Goal: Task Accomplishment & Management: Complete application form

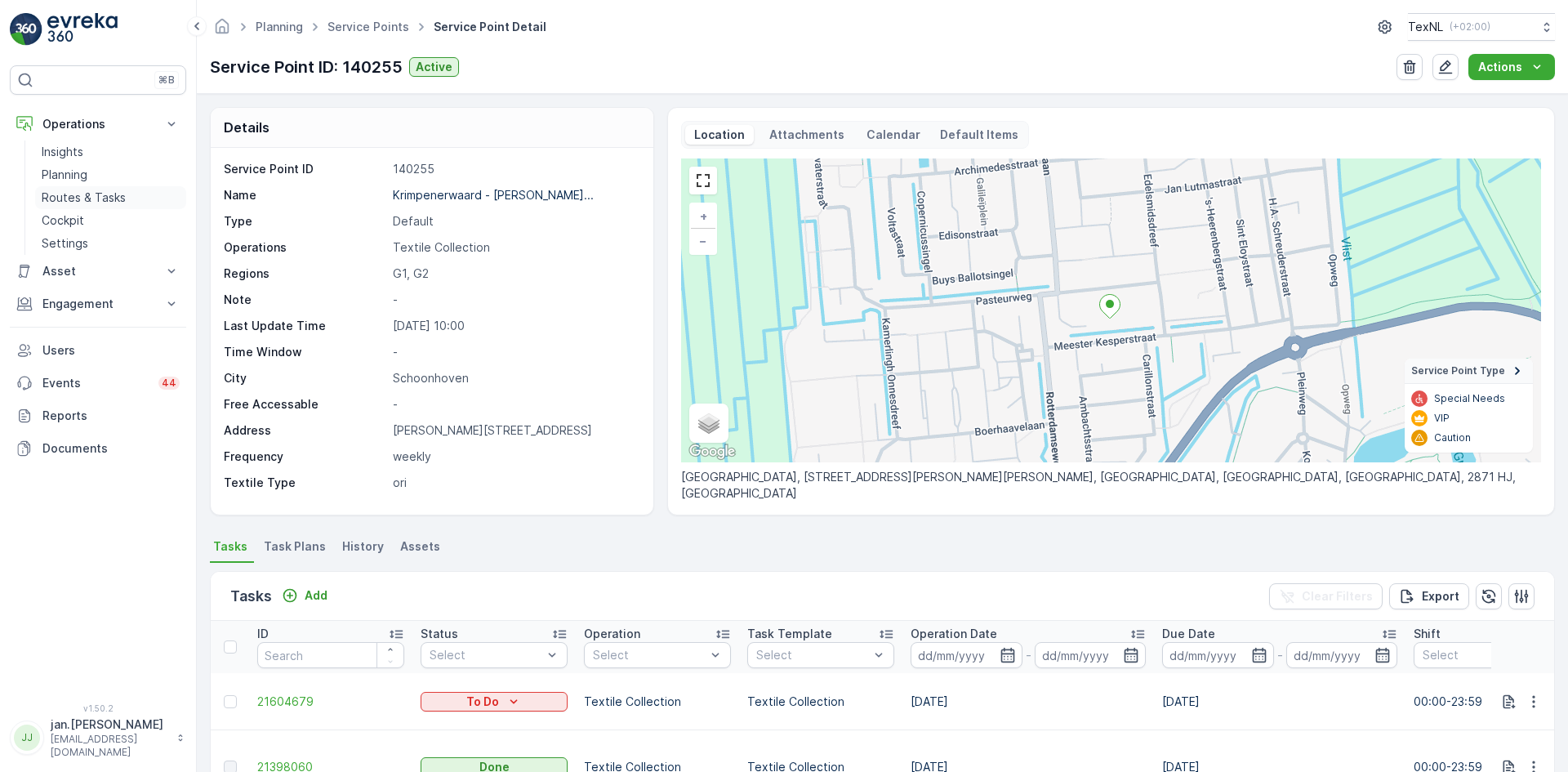
click at [60, 197] on p "Routes & Tasks" at bounding box center [84, 197] width 84 height 16
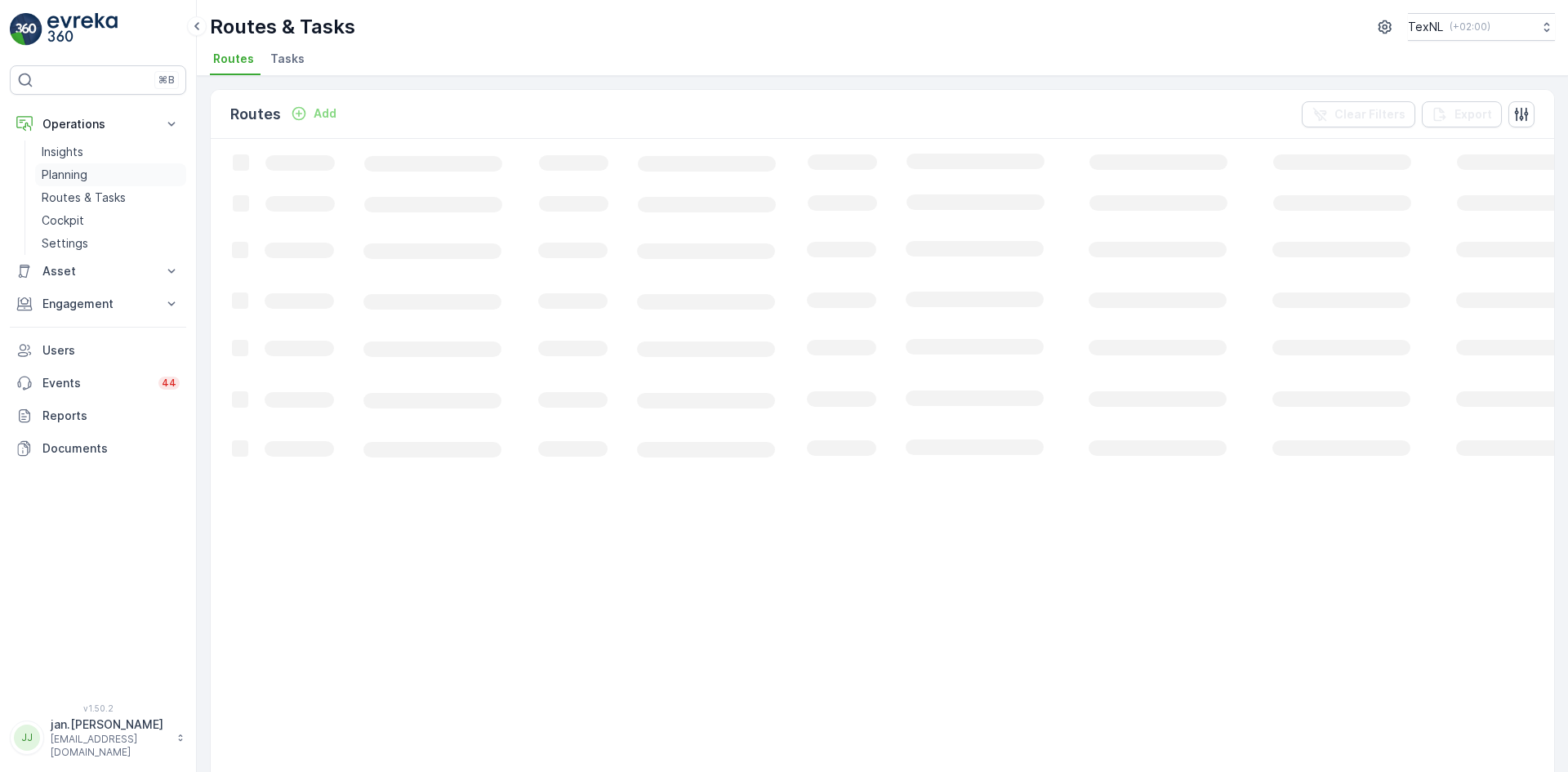
click at [72, 181] on p "Planning" at bounding box center [64, 174] width 46 height 16
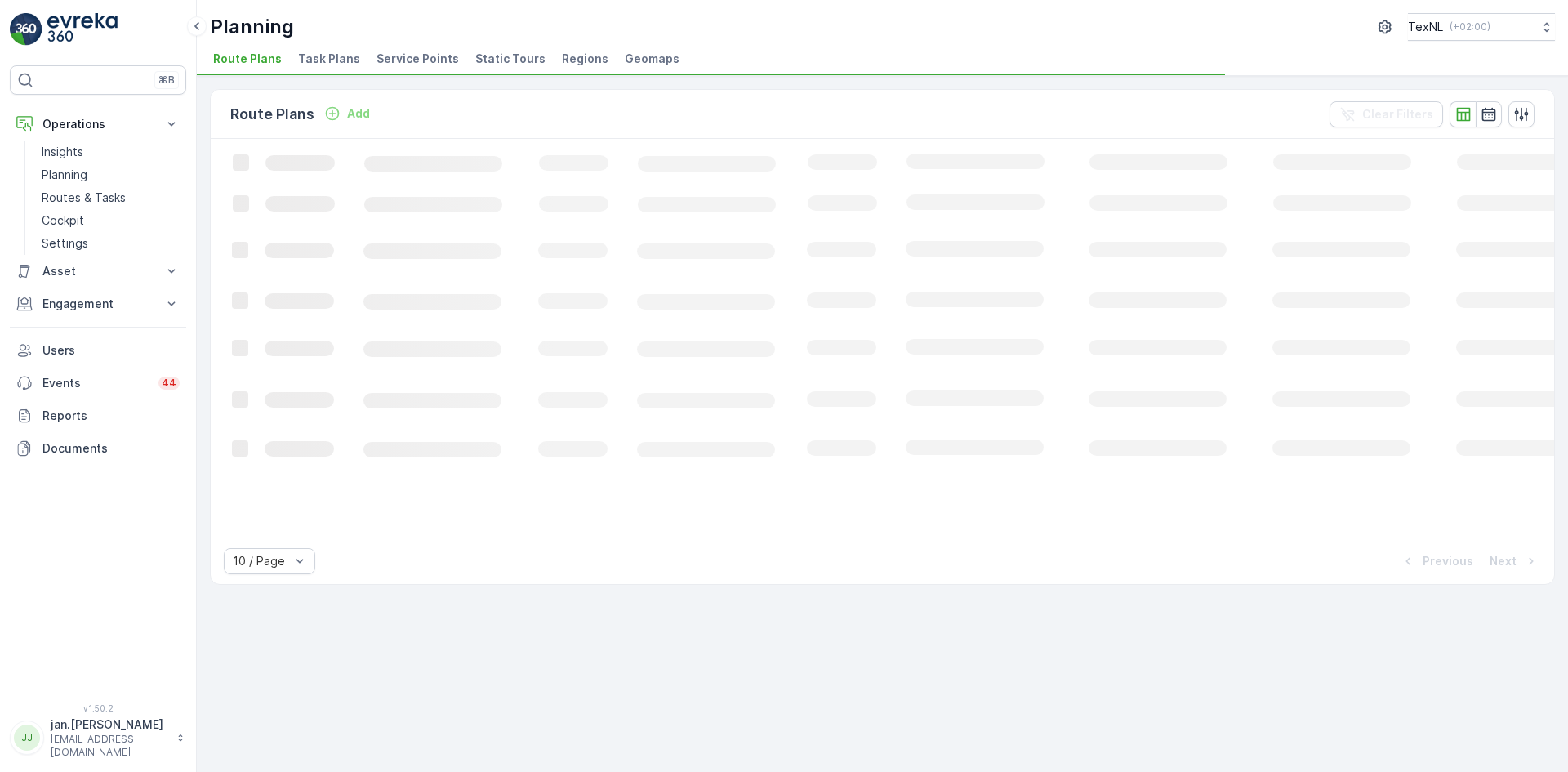
click at [430, 54] on span "Service Points" at bounding box center [418, 59] width 83 height 16
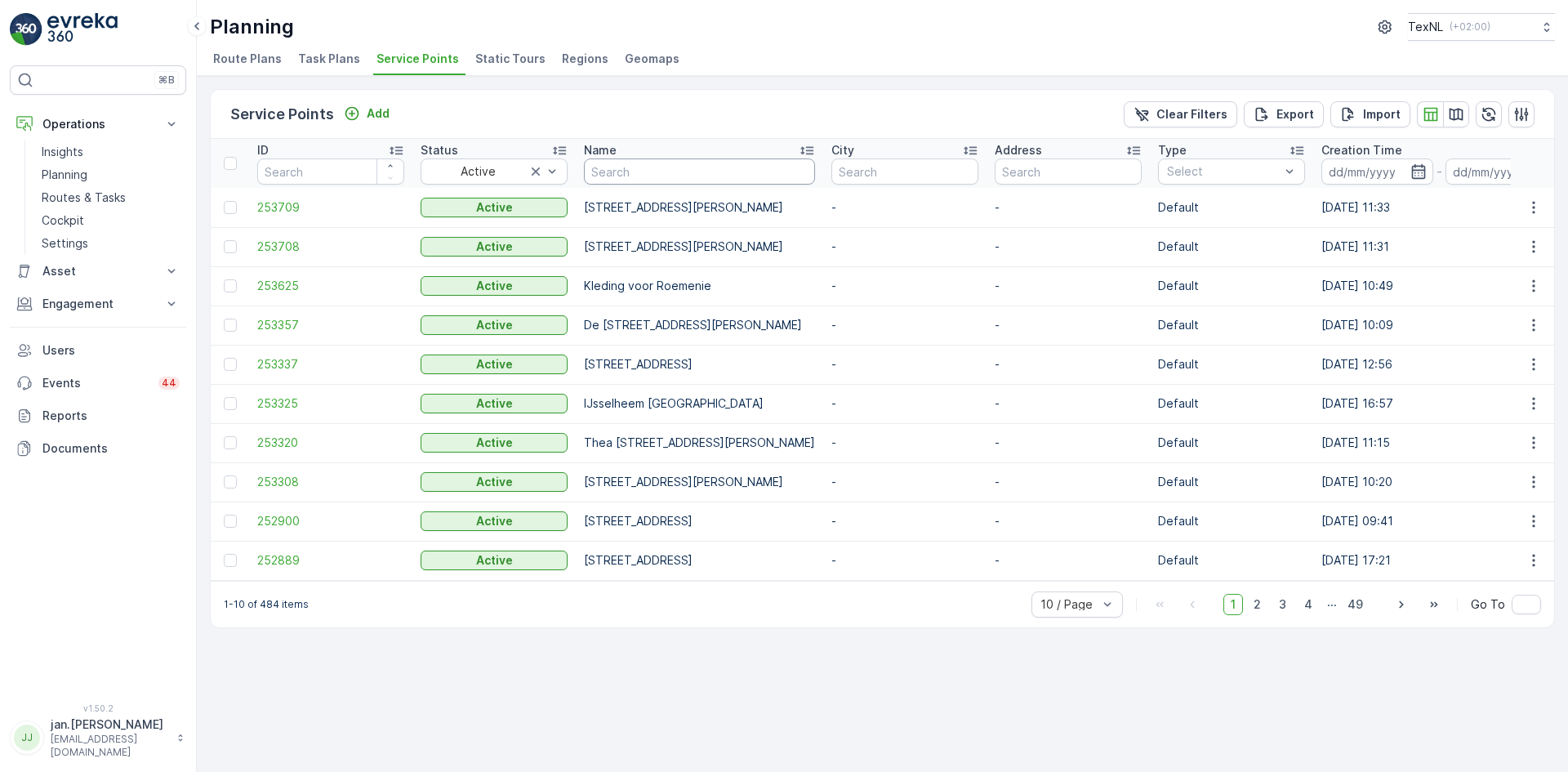
click at [666, 176] on input "text" at bounding box center [700, 171] width 231 height 26
type input "carolus"
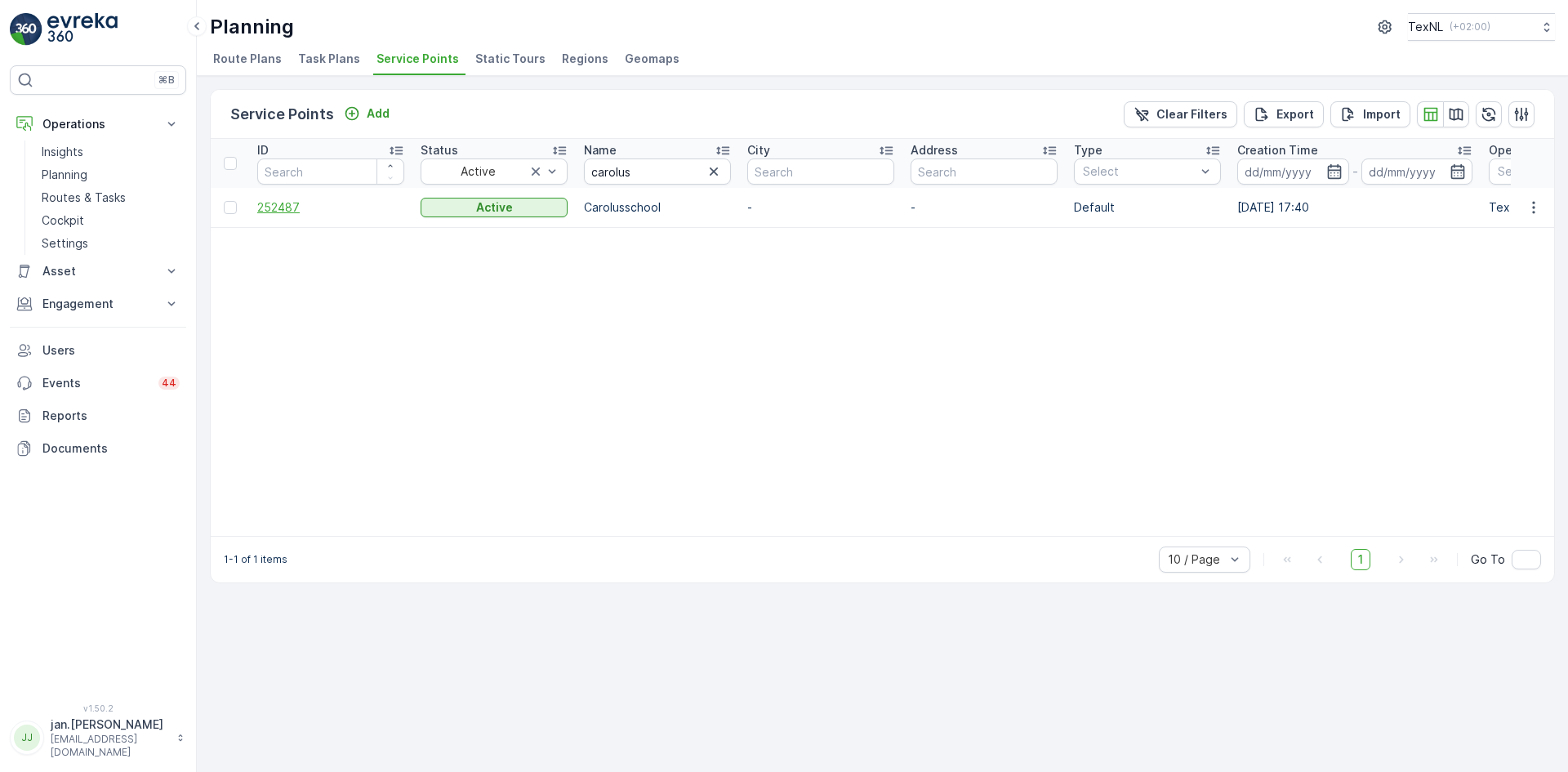
click at [286, 202] on span "252487" at bounding box center [331, 207] width 147 height 16
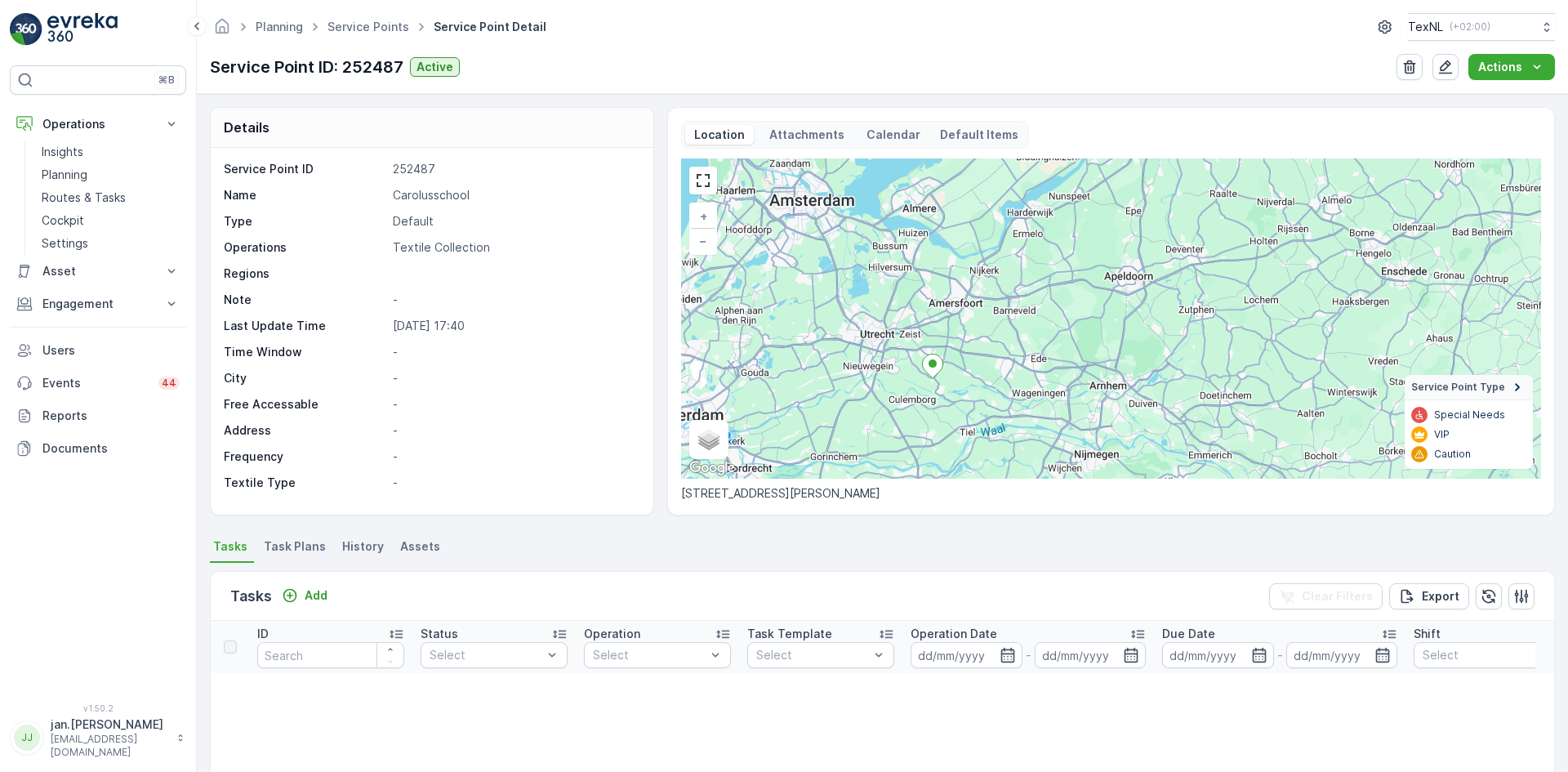
drag, startPoint x: 832, startPoint y: 388, endPoint x: 895, endPoint y: 383, distance: 63.2
click at [895, 383] on div "+ − Satellite Roadmap Terrain Hybrid Leaflet Keyboard shortcuts Map Data Map da…" at bounding box center [1111, 319] width 860 height 321
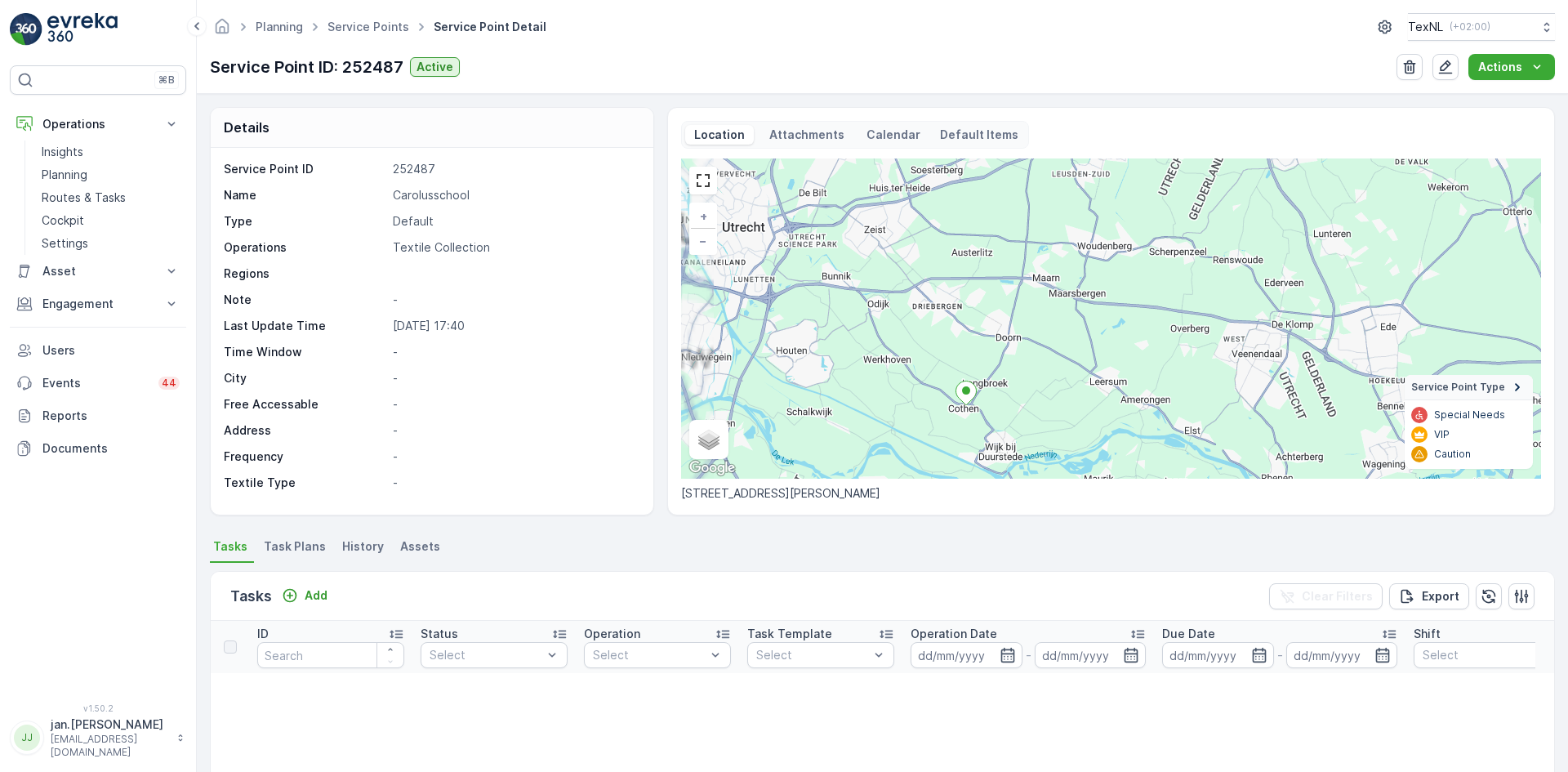
drag, startPoint x: 955, startPoint y: 438, endPoint x: 883, endPoint y: 325, distance: 134.0
click at [883, 325] on div "+ − Satellite Roadmap Terrain Hybrid Leaflet Keyboard shortcuts Map Data Map da…" at bounding box center [1111, 319] width 860 height 321
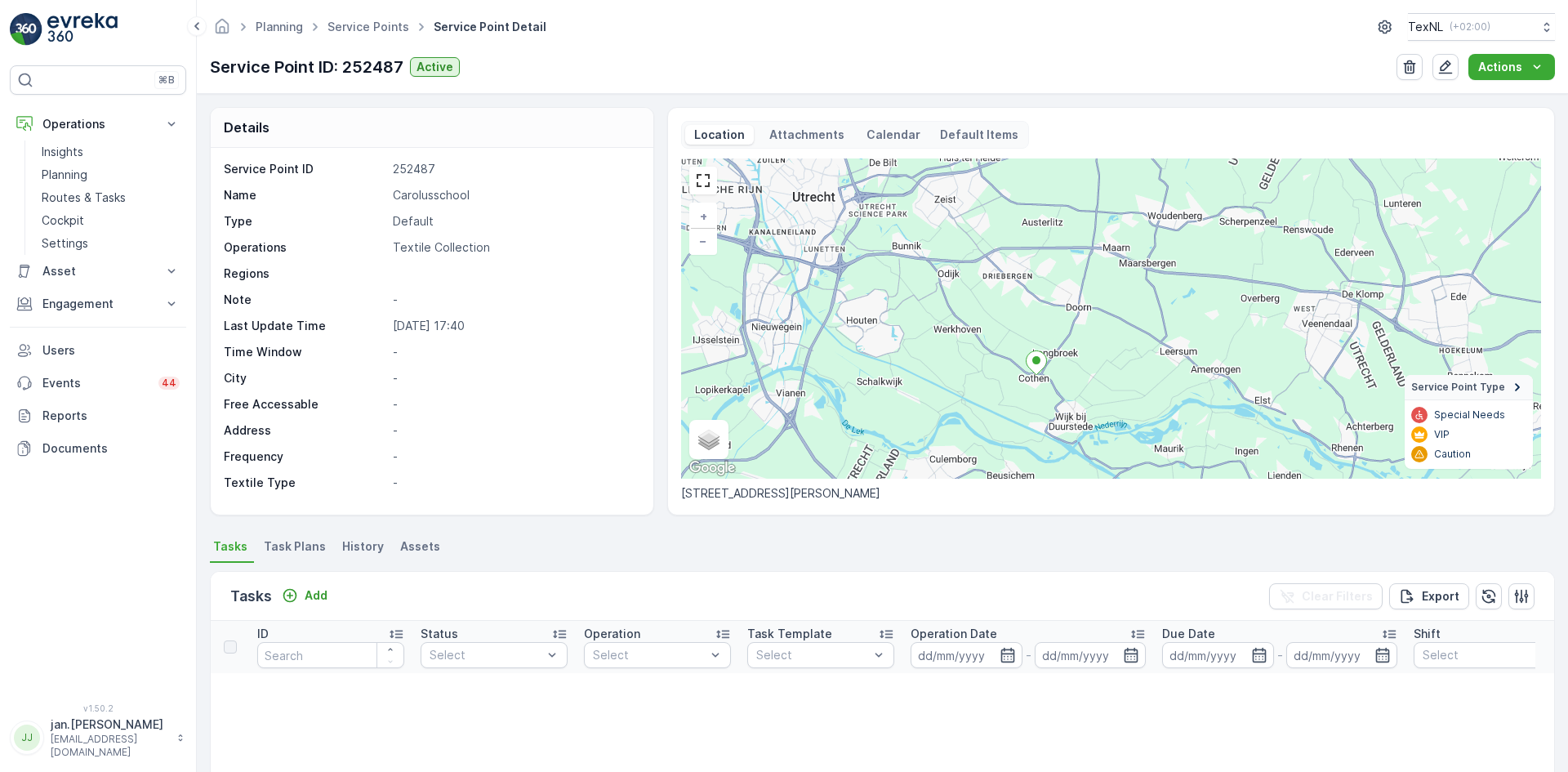
drag, startPoint x: 853, startPoint y: 378, endPoint x: 940, endPoint y: 388, distance: 87.6
click at [940, 388] on div "+ − Satellite Roadmap Terrain Hybrid Leaflet Keyboard shortcuts Map Data Map da…" at bounding box center [1111, 319] width 860 height 321
click at [335, 582] on div "Tasks Add Clear Filters Export" at bounding box center [882, 595] width 1343 height 49
click at [328, 587] on button "Add" at bounding box center [304, 595] width 59 height 20
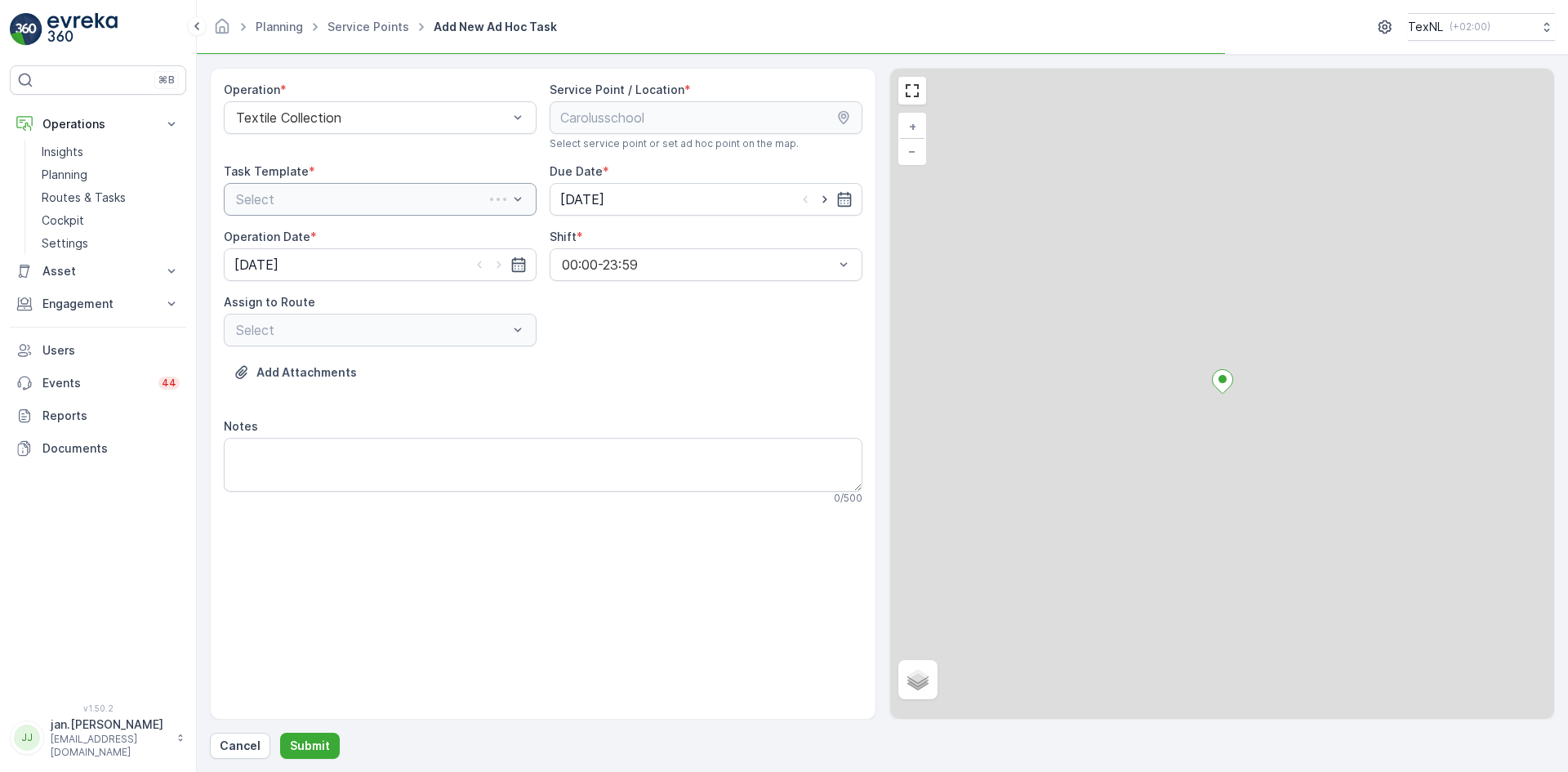
click at [320, 202] on div "Select" at bounding box center [380, 199] width 313 height 33
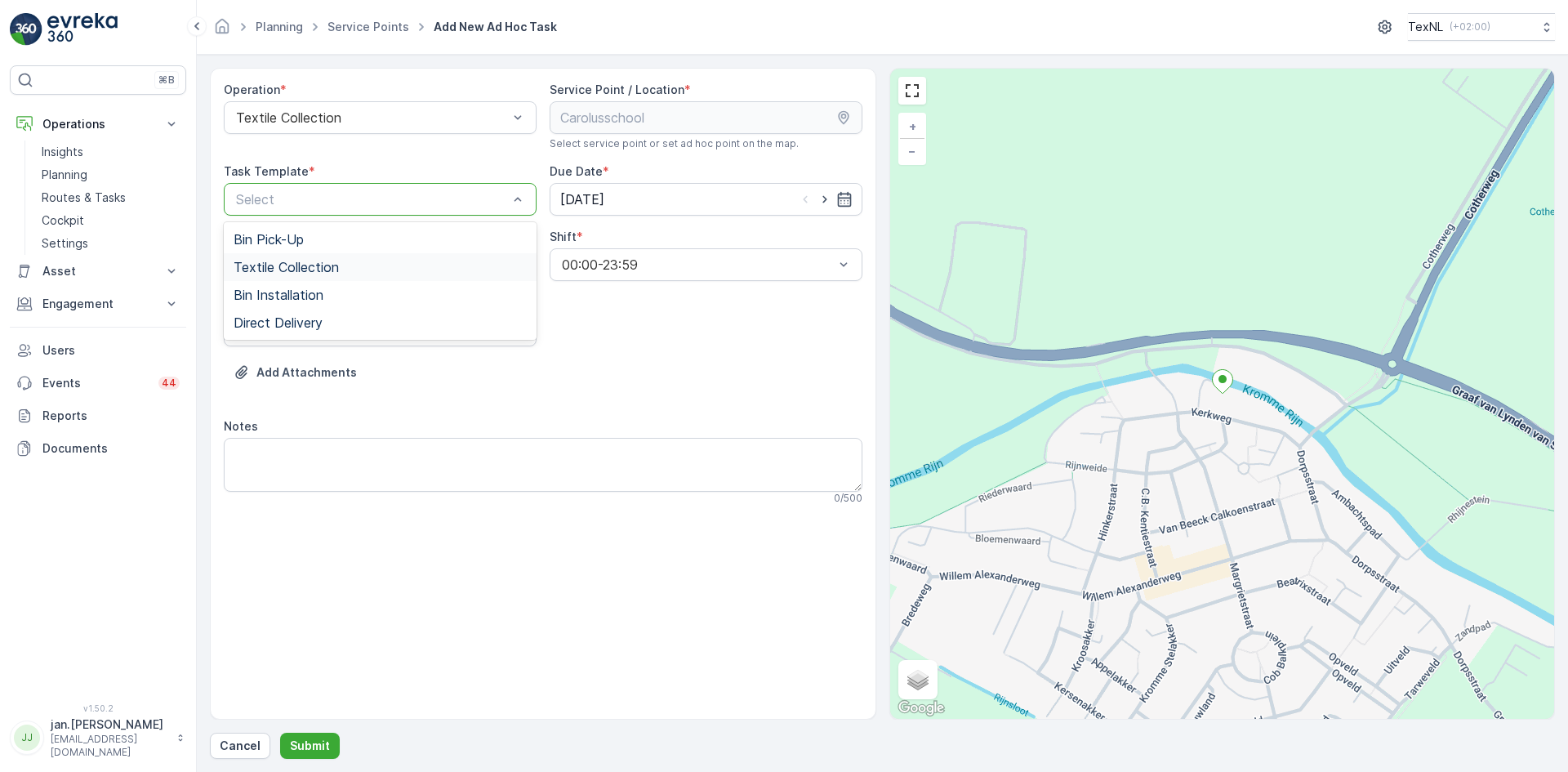
click at [281, 267] on span "Textile Collection" at bounding box center [286, 266] width 105 height 15
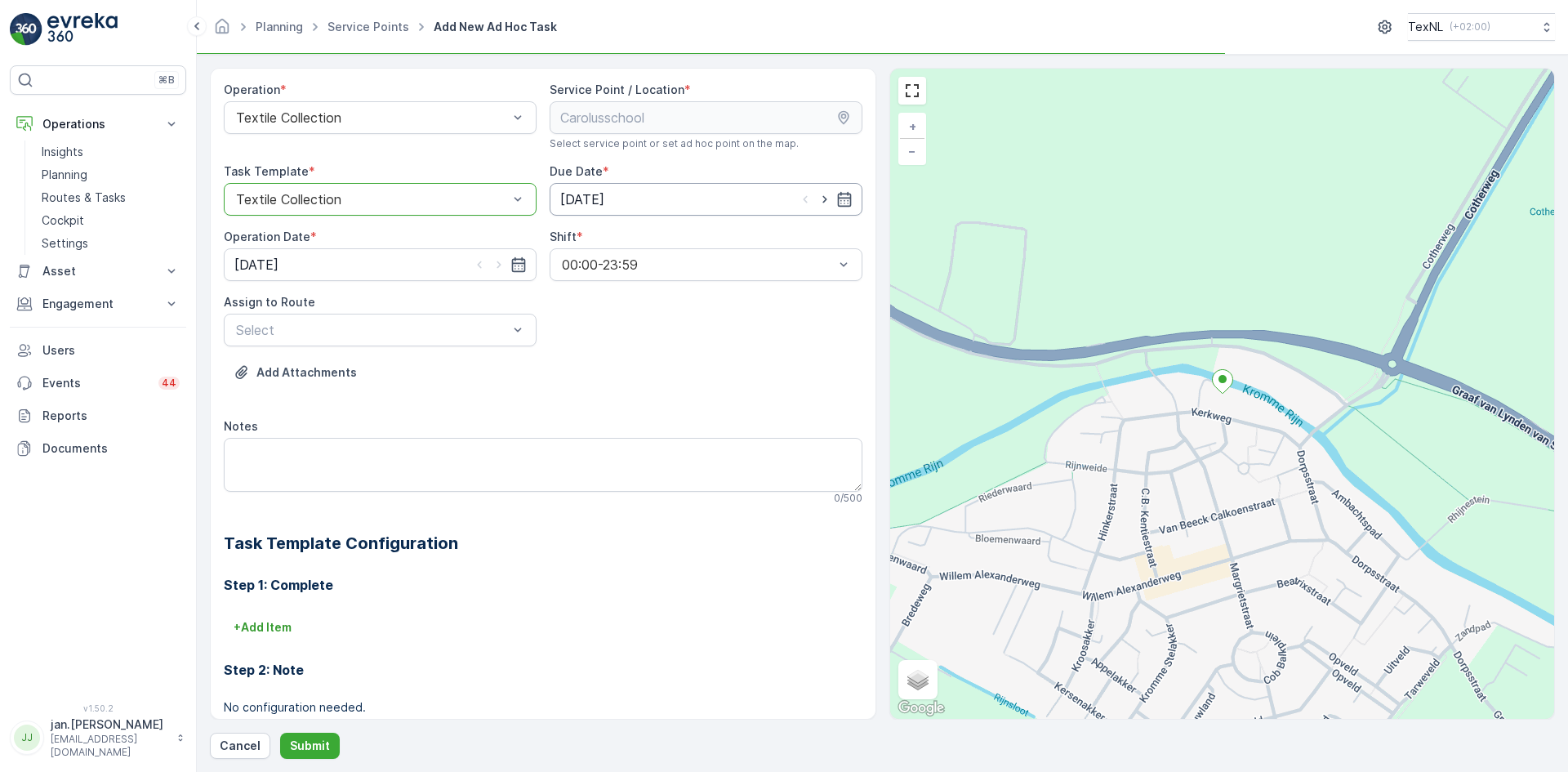
click at [582, 200] on input "[DATE]" at bounding box center [706, 199] width 313 height 33
click at [724, 367] on div "19" at bounding box center [722, 368] width 26 height 26
type input "[DATE]"
click at [267, 265] on input "[DATE]" at bounding box center [380, 265] width 313 height 33
click at [395, 434] on div "19" at bounding box center [398, 433] width 26 height 26
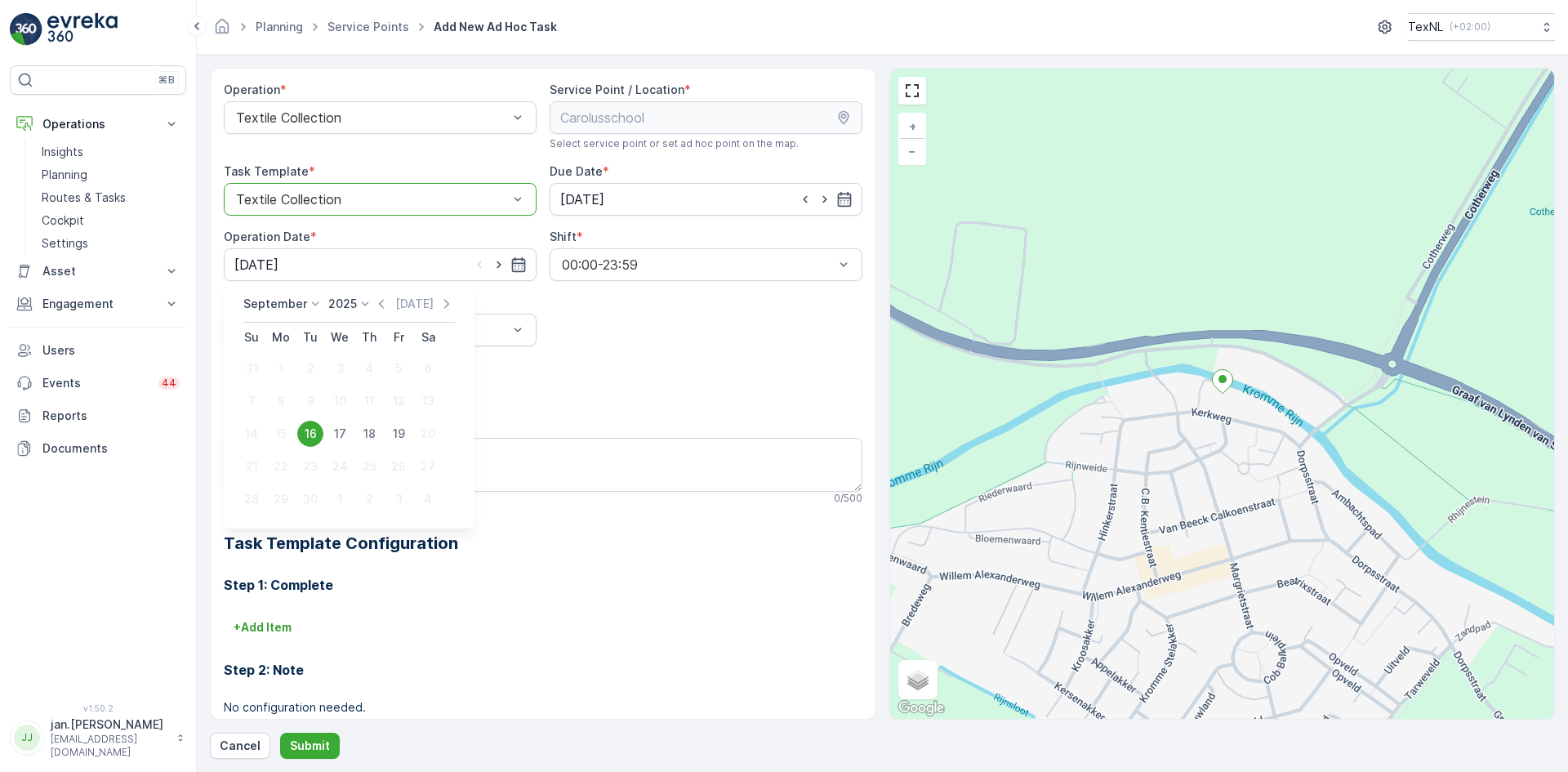
type input "[DATE]"
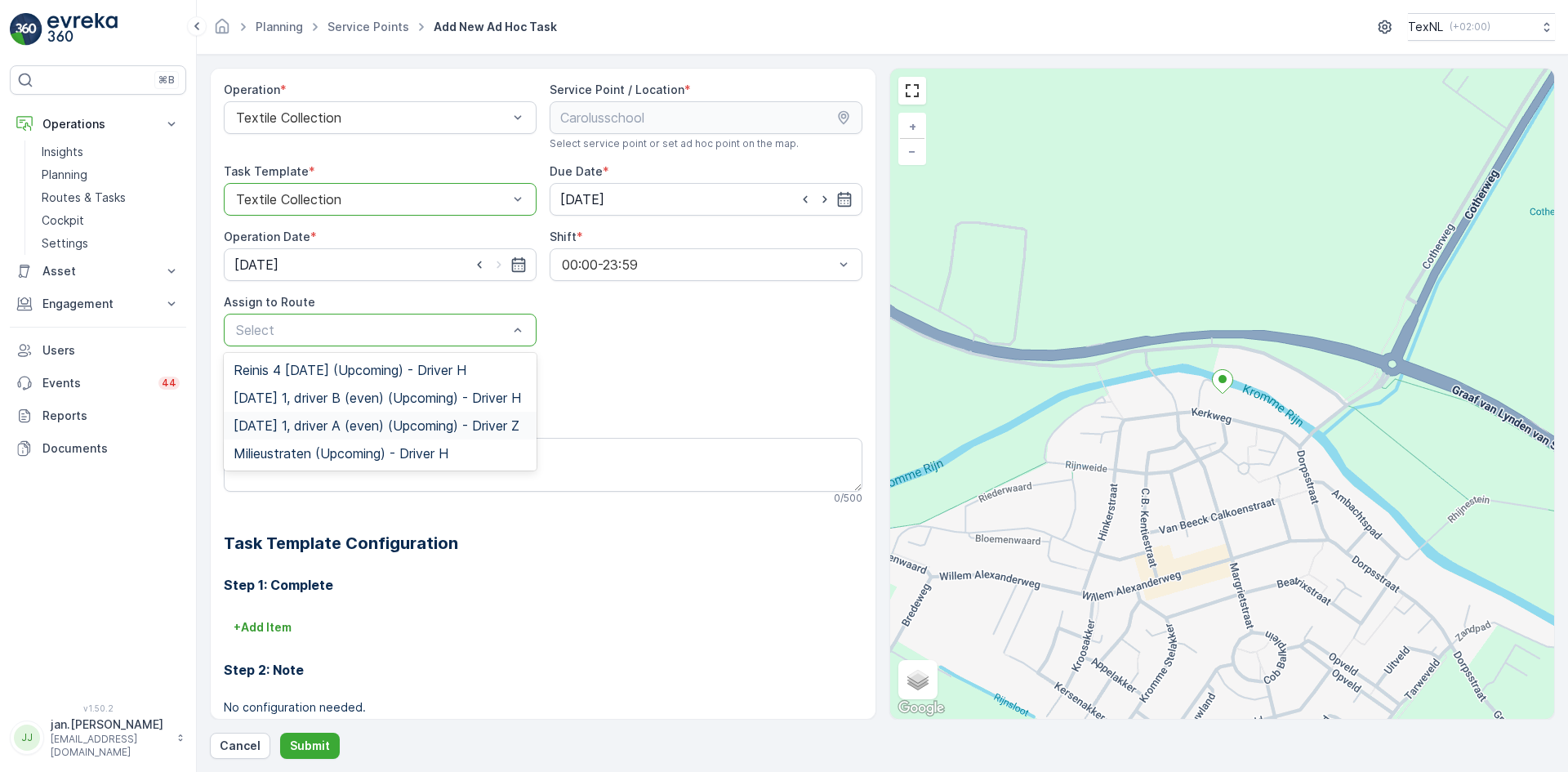
click at [301, 425] on span "[DATE] 1, driver A (even) (Upcoming) - Driver Z" at bounding box center [376, 425] width 286 height 15
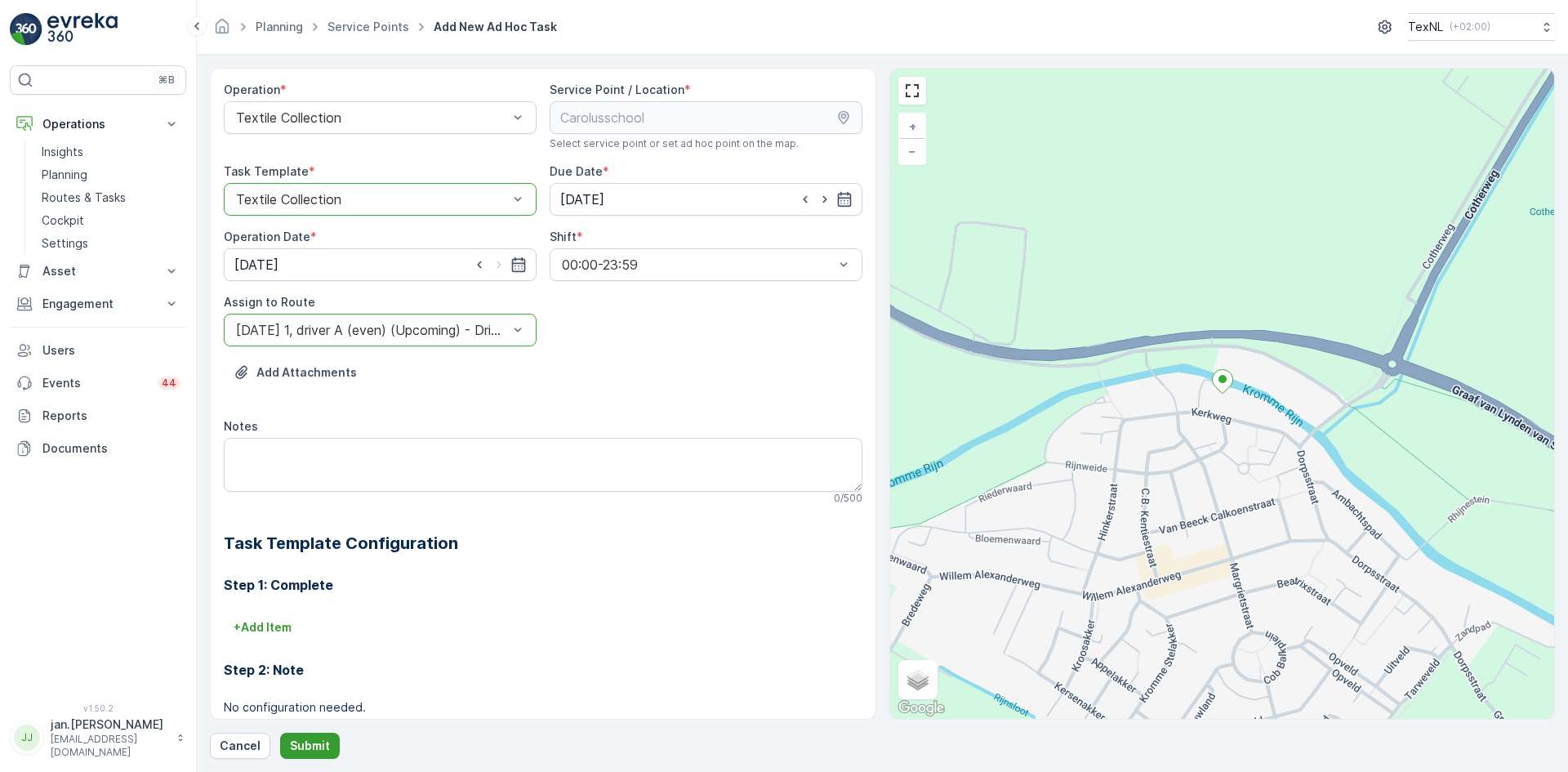
click at [306, 754] on button "Submit" at bounding box center [309, 745] width 59 height 26
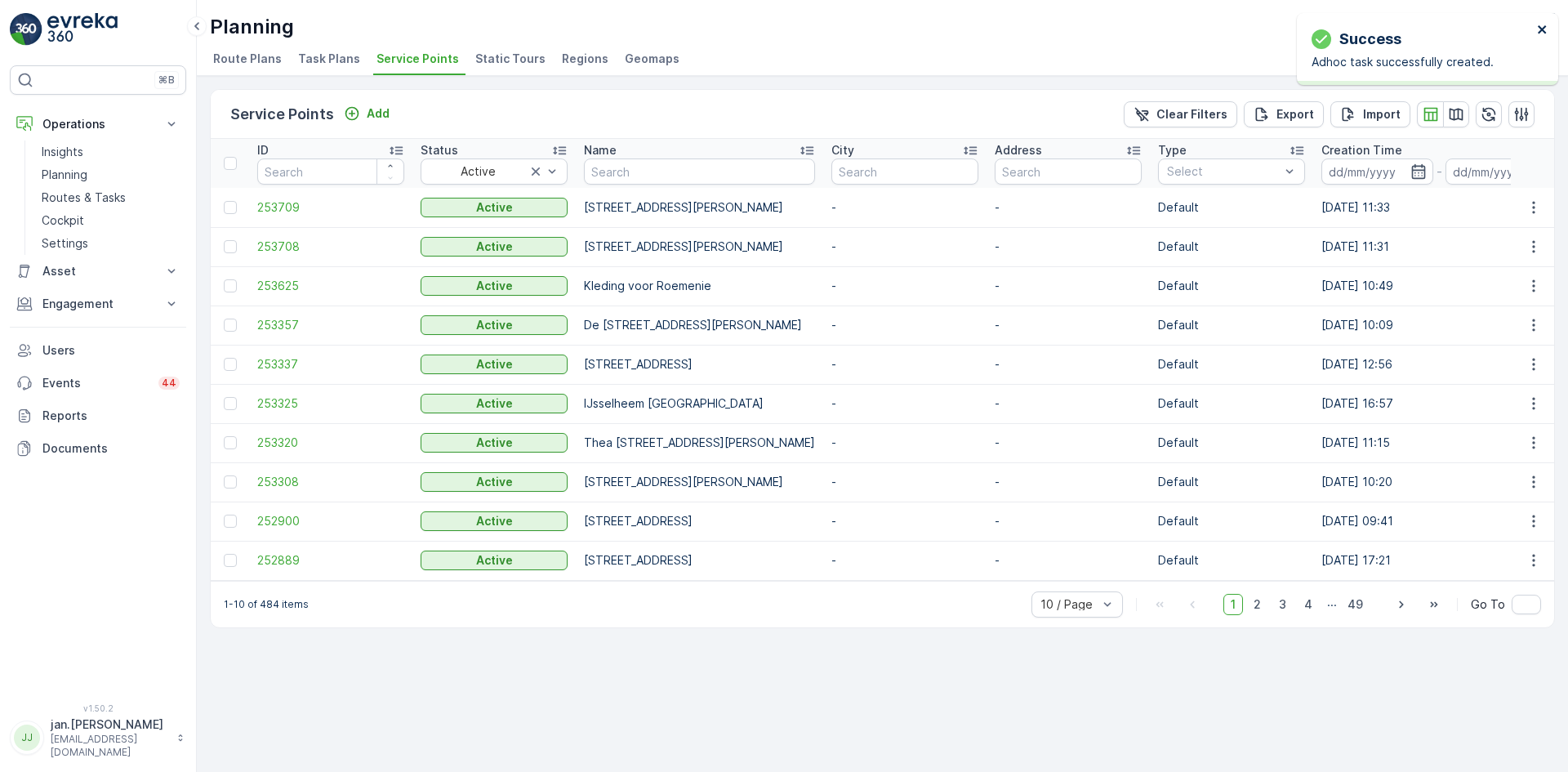
drag, startPoint x: 1544, startPoint y: 27, endPoint x: 1498, endPoint y: 33, distance: 46.4
click at [1544, 27] on icon "close" at bounding box center [1541, 28] width 8 height 8
click at [105, 194] on p "Routes & Tasks" at bounding box center [84, 197] width 84 height 16
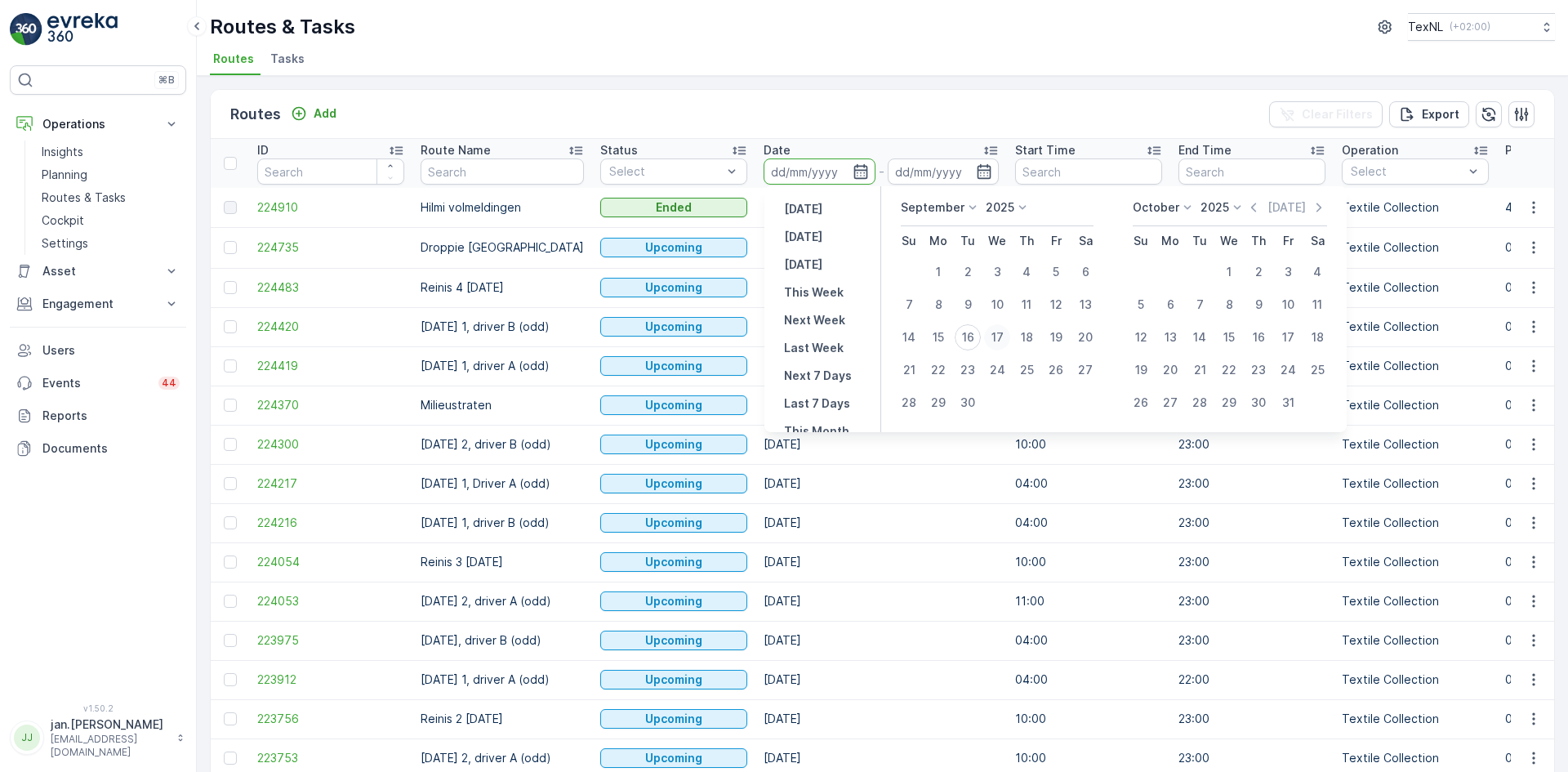
click at [999, 335] on div "17" at bounding box center [997, 337] width 26 height 26
type input "17.09.2025"
click at [999, 335] on div "17" at bounding box center [997, 337] width 26 height 26
type input "17.09.2025"
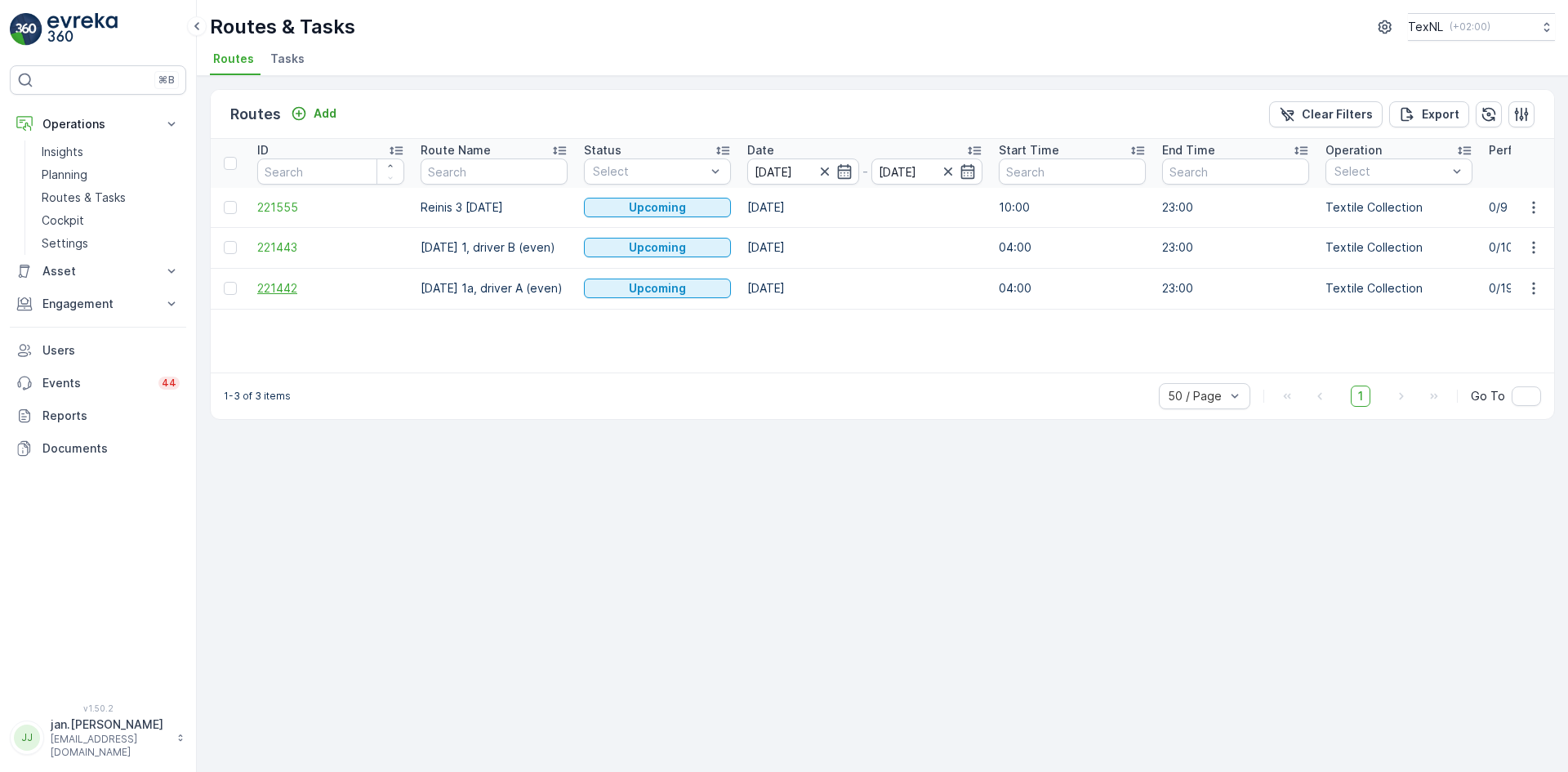
click at [294, 287] on span "221442" at bounding box center [331, 288] width 147 height 16
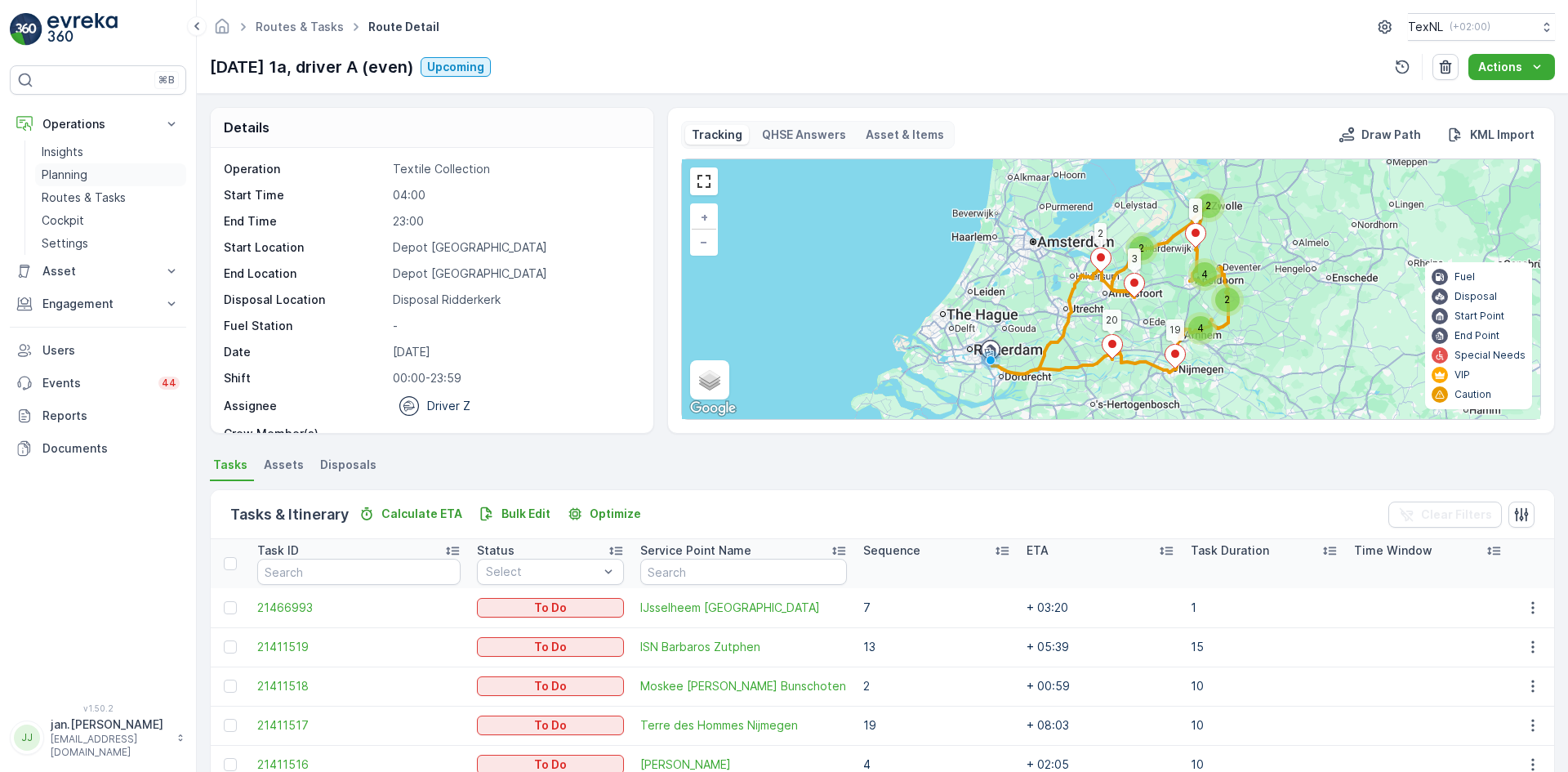
click at [65, 171] on p "Planning" at bounding box center [64, 174] width 46 height 16
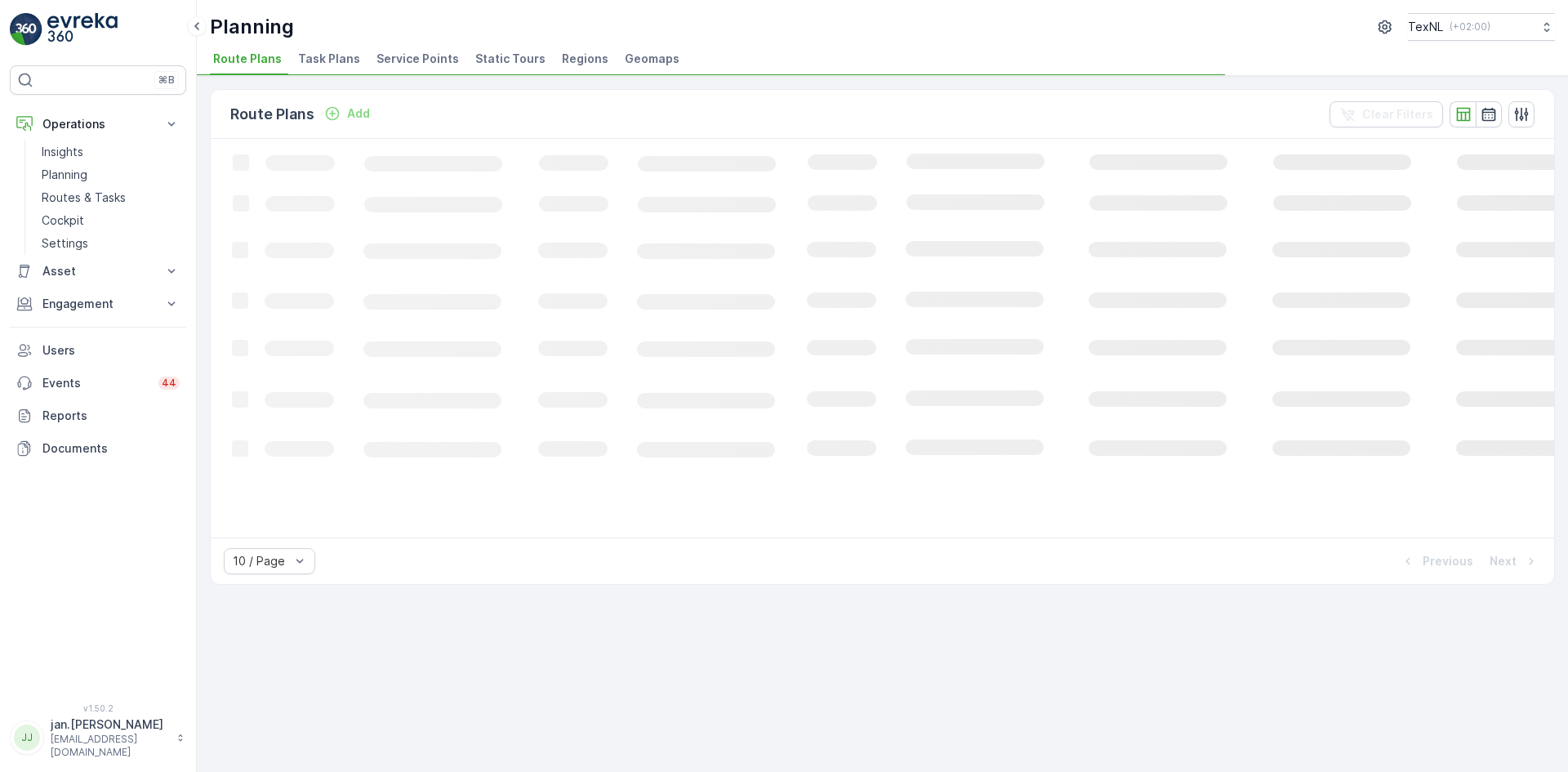
click at [428, 55] on span "Service Points" at bounding box center [418, 59] width 83 height 16
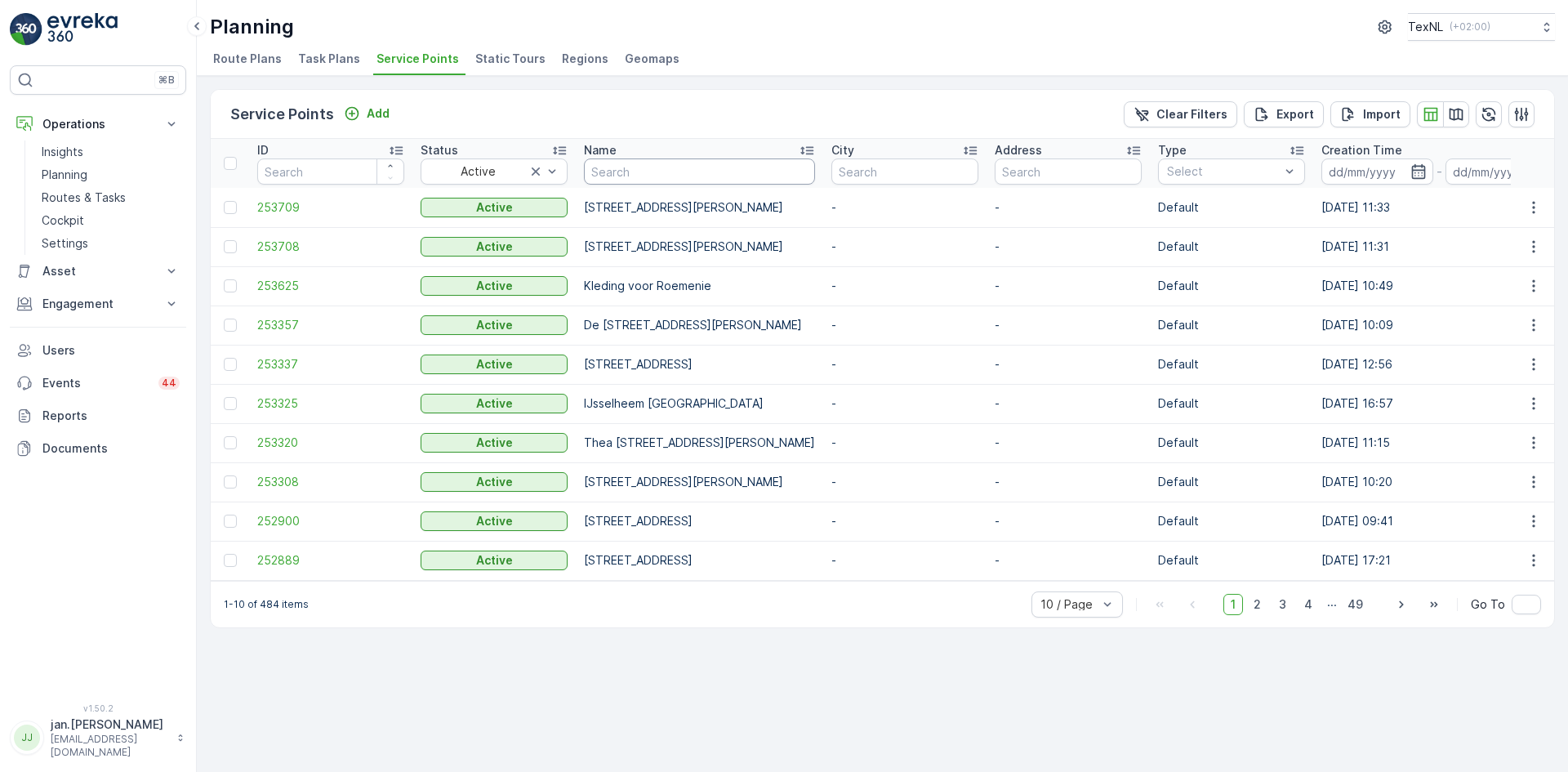
click at [645, 171] on input "text" at bounding box center [700, 171] width 231 height 26
type input "woelige"
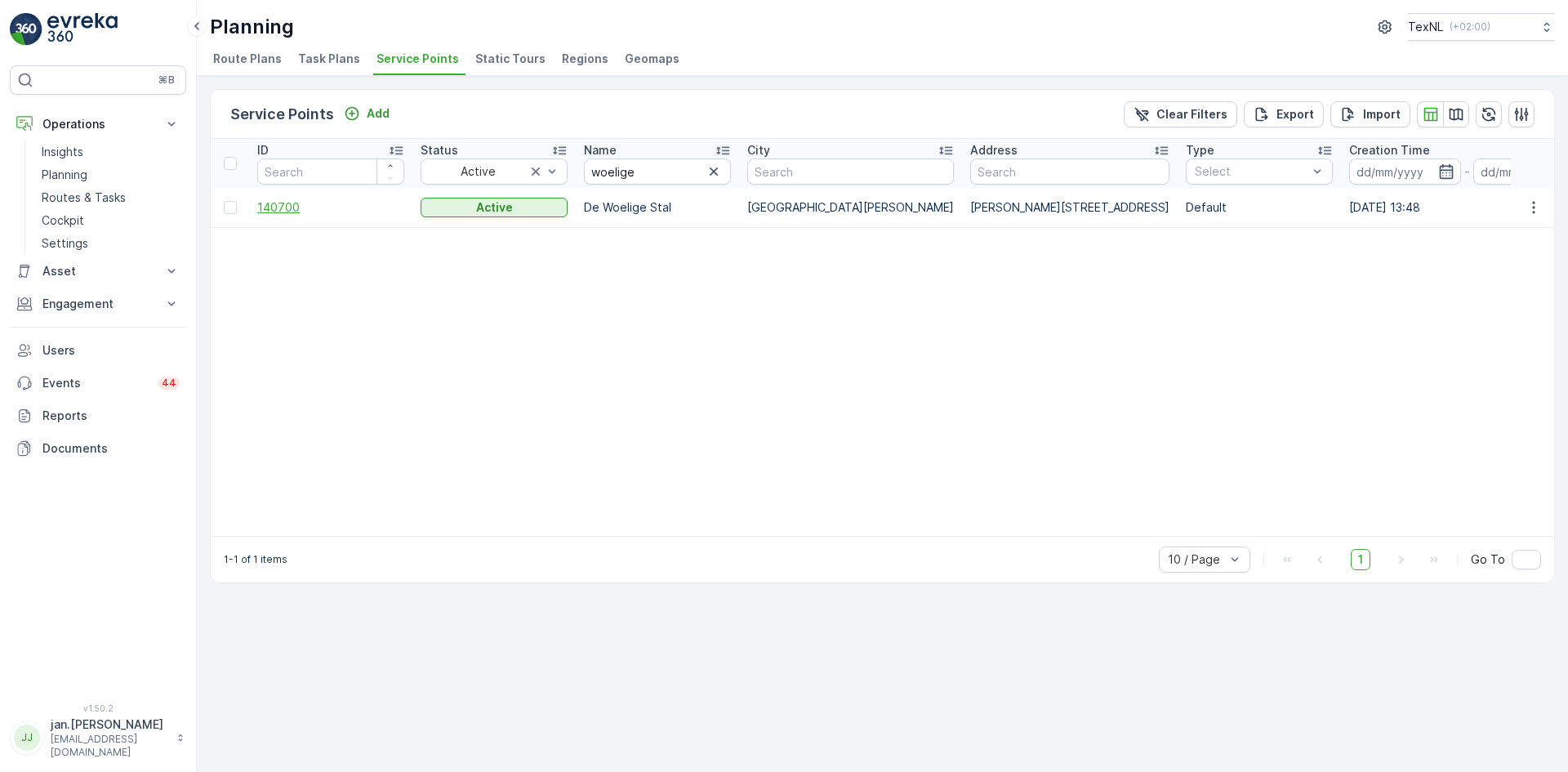
click at [286, 202] on span "140700" at bounding box center [331, 207] width 147 height 16
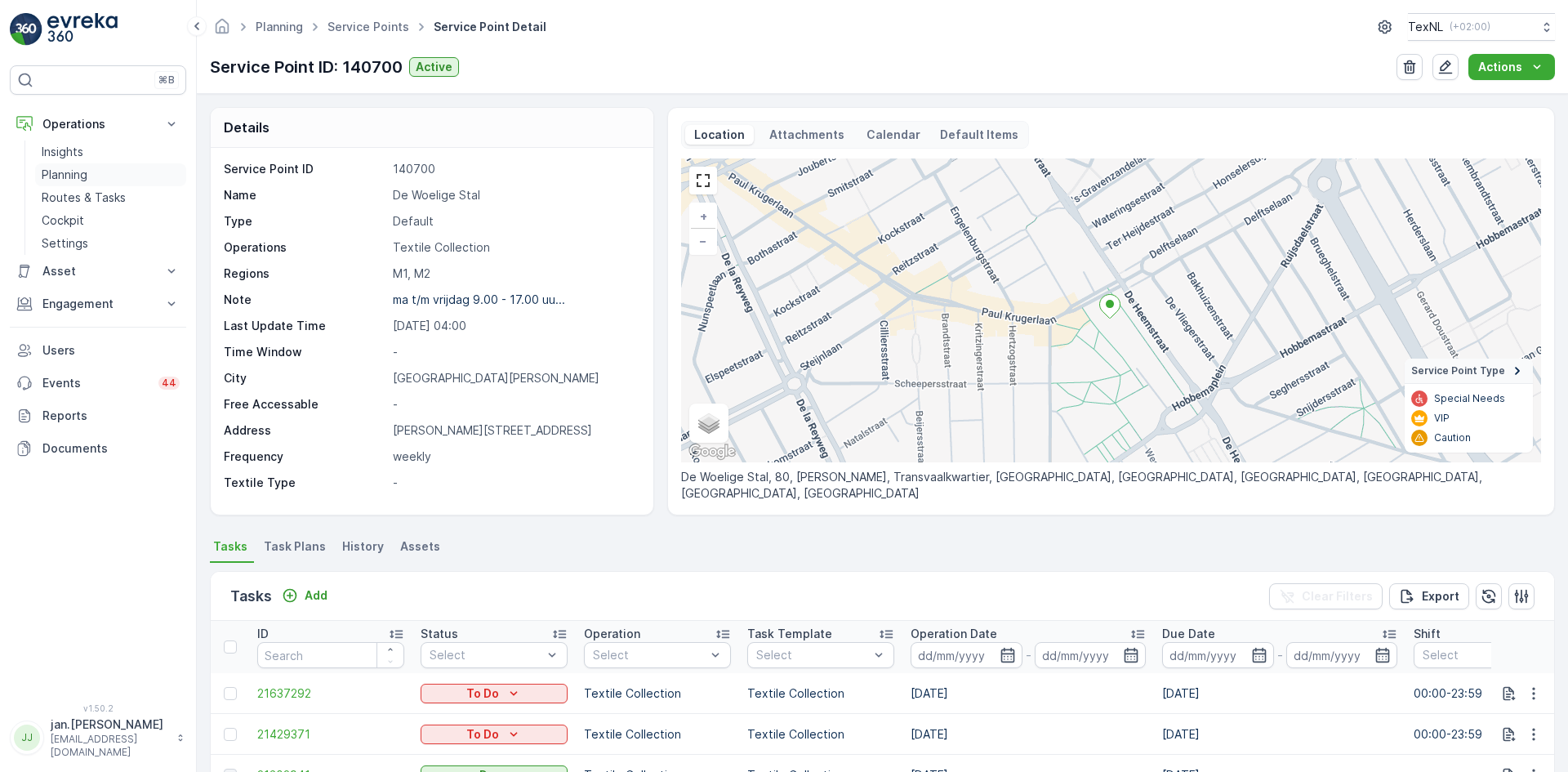
click at [72, 180] on p "Planning" at bounding box center [64, 174] width 46 height 16
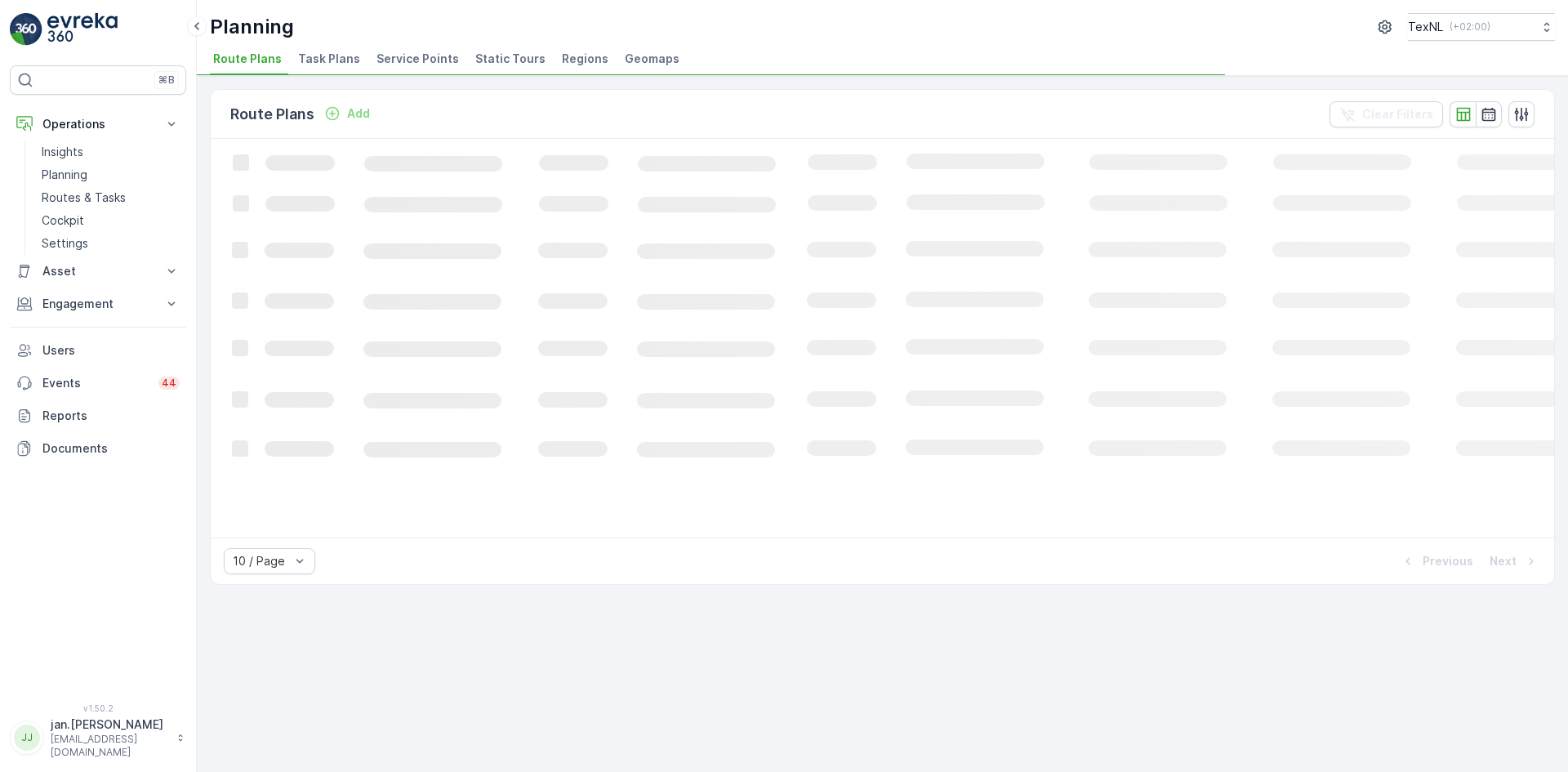
click at [416, 54] on span "Service Points" at bounding box center [418, 59] width 83 height 16
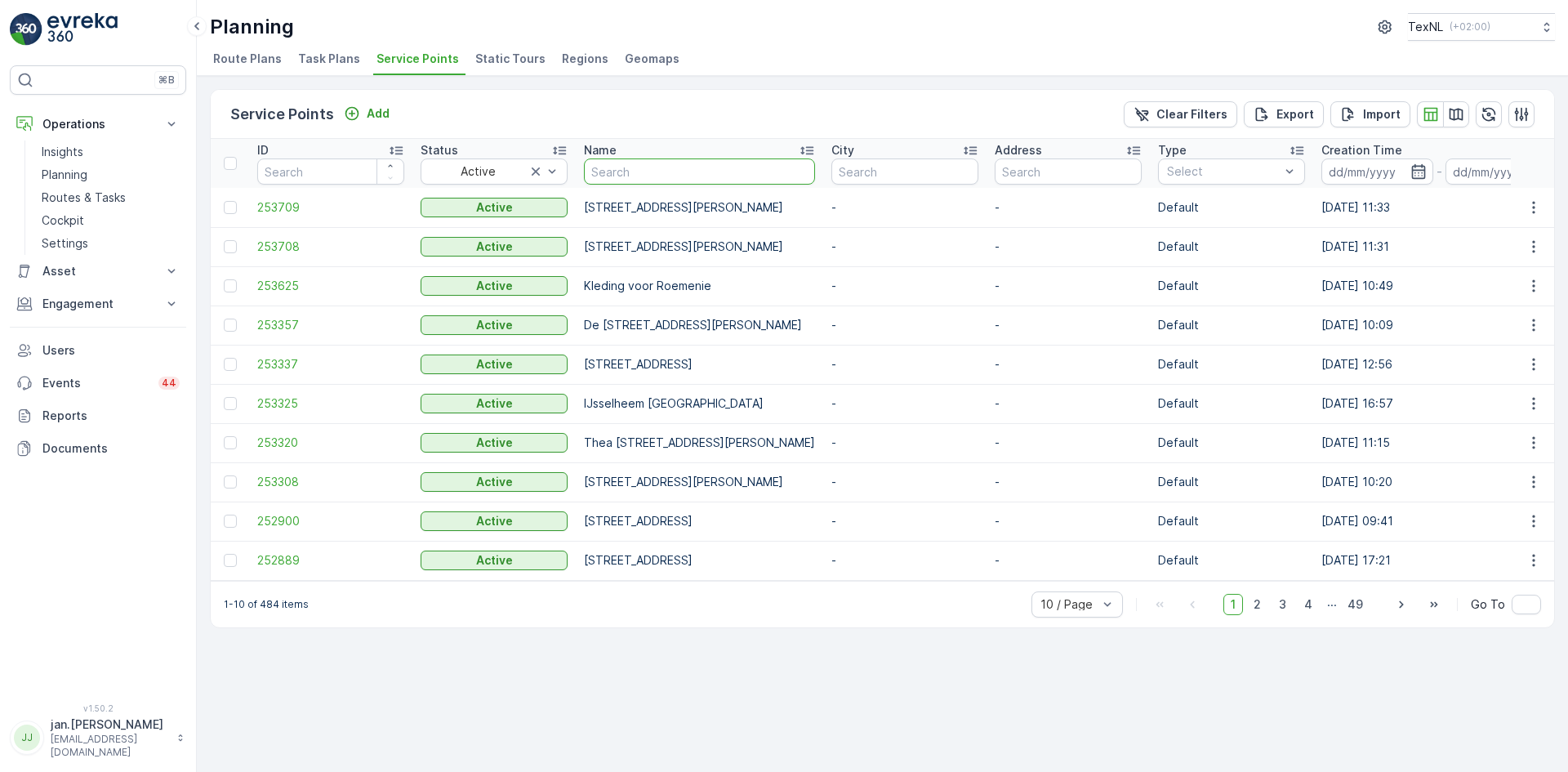
click at [697, 180] on input "text" at bounding box center [700, 171] width 231 height 26
type input "pinks"
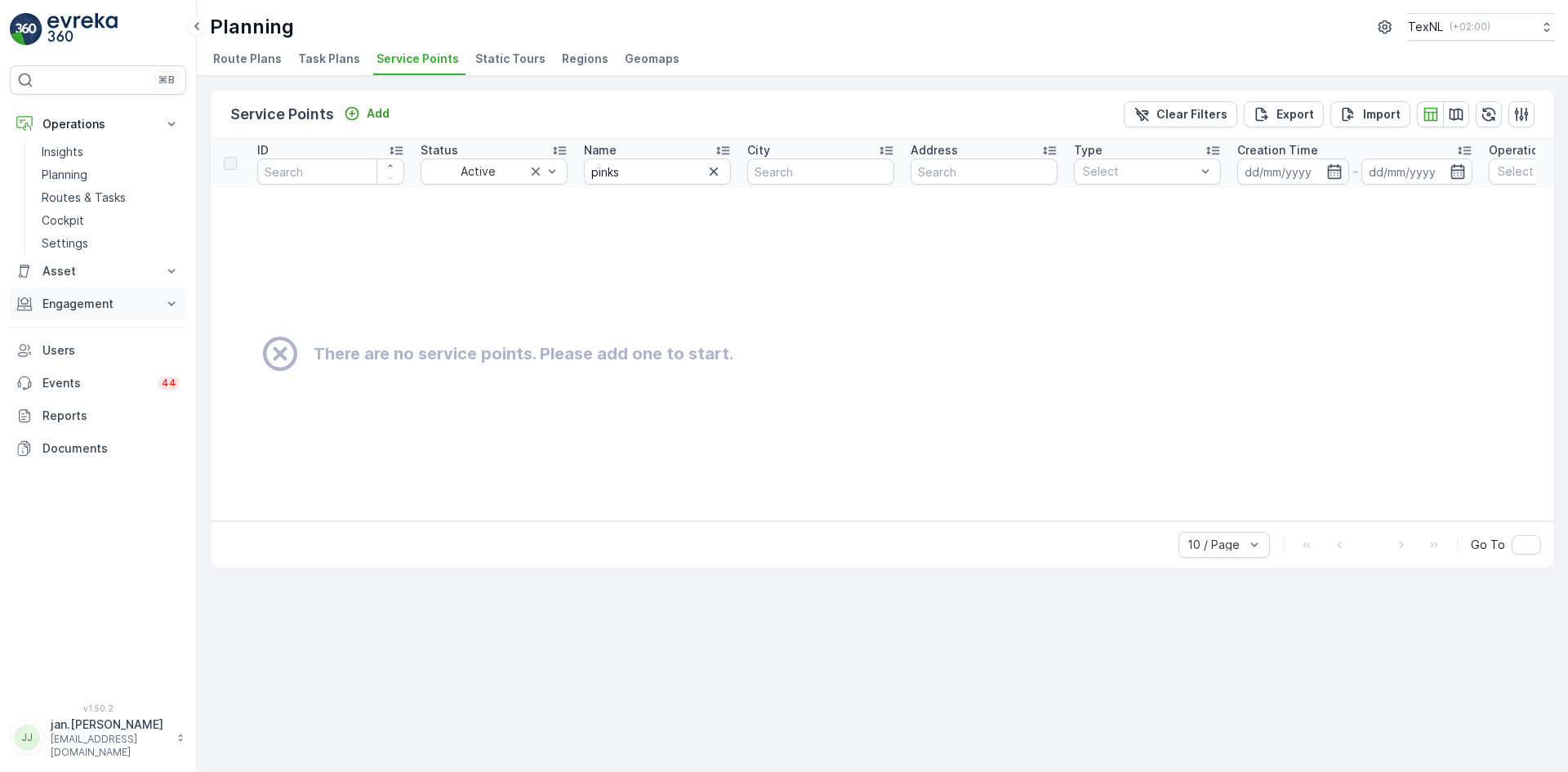
click at [96, 299] on p "Engagement" at bounding box center [97, 303] width 111 height 16
click at [75, 398] on p "Service Points" at bounding box center [81, 400] width 79 height 16
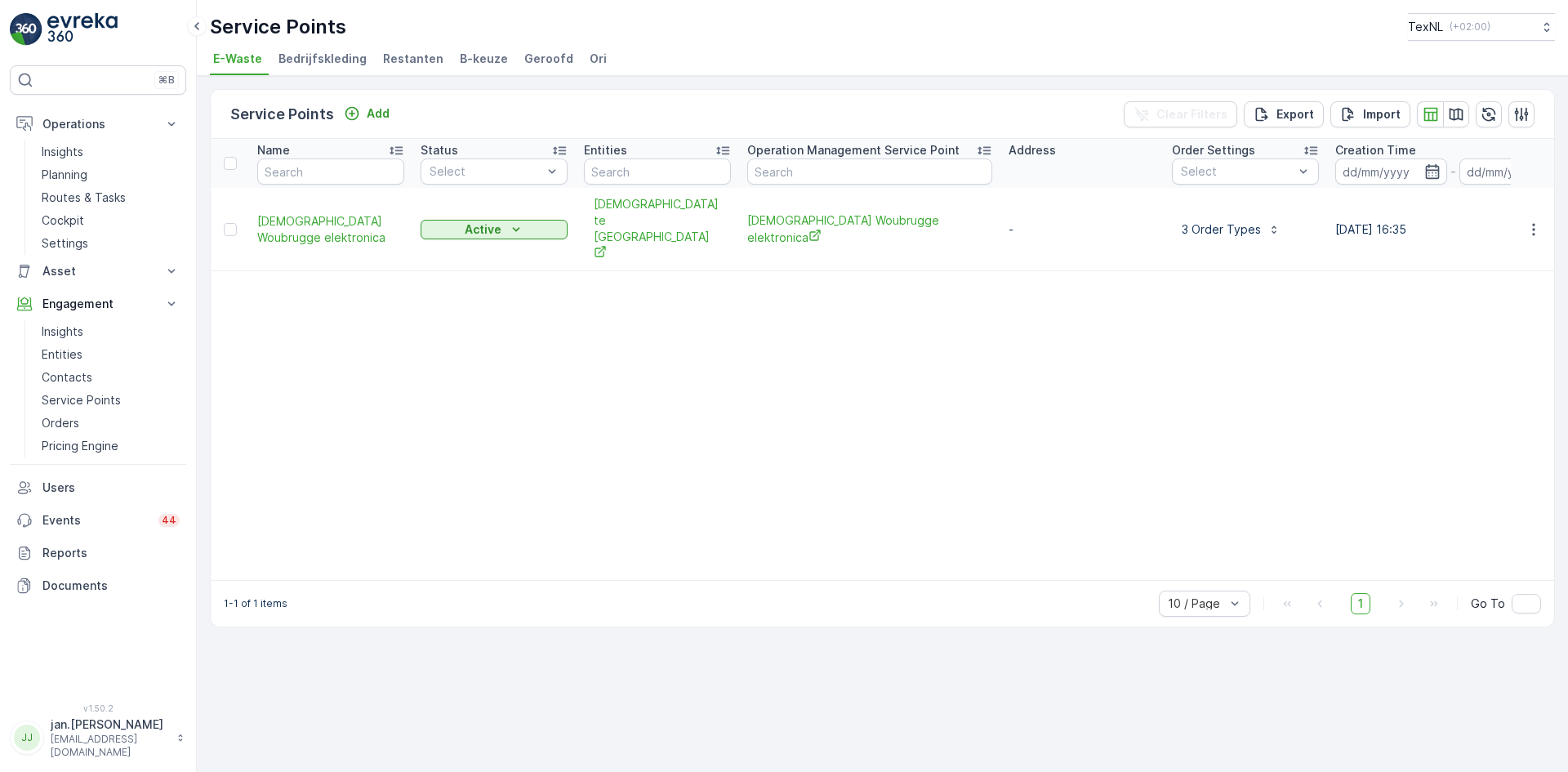
click at [588, 58] on li "Ori" at bounding box center [600, 61] width 27 height 28
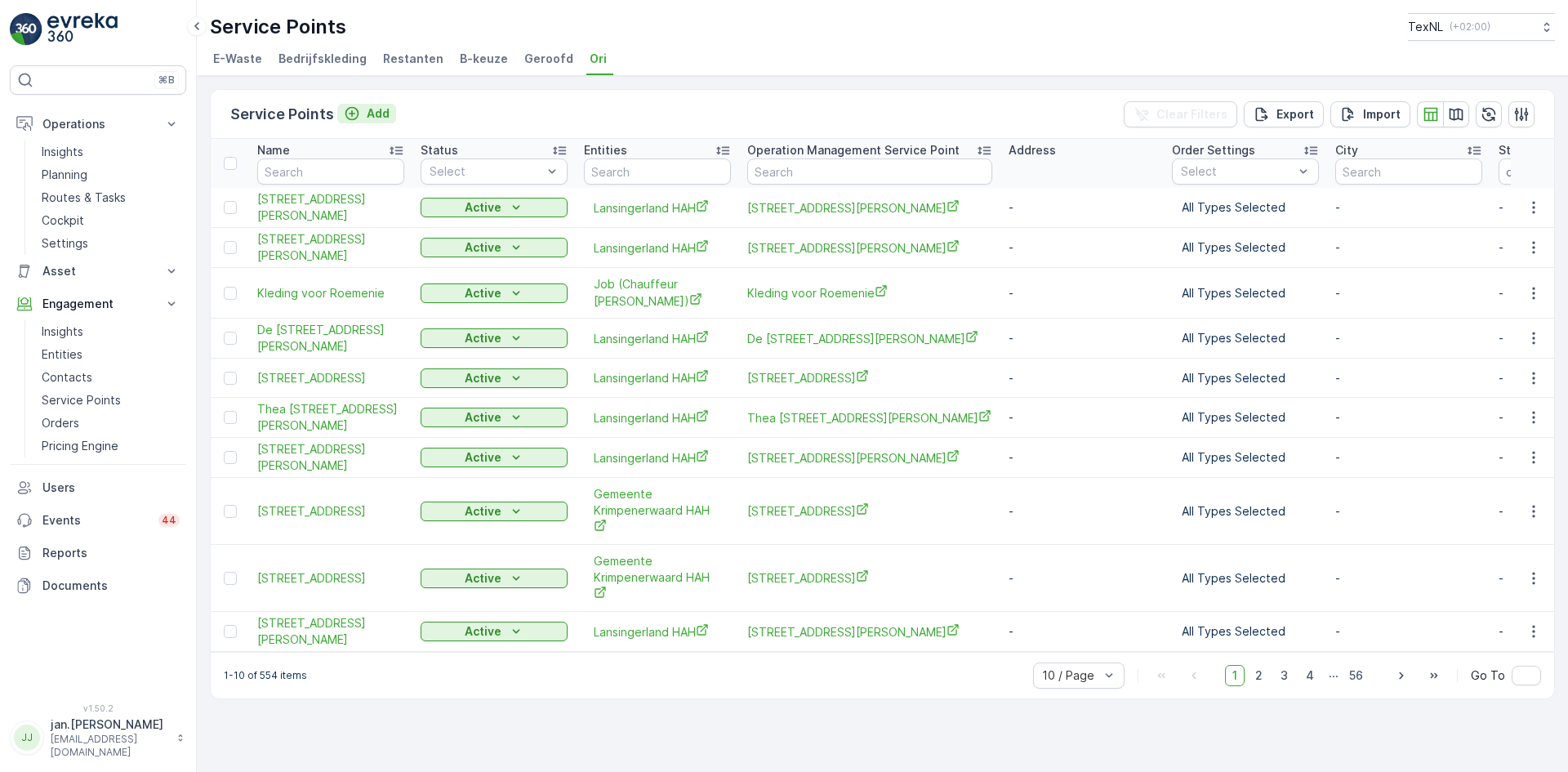
click at [383, 113] on p "Add" at bounding box center [378, 113] width 23 height 16
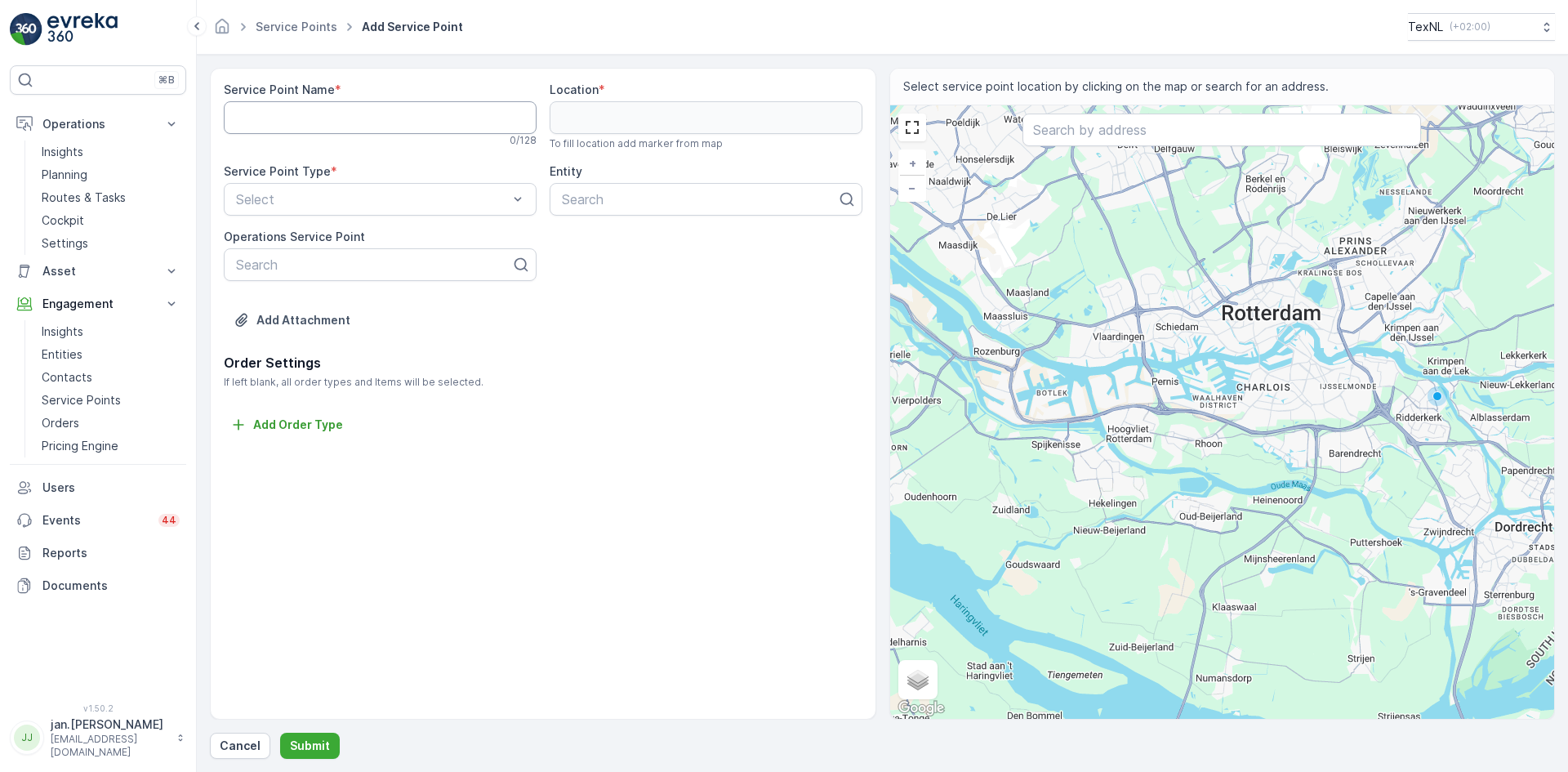
click at [296, 124] on Name "Service Point Name" at bounding box center [380, 118] width 313 height 33
paste Name "[STREET_ADDRESS][PERSON_NAME]"
type Name "[STREET_ADDRESS][PERSON_NAME]"
click at [1073, 133] on input "text" at bounding box center [1222, 130] width 399 height 33
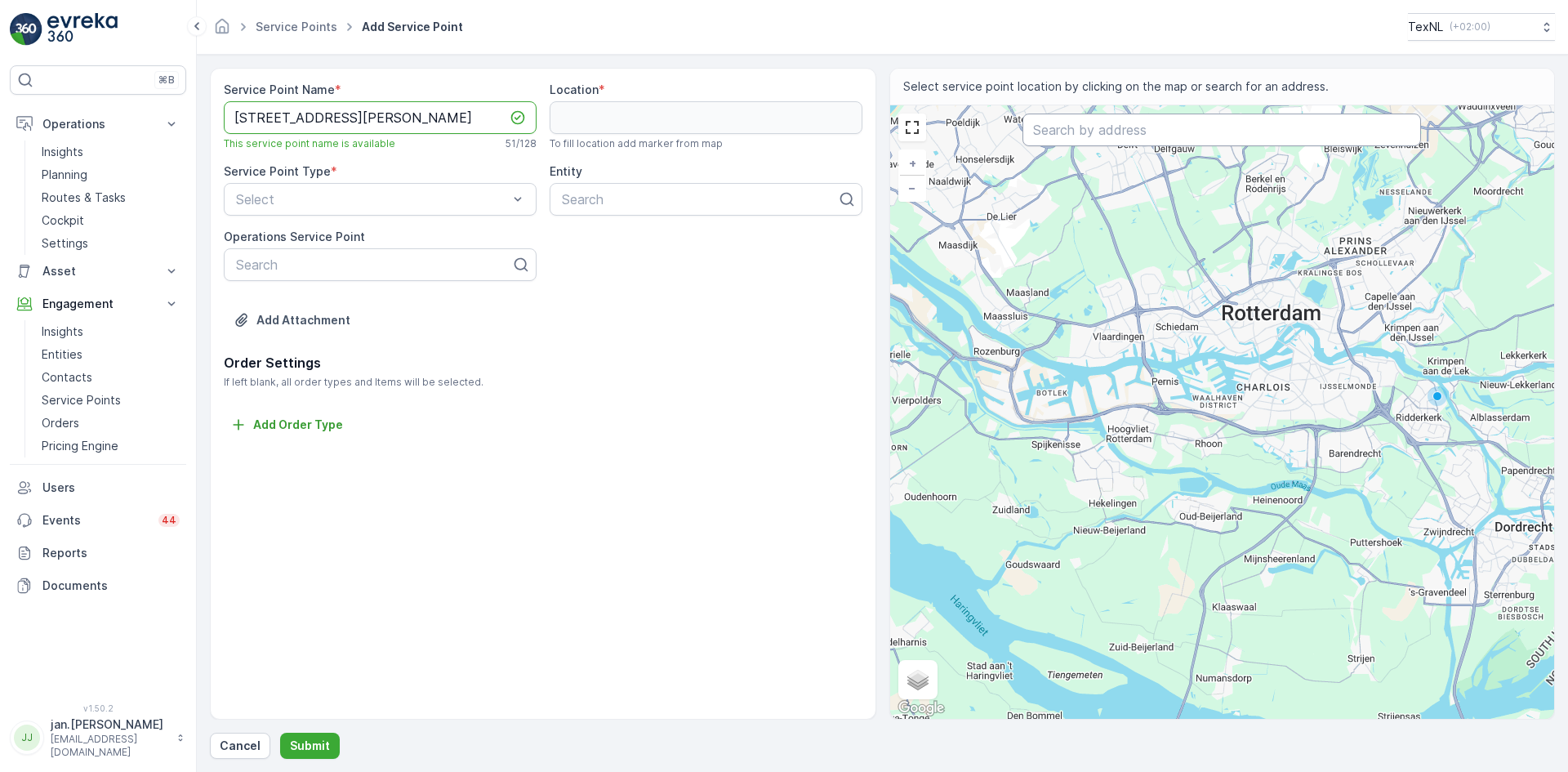
scroll to position [0, 0]
paste input "[STREET_ADDRESS][PERSON_NAME]"
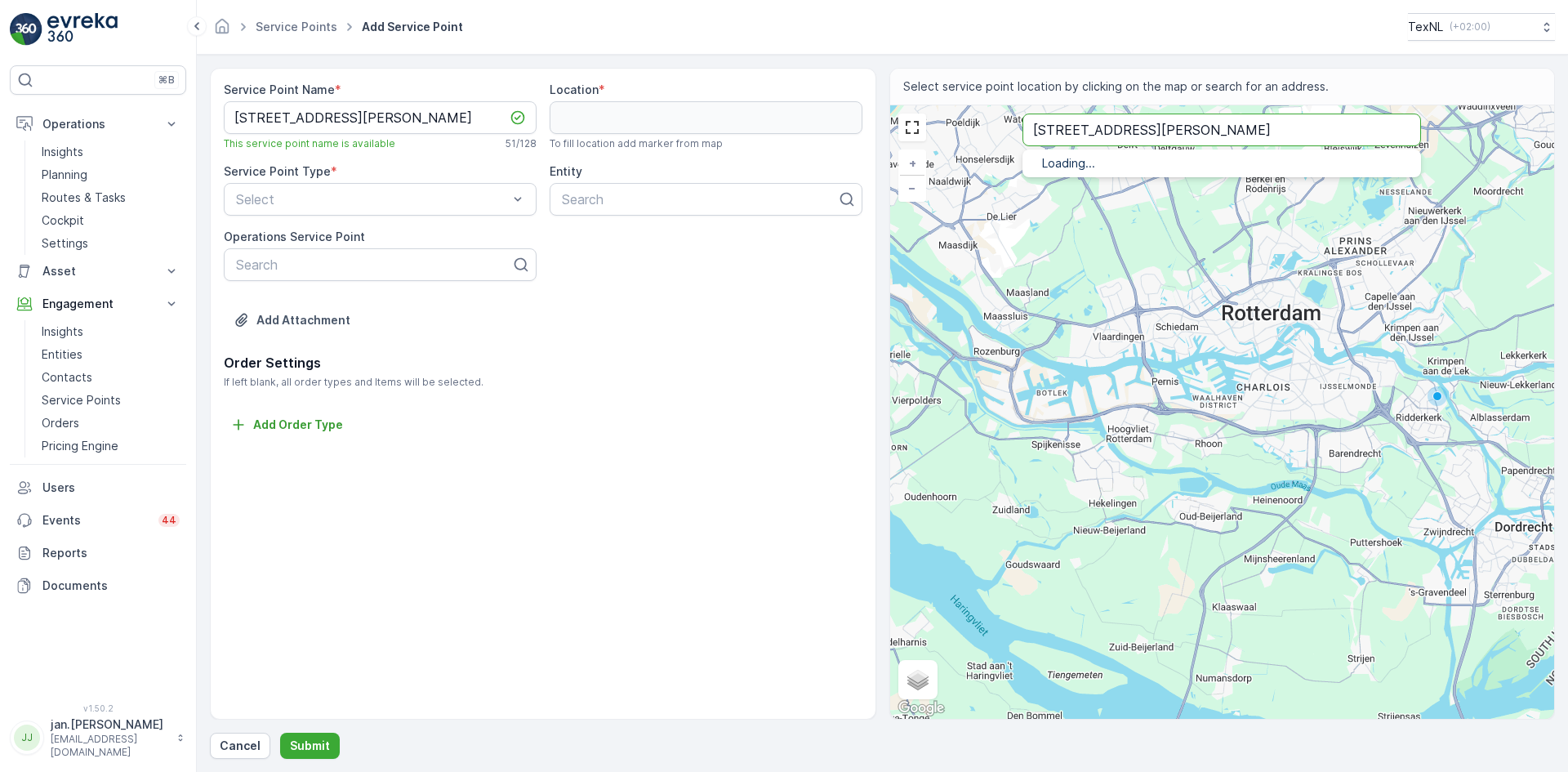
type input "[STREET_ADDRESS][PERSON_NAME]"
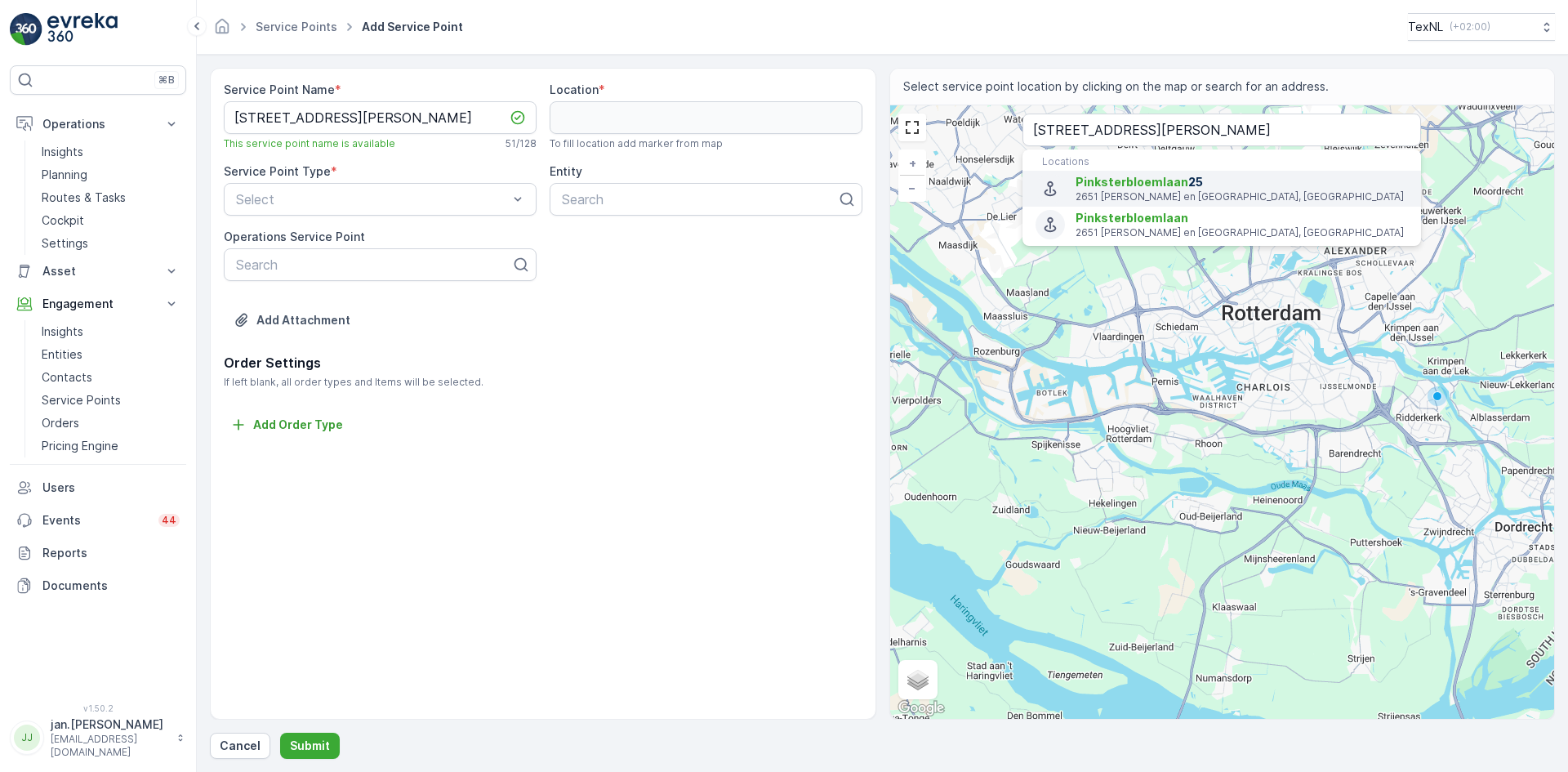
click at [1136, 196] on p "2651 MK Berkel en Rodenrijs, Netherlands" at bounding box center [1241, 196] width 333 height 13
type input "51.9888419,4.4690793"
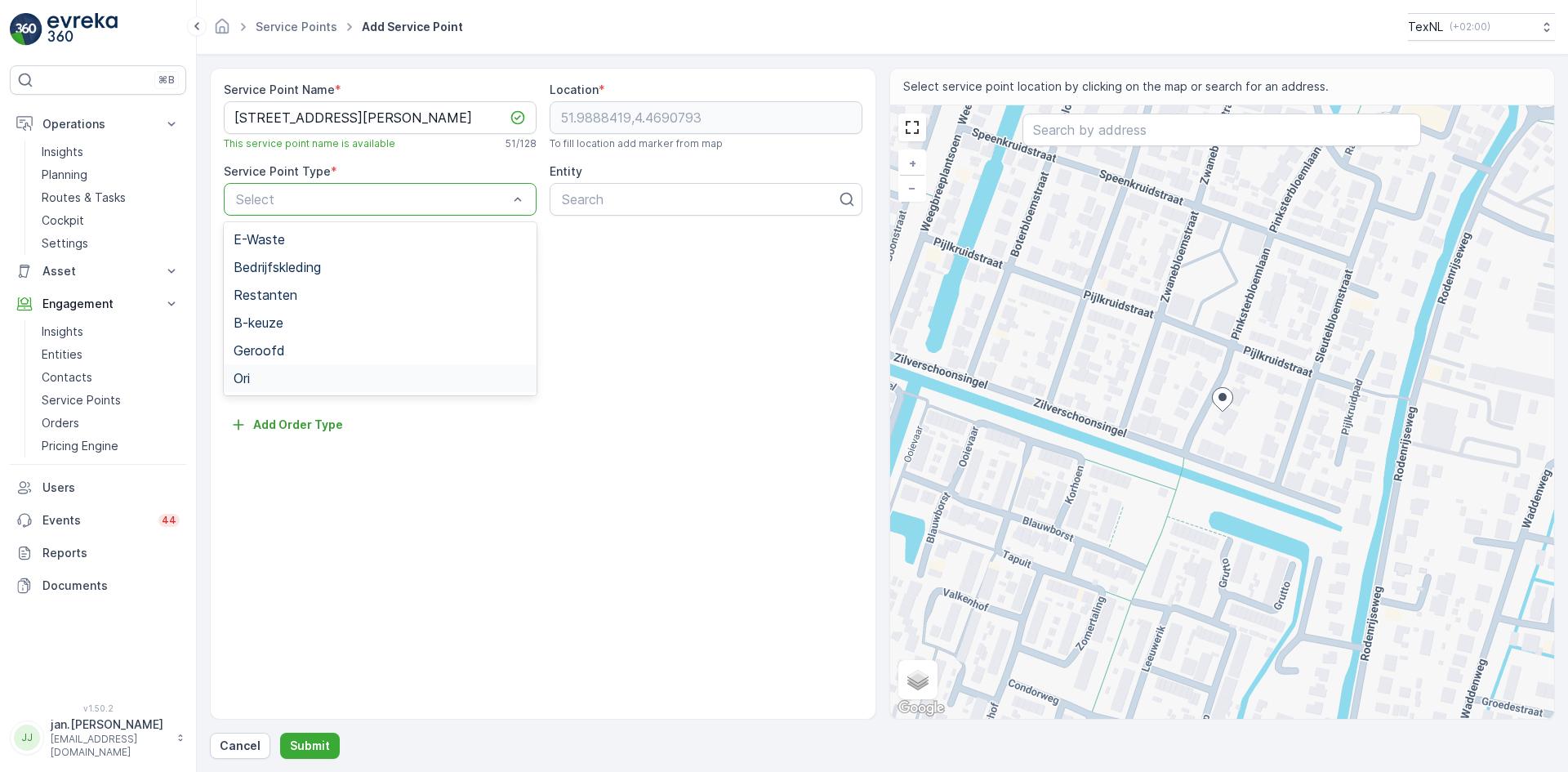
click at [258, 374] on div "Ori" at bounding box center [380, 377] width 293 height 15
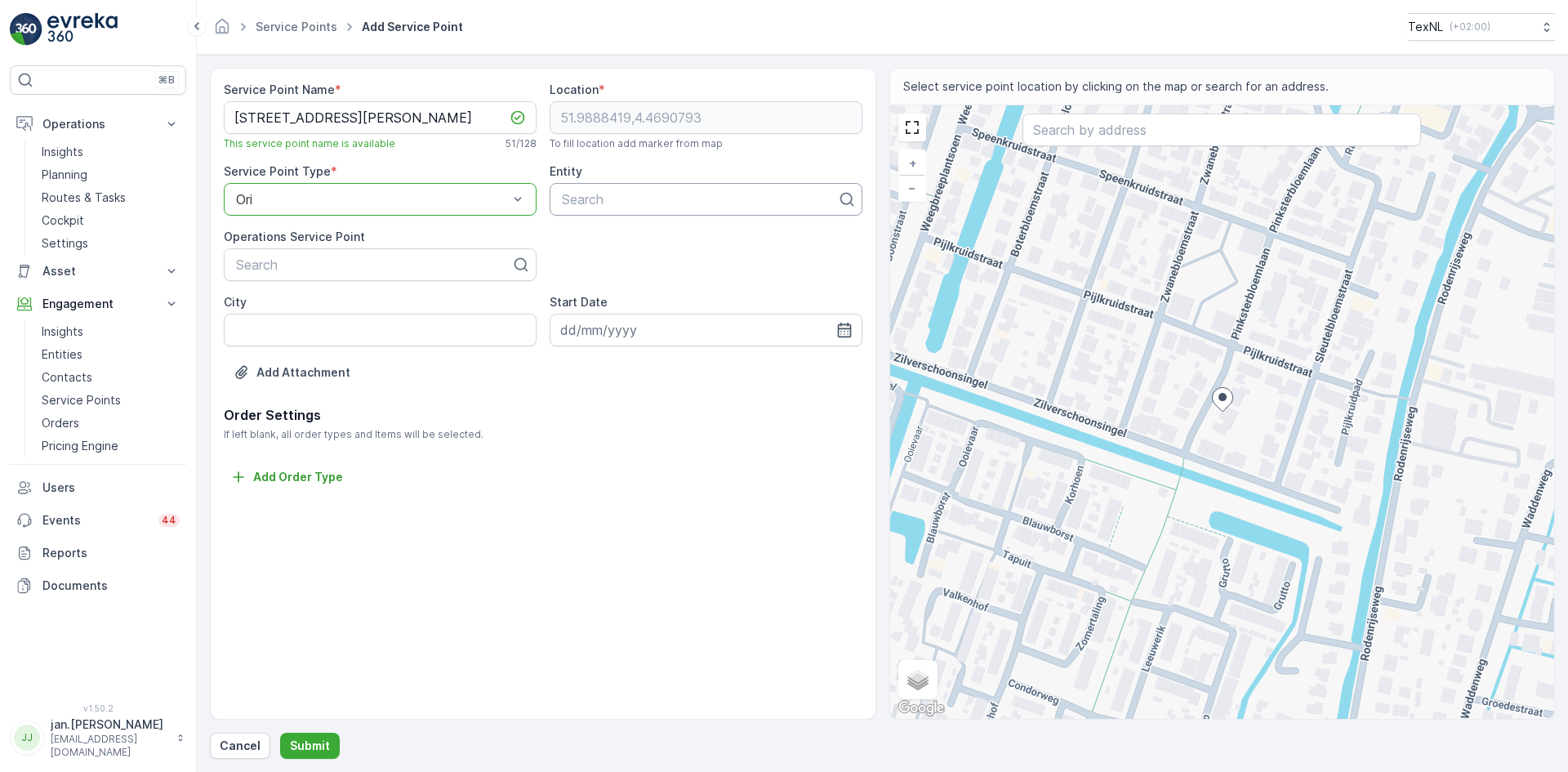
click at [591, 199] on div at bounding box center [699, 199] width 278 height 15
type input "hah"
click at [603, 246] on span "Lansingerland HAH" at bounding box center [617, 239] width 115 height 15
click at [309, 730] on div "Service Point Name * Pinksterbloemlaan 25, 2651MK te Berkel en Rodenrijs This s…" at bounding box center [882, 414] width 1345 height 691
click at [309, 739] on p "Submit" at bounding box center [309, 745] width 40 height 16
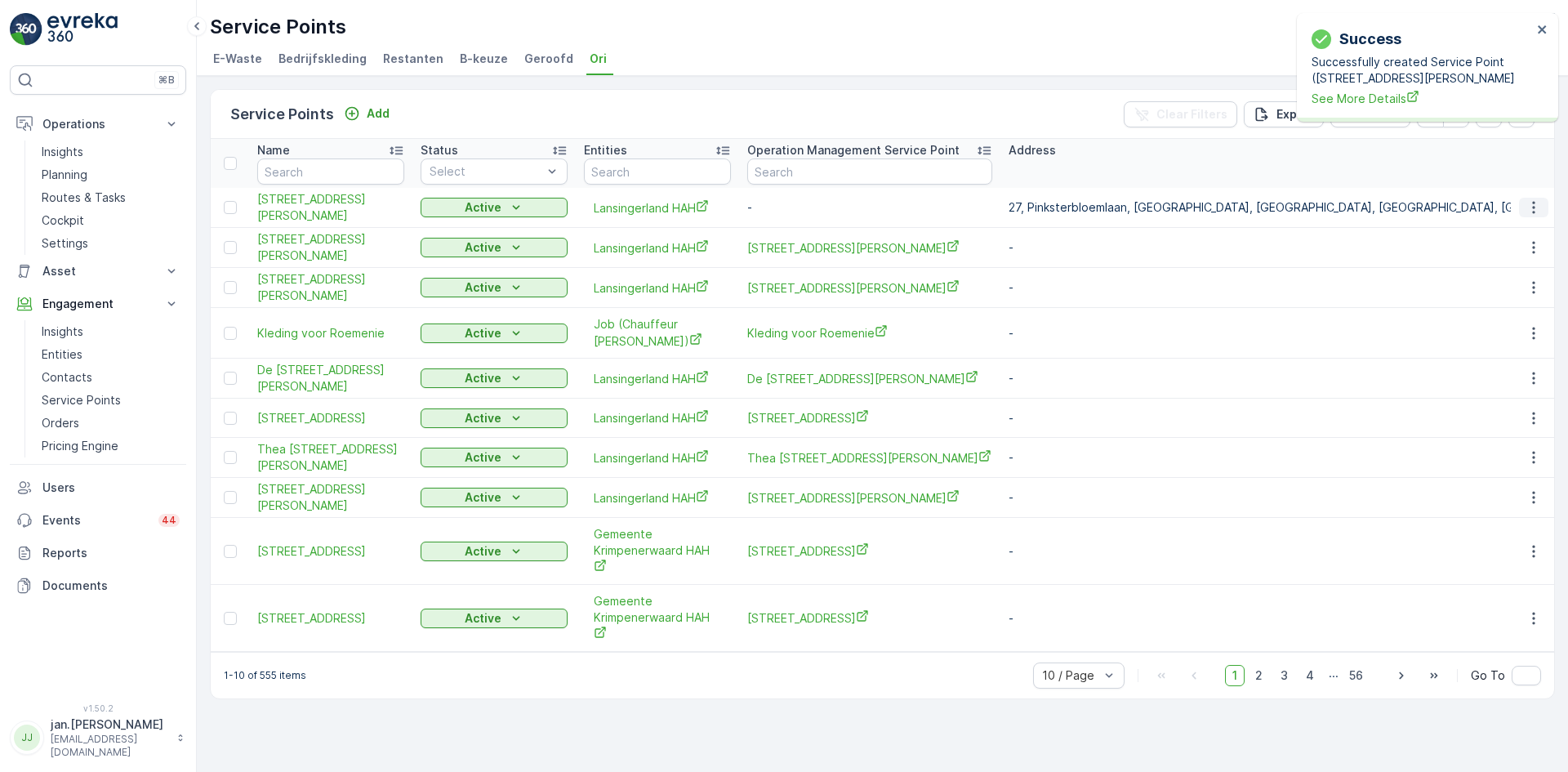
click at [1531, 215] on icon "button" at bounding box center [1534, 207] width 16 height 16
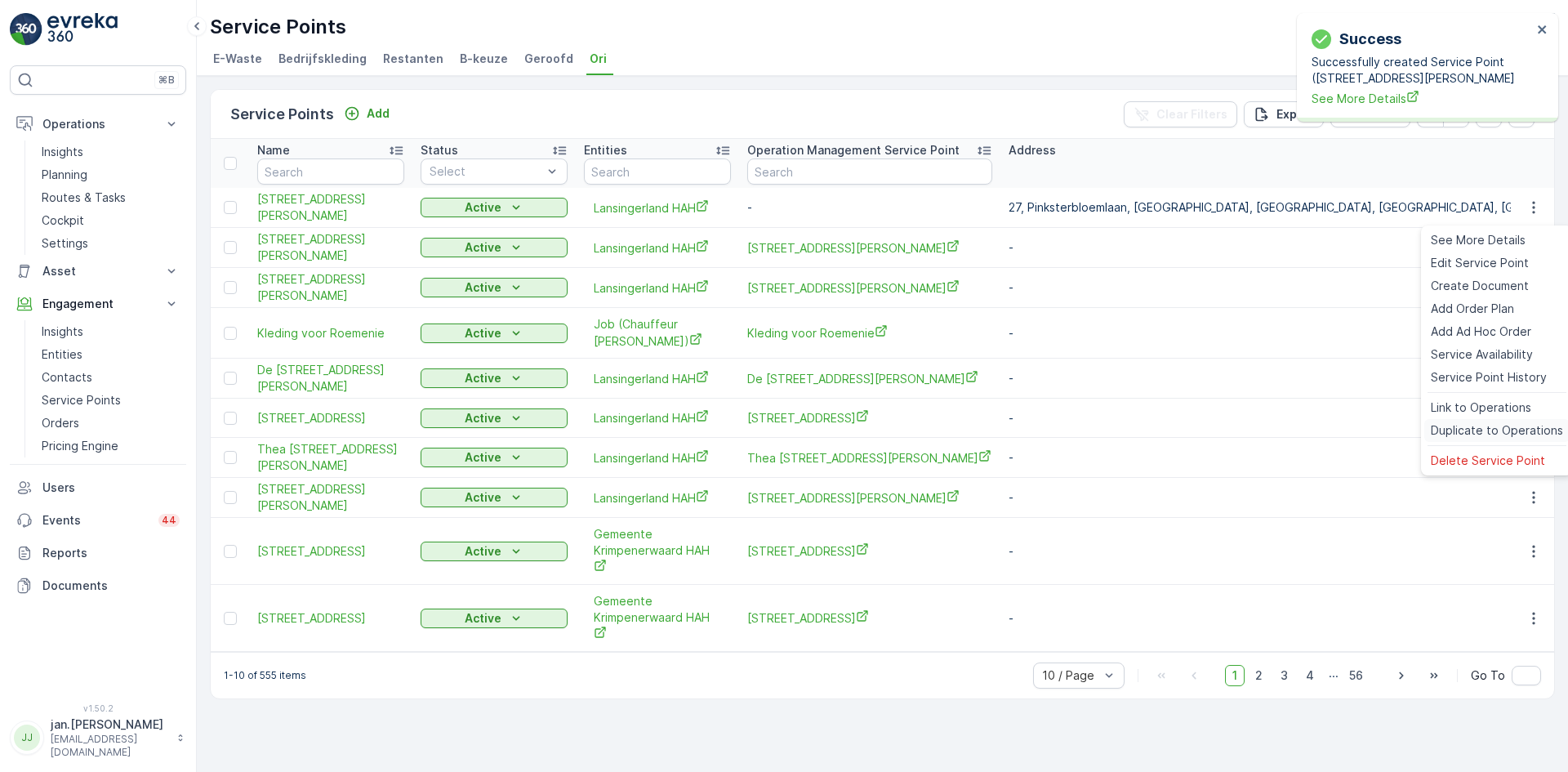
click at [1478, 423] on span "Duplicate to Operations" at bounding box center [1497, 430] width 133 height 16
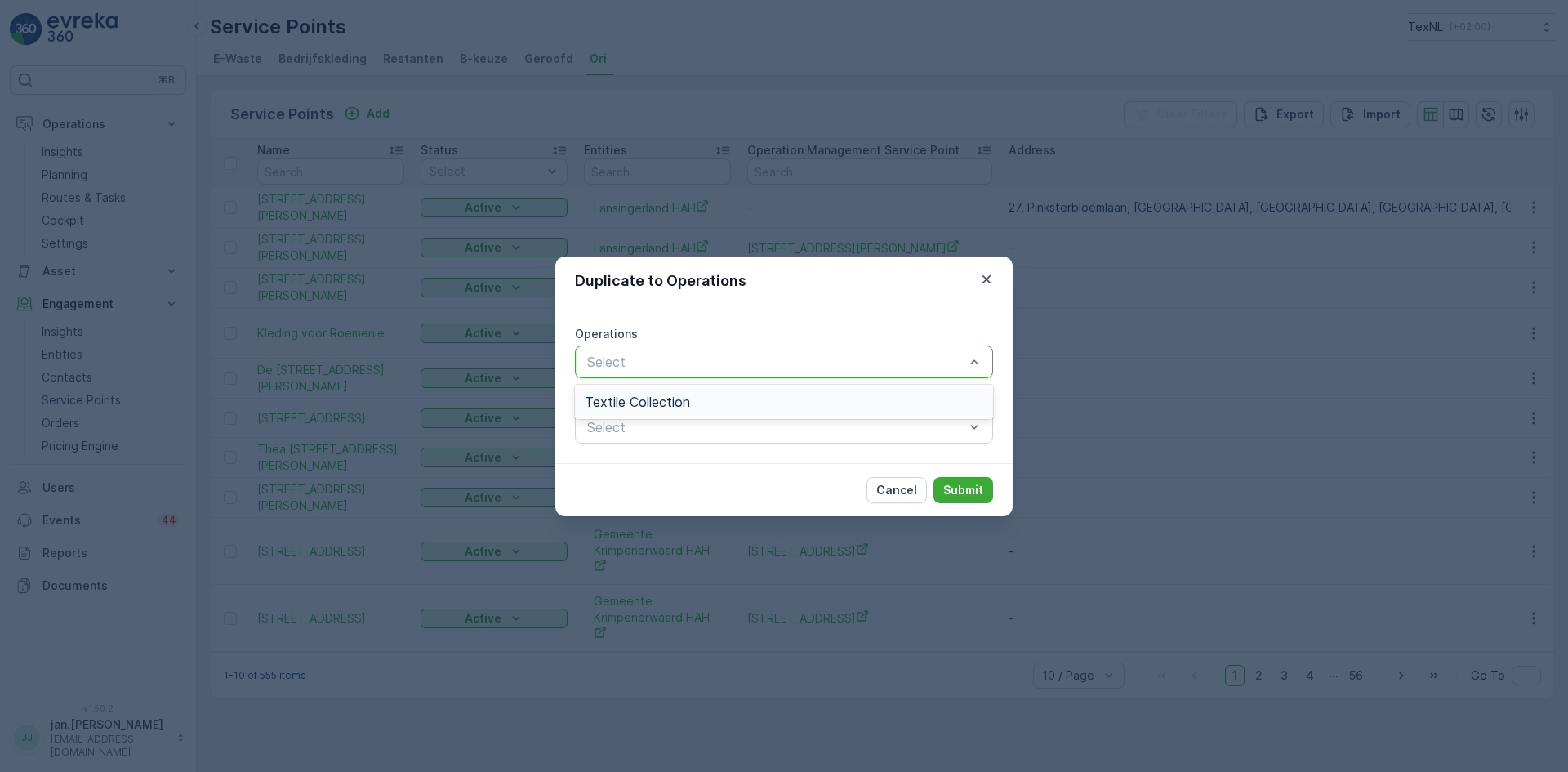
click at [705, 408] on div "Textile Collection" at bounding box center [784, 402] width 399 height 15
click at [964, 495] on p "Submit" at bounding box center [963, 489] width 40 height 16
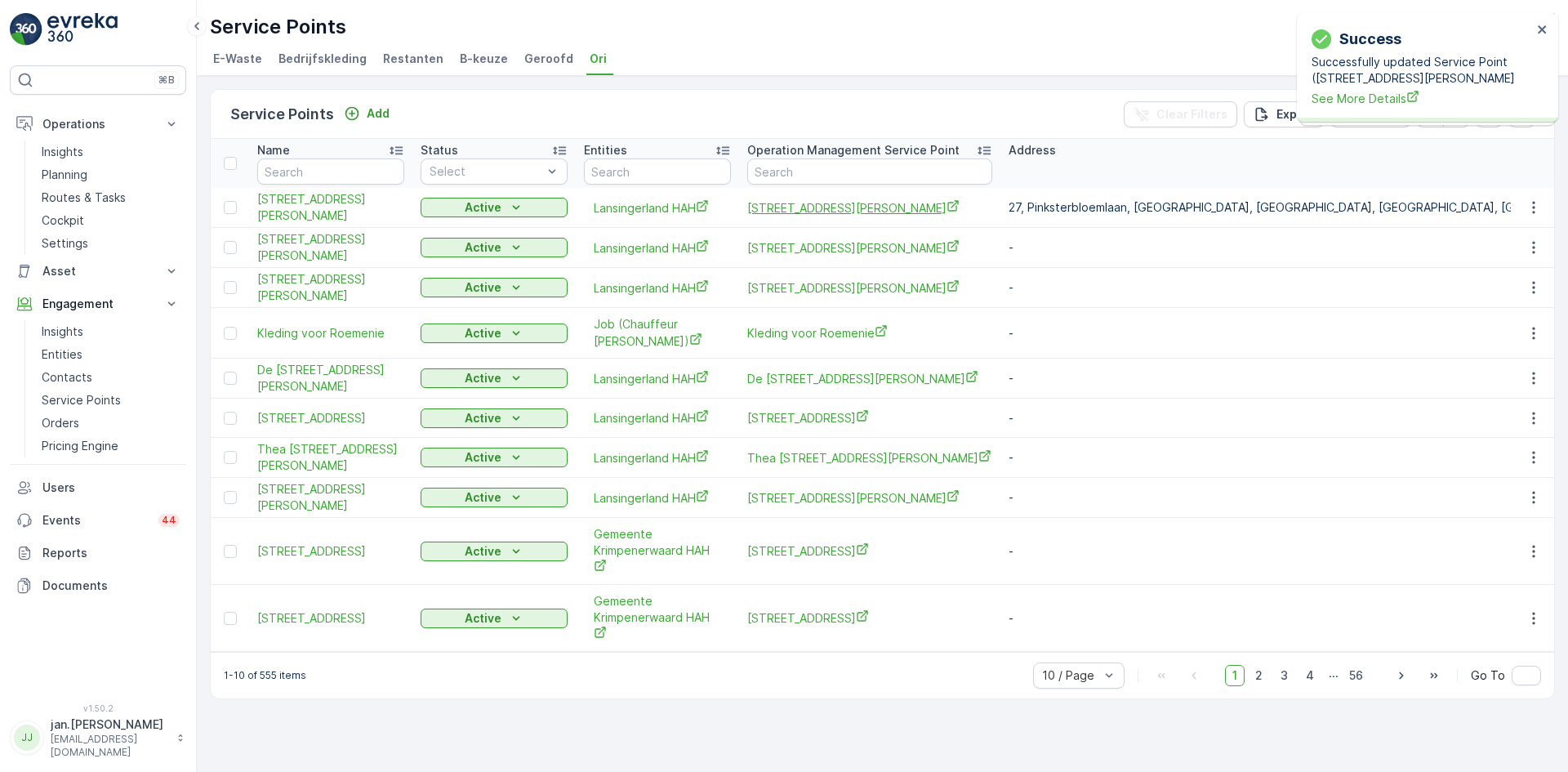
click at [788, 203] on span "[STREET_ADDRESS][PERSON_NAME]" at bounding box center [869, 208] width 245 height 17
click at [374, 111] on p "Add" at bounding box center [378, 113] width 23 height 16
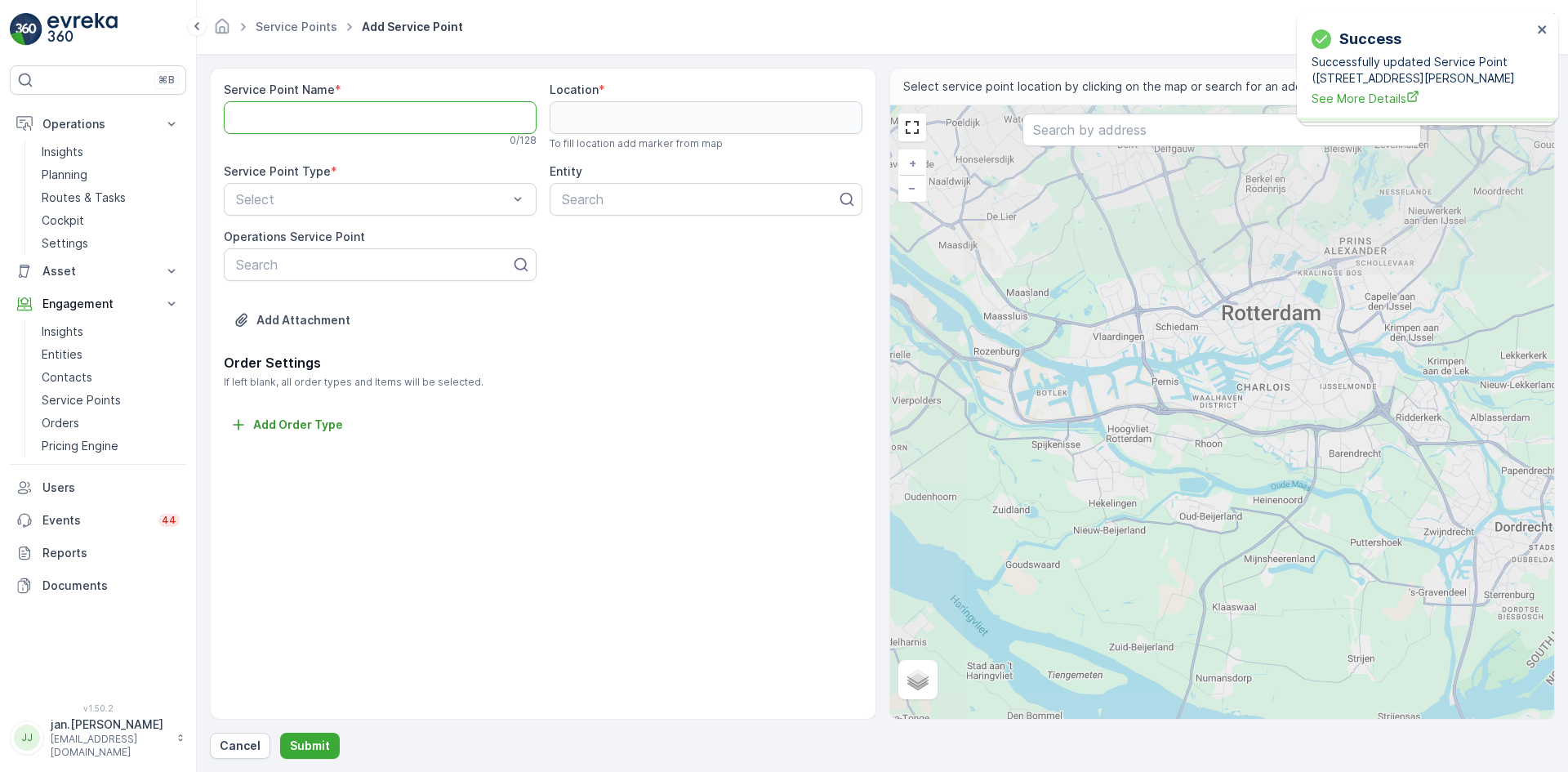
click at [314, 115] on Name "Service Point Name" at bounding box center [380, 118] width 313 height 33
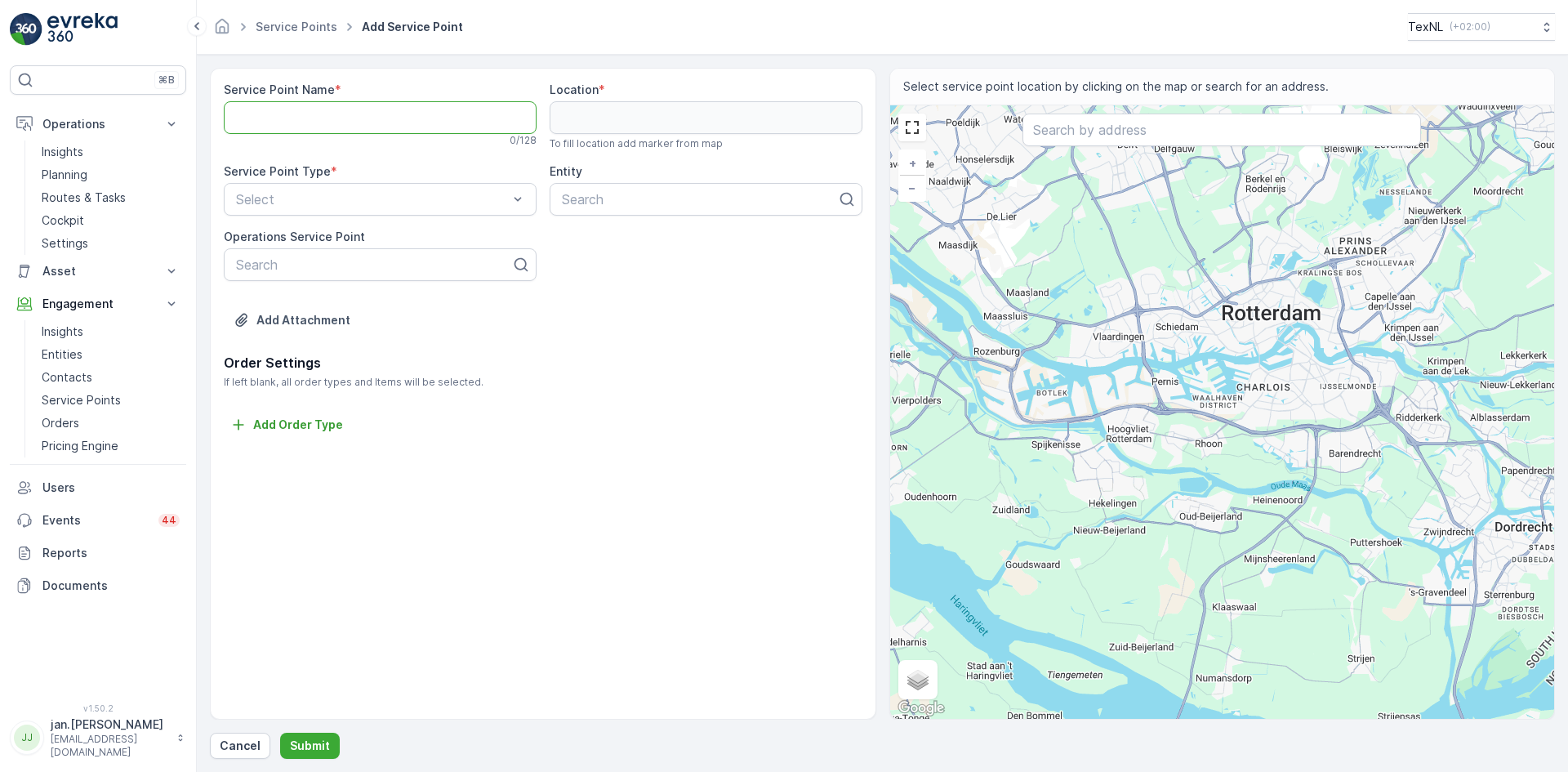
paste Name "[STREET_ADDRESS]"
type Name "[STREET_ADDRESS]"
click at [1076, 144] on input "text" at bounding box center [1222, 130] width 399 height 33
paste input "[STREET_ADDRESS]"
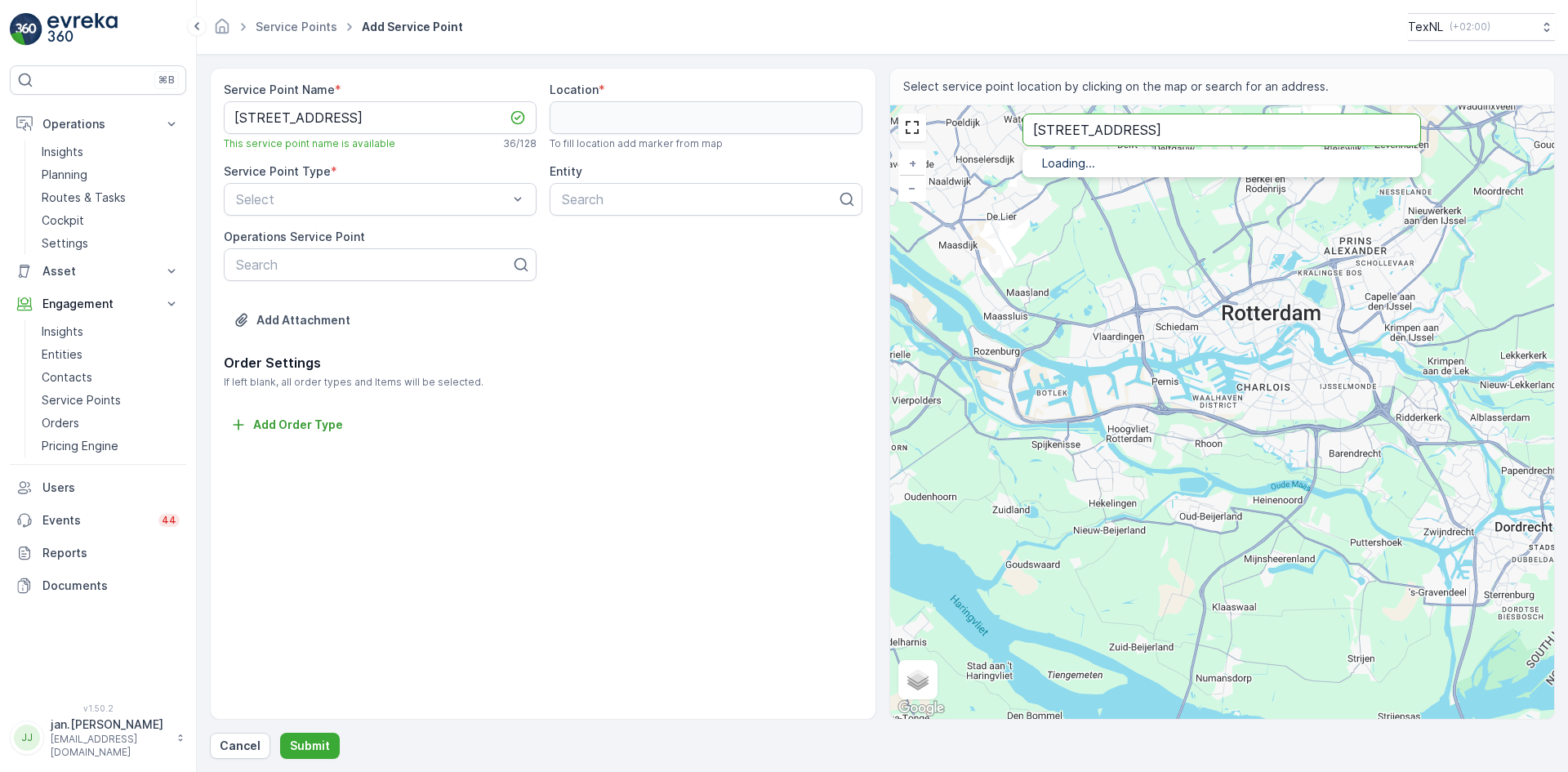
type input "[STREET_ADDRESS]"
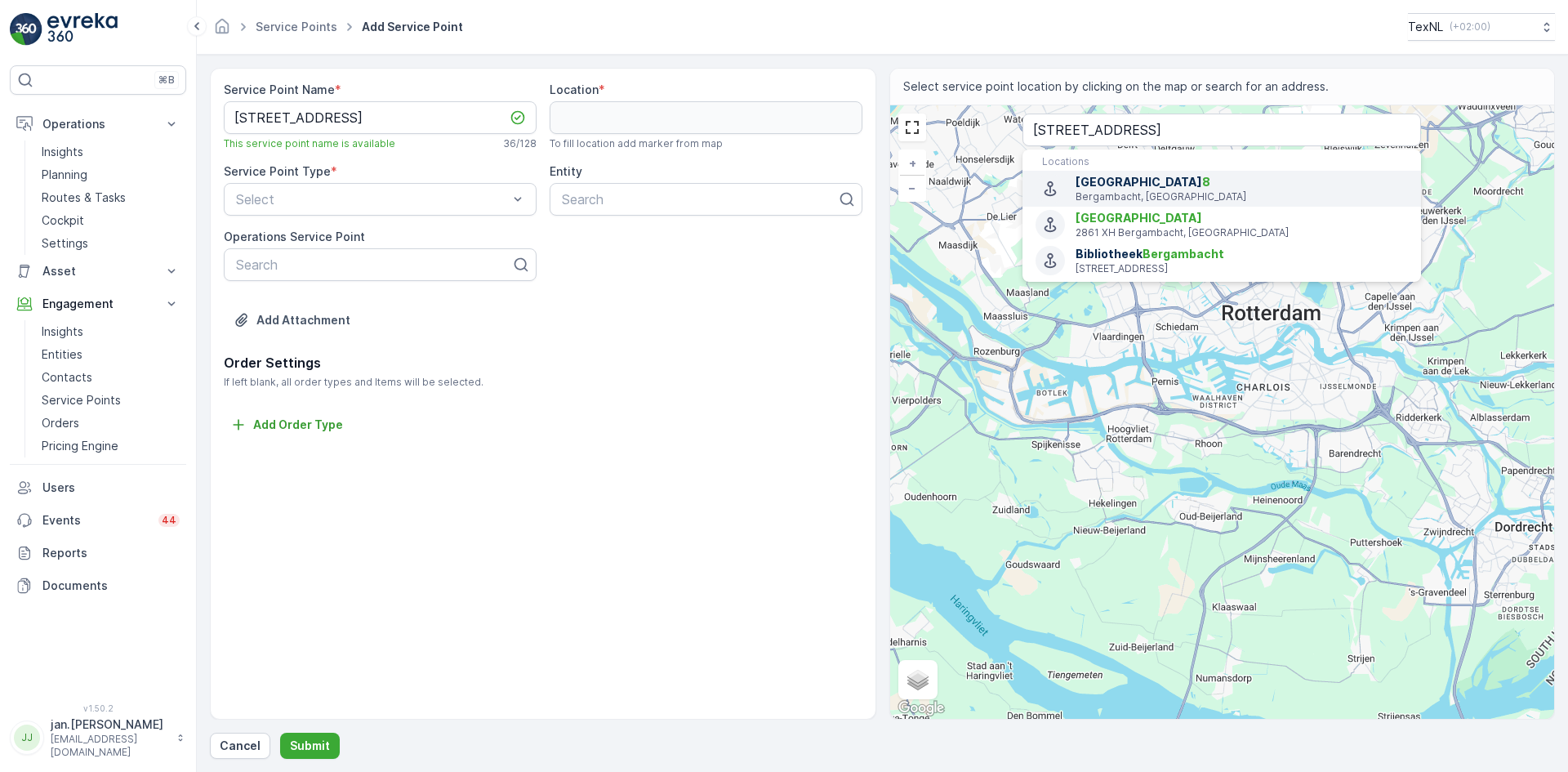
drag, startPoint x: 1083, startPoint y: 180, endPoint x: 1045, endPoint y: 185, distance: 38.3
click at [1083, 180] on span "Pleinstraat 8" at bounding box center [1241, 182] width 333 height 16
type input "51.9355813,4.7846882"
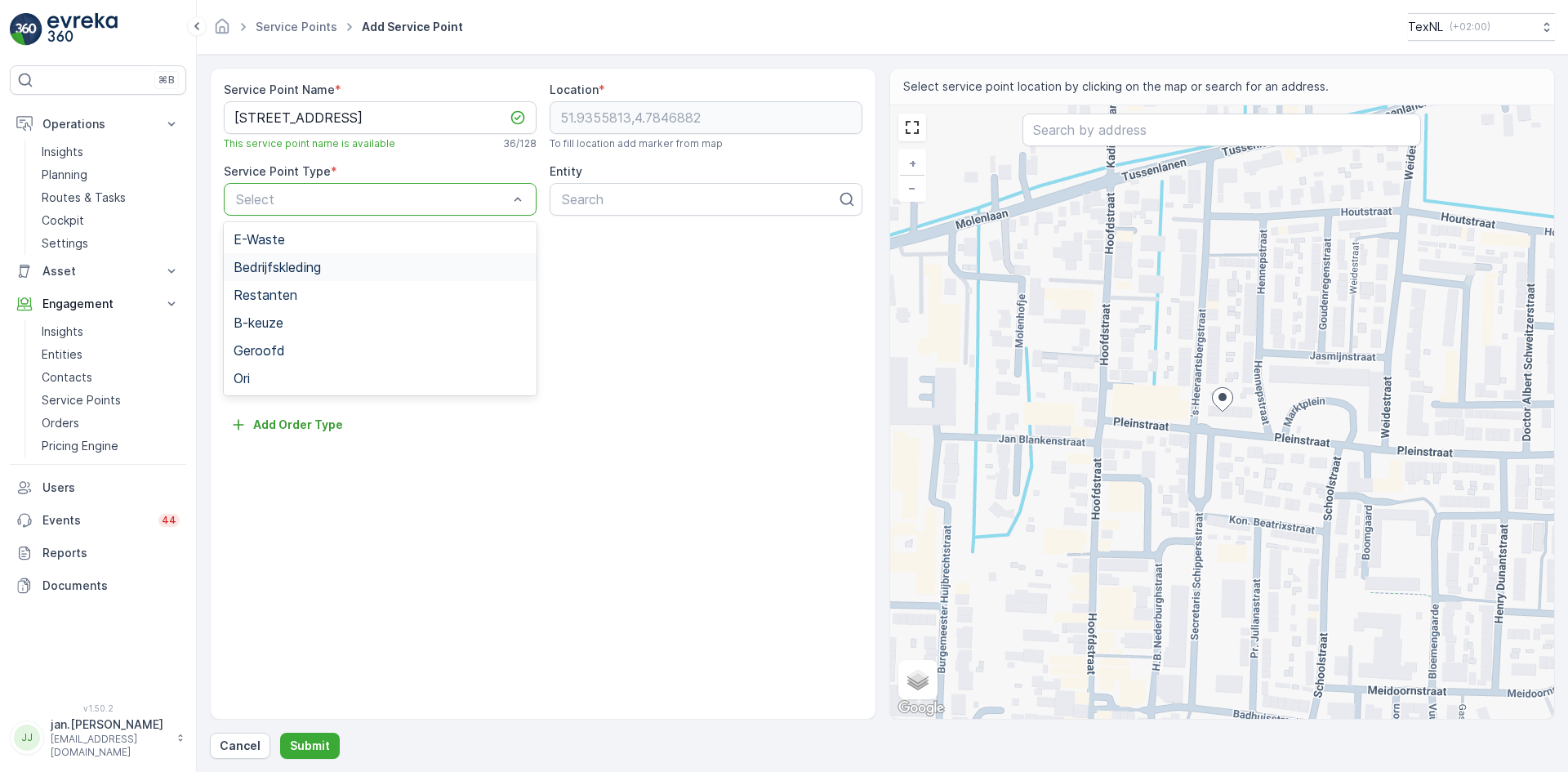
click at [283, 263] on span "Bedrijfskleding" at bounding box center [277, 266] width 87 height 15
click at [304, 206] on div "Bedrijfskleding" at bounding box center [380, 199] width 313 height 33
click at [252, 377] on div "Ori" at bounding box center [380, 377] width 293 height 15
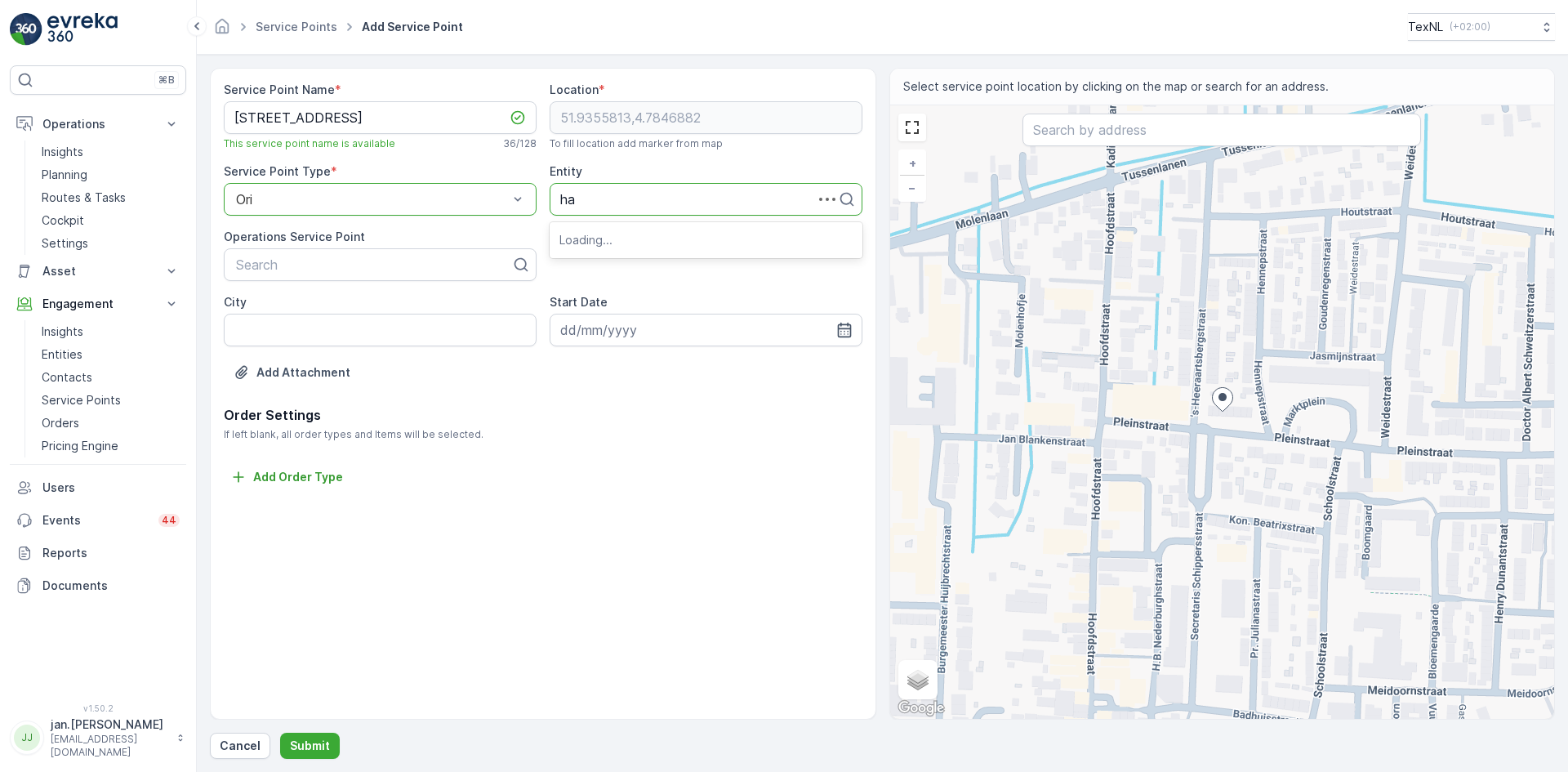
type input "hah"
click at [598, 264] on span "Gemeente Krimpenerwaard HAH" at bounding box center [657, 266] width 196 height 15
click at [304, 748] on p "Submit" at bounding box center [309, 745] width 40 height 16
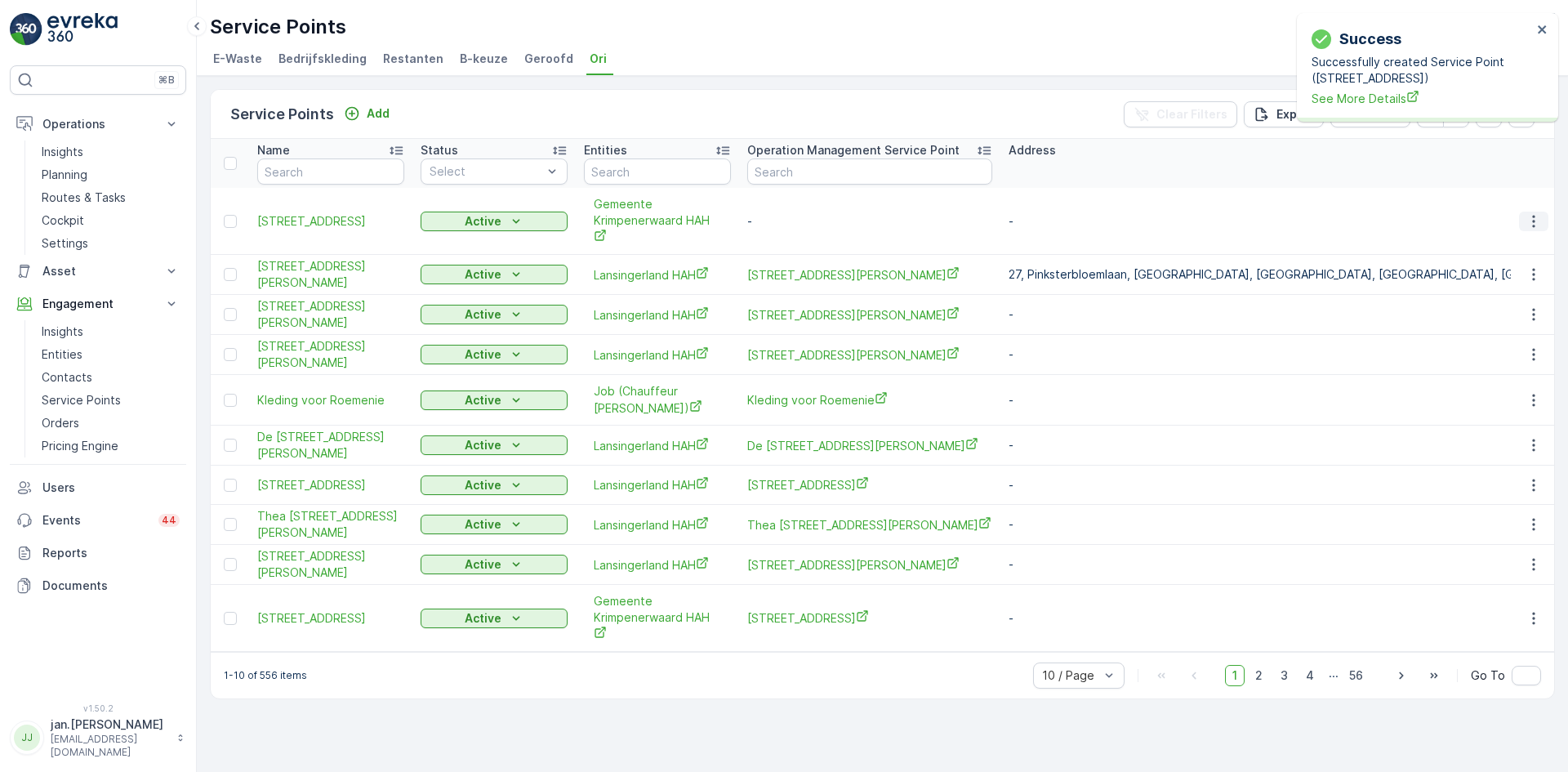
click at [1519, 216] on button "button" at bounding box center [1534, 221] width 29 height 20
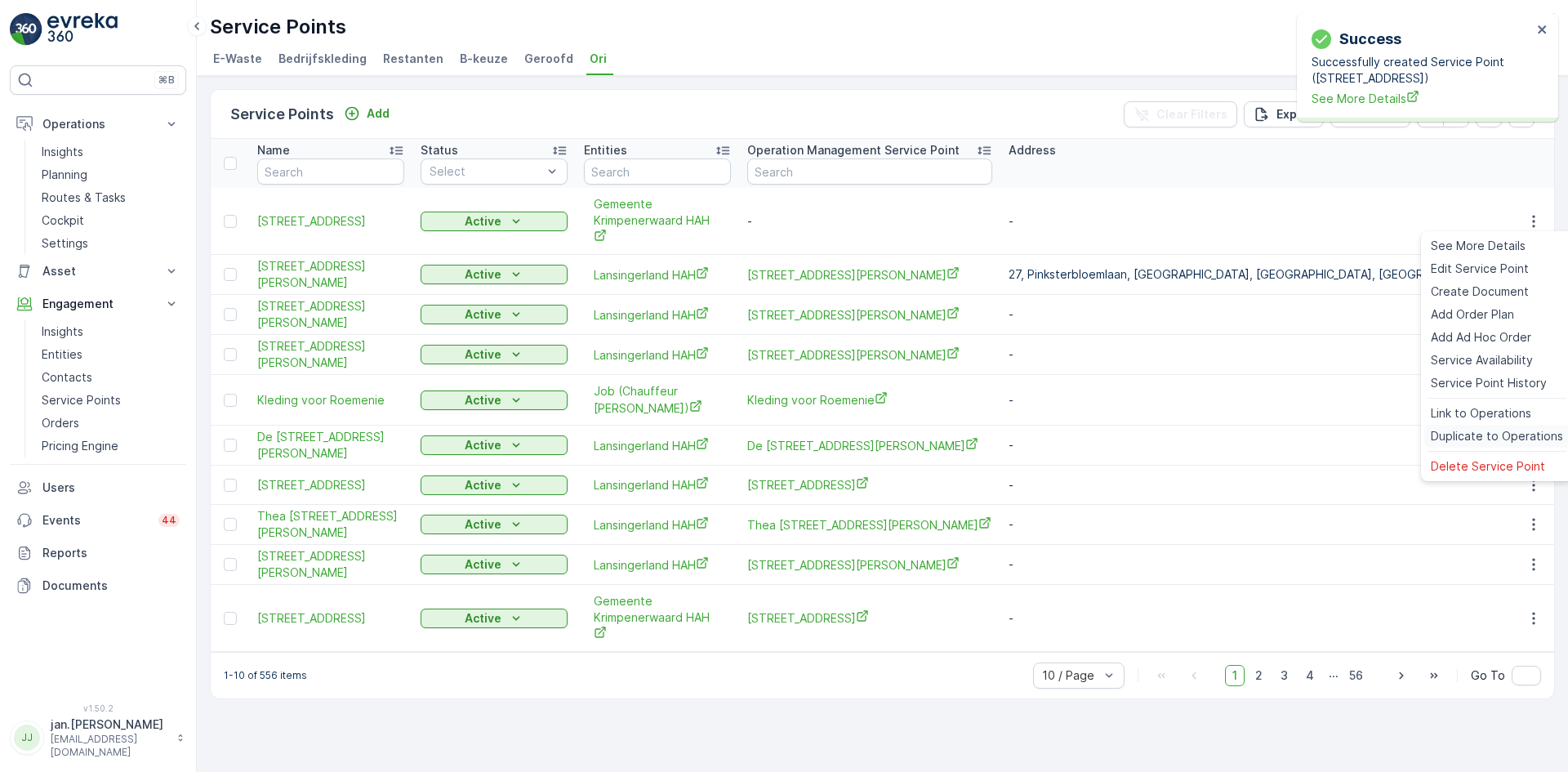
click at [1478, 428] on span "Duplicate to Operations" at bounding box center [1497, 436] width 133 height 16
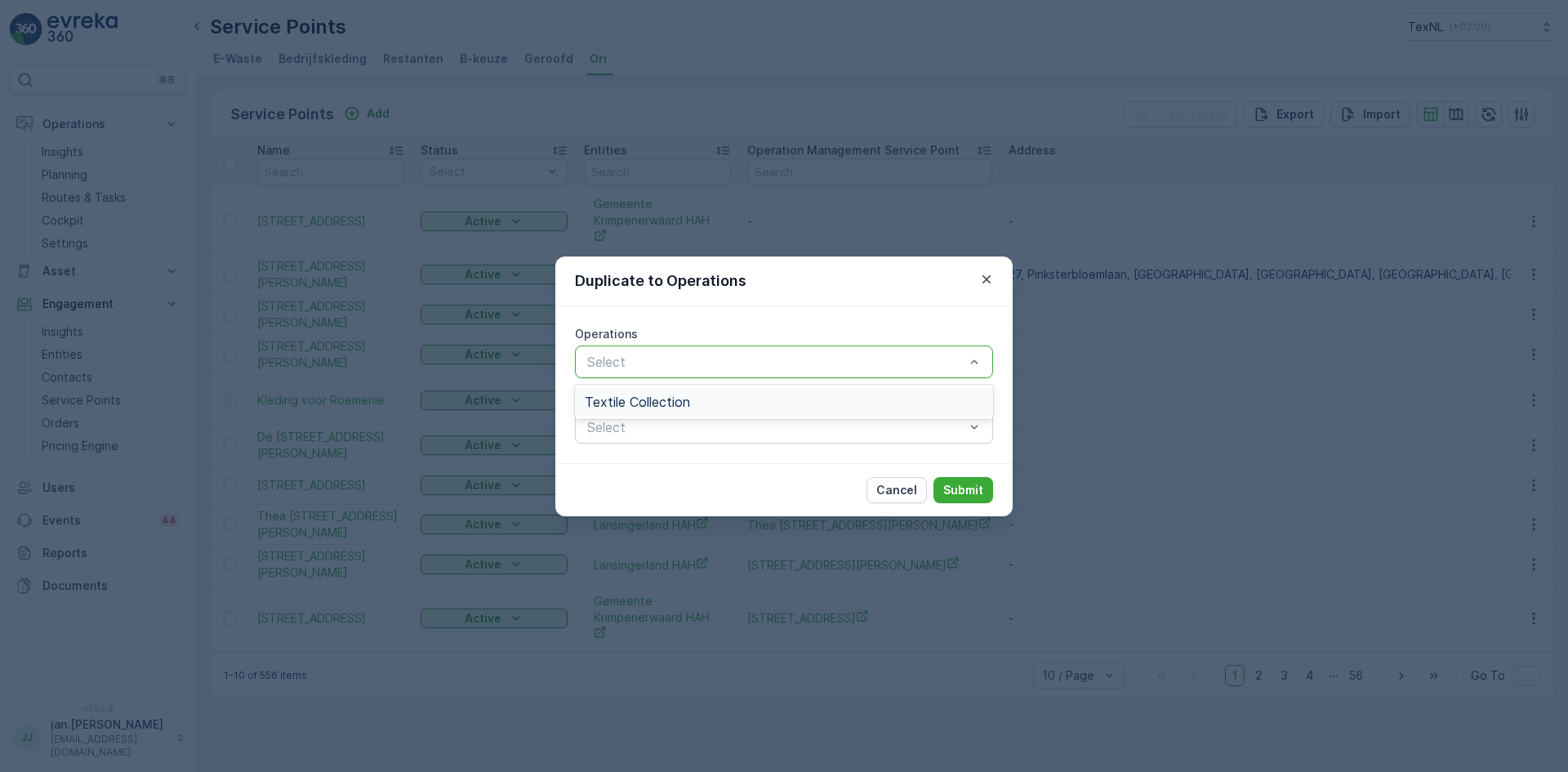
click at [625, 399] on span "Textile Collection" at bounding box center [638, 402] width 105 height 15
click at [962, 486] on p "Submit" at bounding box center [963, 489] width 40 height 16
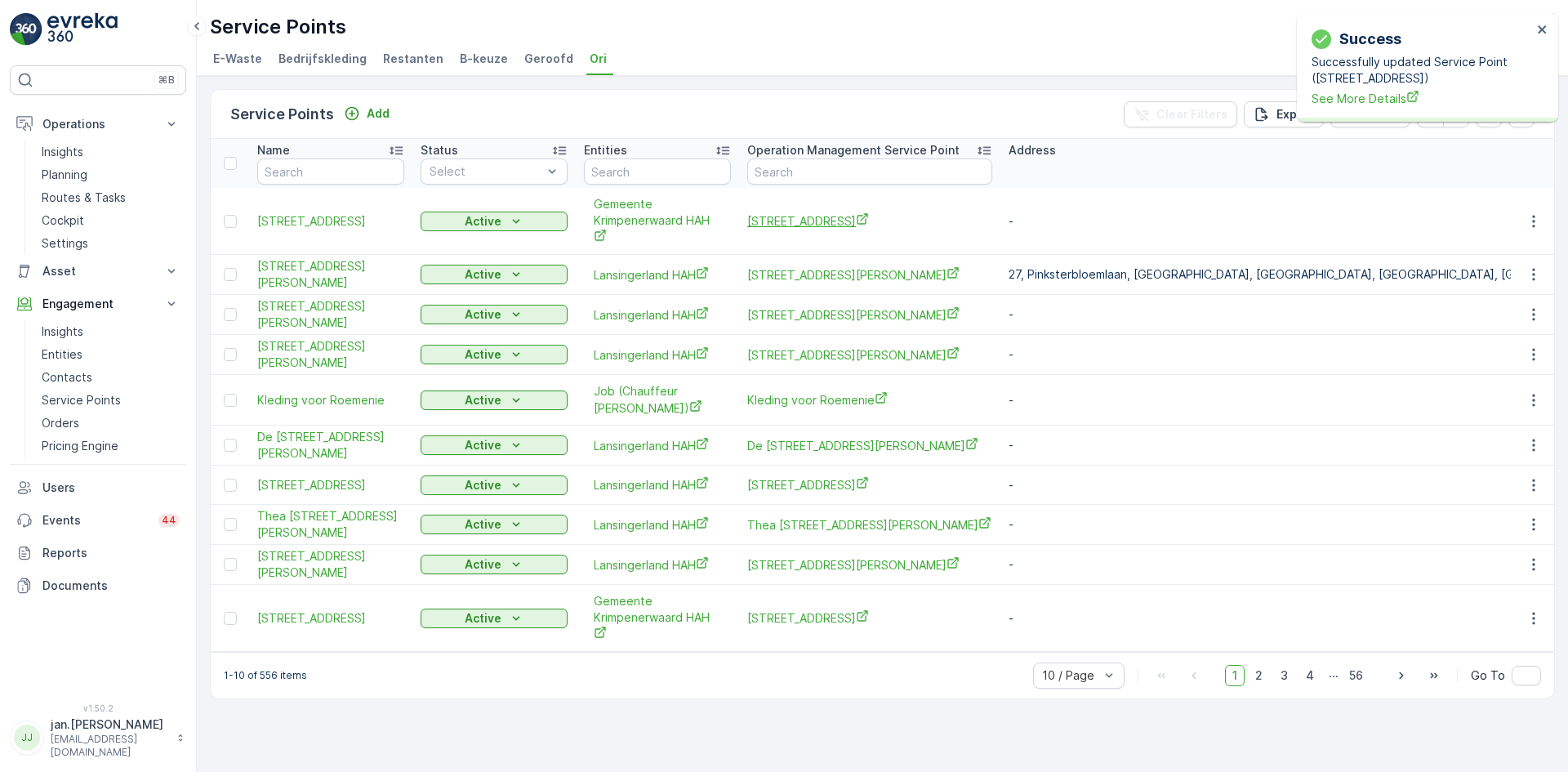
click at [786, 215] on span "[STREET_ADDRESS]" at bounding box center [869, 221] width 245 height 17
click at [384, 115] on p "Add" at bounding box center [378, 113] width 23 height 16
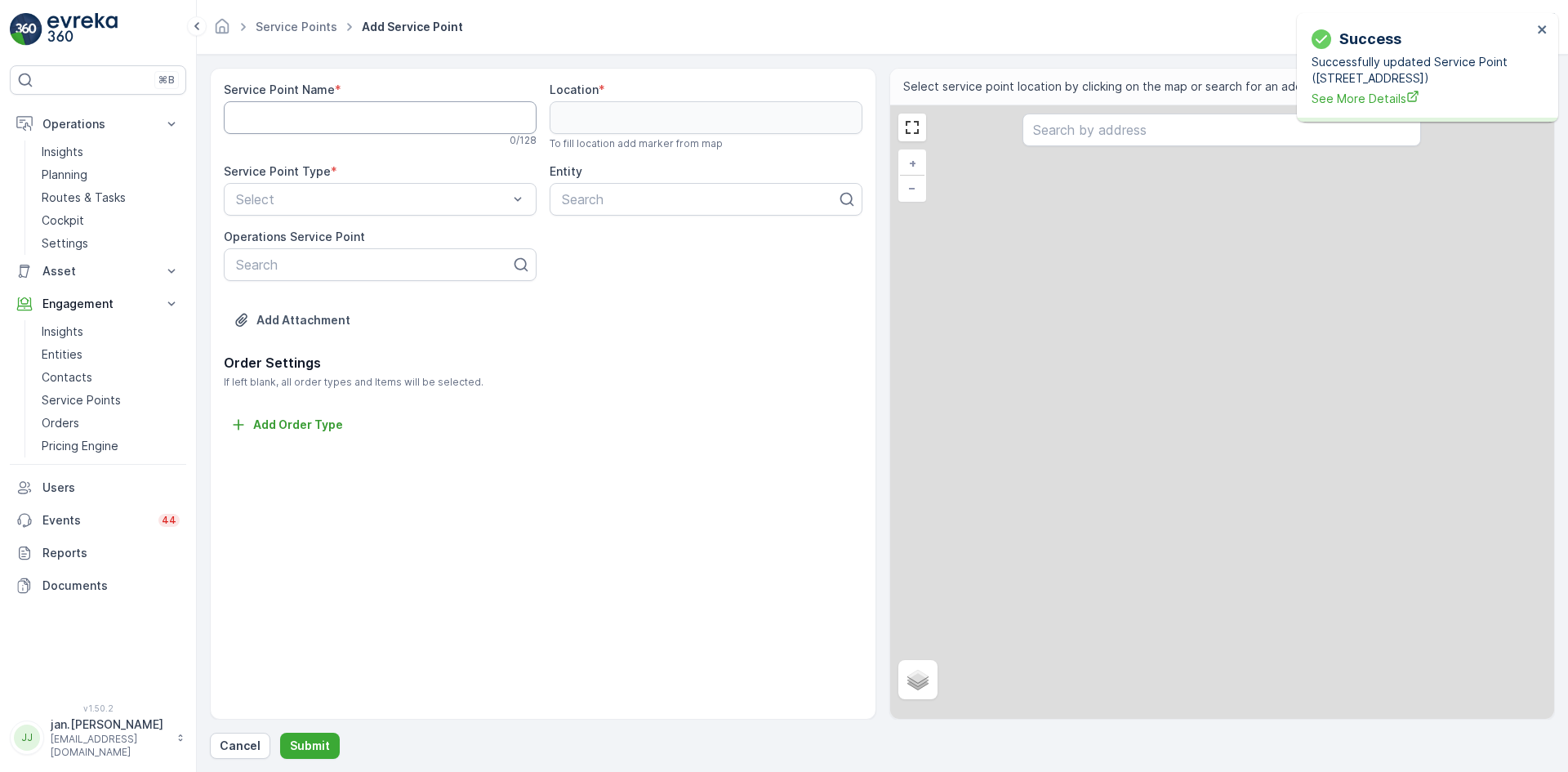
click at [354, 119] on Name "Service Point Name" at bounding box center [380, 118] width 313 height 33
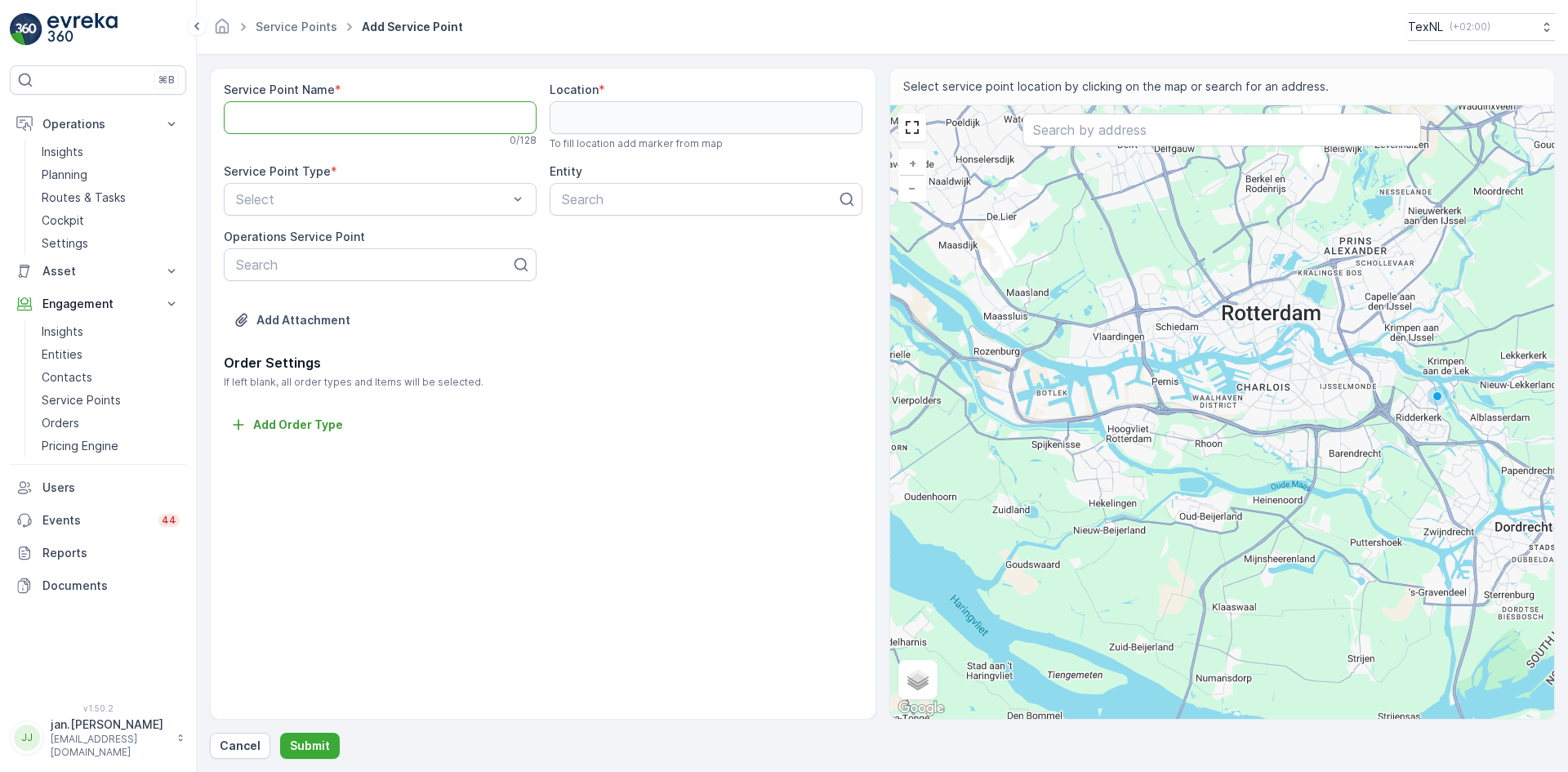
paste Name "[STREET_ADDRESS][PERSON_NAME]"
type Name "[STREET_ADDRESS][PERSON_NAME]"
click at [1049, 139] on input "text" at bounding box center [1222, 130] width 399 height 33
paste input "[STREET_ADDRESS][PERSON_NAME]"
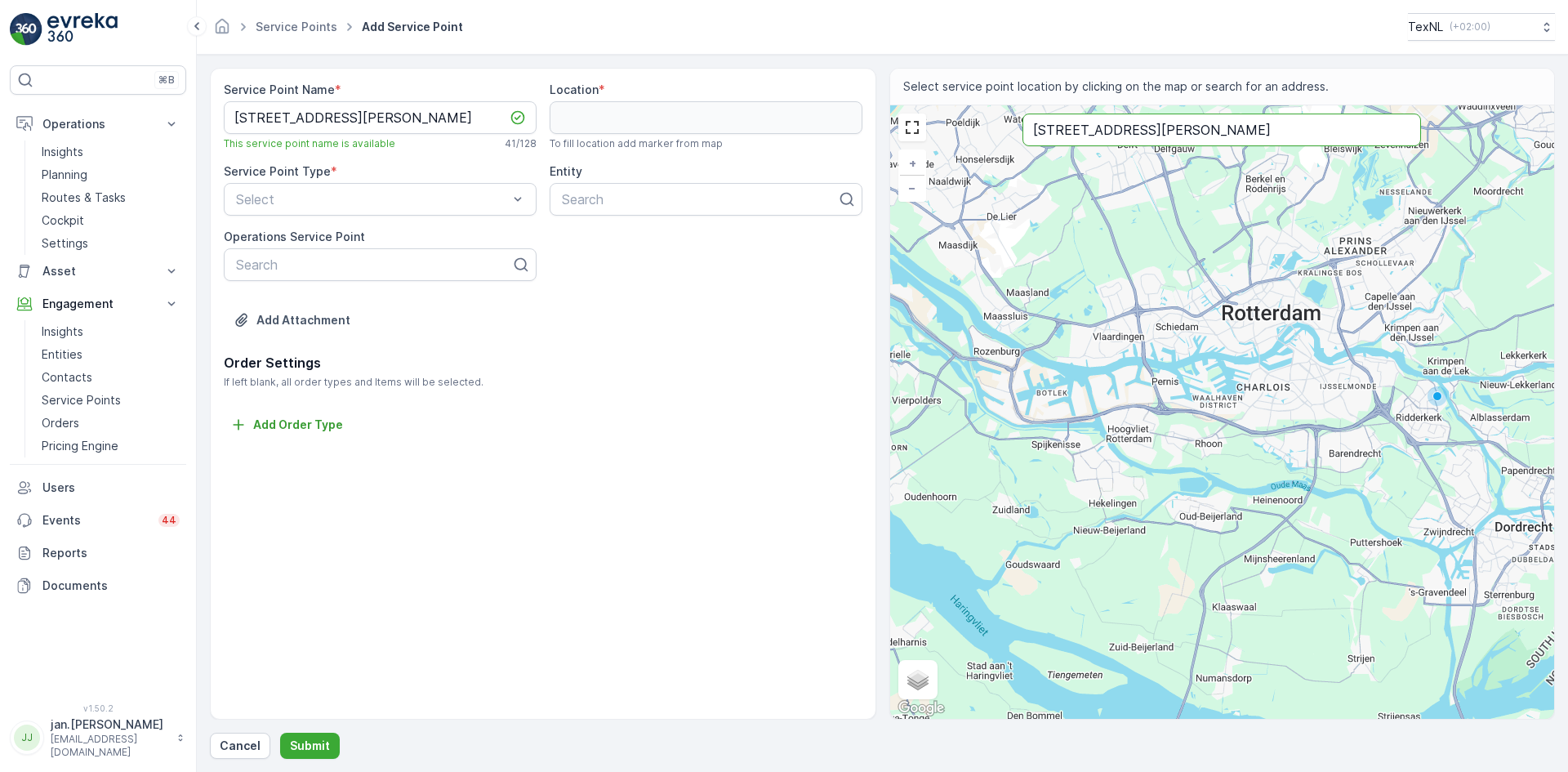
type input "[STREET_ADDRESS][PERSON_NAME]"
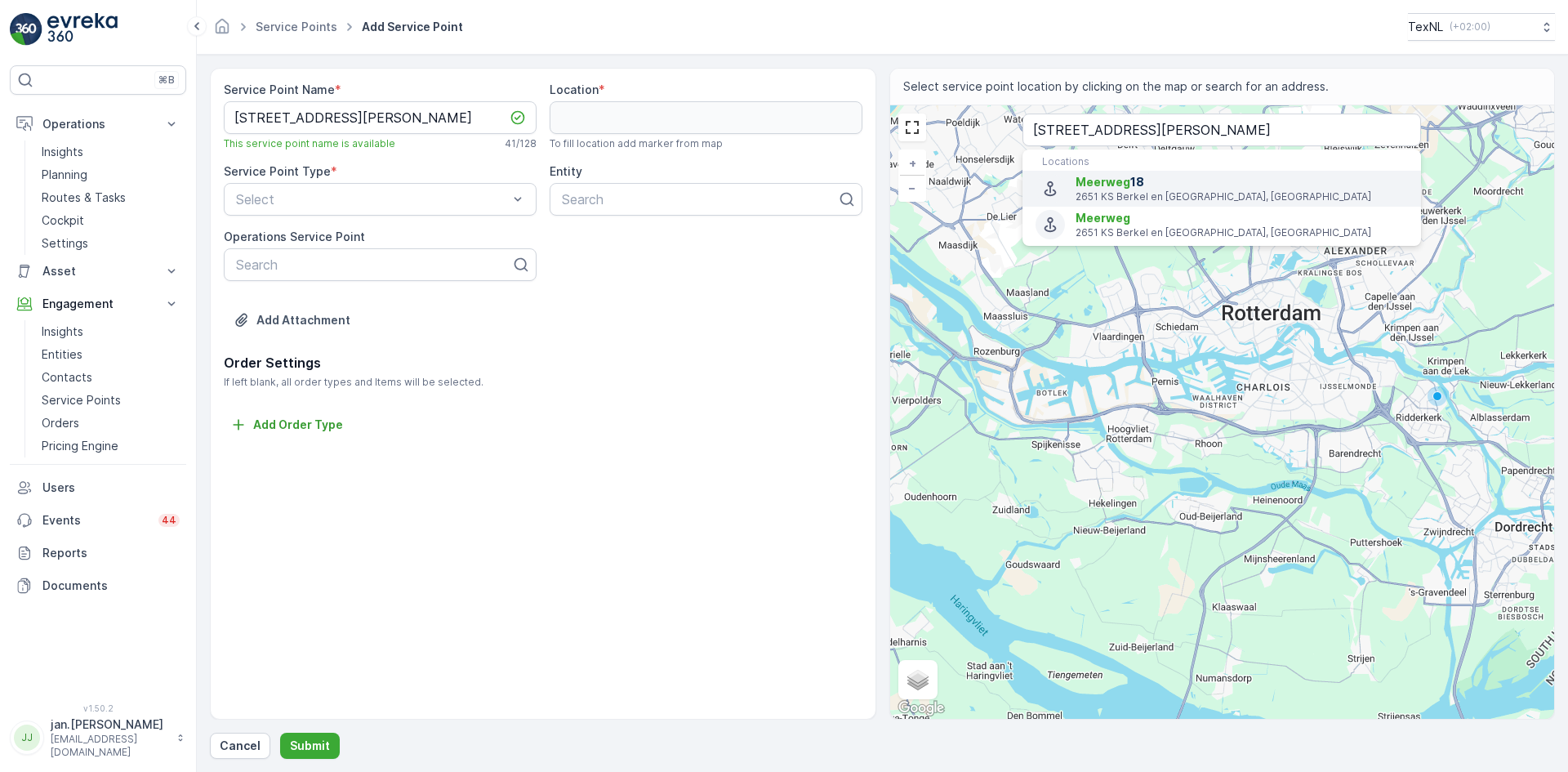
click at [1112, 194] on p "2651 KS Berkel en Rodenrijs, Netherlands" at bounding box center [1241, 196] width 333 height 13
type input "51.9982479,4.4558873"
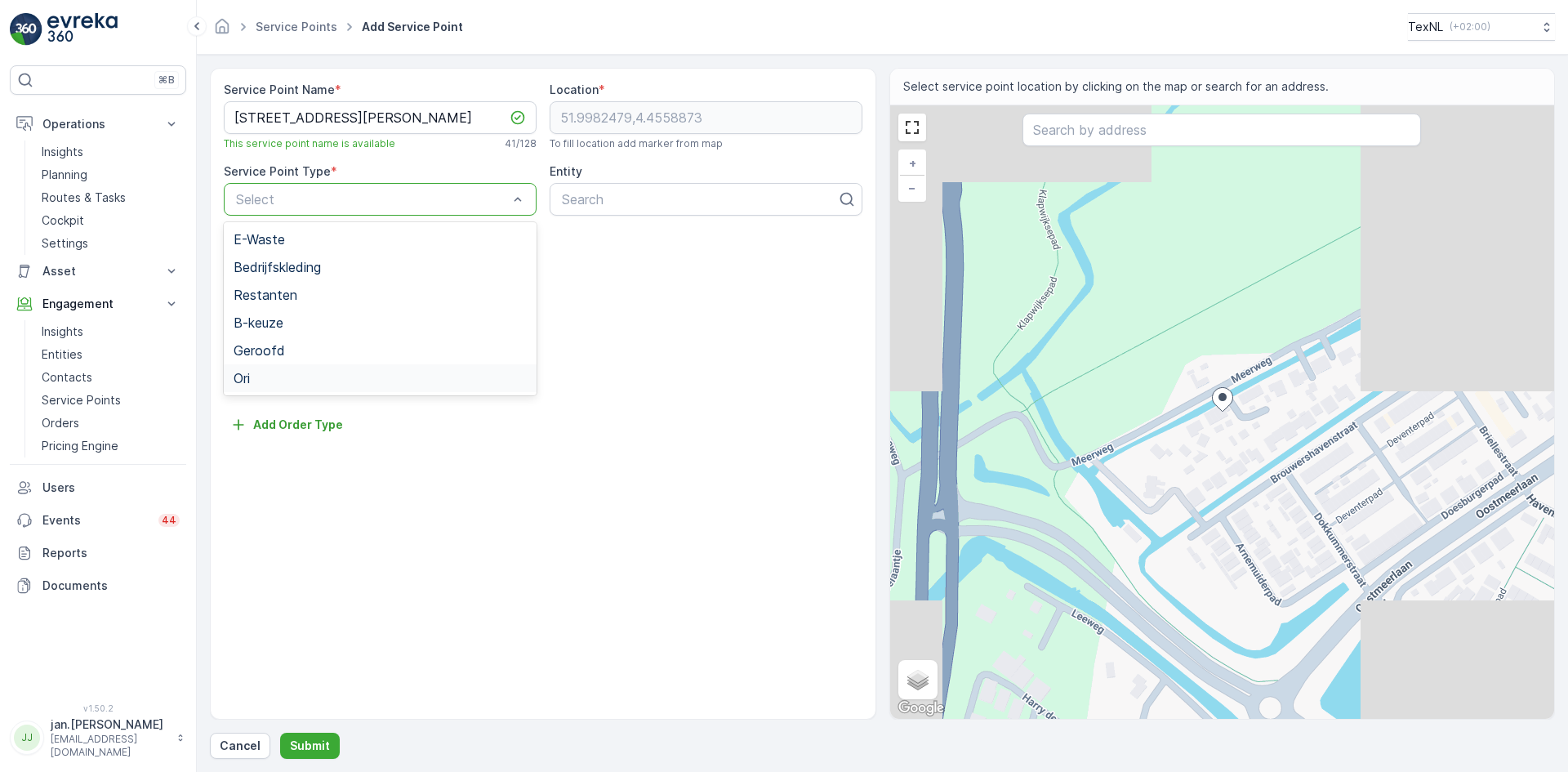
click at [250, 380] on span "Ori" at bounding box center [241, 377] width 16 height 15
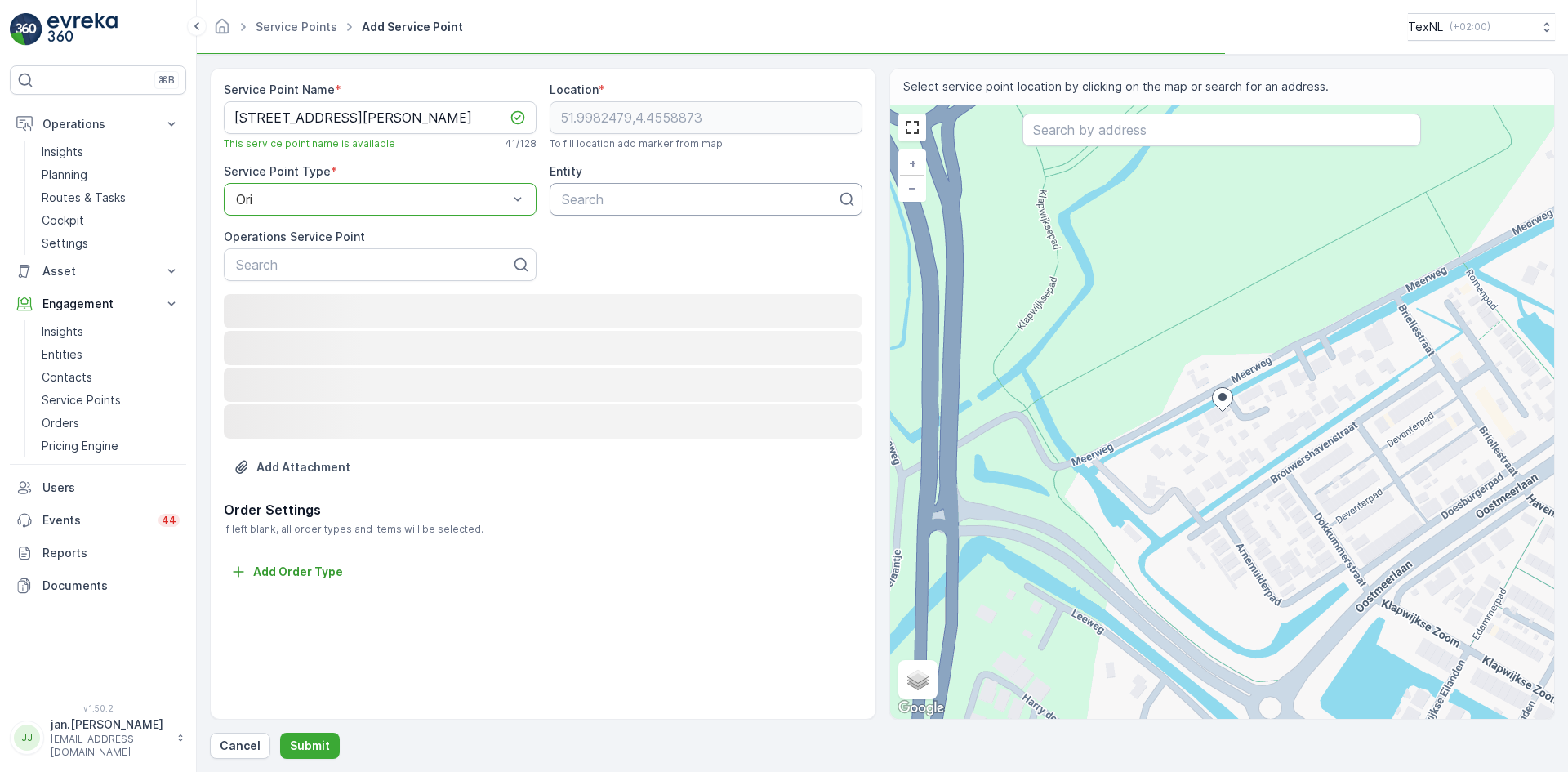
click at [587, 198] on div at bounding box center [699, 199] width 278 height 15
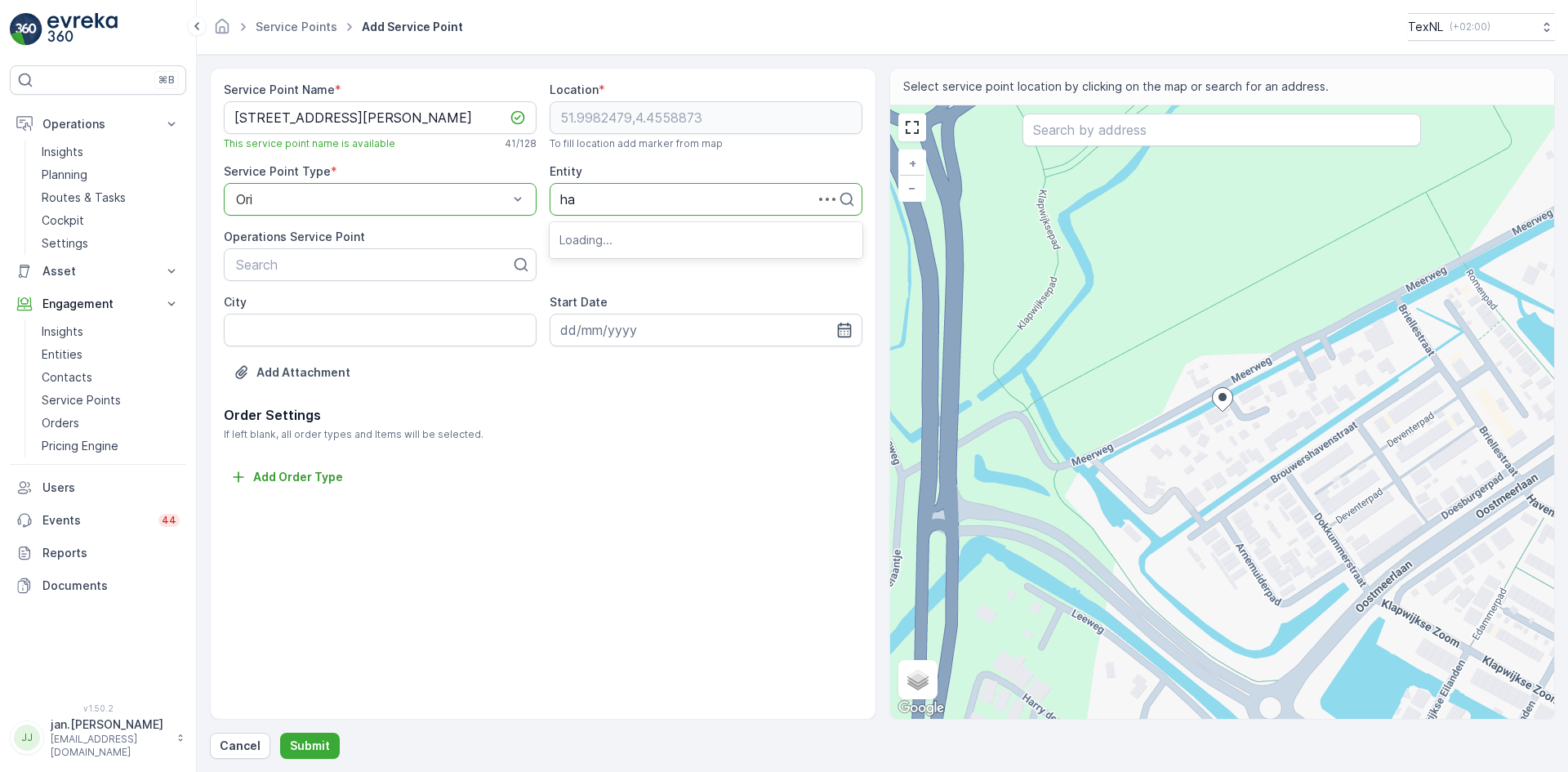
type input "hah"
click at [619, 241] on span "Lansingerland HAH" at bounding box center [617, 239] width 115 height 15
click at [309, 738] on p "Submit" at bounding box center [309, 745] width 40 height 16
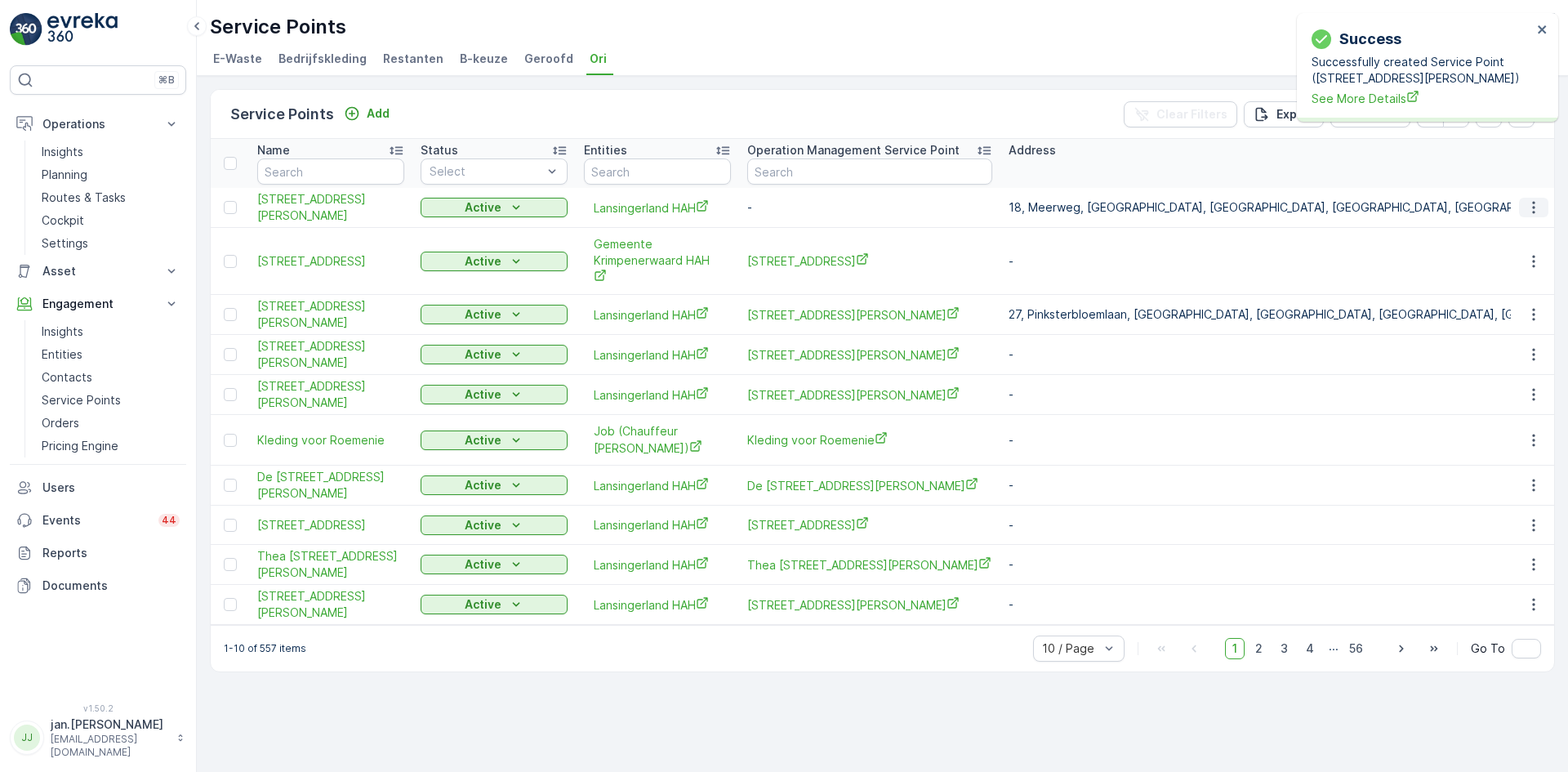
click at [1537, 209] on icon "button" at bounding box center [1534, 207] width 16 height 16
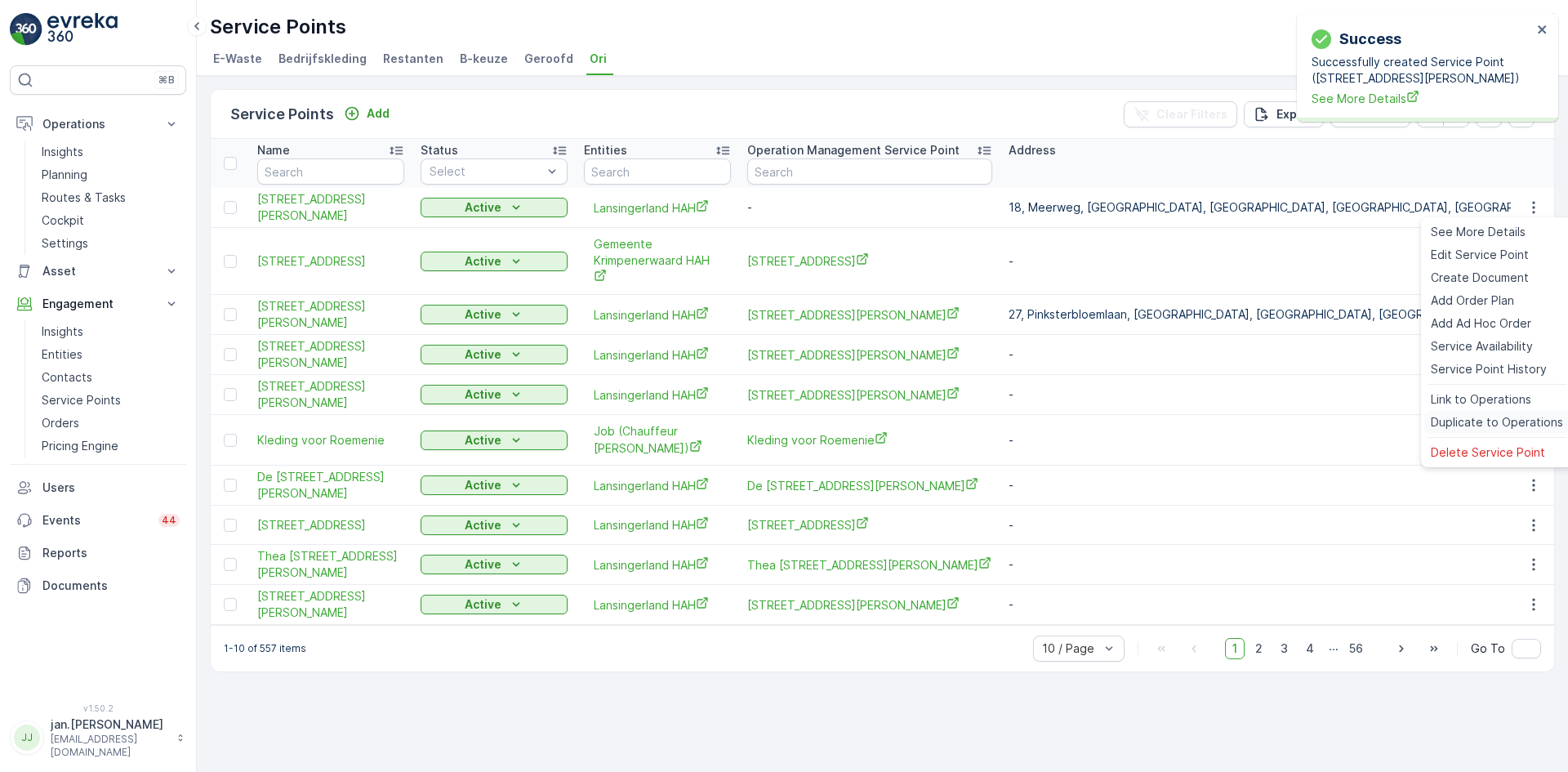
click at [1467, 420] on span "Duplicate to Operations" at bounding box center [1497, 422] width 133 height 16
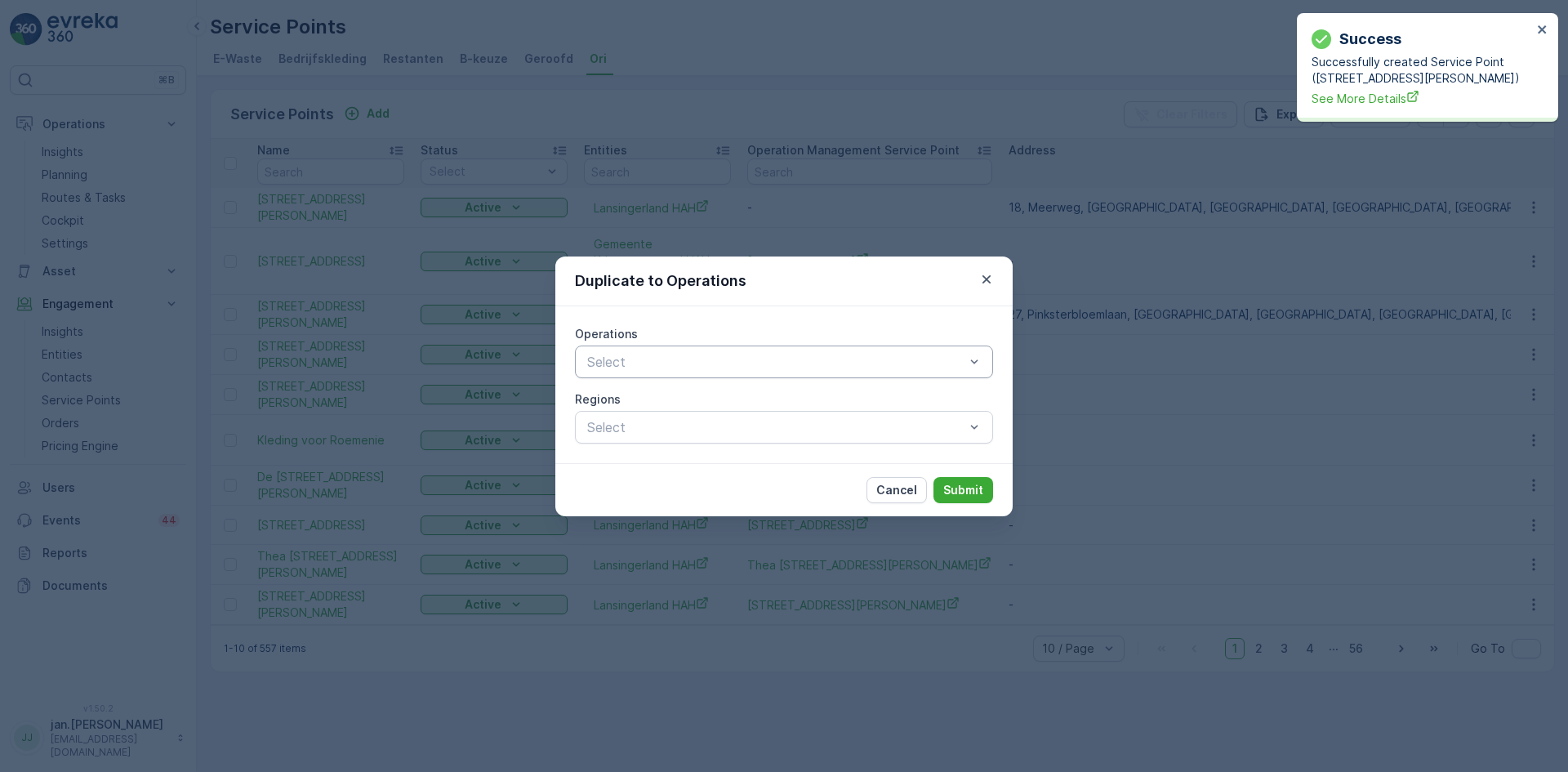
click at [686, 375] on div "Select" at bounding box center [783, 362] width 418 height 33
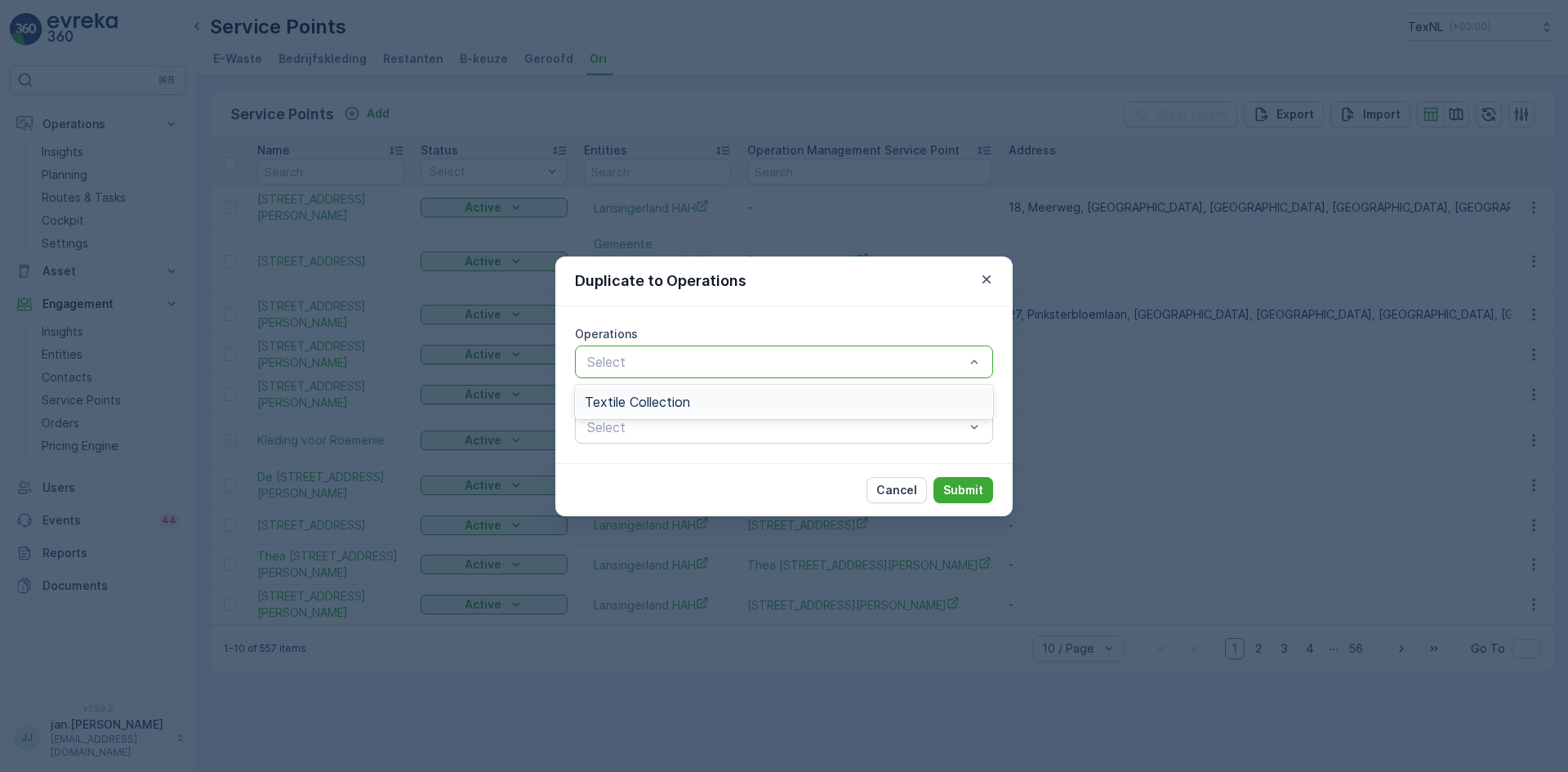
click at [662, 402] on span "Textile Collection" at bounding box center [638, 402] width 105 height 15
click at [955, 490] on p "Submit" at bounding box center [963, 489] width 40 height 16
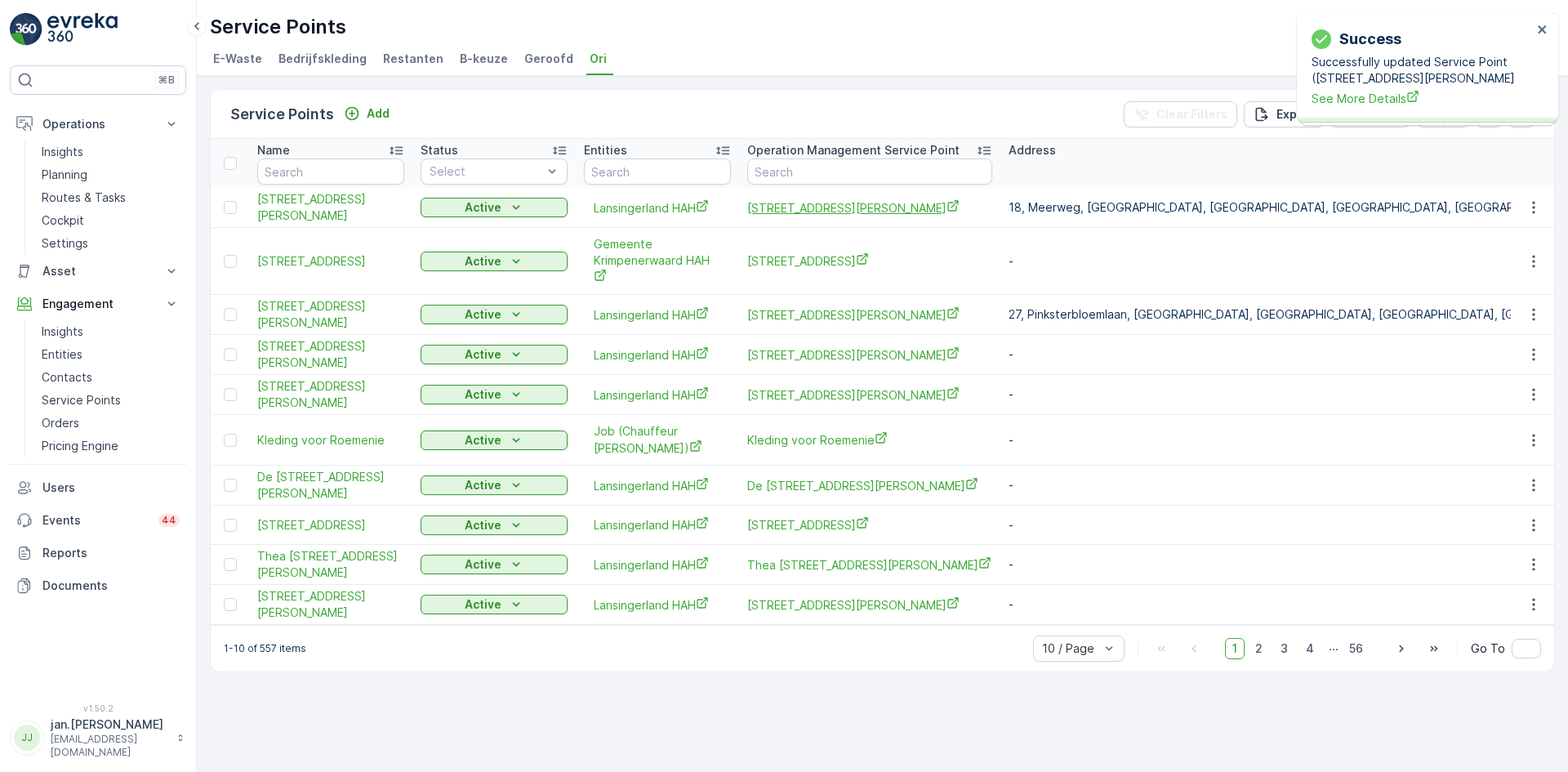
click at [796, 200] on span "[STREET_ADDRESS][PERSON_NAME]" at bounding box center [869, 208] width 245 height 17
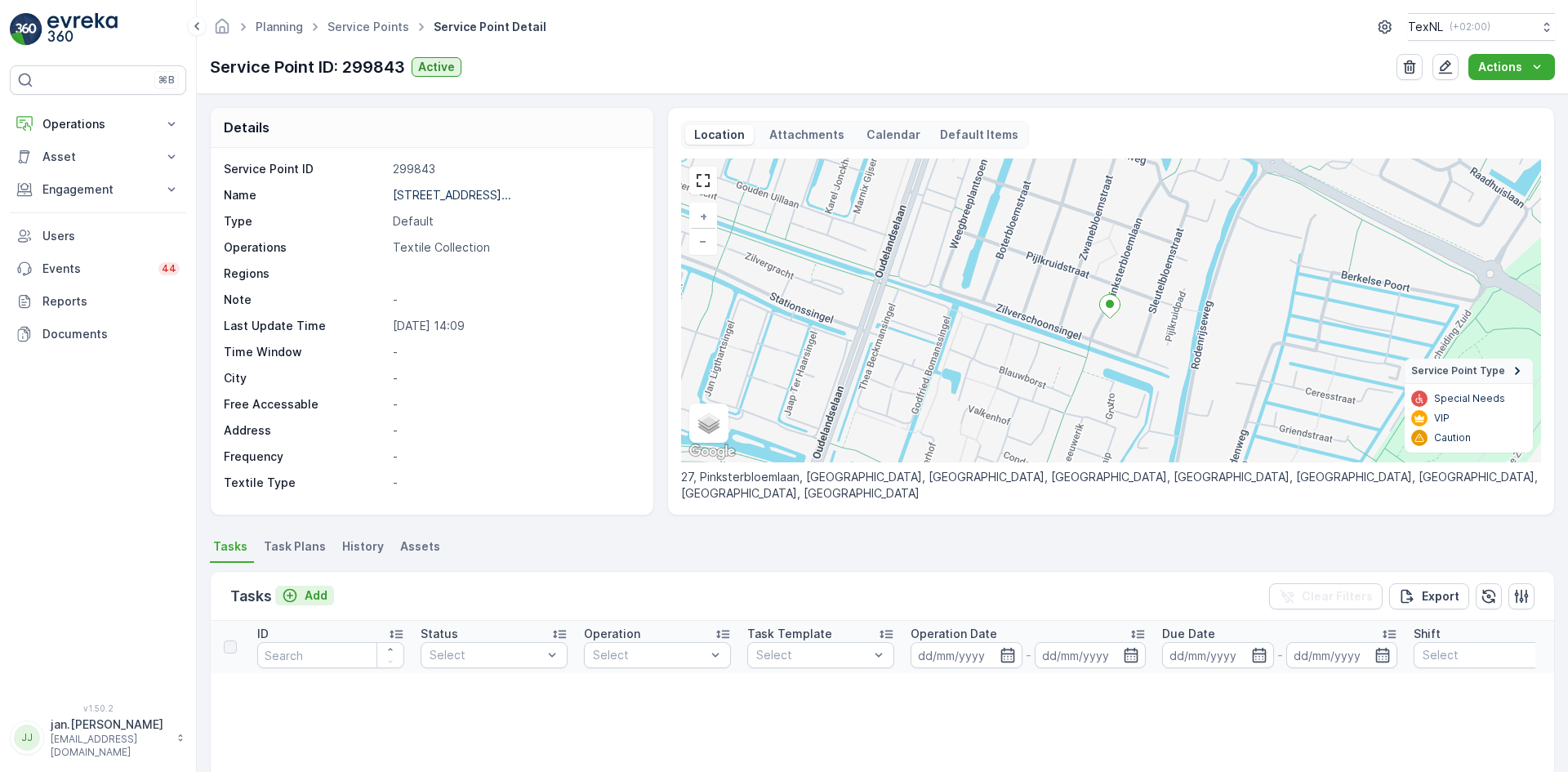
click at [318, 600] on p "Add" at bounding box center [316, 595] width 23 height 16
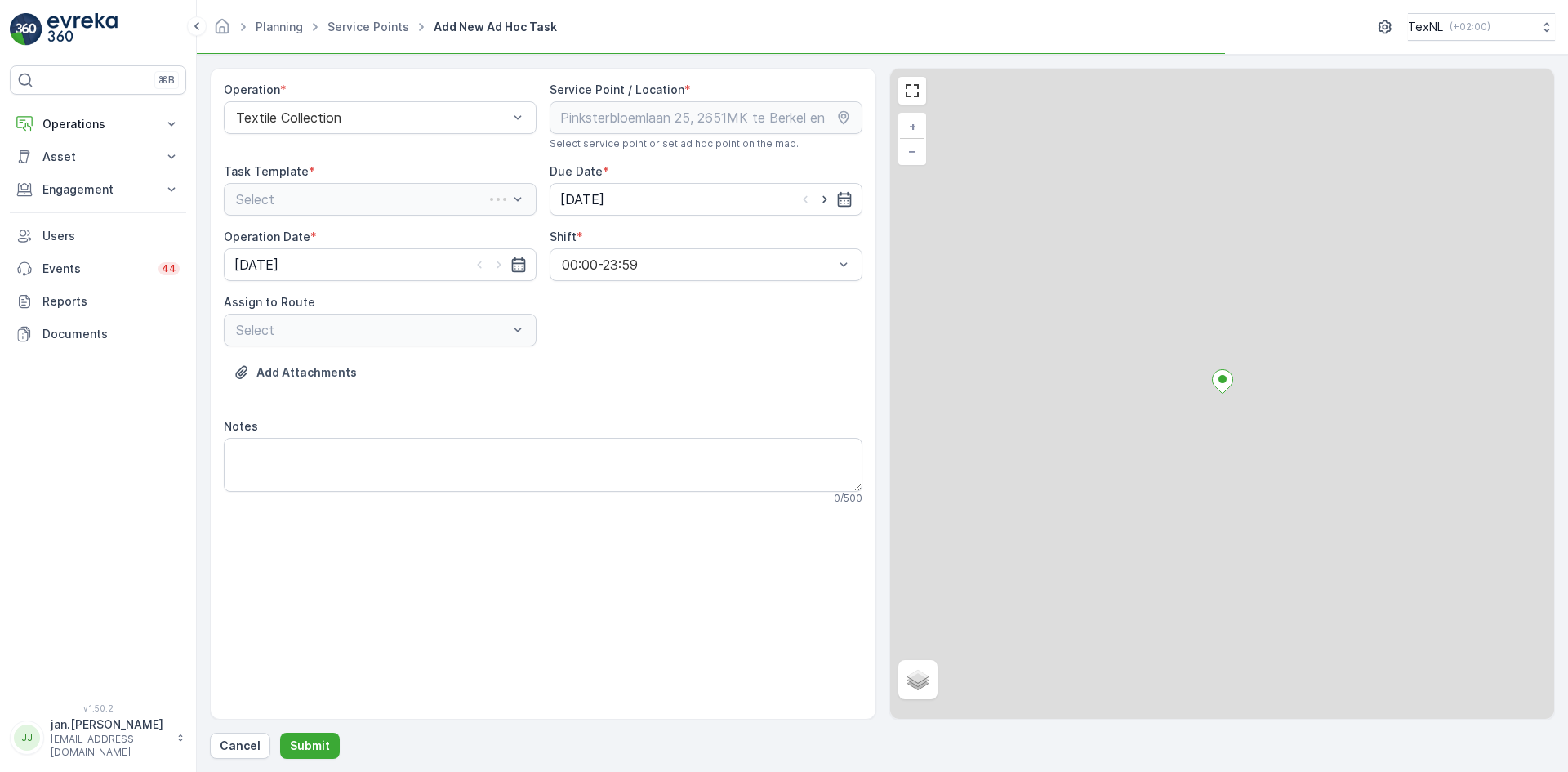
click at [363, 197] on div "Select" at bounding box center [380, 199] width 313 height 33
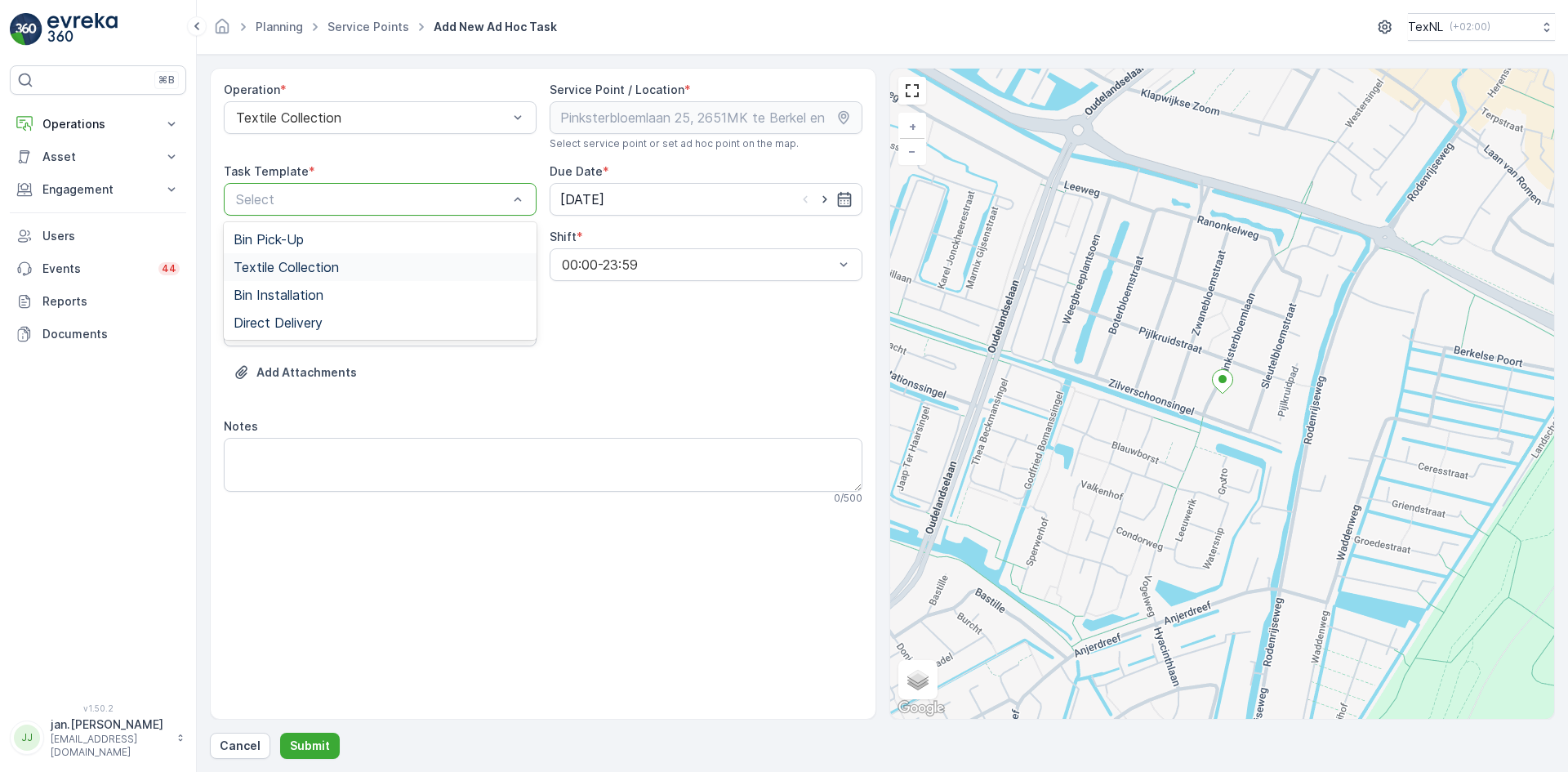
click at [294, 269] on span "Textile Collection" at bounding box center [286, 266] width 105 height 15
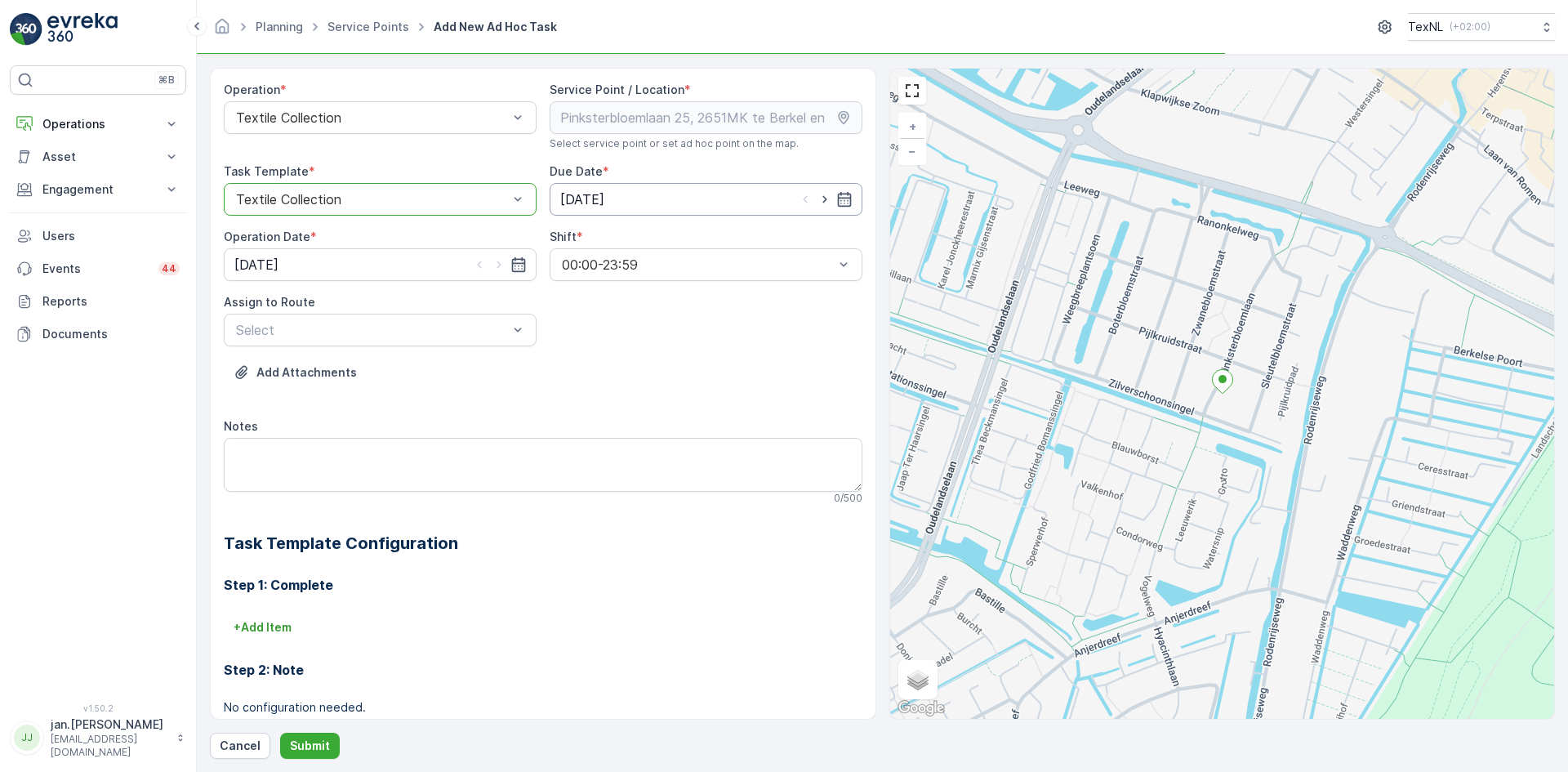
click at [622, 197] on input "[DATE]" at bounding box center [706, 199] width 313 height 33
click at [716, 366] on div "19" at bounding box center [722, 368] width 26 height 26
type input "[DATE]"
click at [271, 260] on input "[DATE]" at bounding box center [380, 265] width 313 height 33
click at [395, 434] on div "19" at bounding box center [398, 433] width 26 height 26
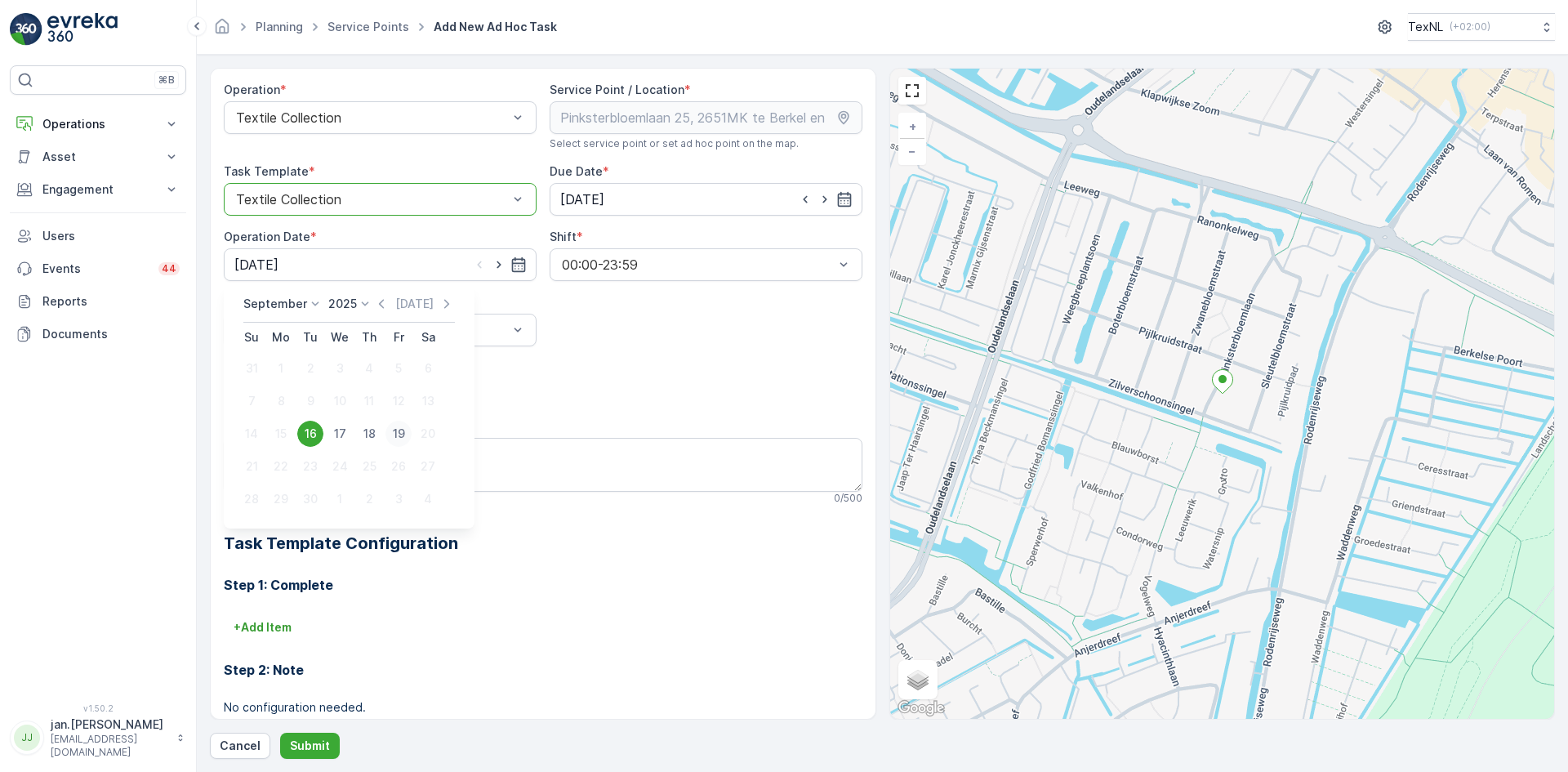
type input "[DATE]"
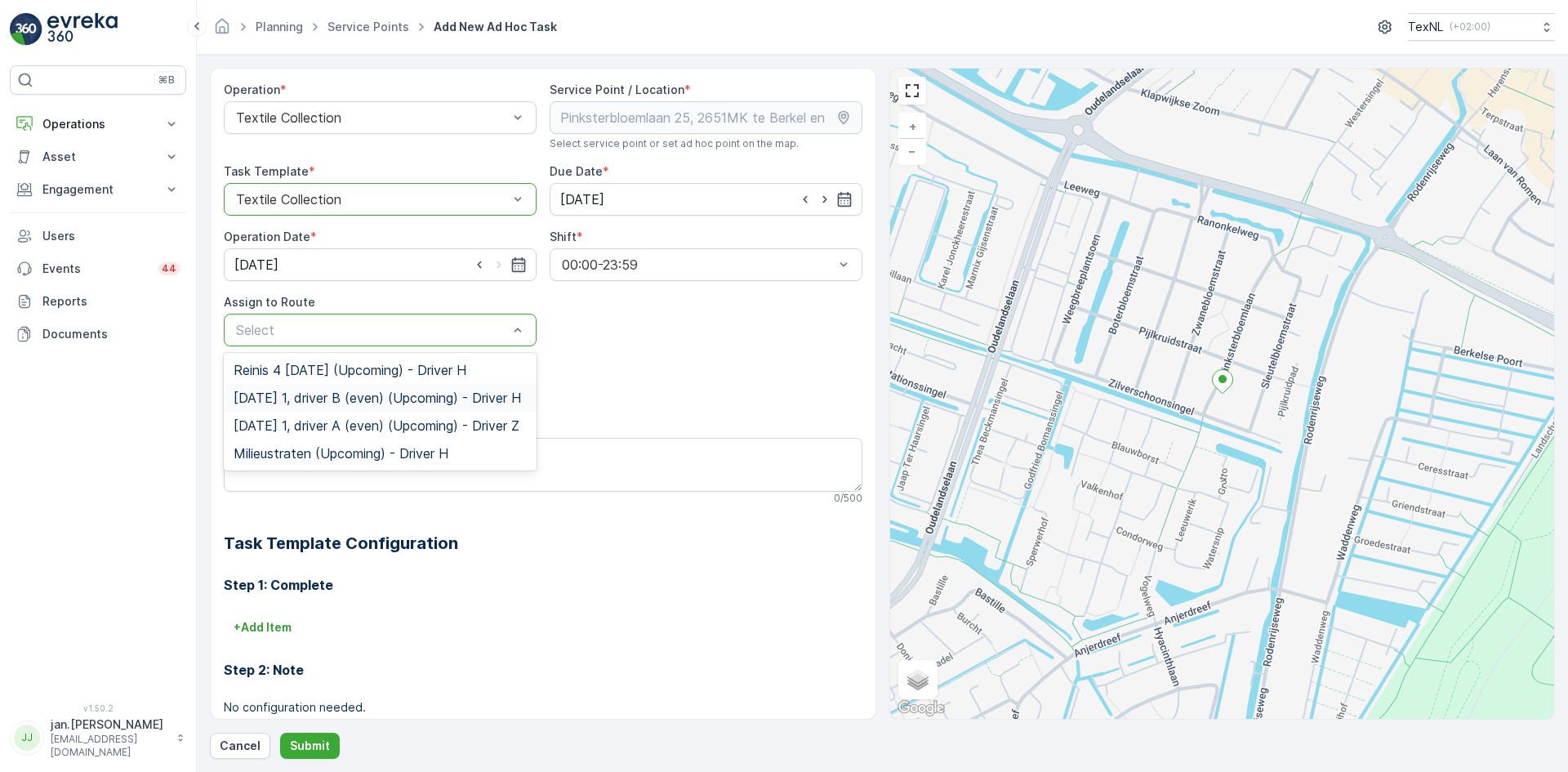
click at [316, 396] on span "[DATE] 1, driver B (even) (Upcoming) - Driver H" at bounding box center [377, 397] width 288 height 15
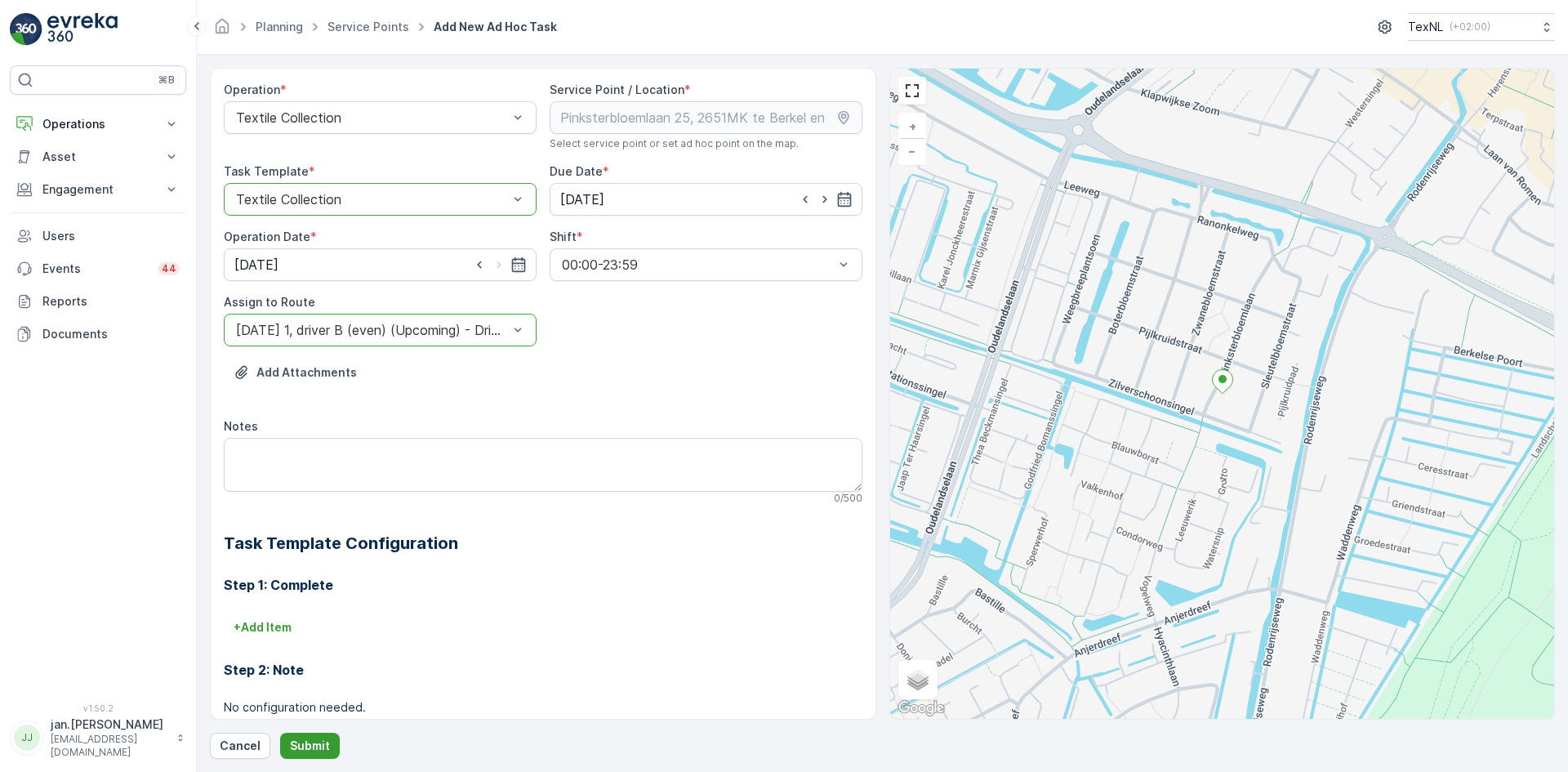
click at [306, 743] on p "Submit" at bounding box center [309, 745] width 40 height 16
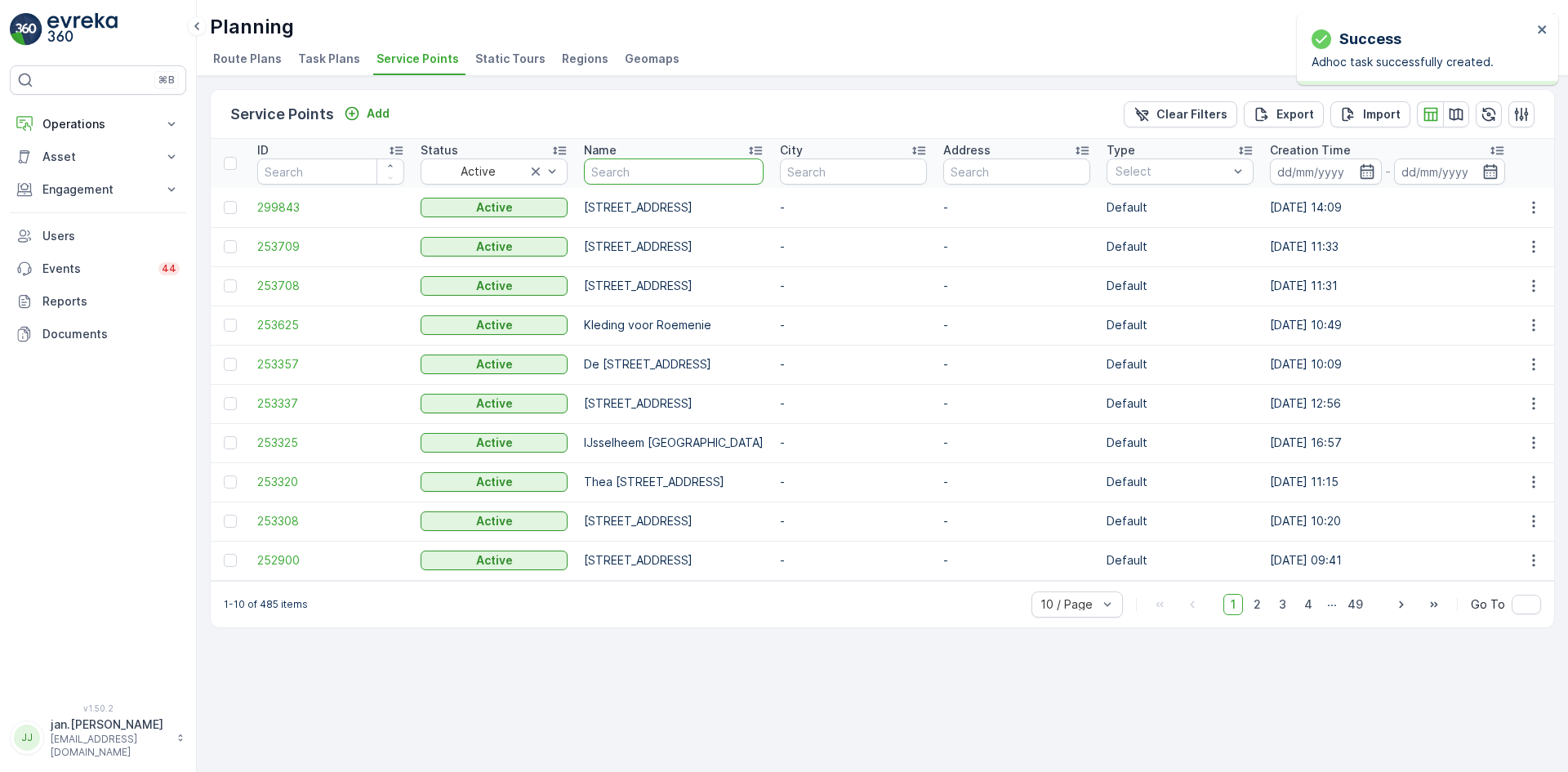
click at [635, 177] on input "text" at bounding box center [674, 171] width 180 height 26
type input "reiger"
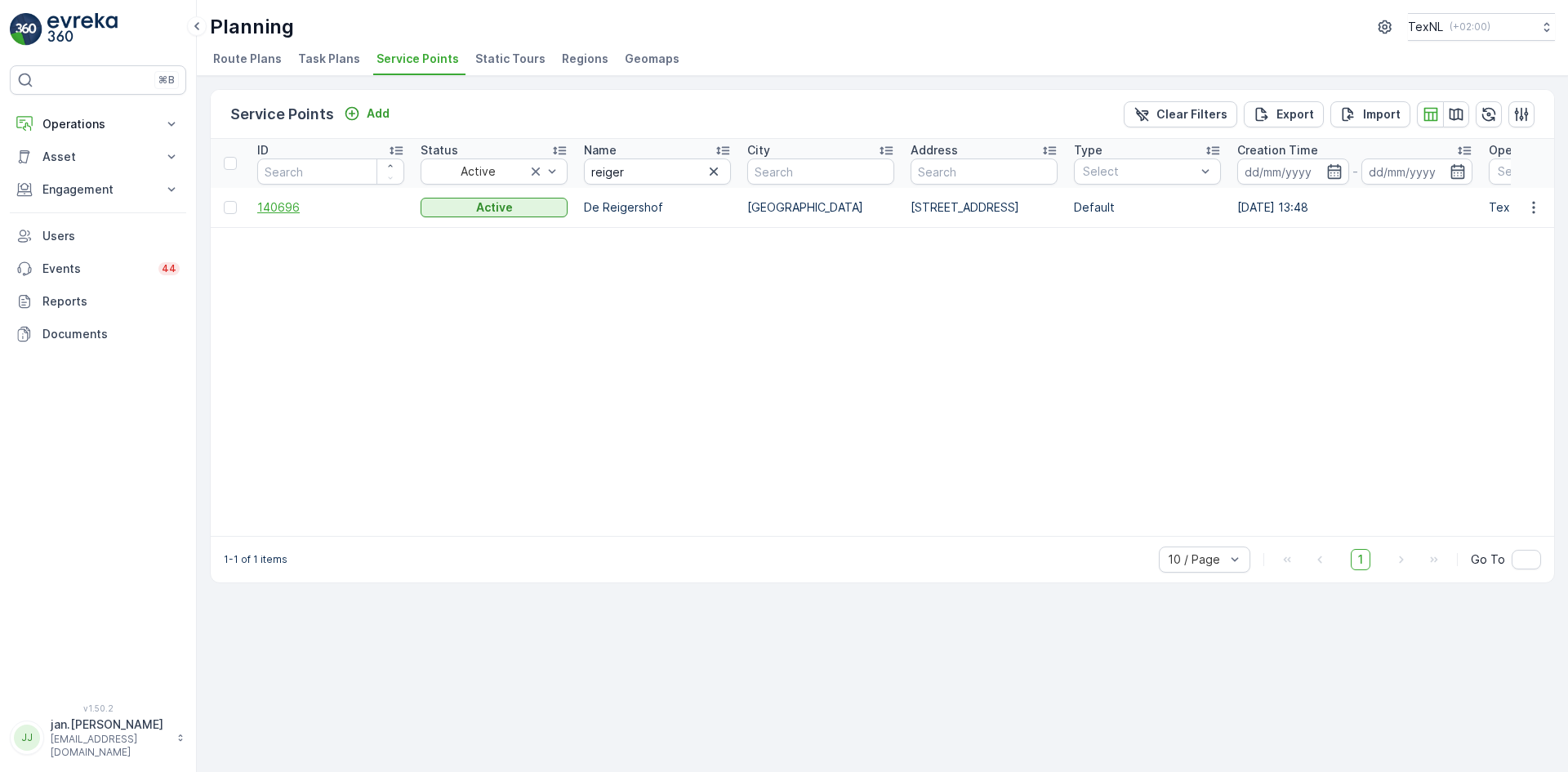
click at [264, 207] on span "140696" at bounding box center [331, 207] width 147 height 16
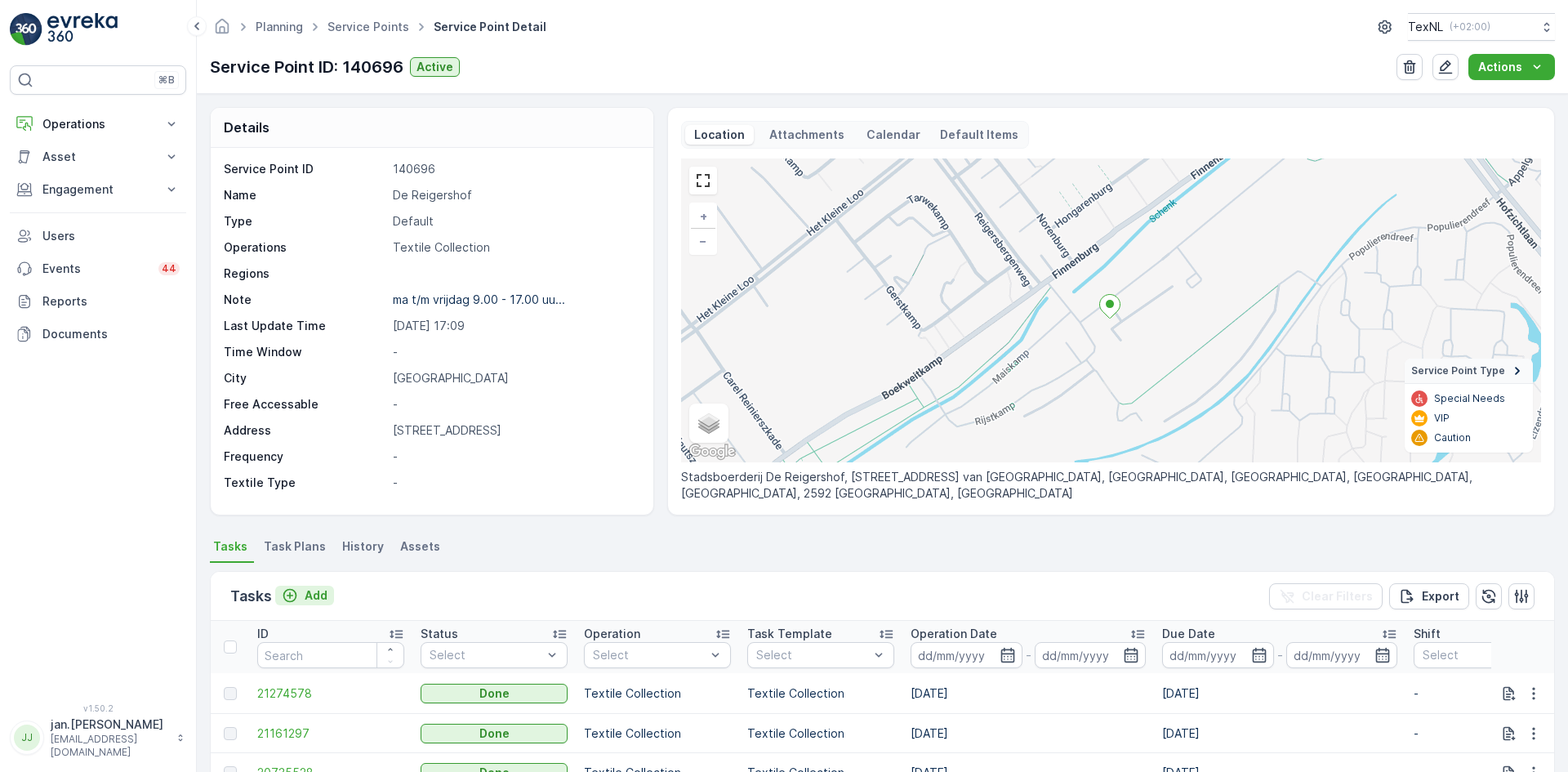
click at [319, 593] on p "Add" at bounding box center [316, 595] width 23 height 16
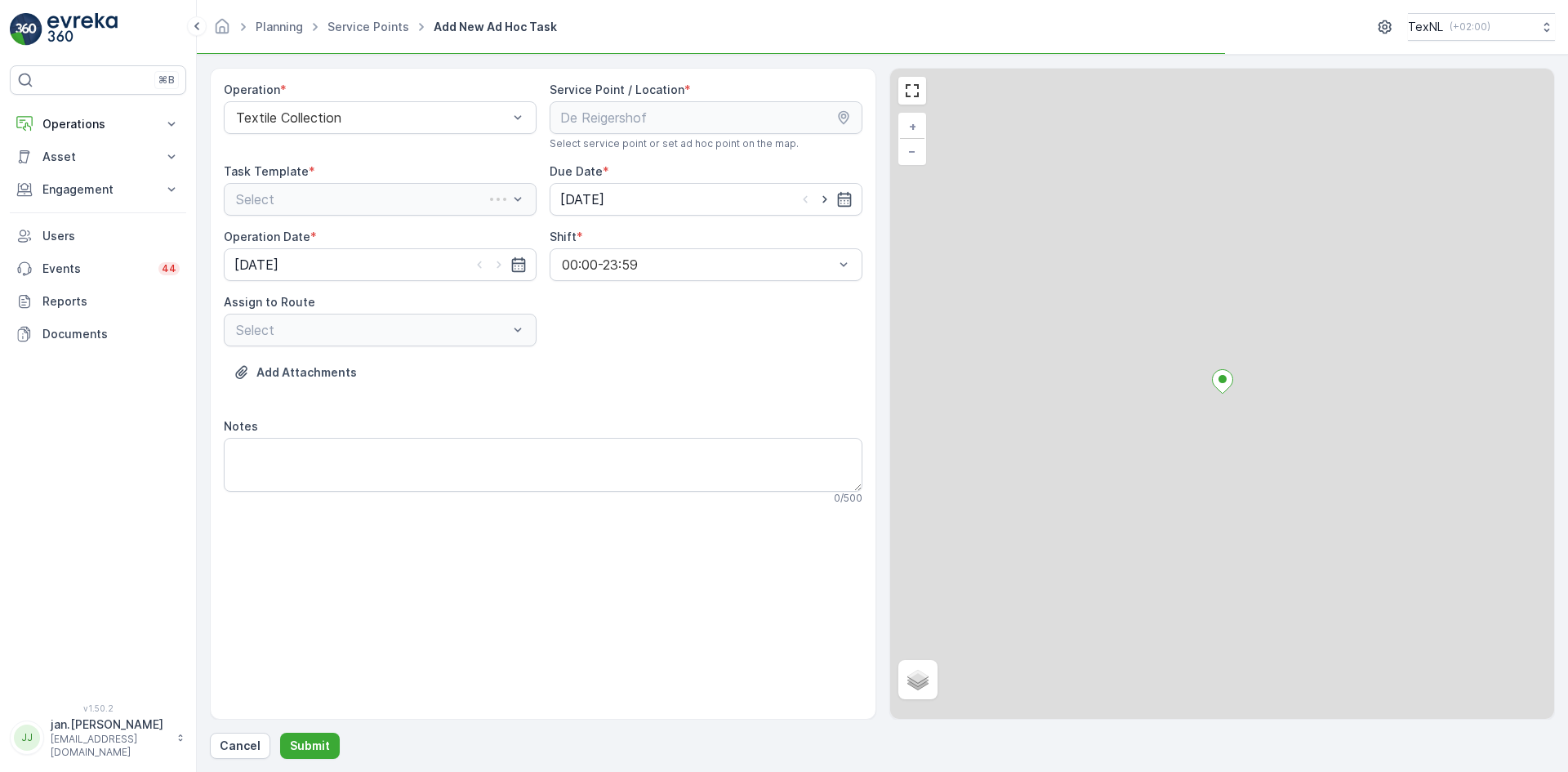
drag, startPoint x: 352, startPoint y: 202, endPoint x: 339, endPoint y: 225, distance: 26.4
click at [352, 201] on div "Select" at bounding box center [380, 199] width 313 height 33
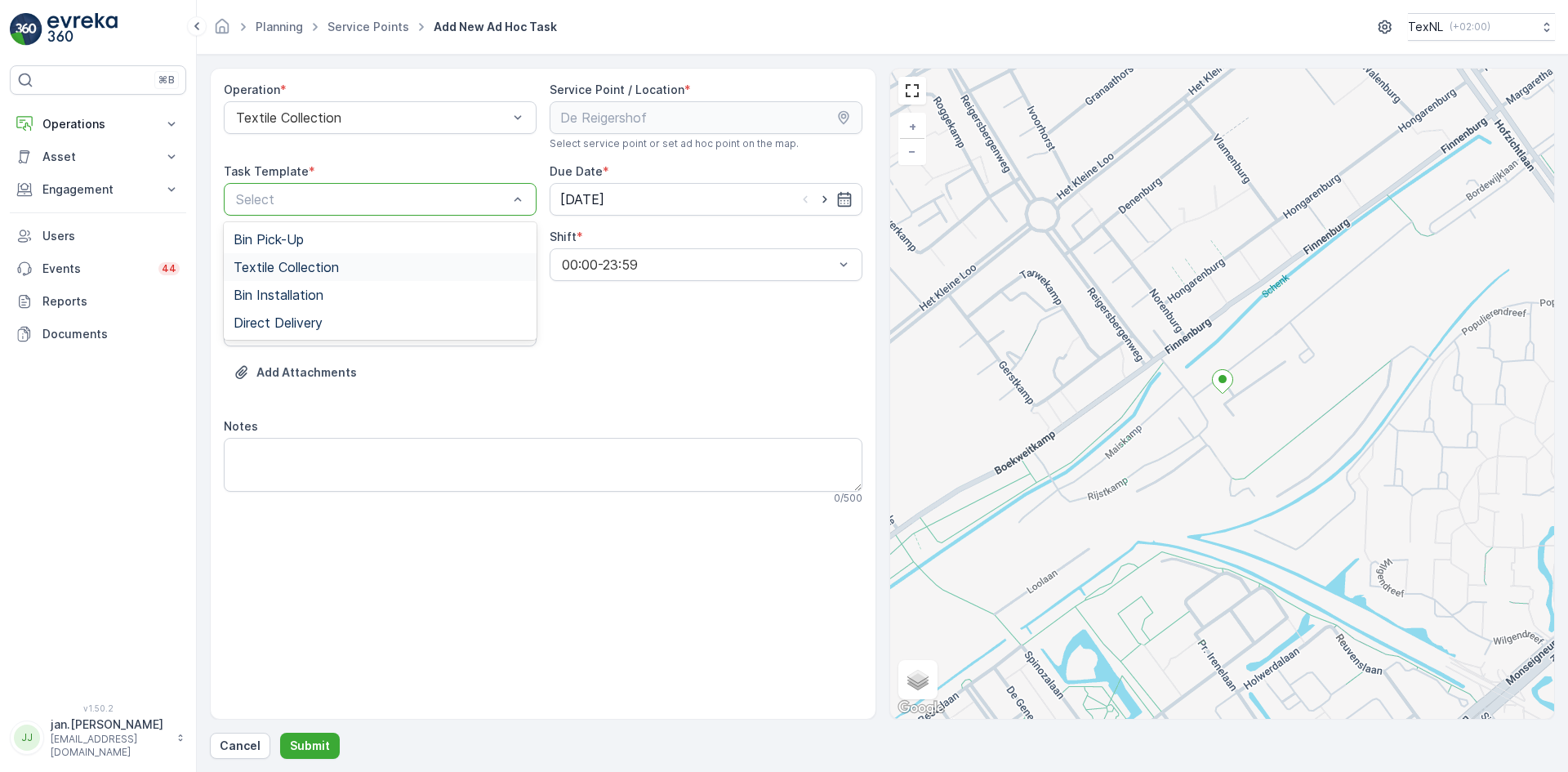
click at [317, 272] on span "Textile Collection" at bounding box center [286, 266] width 105 height 15
click at [591, 197] on input "[DATE]" at bounding box center [706, 199] width 313 height 33
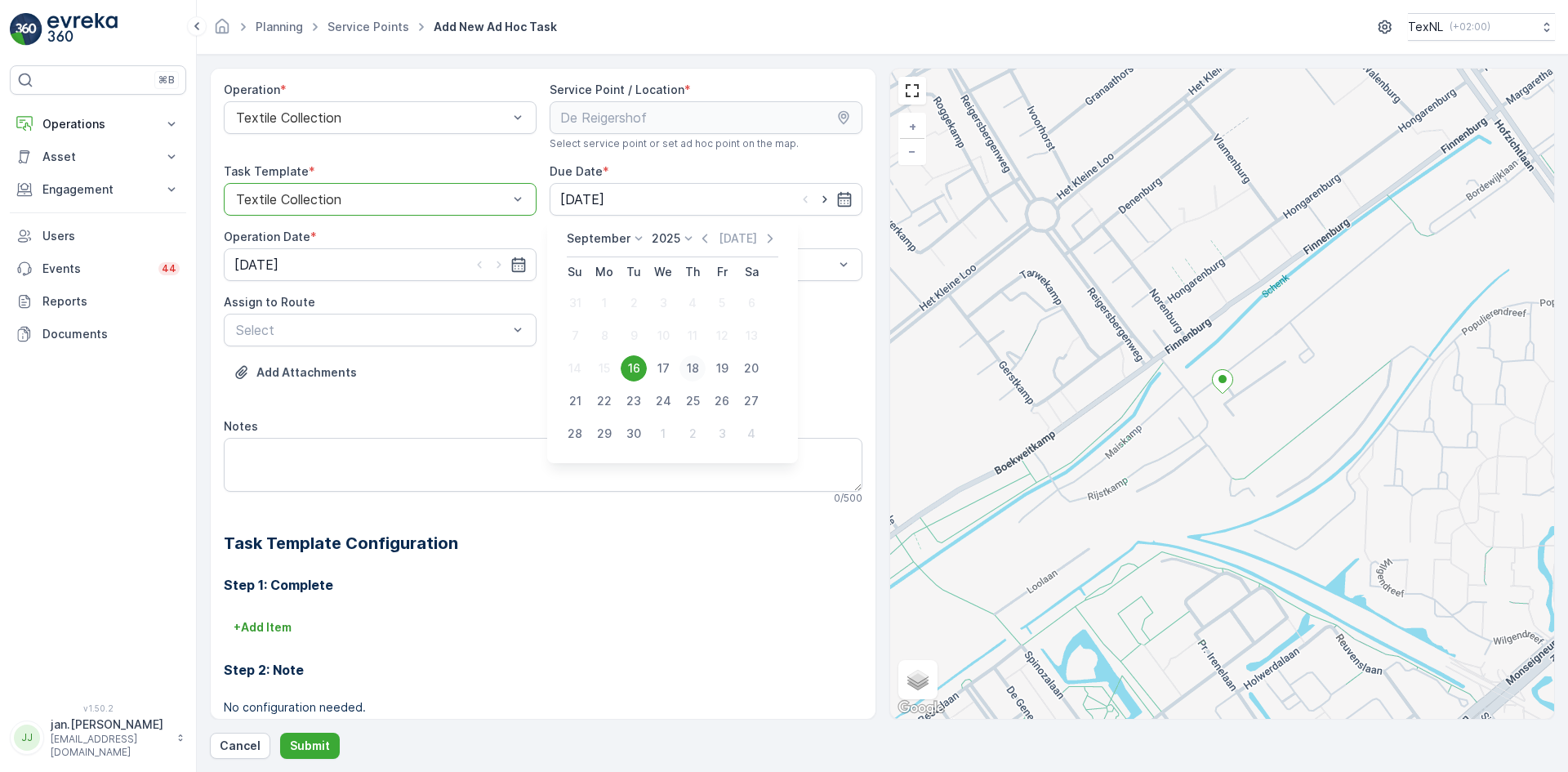
click at [698, 365] on div "18" at bounding box center [693, 368] width 26 height 26
type input "[DATE]"
click at [295, 262] on input "[DATE]" at bounding box center [380, 265] width 313 height 33
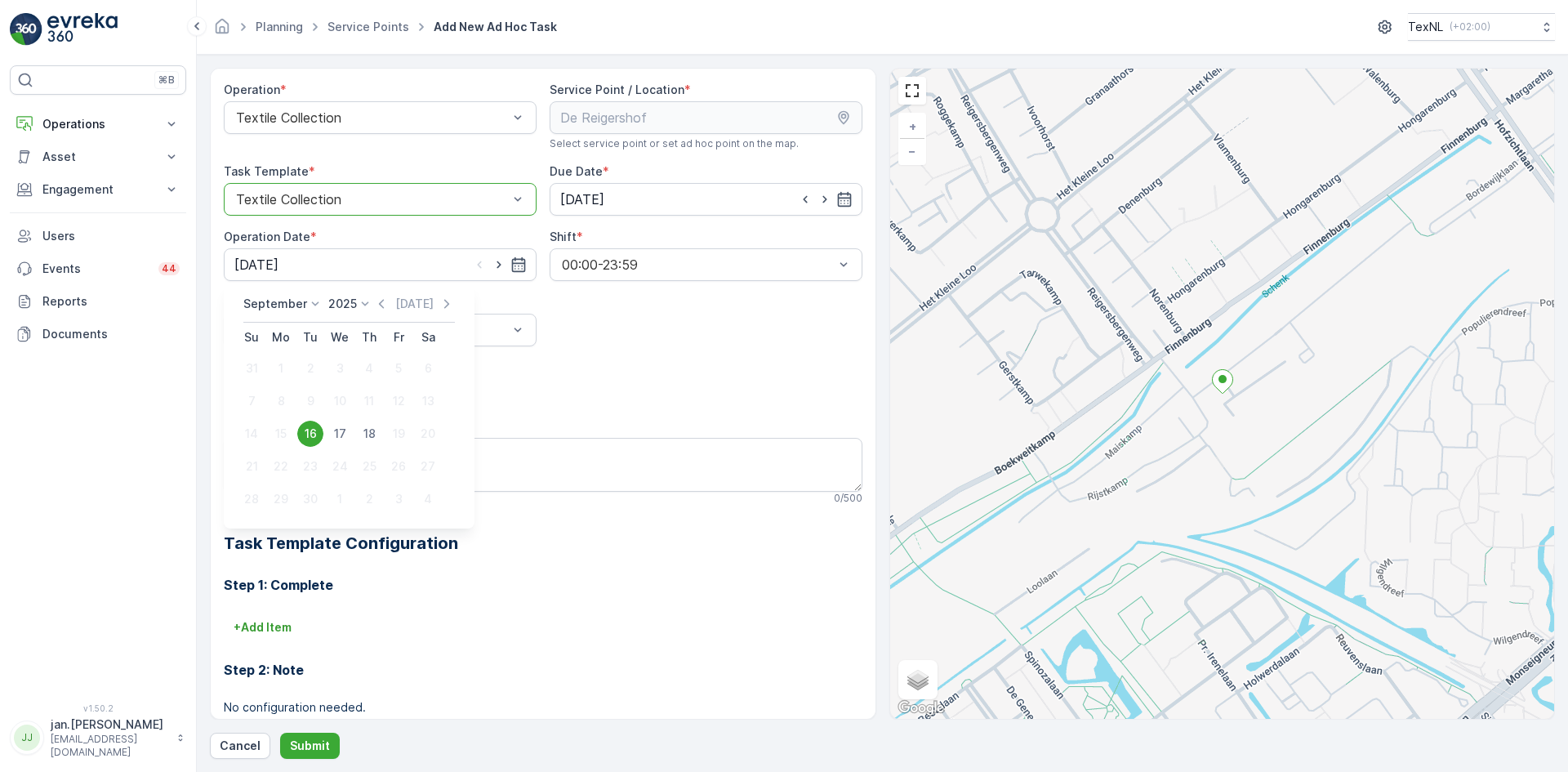
drag, startPoint x: 363, startPoint y: 430, endPoint x: 358, endPoint y: 422, distance: 9.4
click at [364, 430] on div "18" at bounding box center [369, 433] width 26 height 26
type input "[DATE]"
click at [330, 339] on div "Operation * Textile Collection Service Point / Location * Select service point …" at bounding box center [543, 449] width 638 height 735
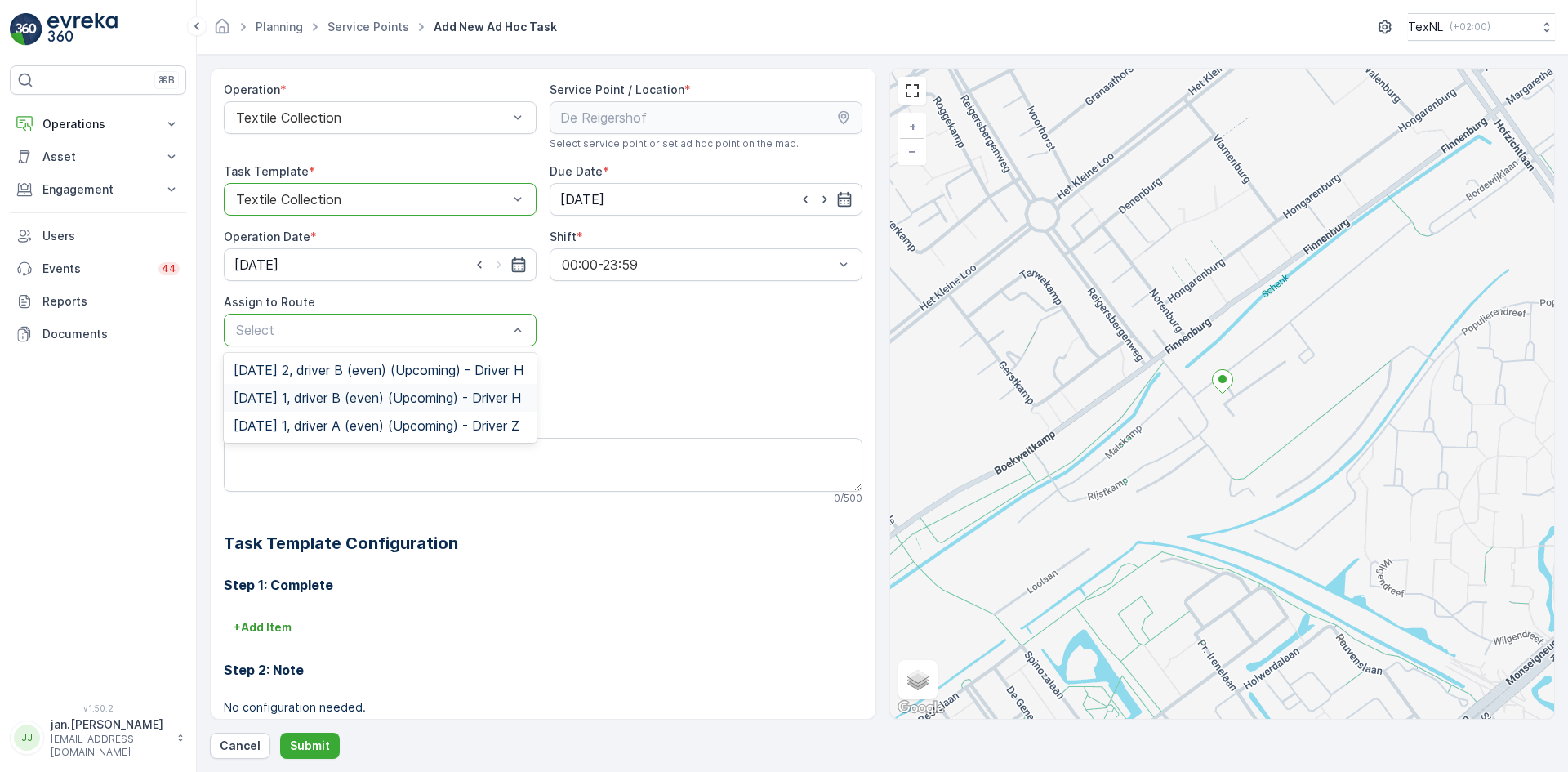
click at [314, 405] on span "[DATE] 1, driver B (even) (Upcoming) - Driver H" at bounding box center [377, 397] width 288 height 15
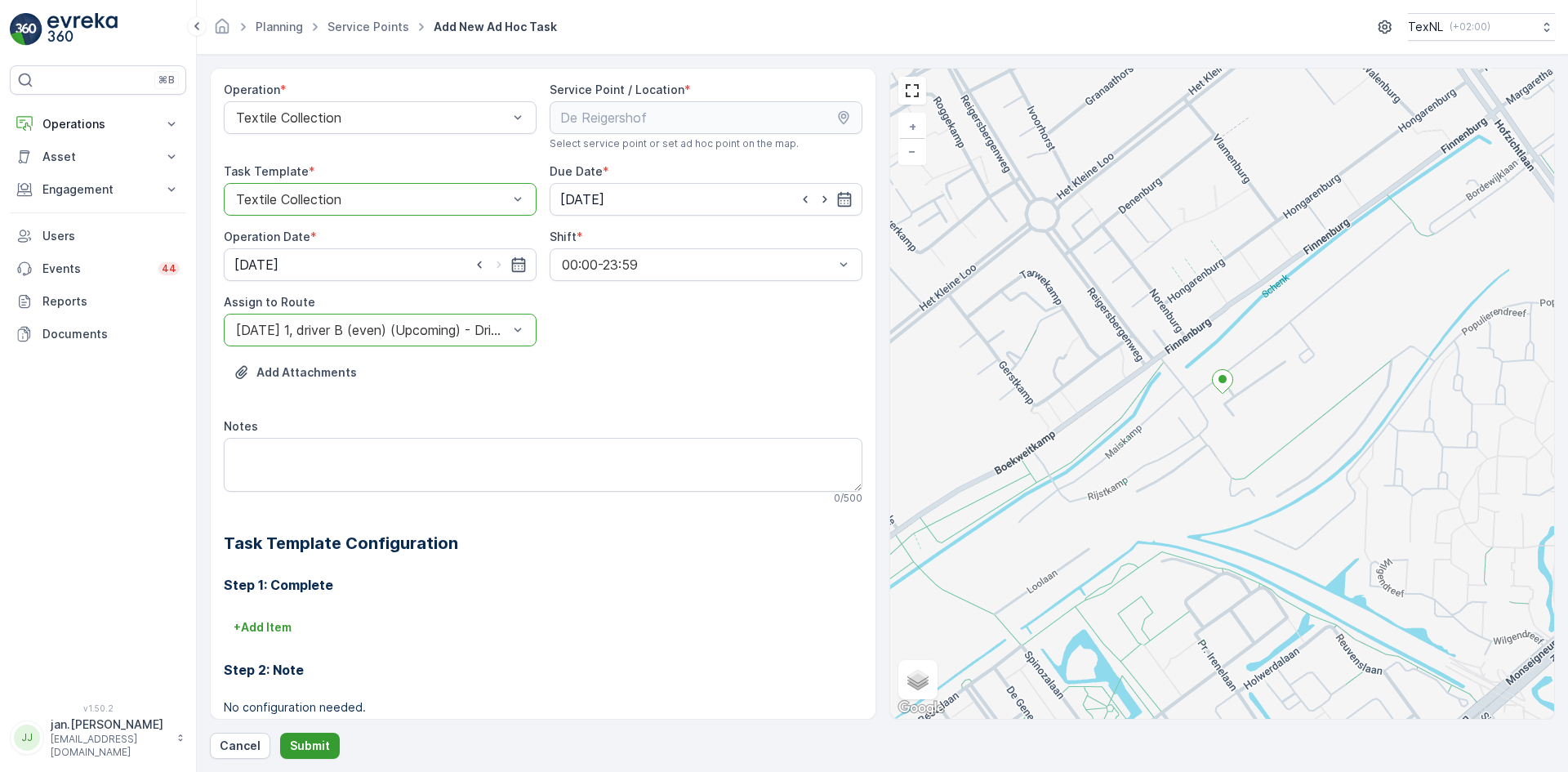
click at [317, 742] on p "Submit" at bounding box center [309, 745] width 40 height 16
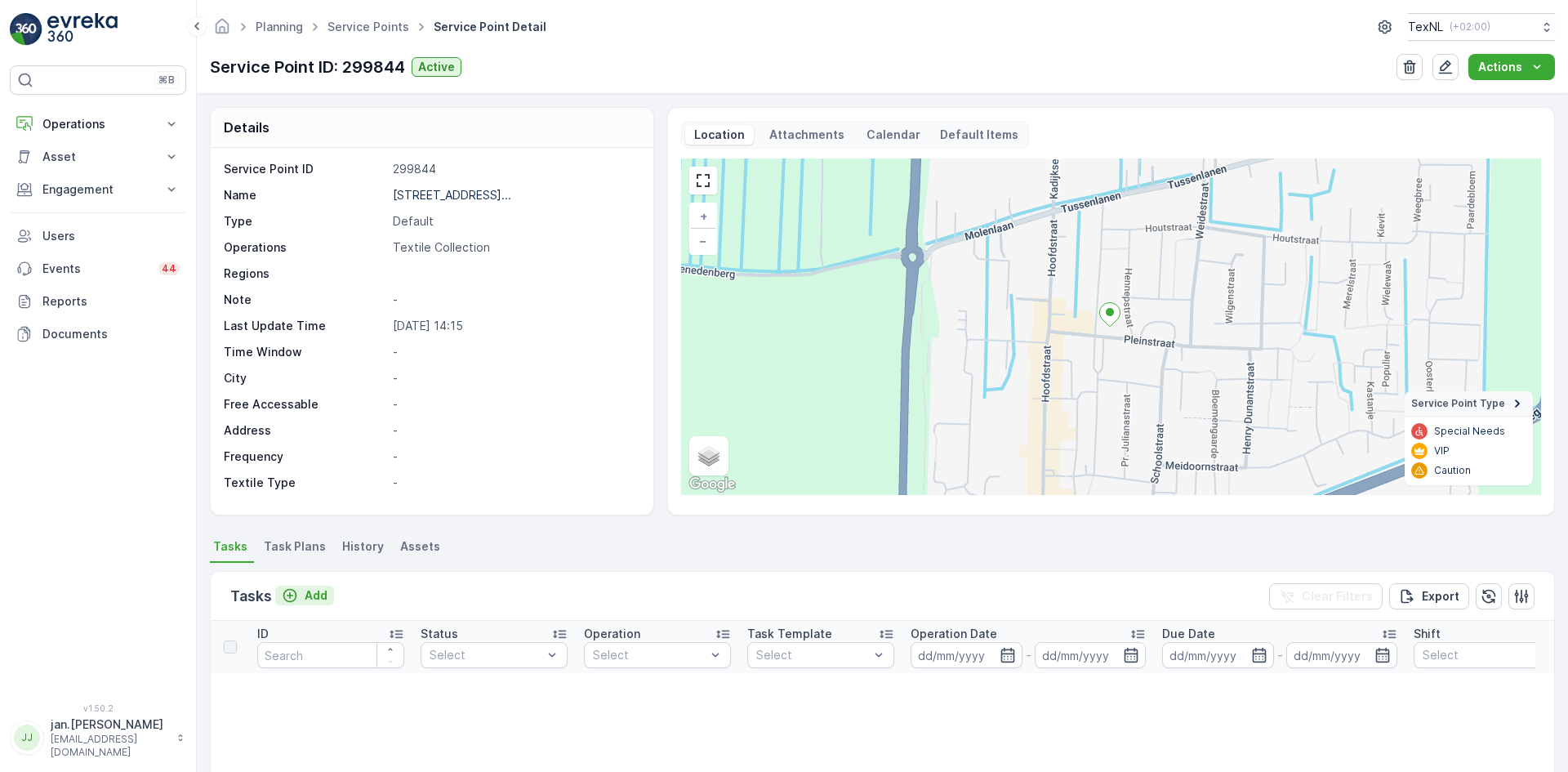
click at [319, 592] on p "Add" at bounding box center [316, 595] width 23 height 16
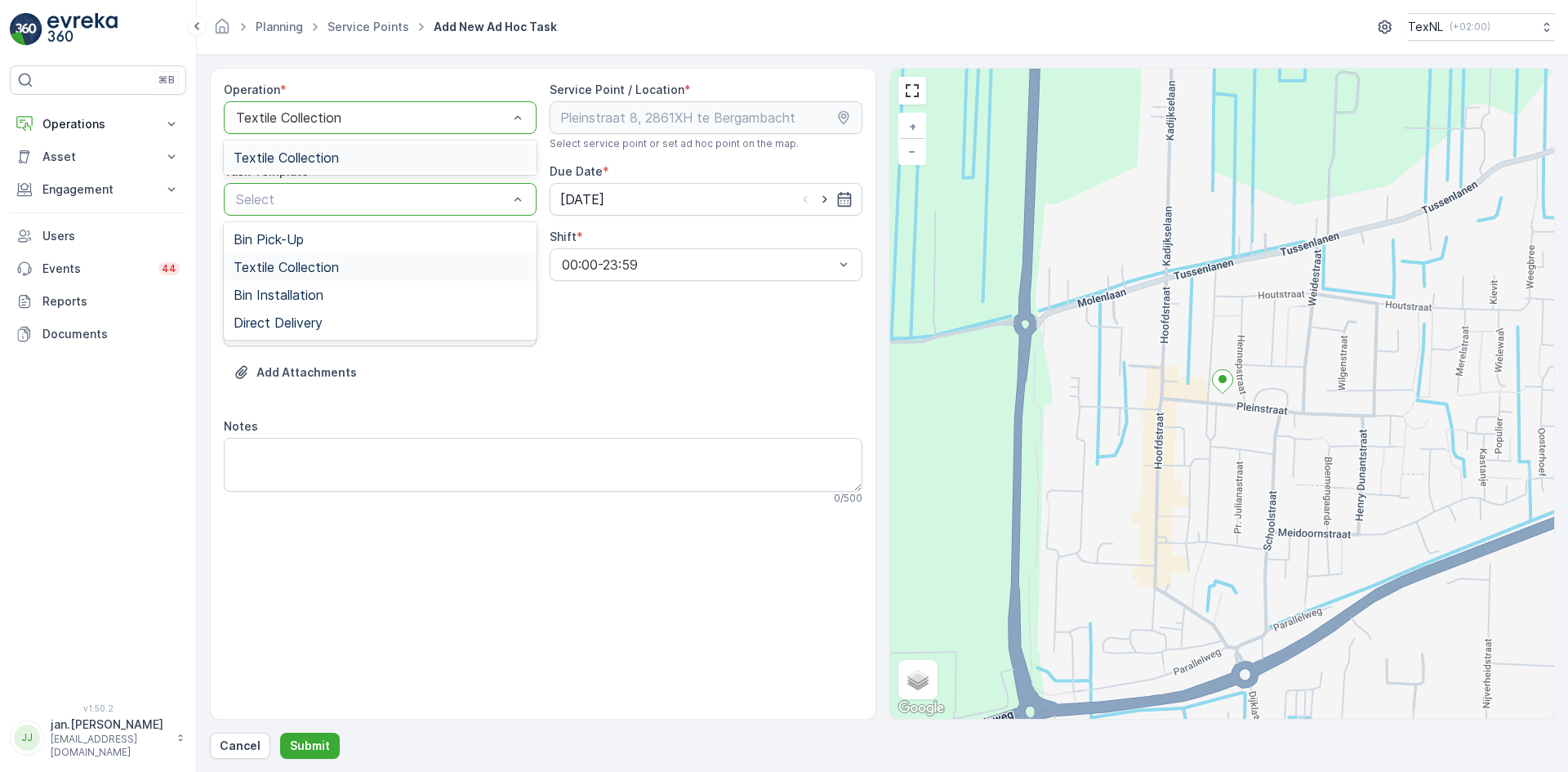
click at [282, 265] on span "Textile Collection" at bounding box center [286, 266] width 105 height 15
click at [578, 201] on input "[DATE]" at bounding box center [706, 199] width 313 height 33
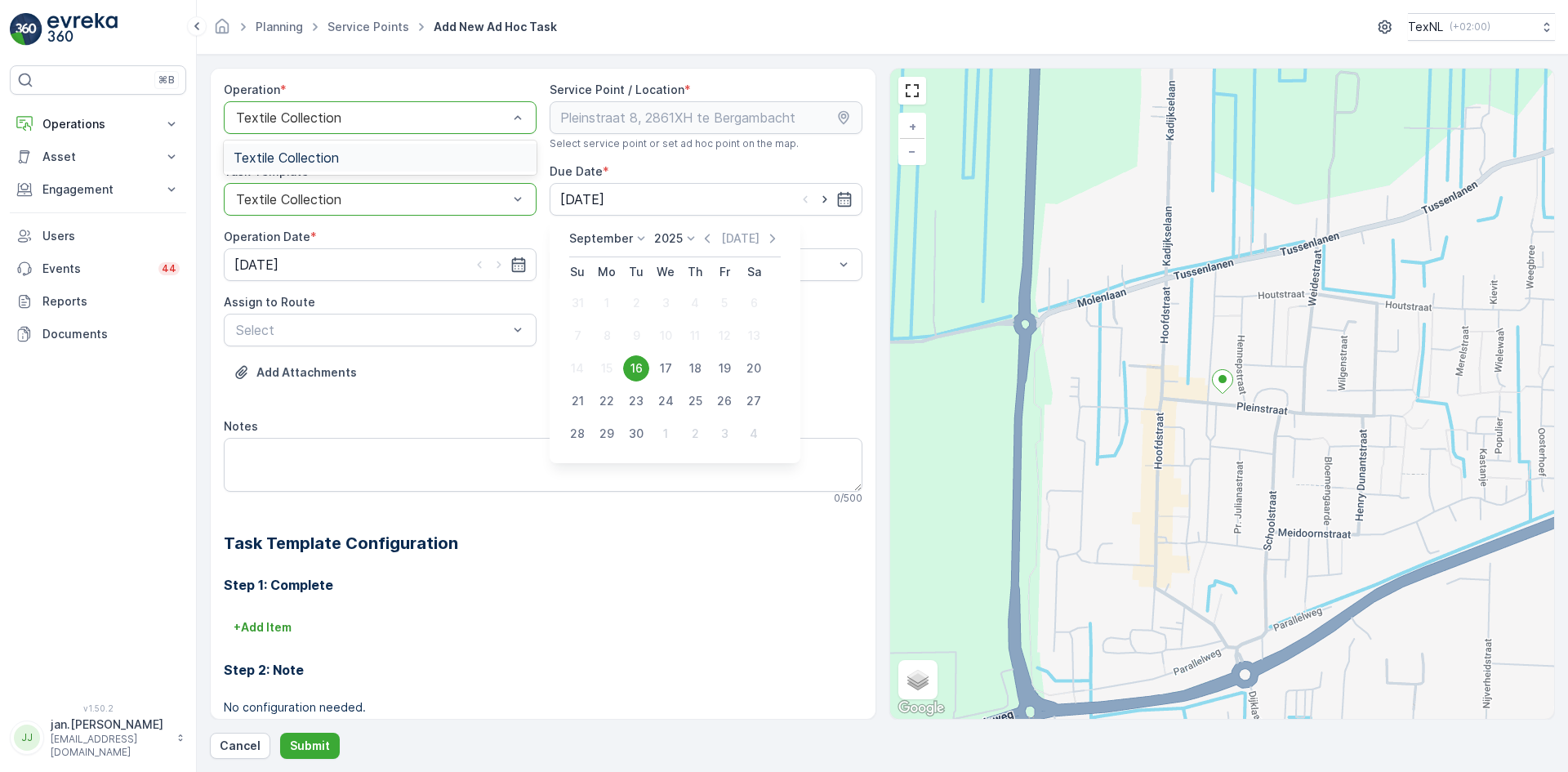
click at [605, 403] on div "22" at bounding box center [607, 401] width 26 height 26
type input "22.09.2025"
click at [270, 242] on label "Operation Date" at bounding box center [267, 236] width 86 height 14
click at [264, 267] on input "[DATE]" at bounding box center [380, 265] width 313 height 33
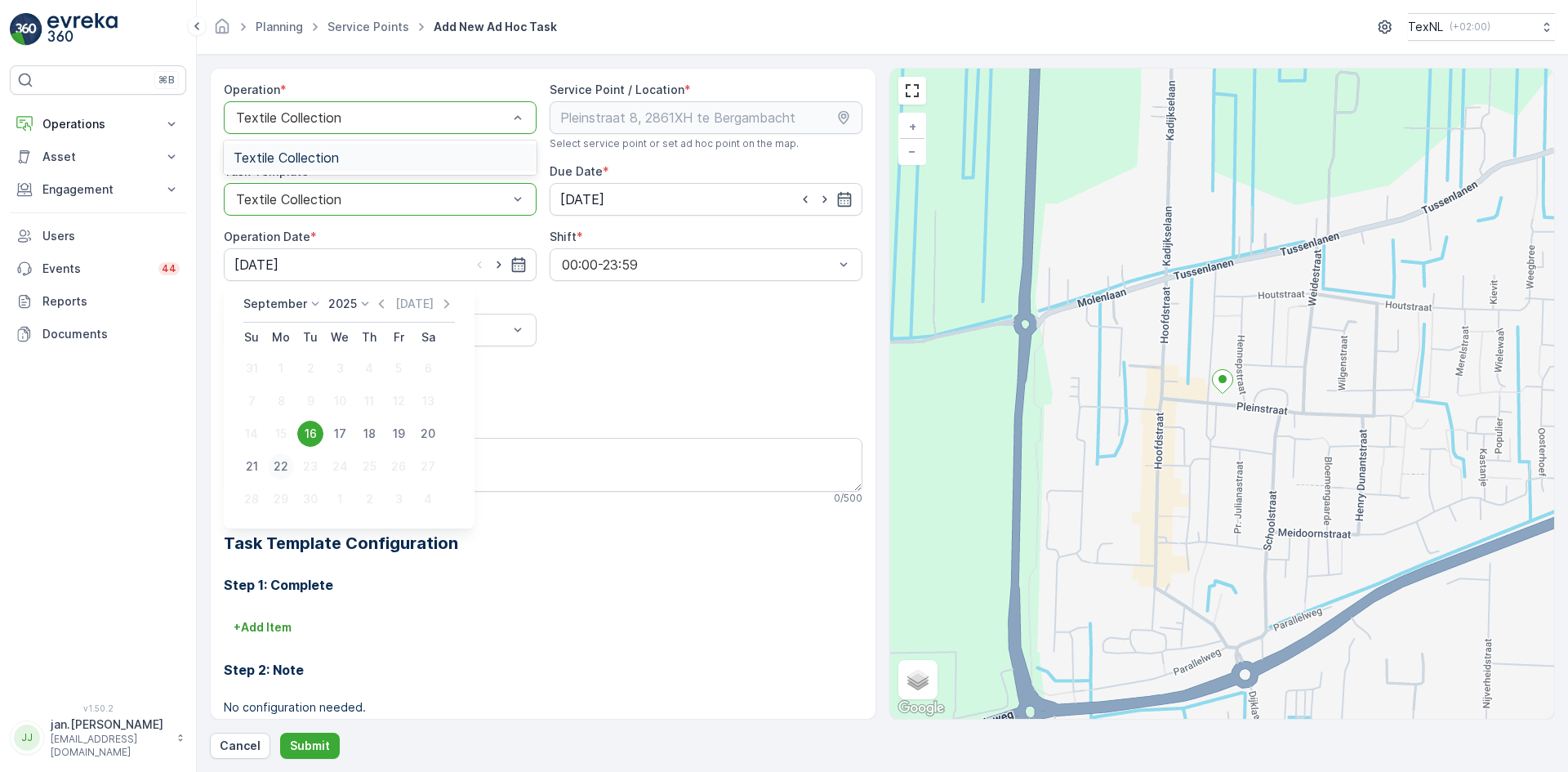
click at [277, 464] on div "22" at bounding box center [281, 466] width 26 height 26
type input "22.09.2025"
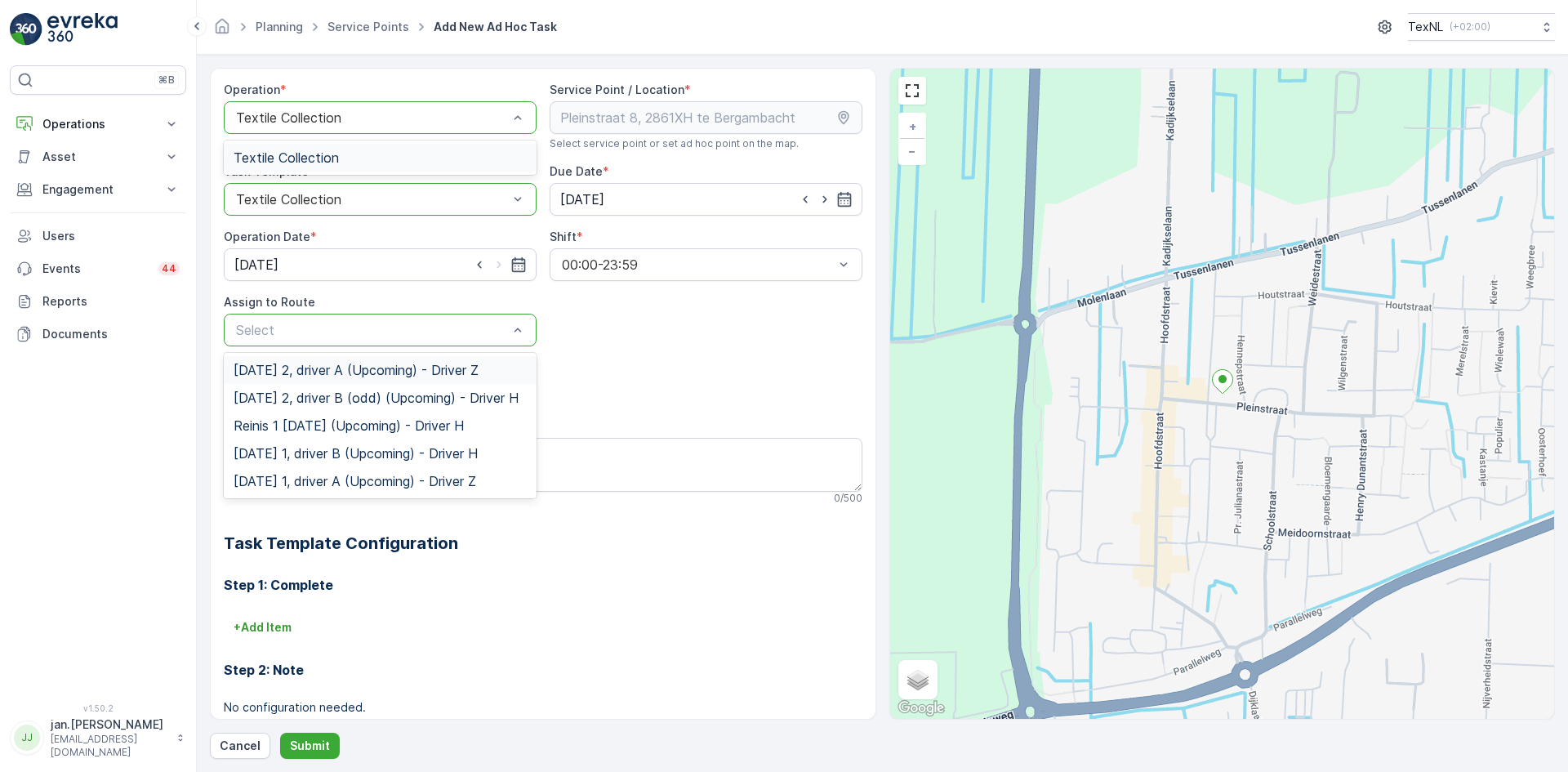
click at [389, 344] on div "Select" at bounding box center [380, 330] width 313 height 33
click at [320, 376] on span "Monday 2, driver A (Upcoming) - Driver Z" at bounding box center [356, 370] width 245 height 15
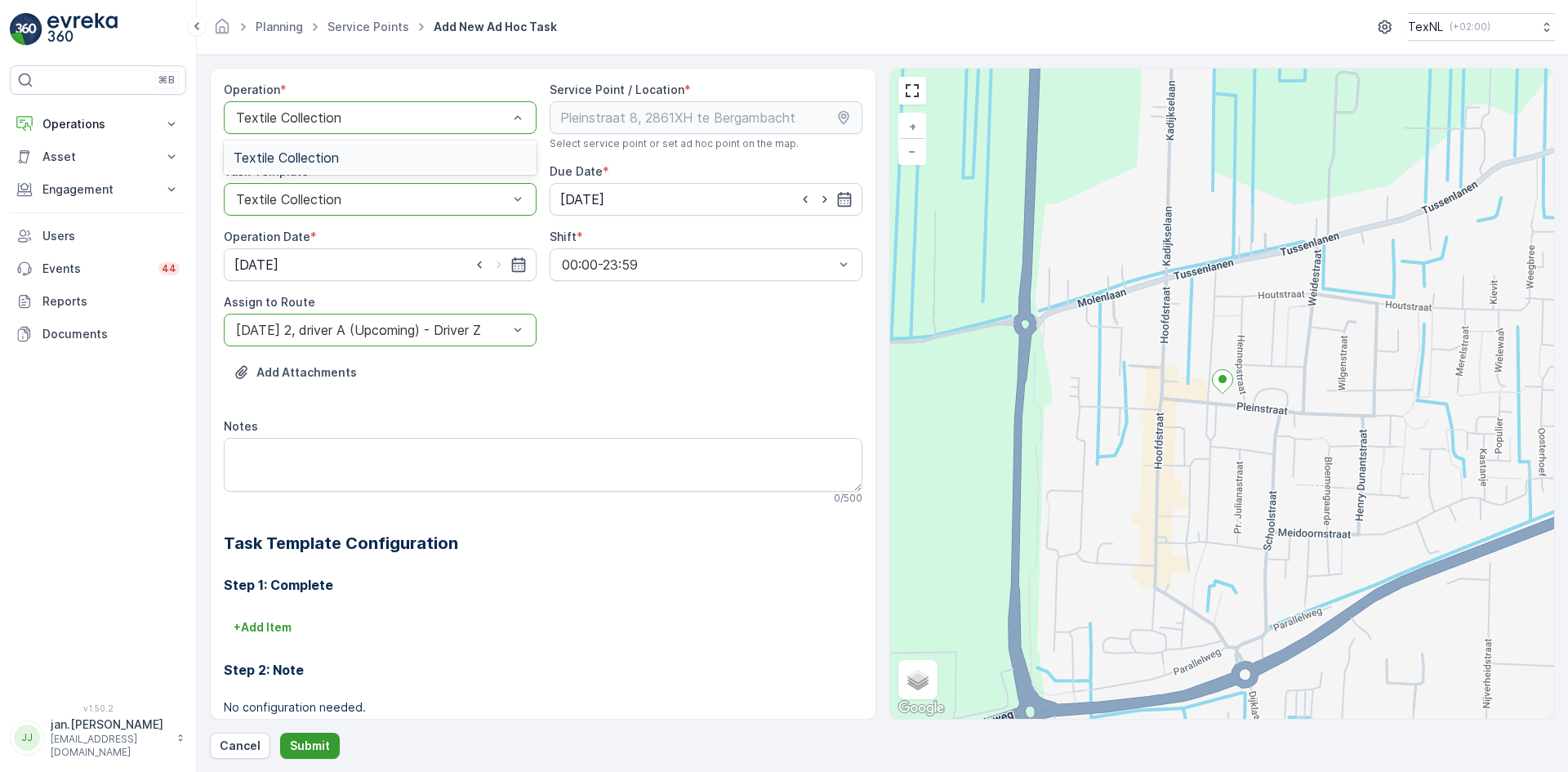
click at [320, 742] on p "Submit" at bounding box center [309, 745] width 40 height 16
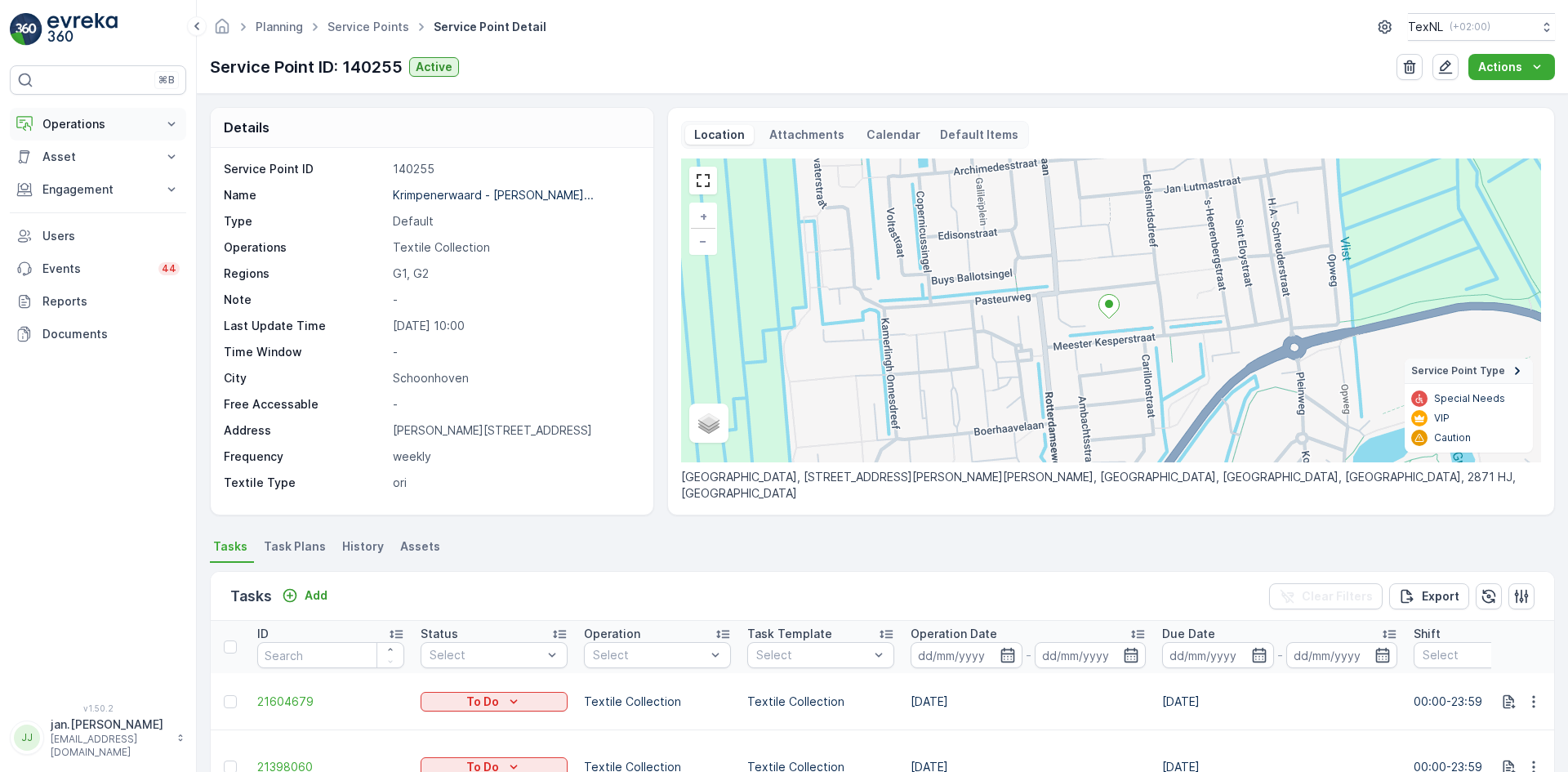
click at [81, 118] on p "Operations" at bounding box center [97, 124] width 111 height 16
click at [86, 195] on p "Routes & Tasks" at bounding box center [84, 197] width 84 height 16
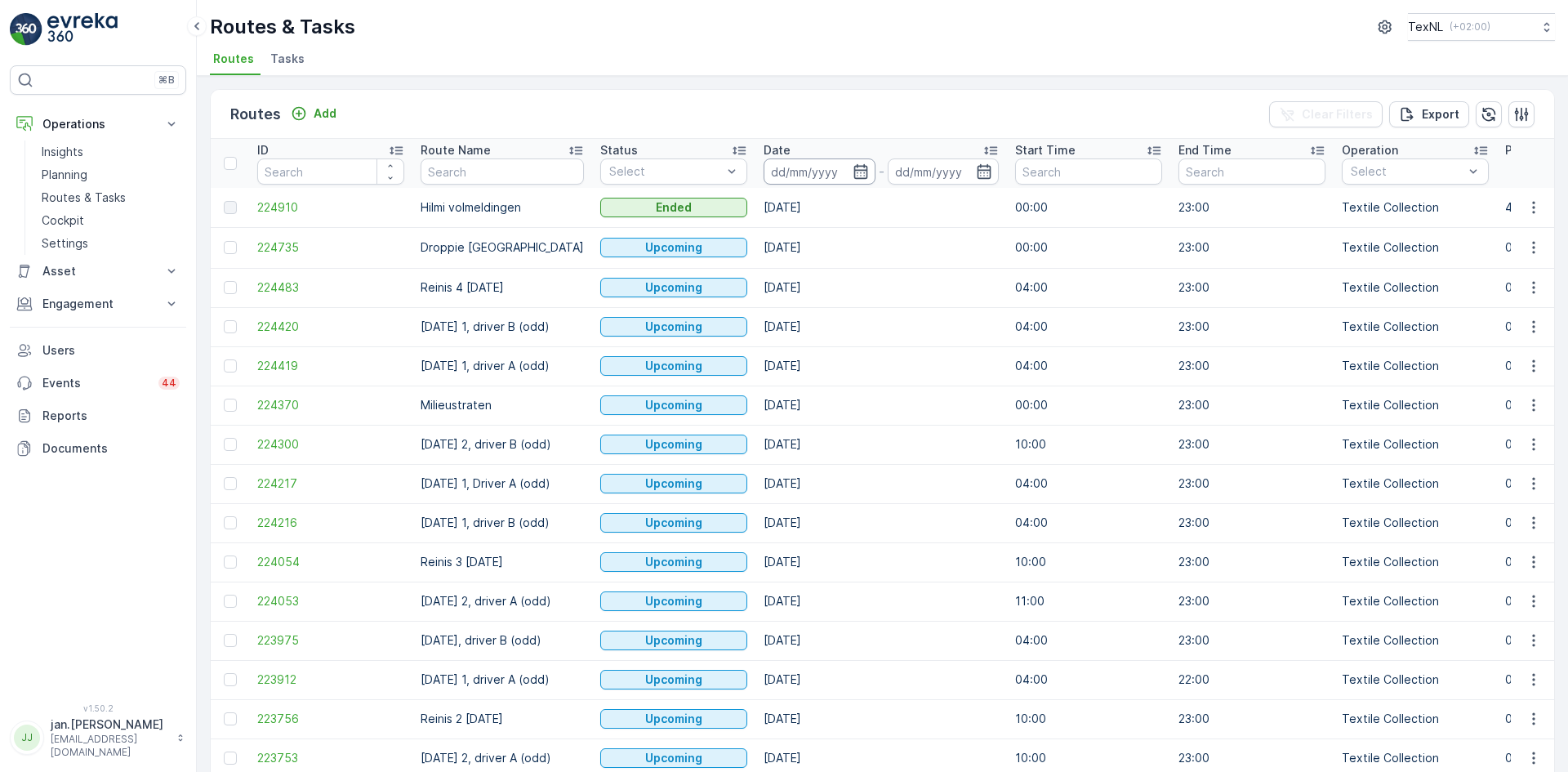
click at [781, 177] on input at bounding box center [819, 171] width 112 height 26
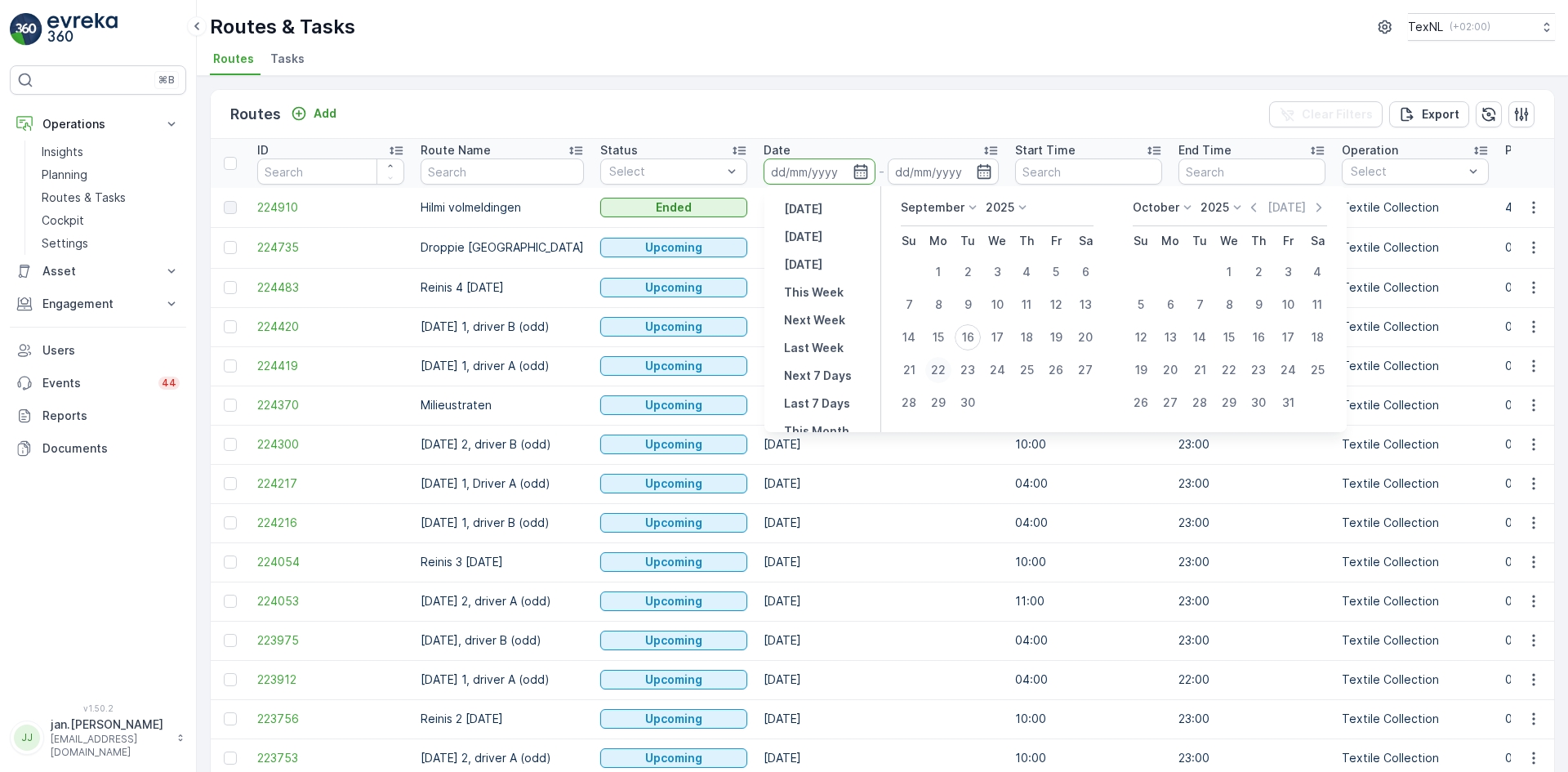
click at [941, 371] on div "22" at bounding box center [938, 370] width 26 height 26
type input "22.09.2025"
click at [940, 371] on div "22" at bounding box center [938, 370] width 26 height 26
type input "22.09.2025"
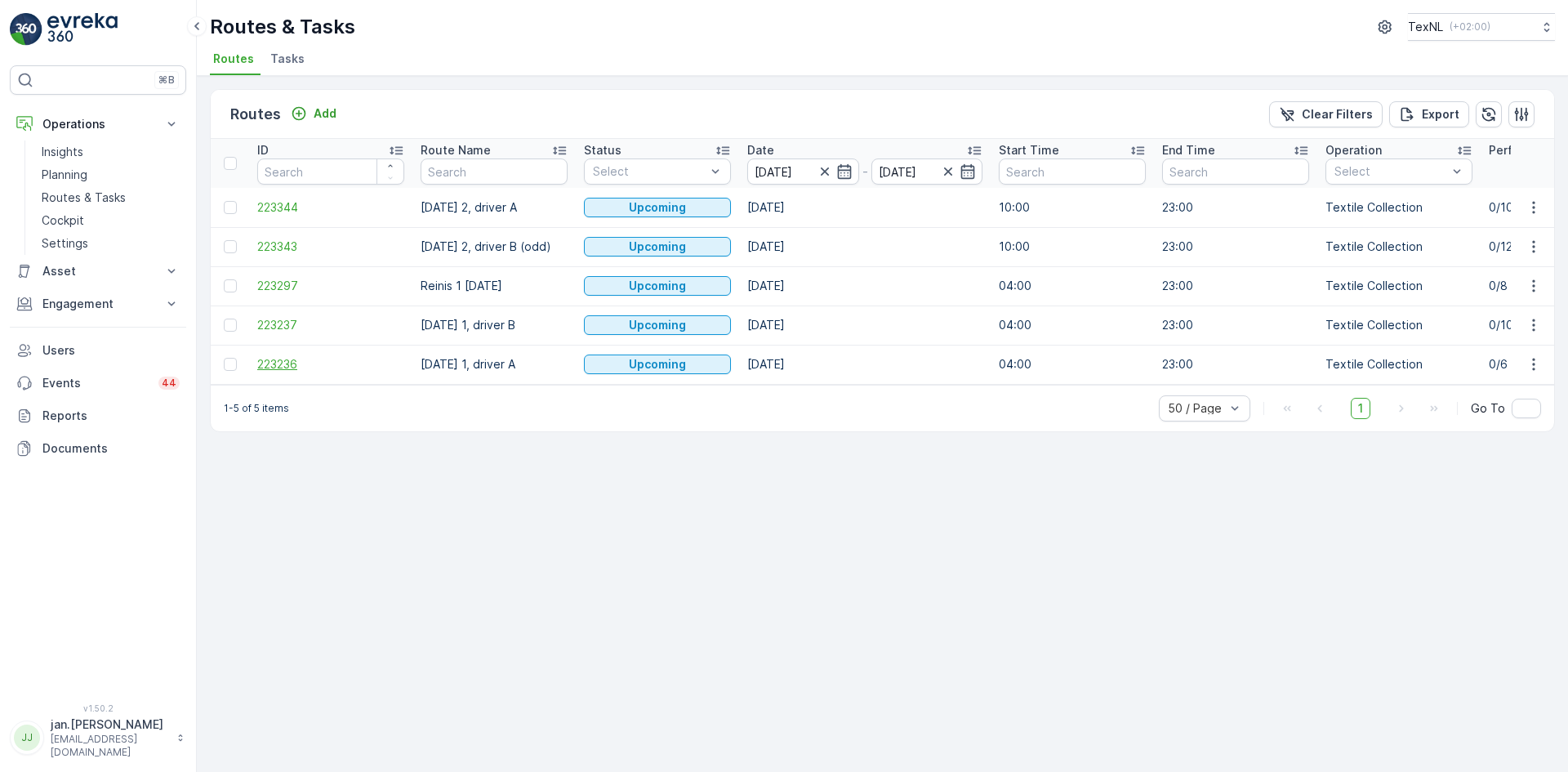
click at [276, 368] on span "223236" at bounding box center [331, 364] width 147 height 16
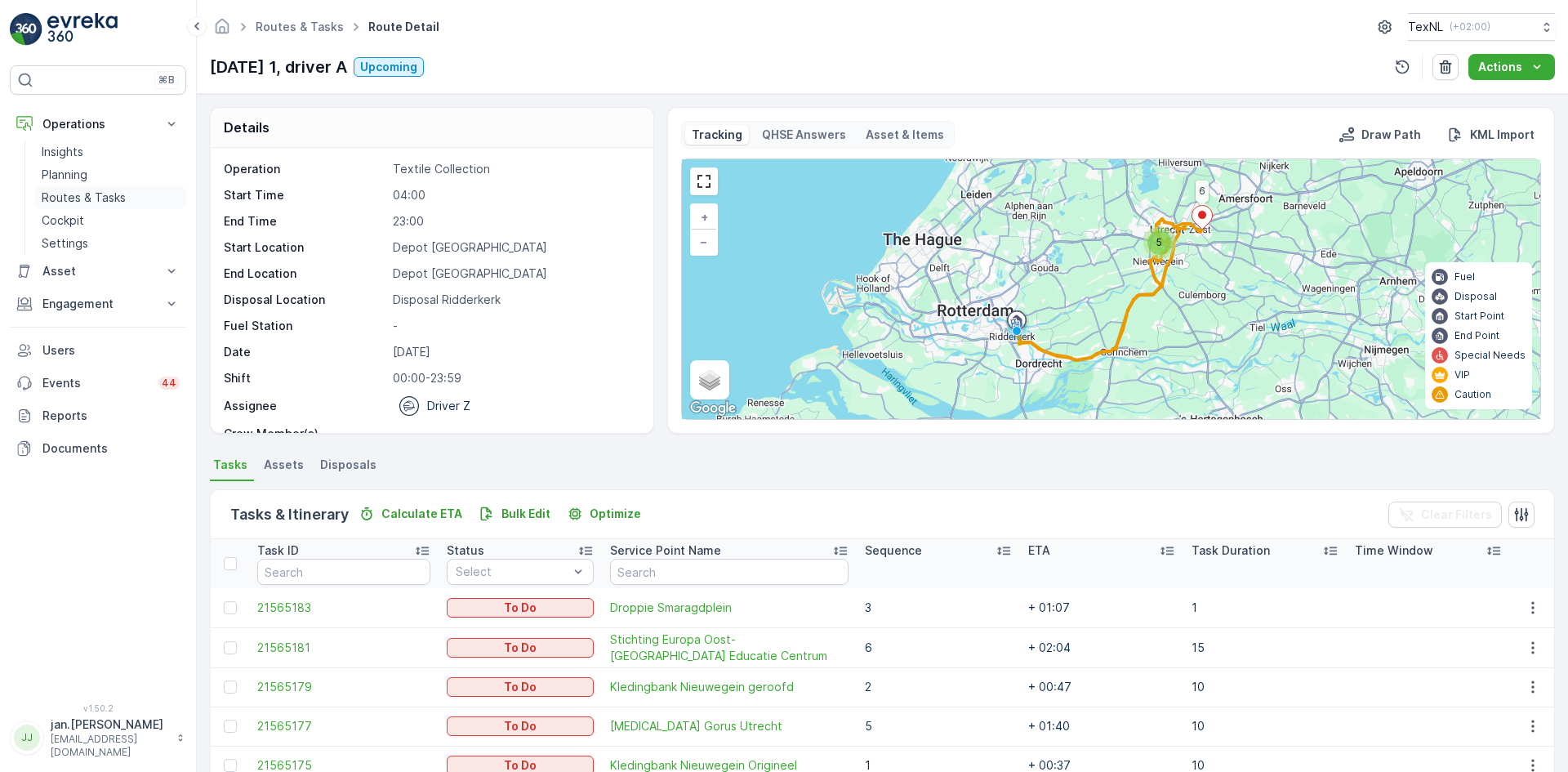
click at [94, 194] on p "Routes & Tasks" at bounding box center [84, 197] width 84 height 16
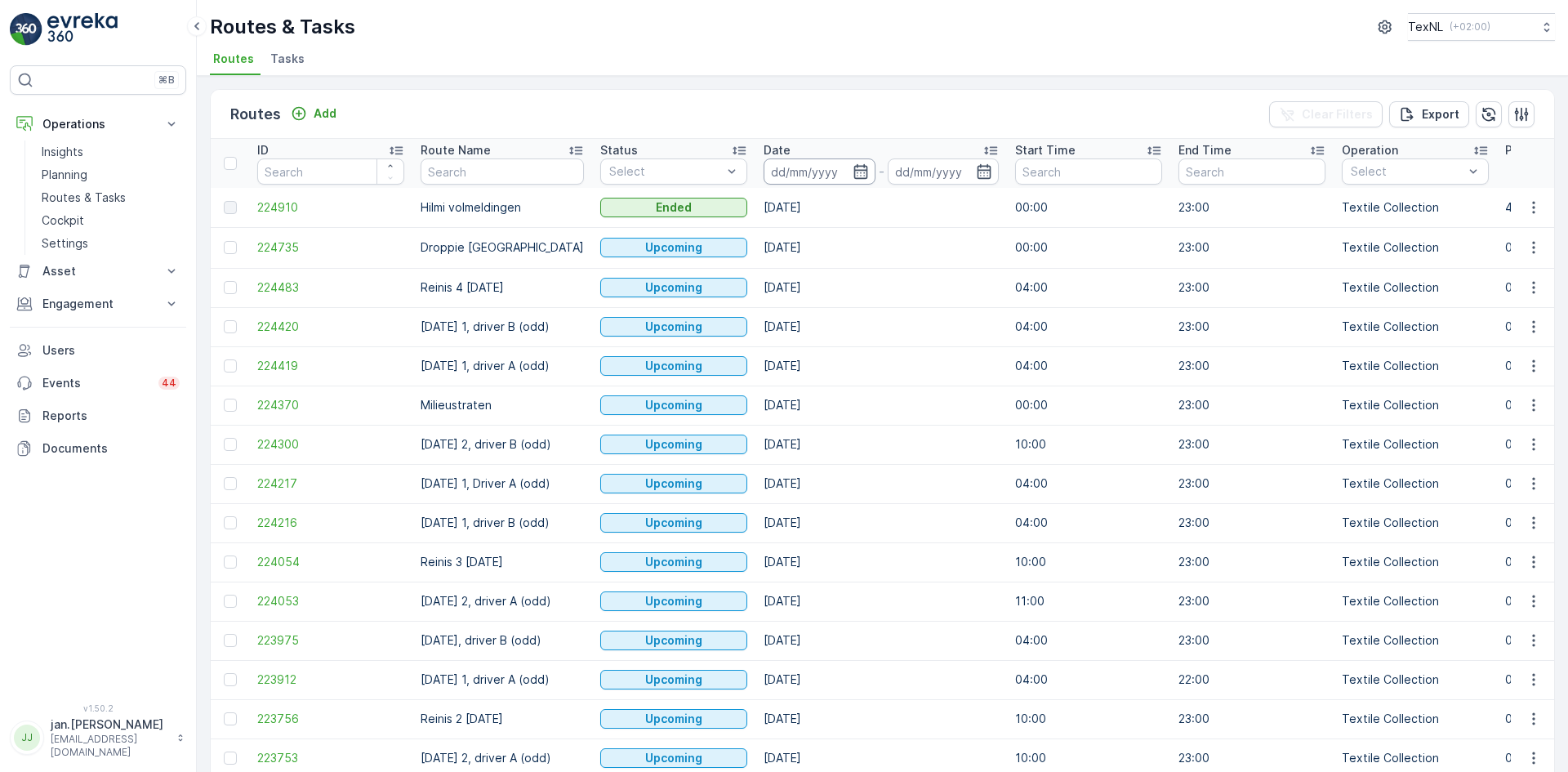
click at [808, 173] on input at bounding box center [819, 171] width 112 height 26
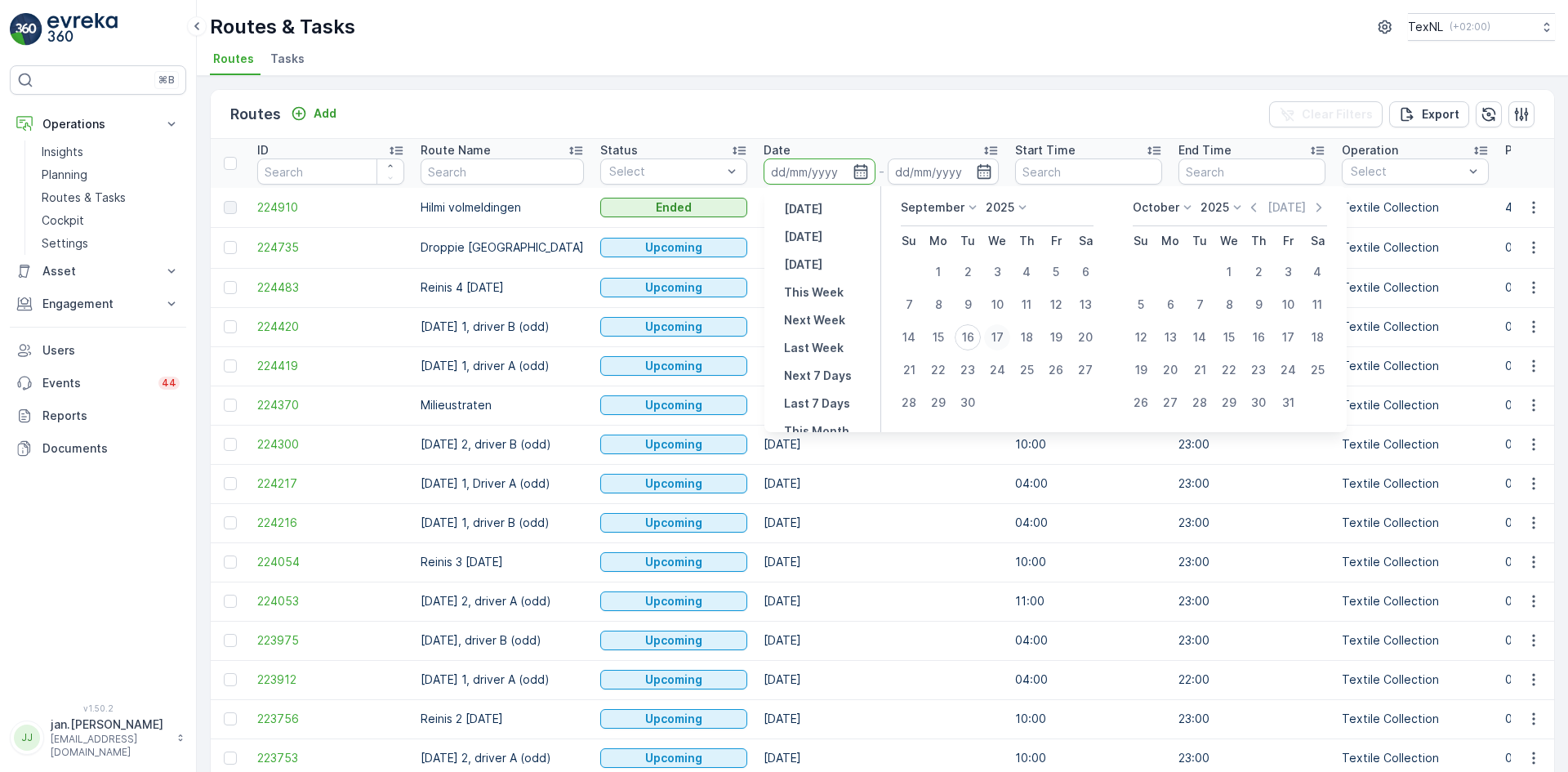
click at [999, 336] on div "17" at bounding box center [997, 337] width 26 height 26
type input "17.09.2025"
click at [999, 335] on div "17" at bounding box center [997, 337] width 26 height 26
type input "17.09.2025"
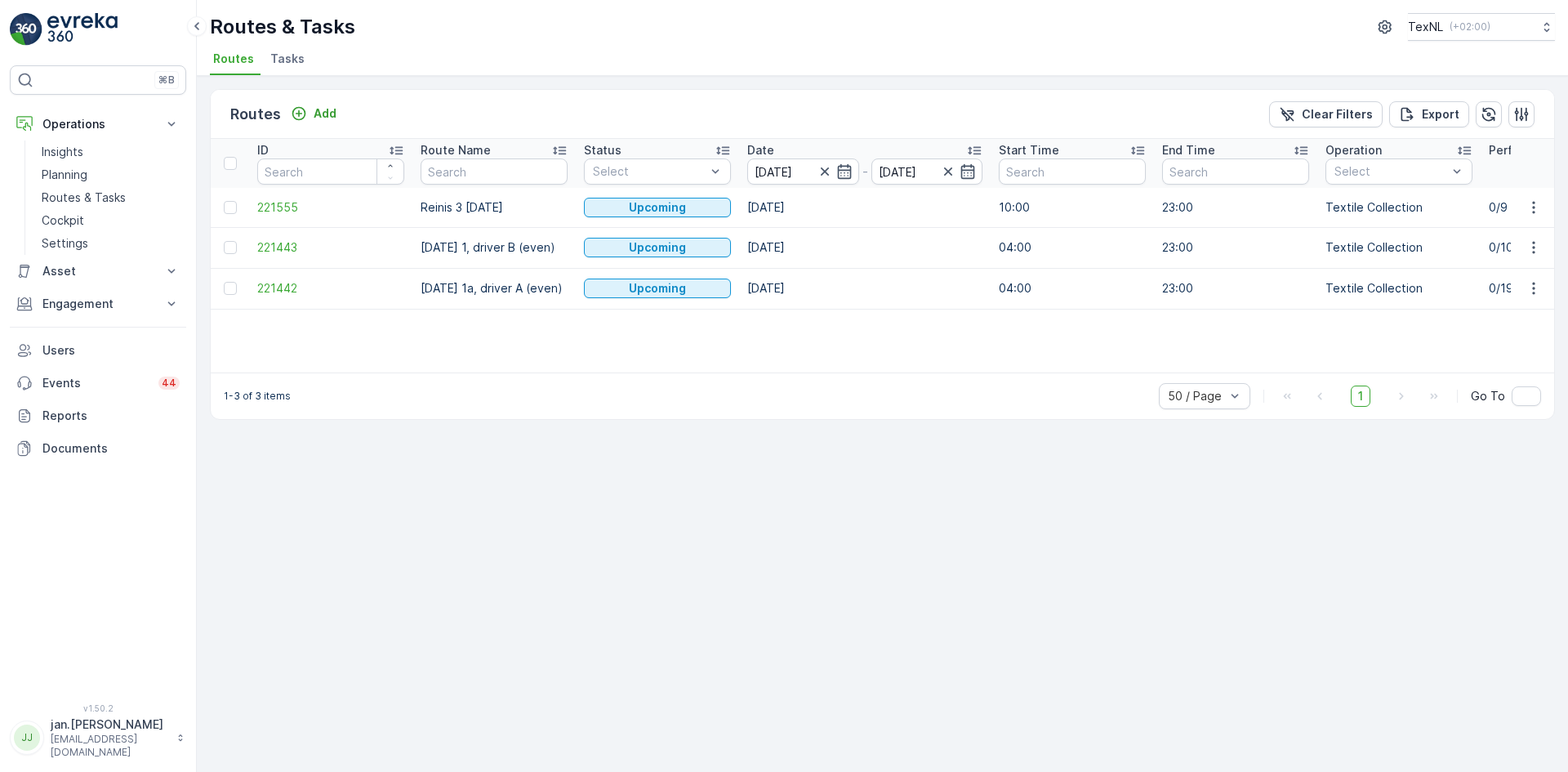
click at [283, 196] on td "221555" at bounding box center [331, 207] width 164 height 39
click at [283, 204] on span "221555" at bounding box center [331, 207] width 147 height 16
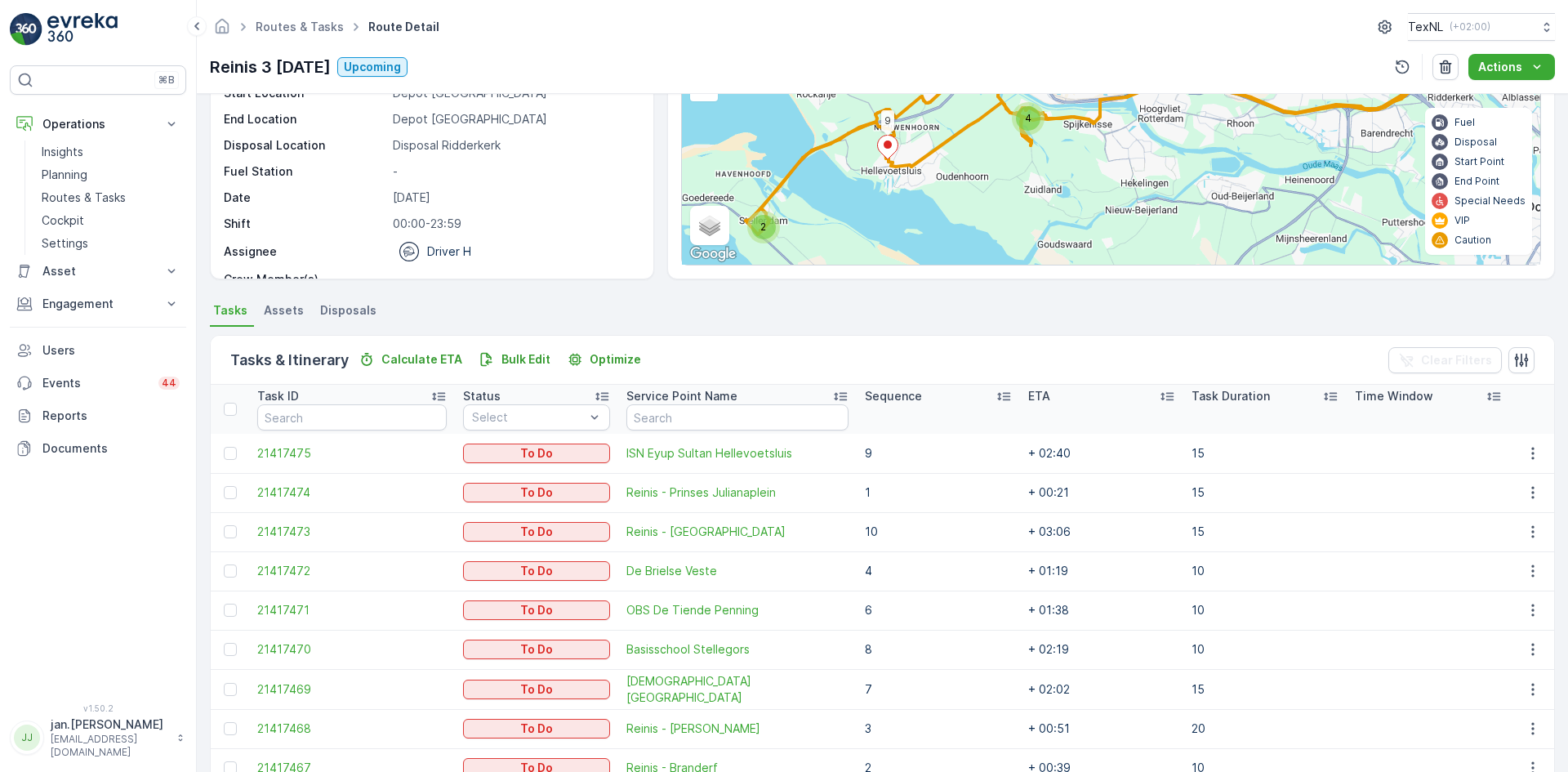
scroll to position [239, 0]
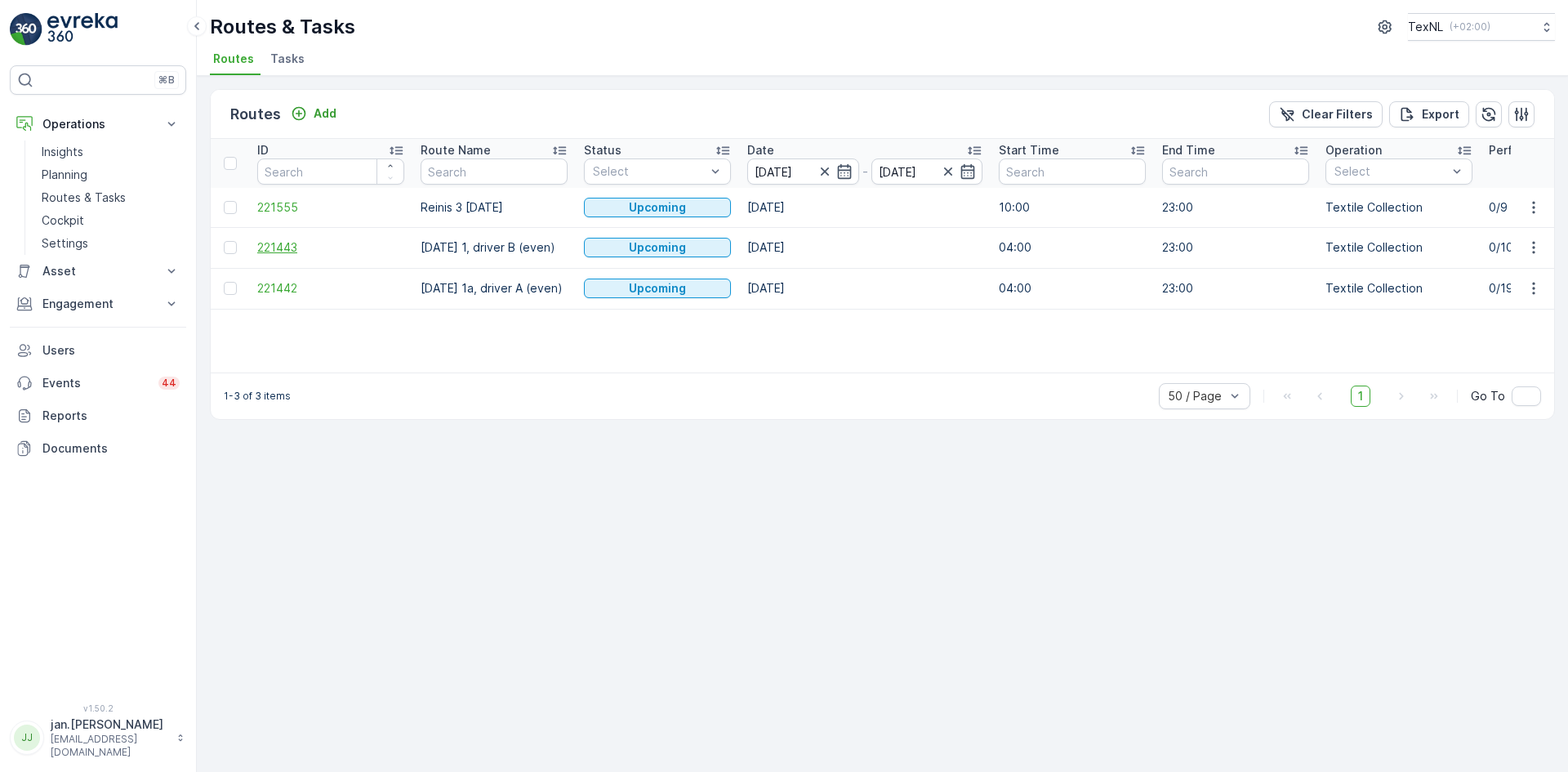
click at [278, 247] on span "221443" at bounding box center [331, 247] width 147 height 16
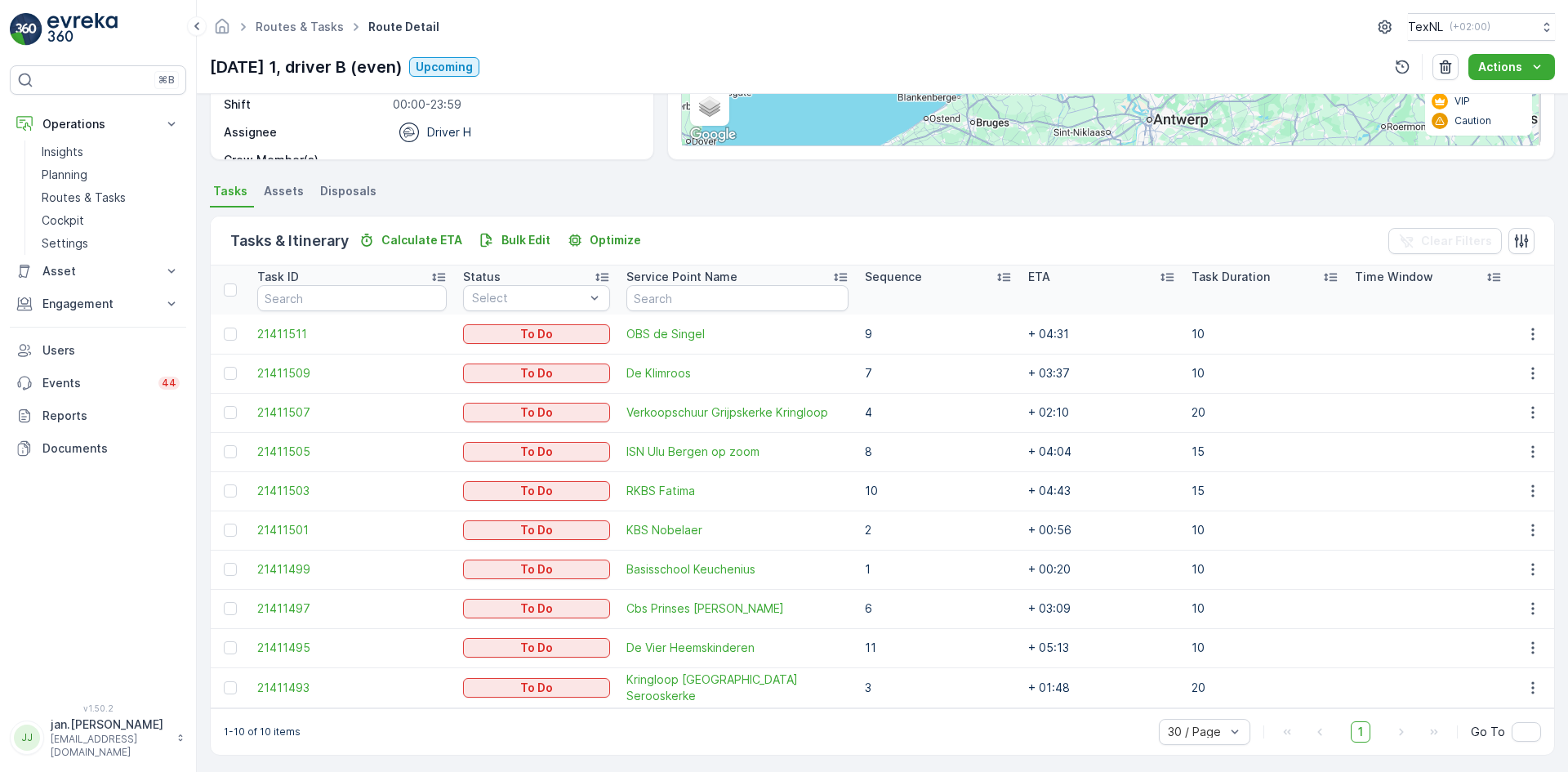
scroll to position [277, 0]
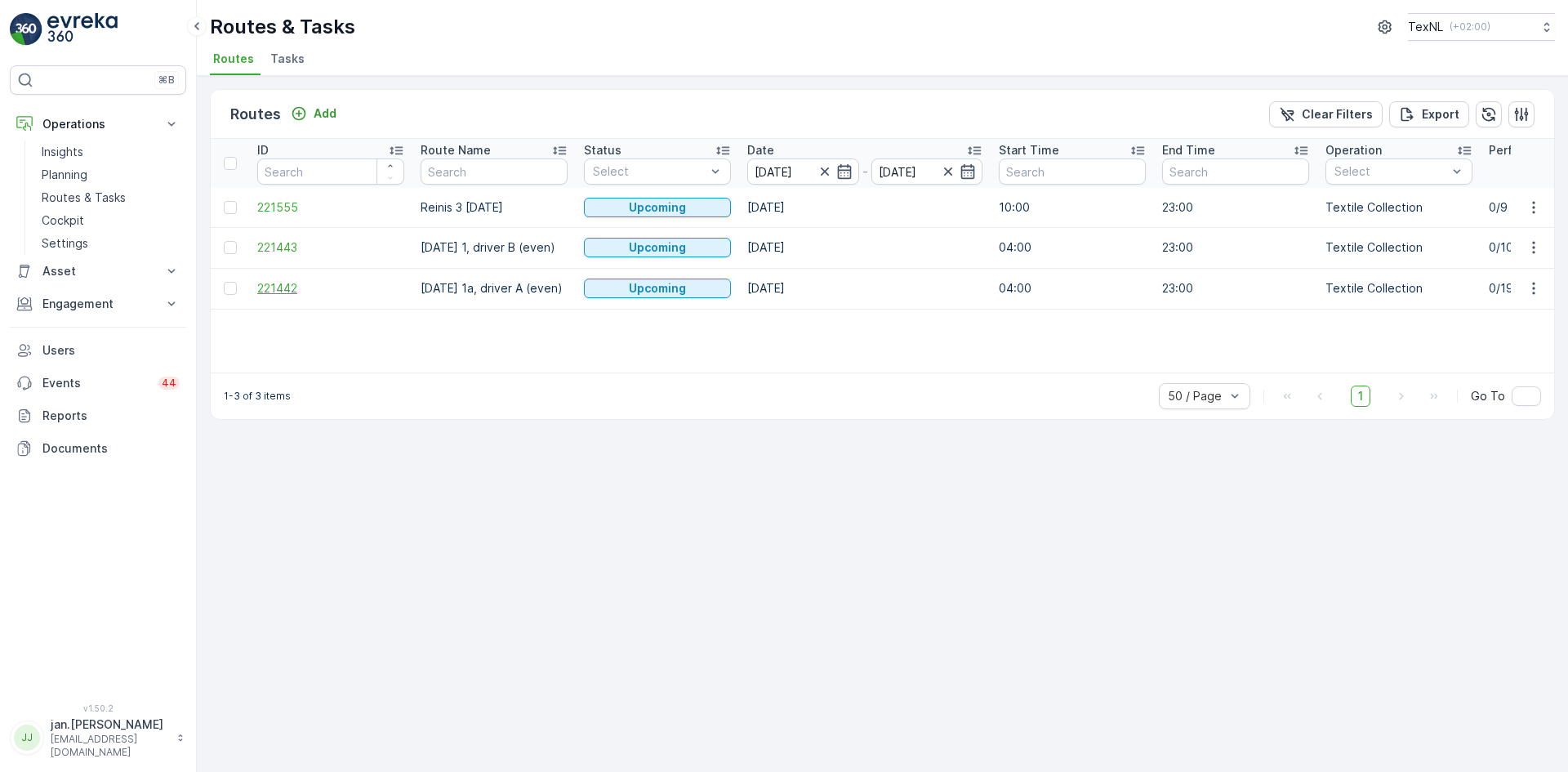
click at [289, 286] on span "221442" at bounding box center [331, 288] width 147 height 16
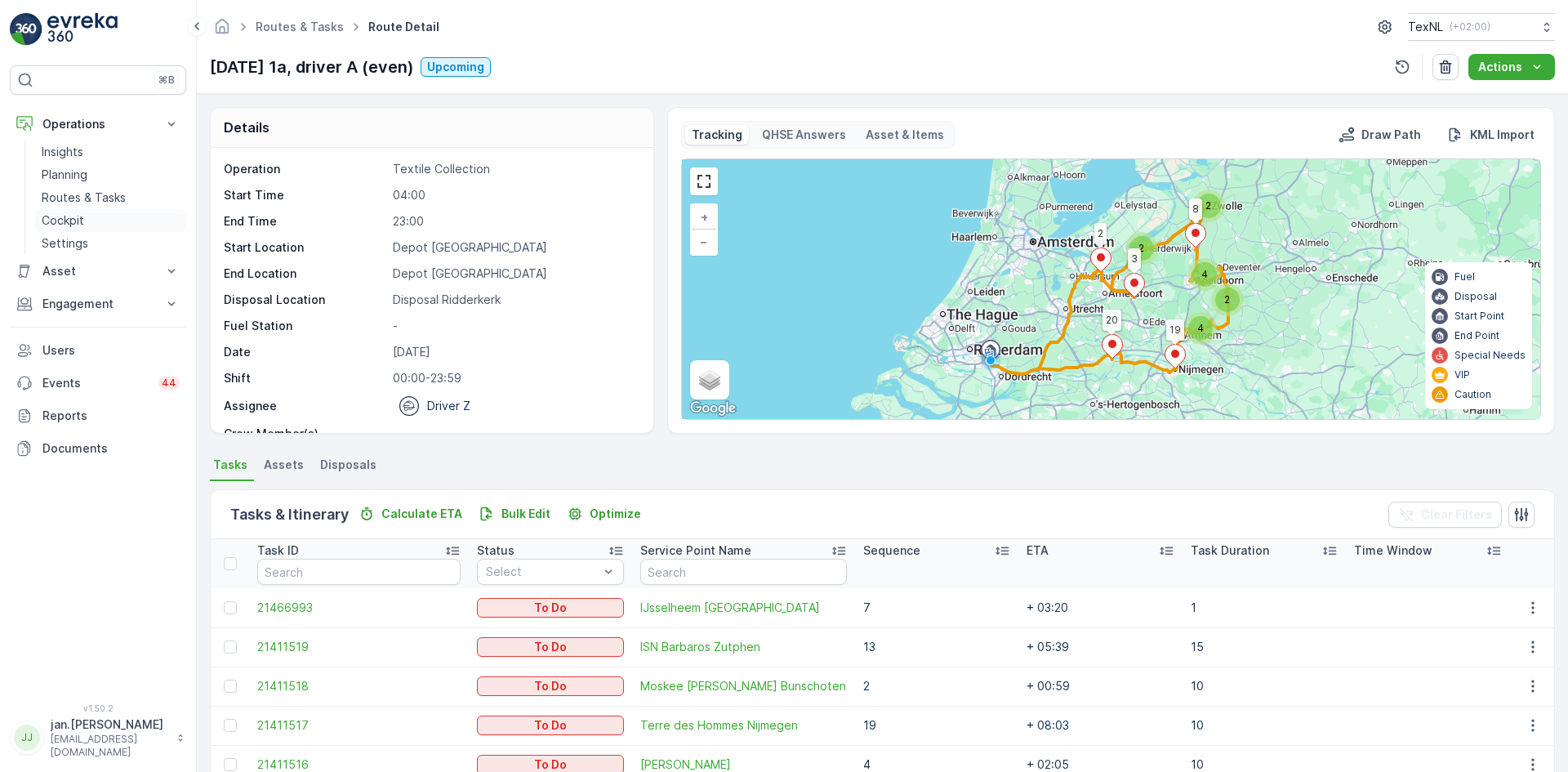
drag, startPoint x: 65, startPoint y: 194, endPoint x: 102, endPoint y: 211, distance: 40.7
click at [65, 192] on p "Routes & Tasks" at bounding box center [84, 197] width 84 height 16
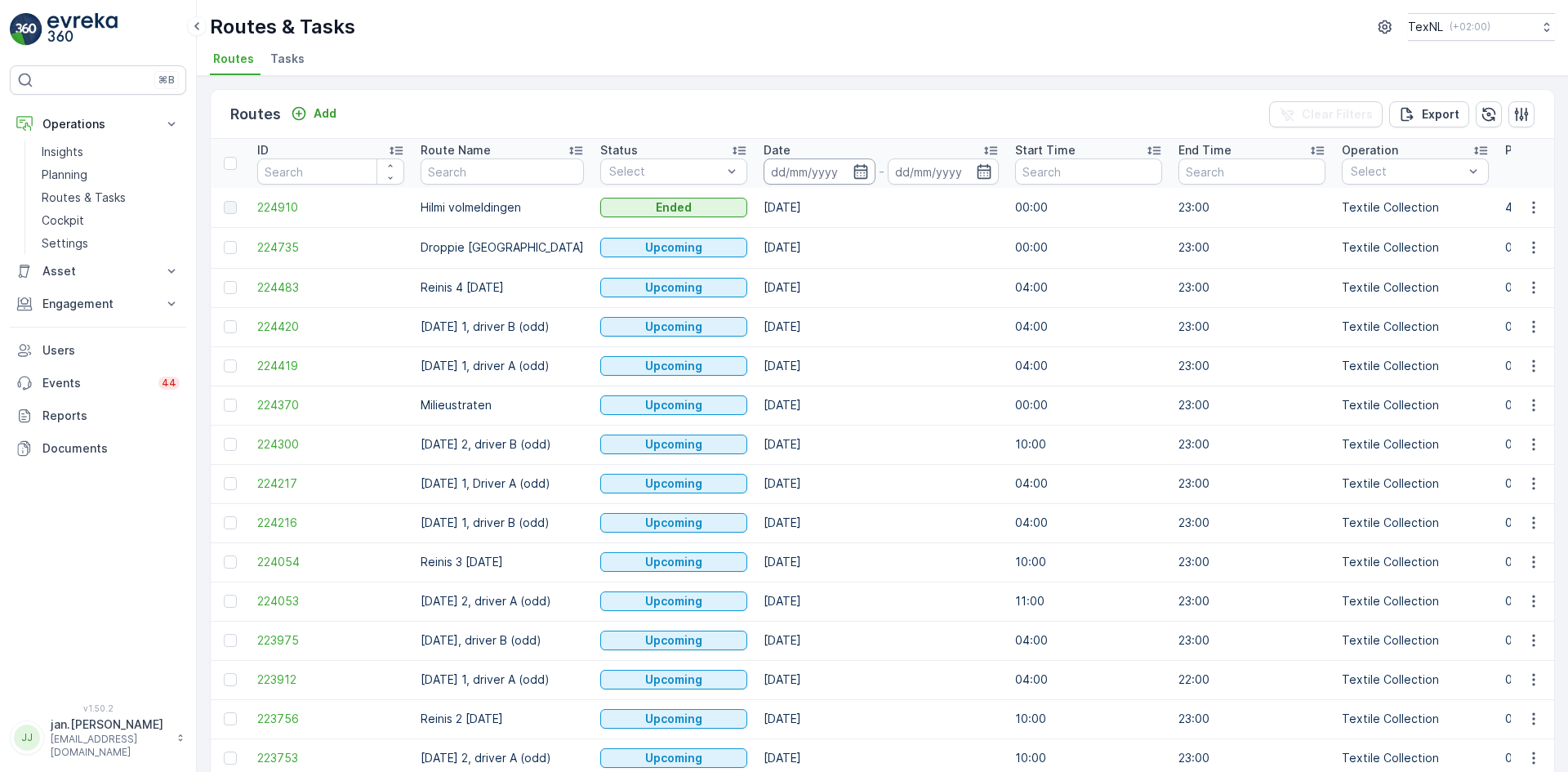
click at [784, 170] on input at bounding box center [819, 171] width 112 height 26
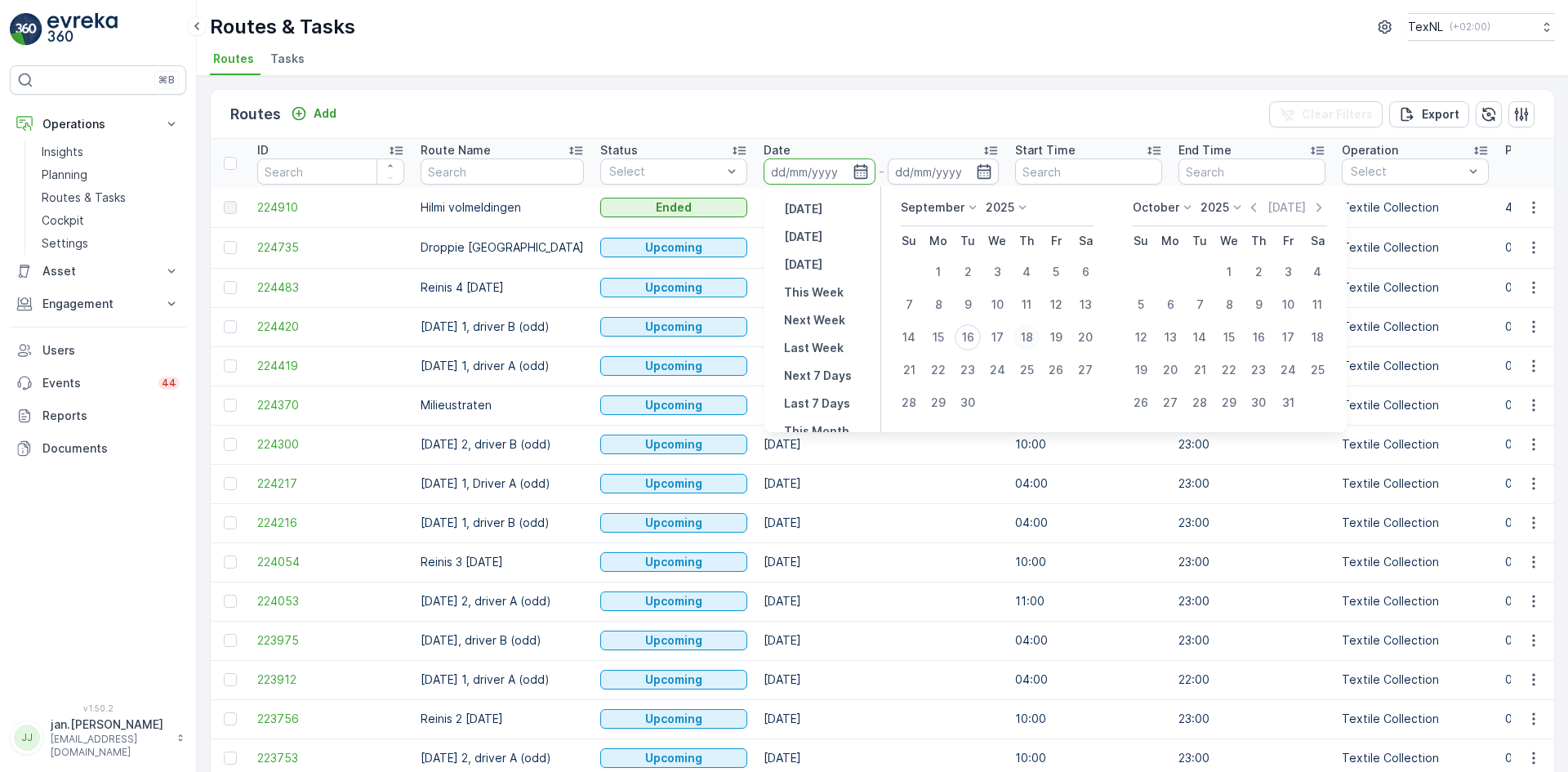
click at [1028, 332] on div "18" at bounding box center [1026, 337] width 26 height 26
type input "[DATE]"
click at [1028, 332] on div "18" at bounding box center [1026, 337] width 26 height 26
type input "[DATE]"
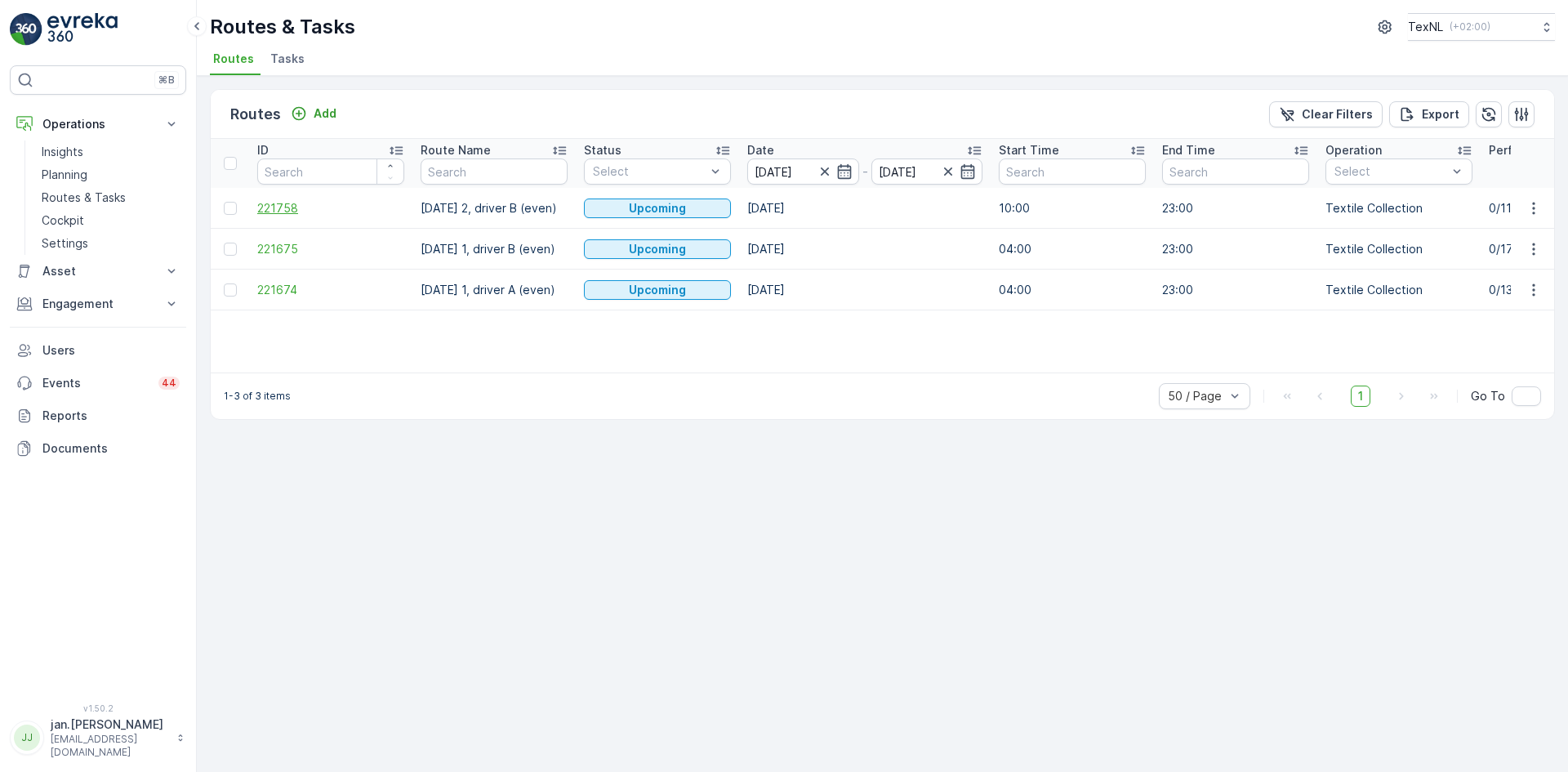
click at [271, 207] on span "221758" at bounding box center [331, 208] width 147 height 16
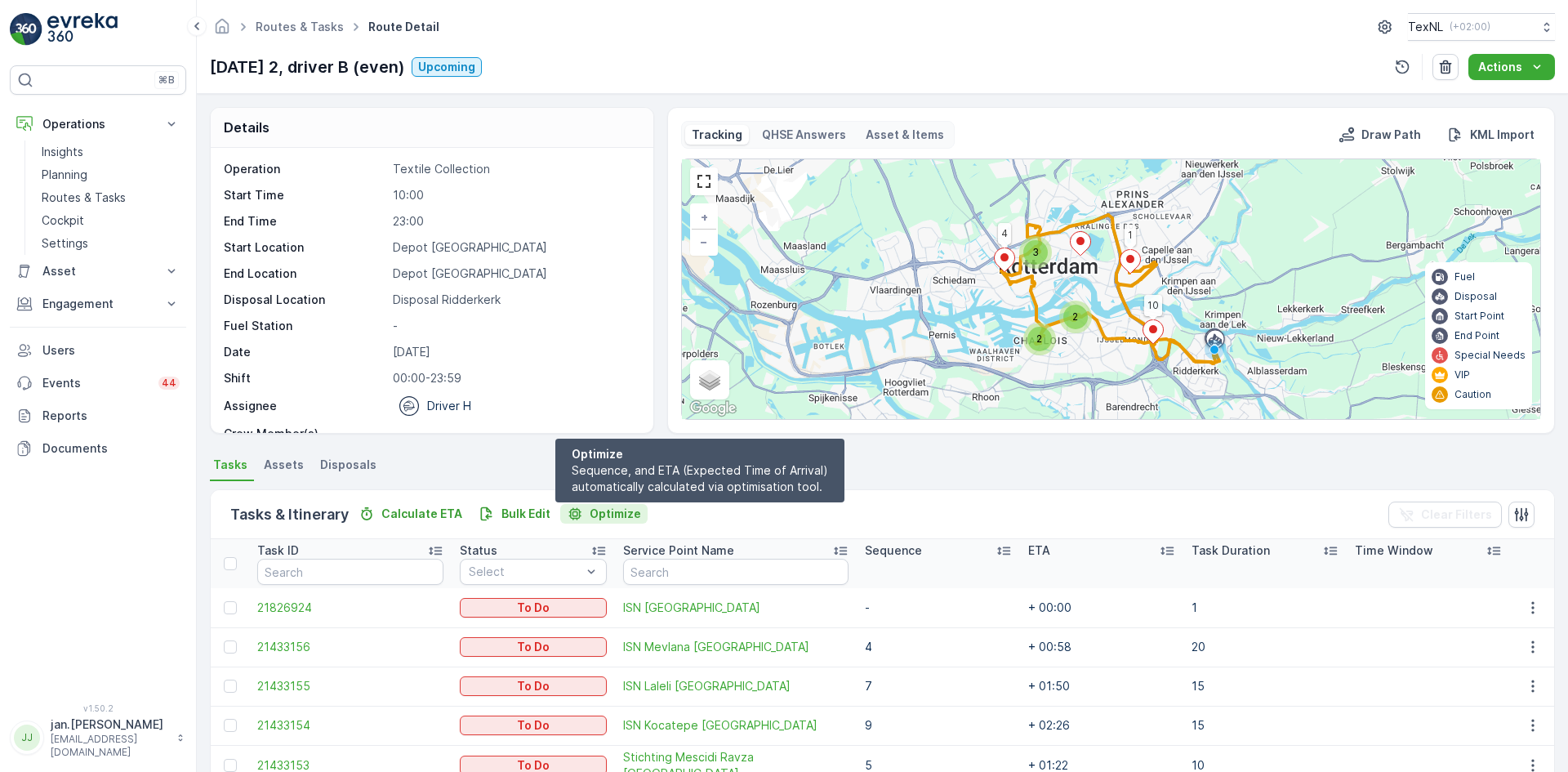
click at [614, 514] on p "Optimize" at bounding box center [615, 514] width 52 height 16
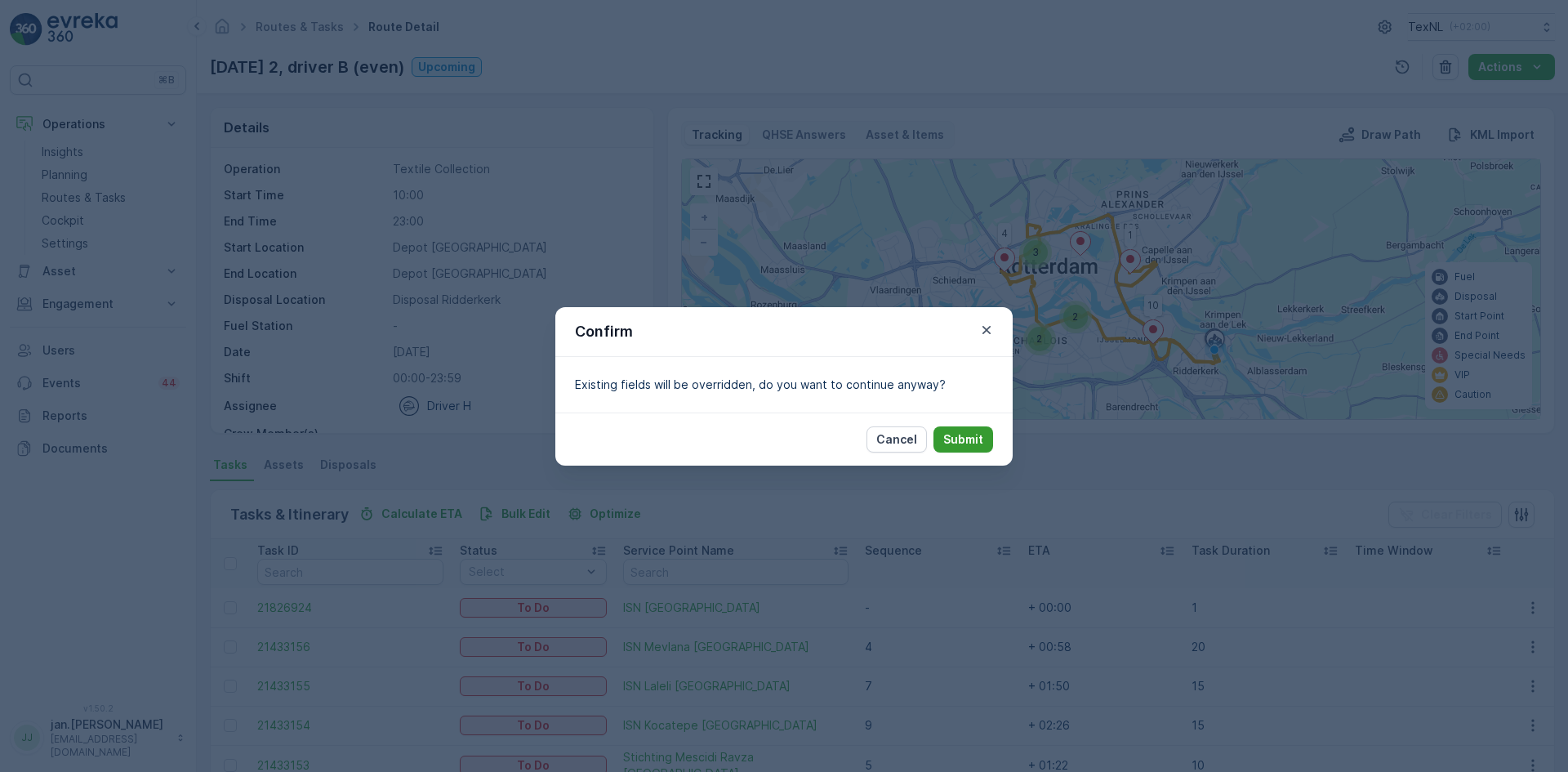
click at [975, 441] on p "Submit" at bounding box center [963, 439] width 40 height 16
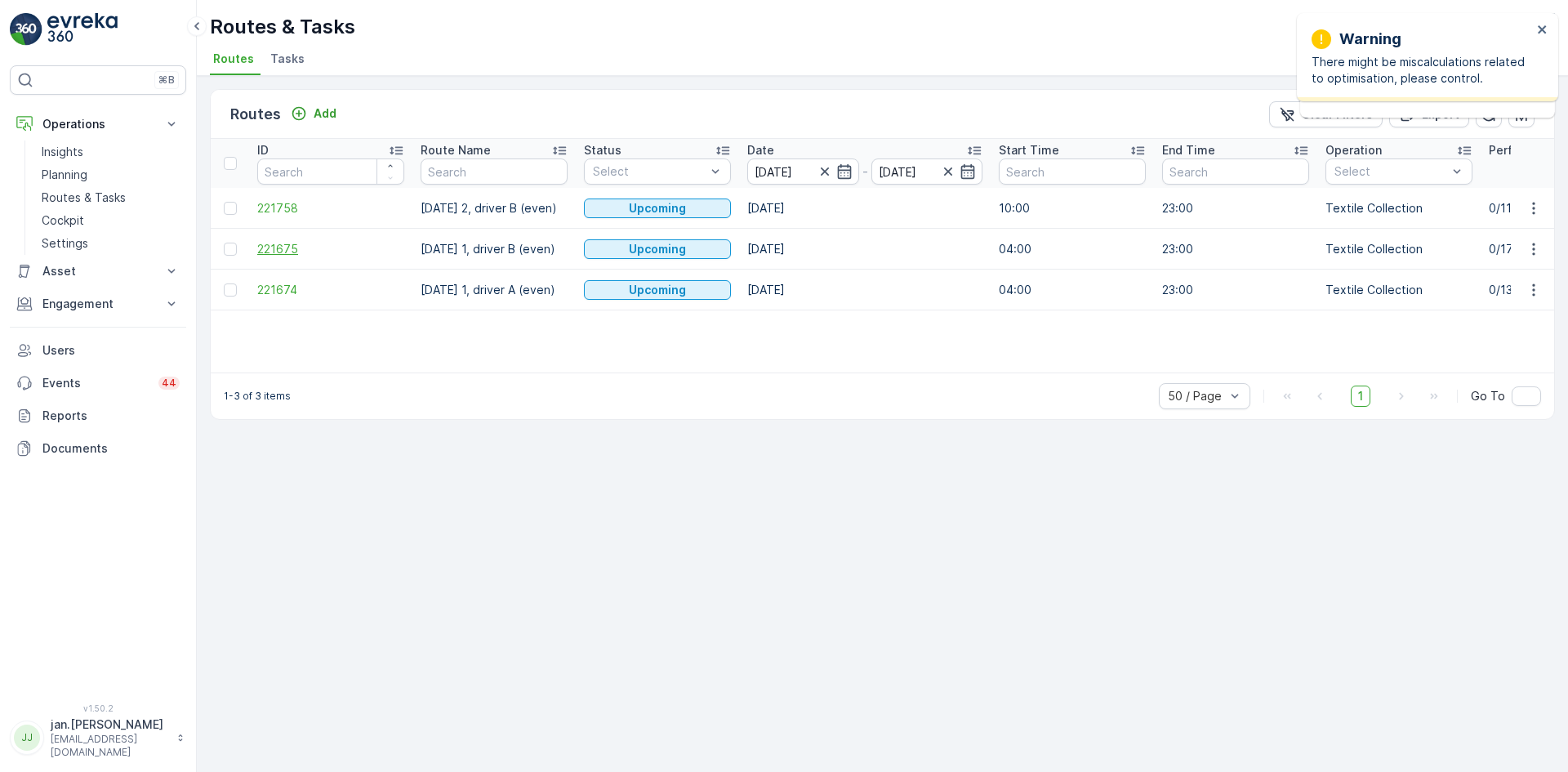
click at [301, 246] on span "221675" at bounding box center [331, 249] width 147 height 16
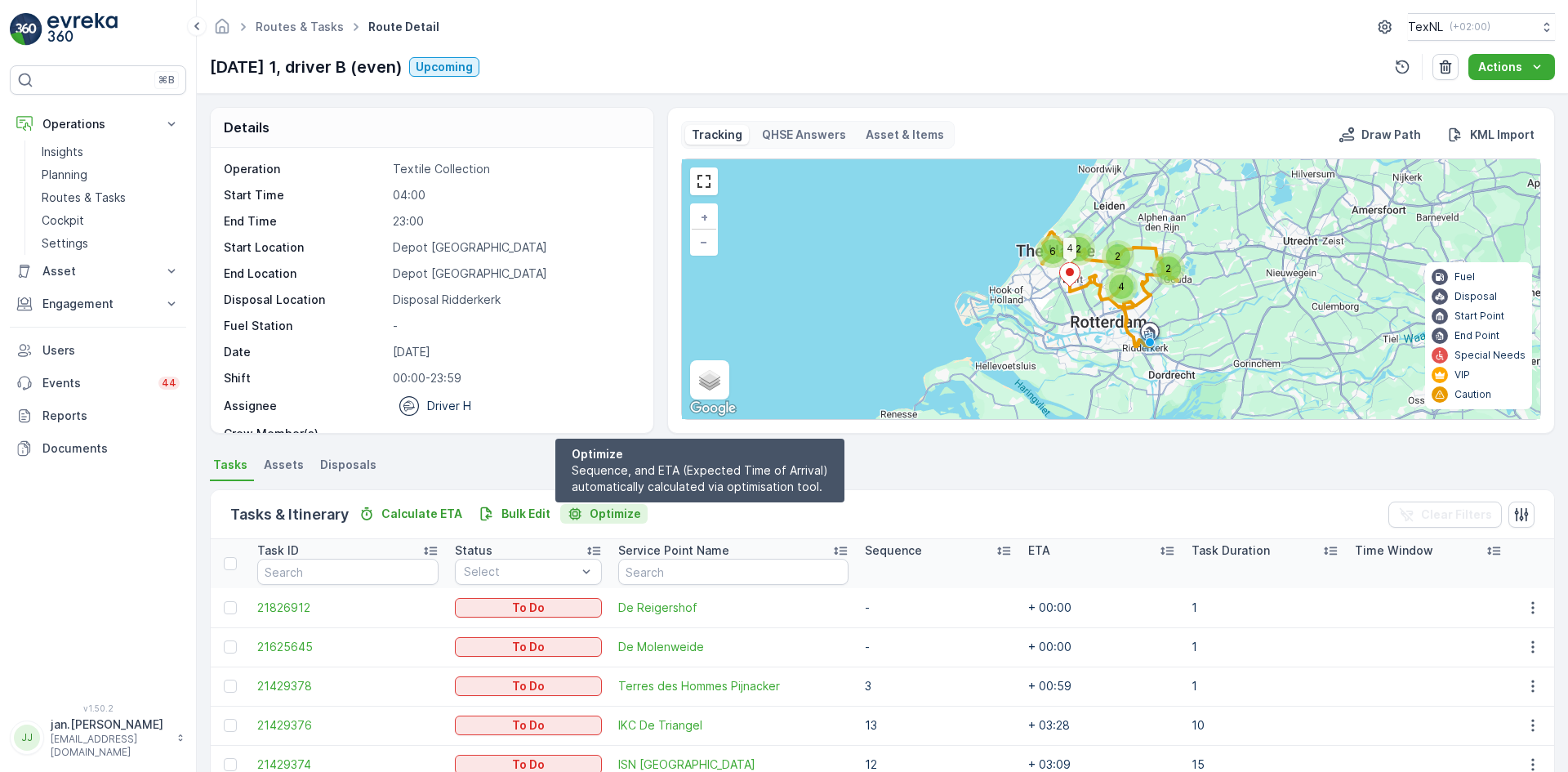
click at [605, 514] on p "Optimize" at bounding box center [615, 514] width 52 height 16
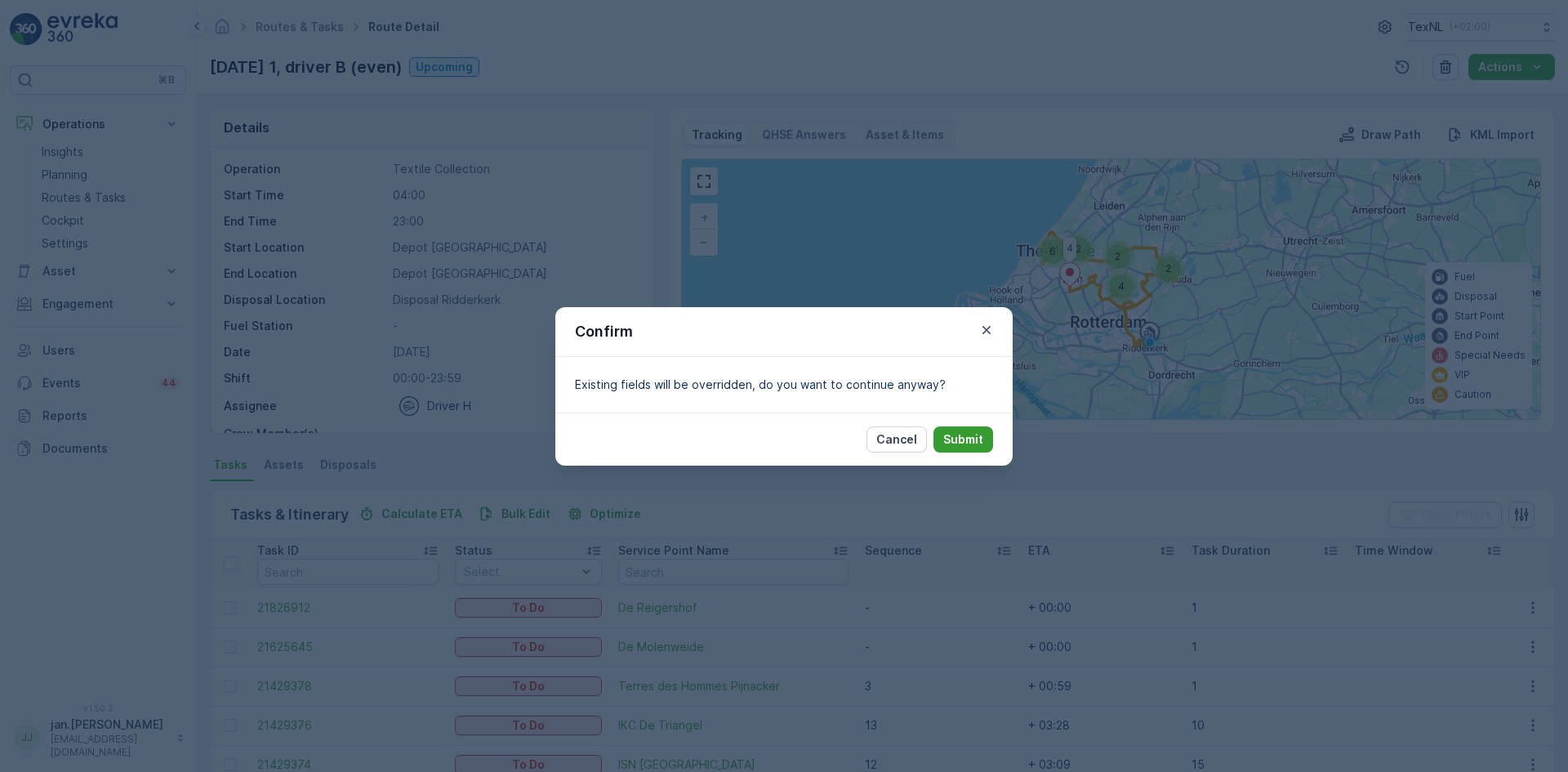
click at [957, 433] on p "Submit" at bounding box center [963, 439] width 40 height 16
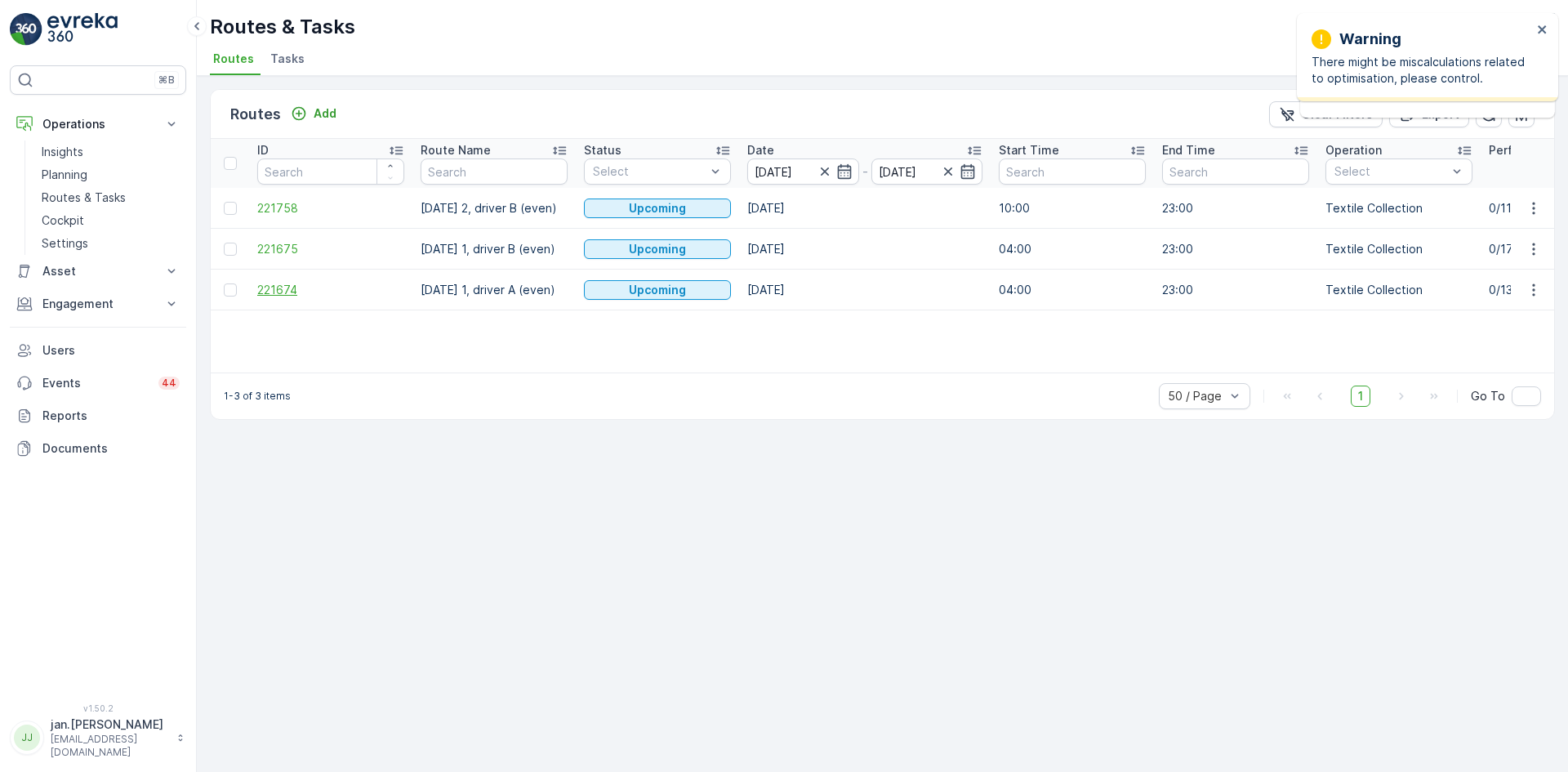
click at [277, 295] on span "221674" at bounding box center [331, 290] width 147 height 16
click at [785, 171] on input "[DATE]" at bounding box center [803, 171] width 112 height 26
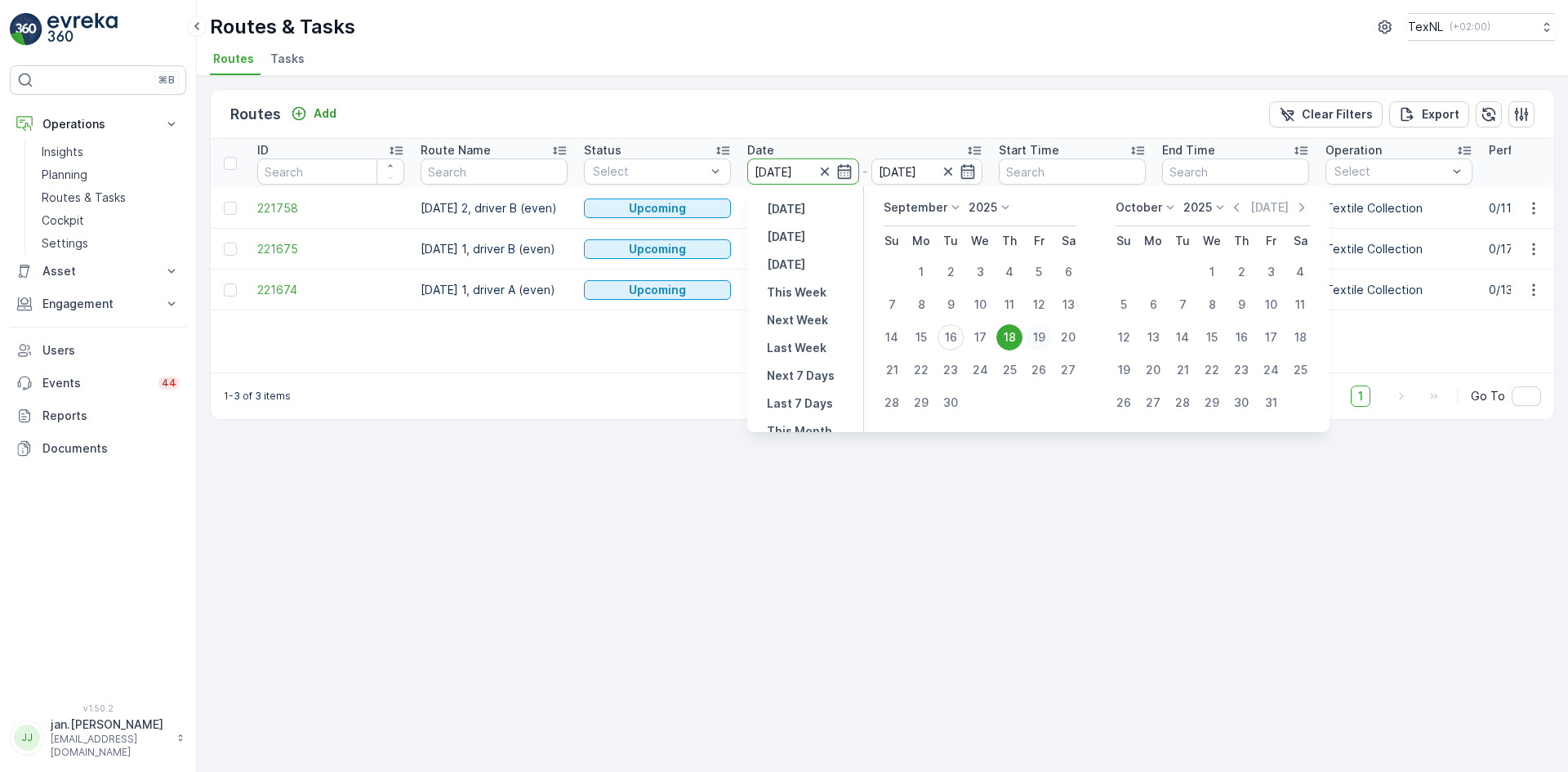
click at [1045, 336] on div "19" at bounding box center [1038, 337] width 26 height 26
type input "[DATE]"
click at [1045, 336] on div "19" at bounding box center [1038, 337] width 26 height 26
type input "[DATE]"
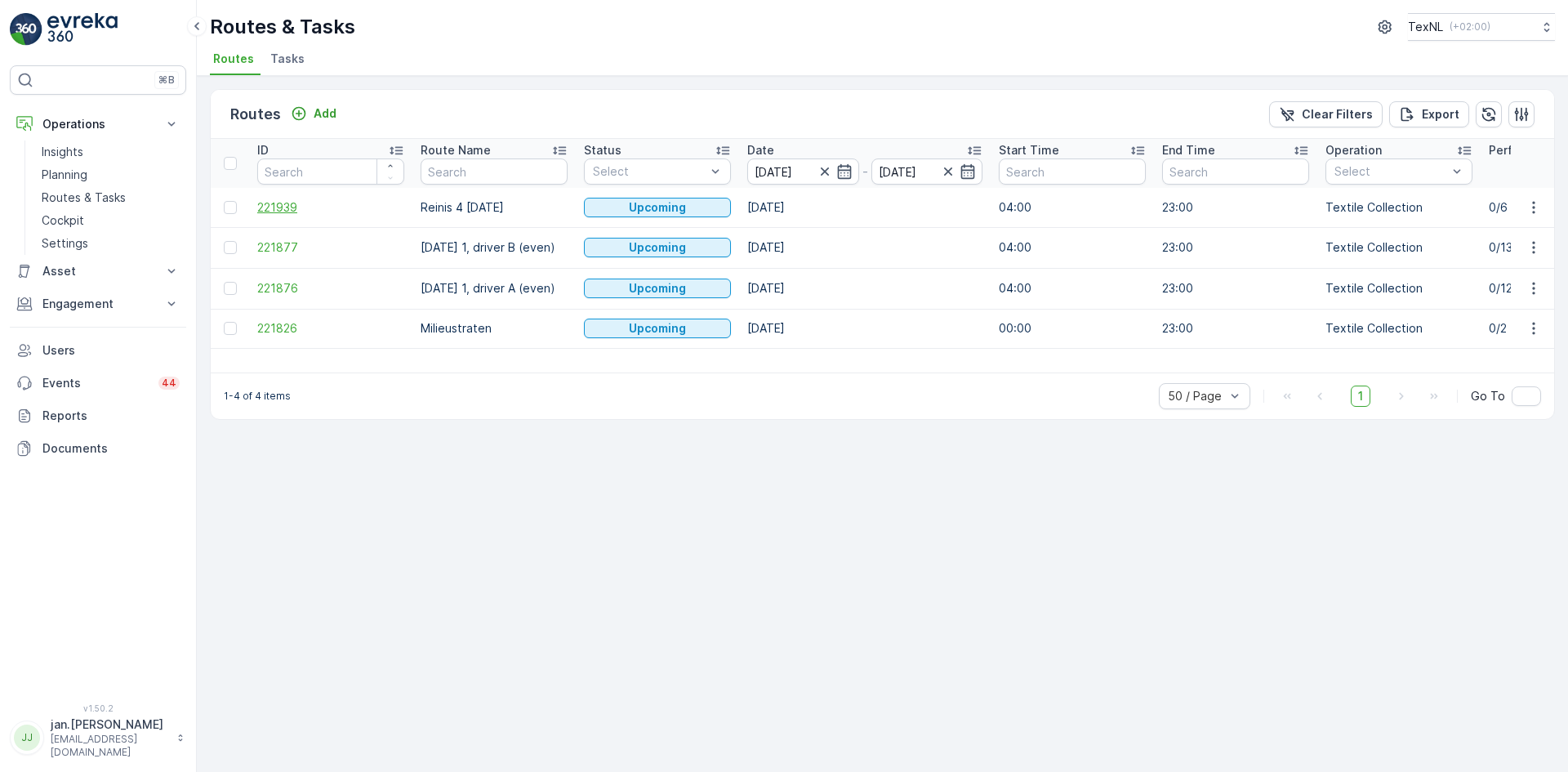
click at [289, 207] on span "221939" at bounding box center [331, 207] width 147 height 16
click at [295, 243] on span "221877" at bounding box center [331, 247] width 147 height 16
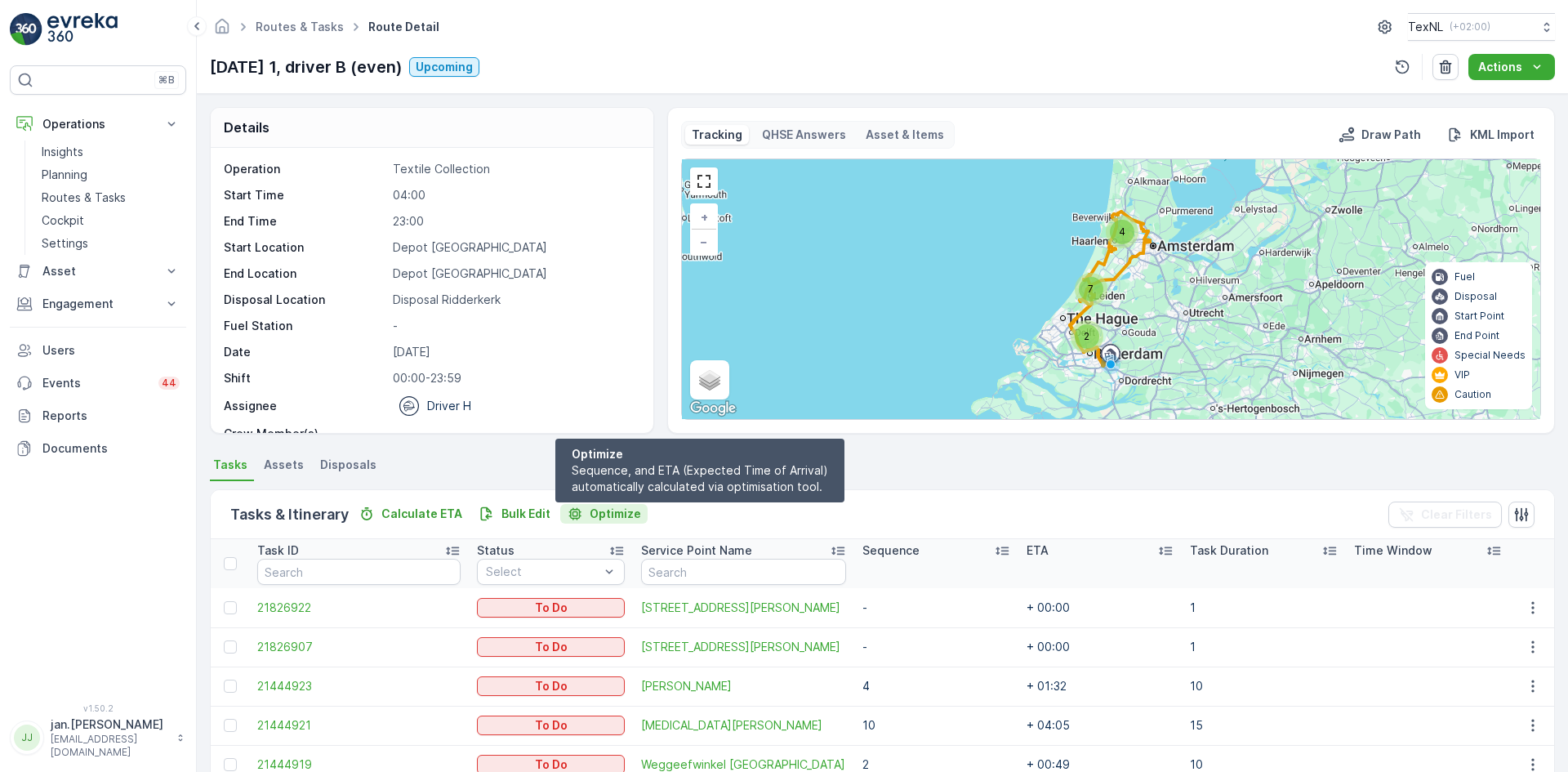
click at [625, 510] on p "Optimize" at bounding box center [615, 514] width 52 height 16
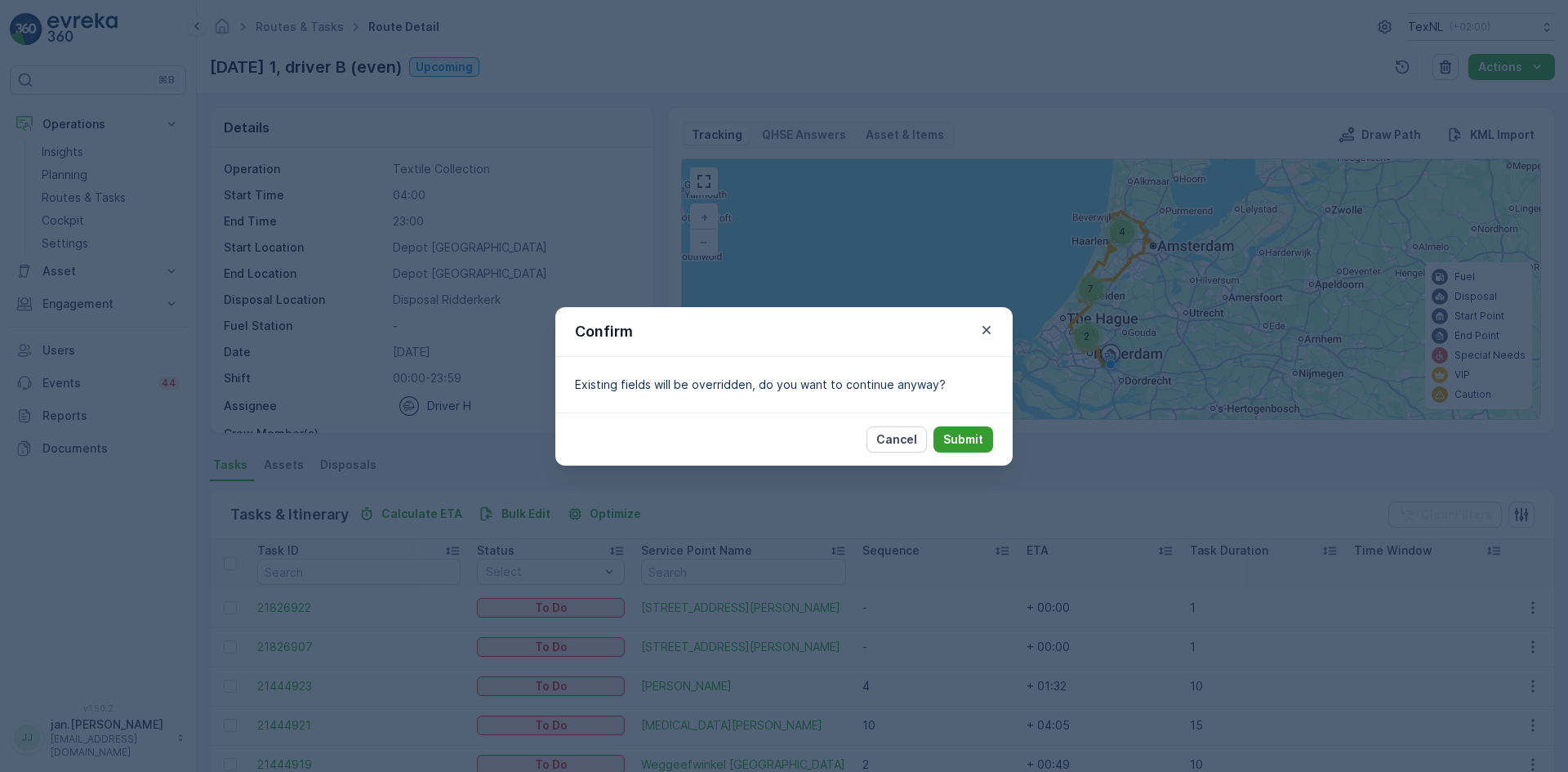
click at [963, 434] on p "Submit" at bounding box center [963, 439] width 40 height 16
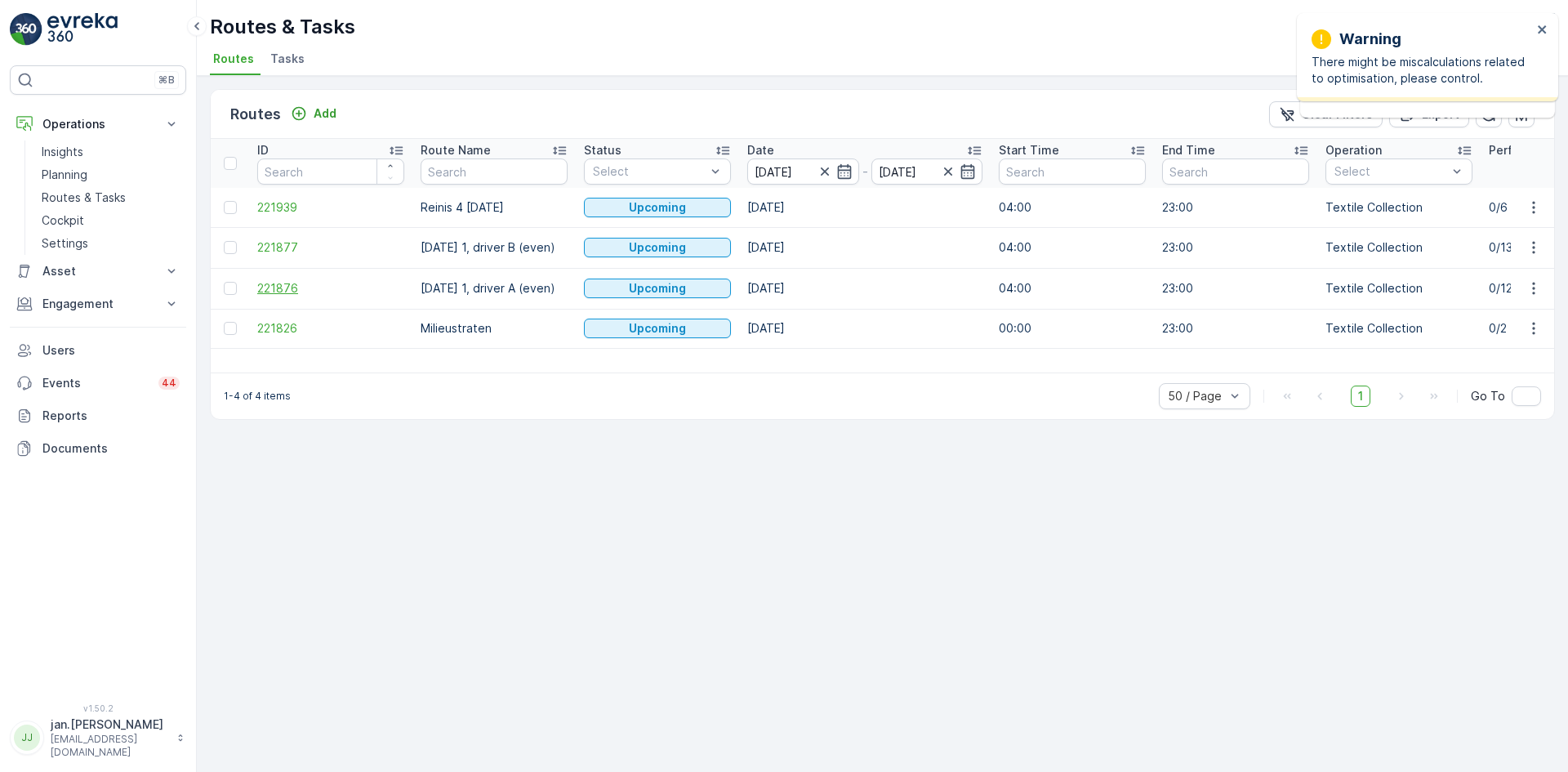
click at [285, 280] on span "221876" at bounding box center [331, 288] width 147 height 16
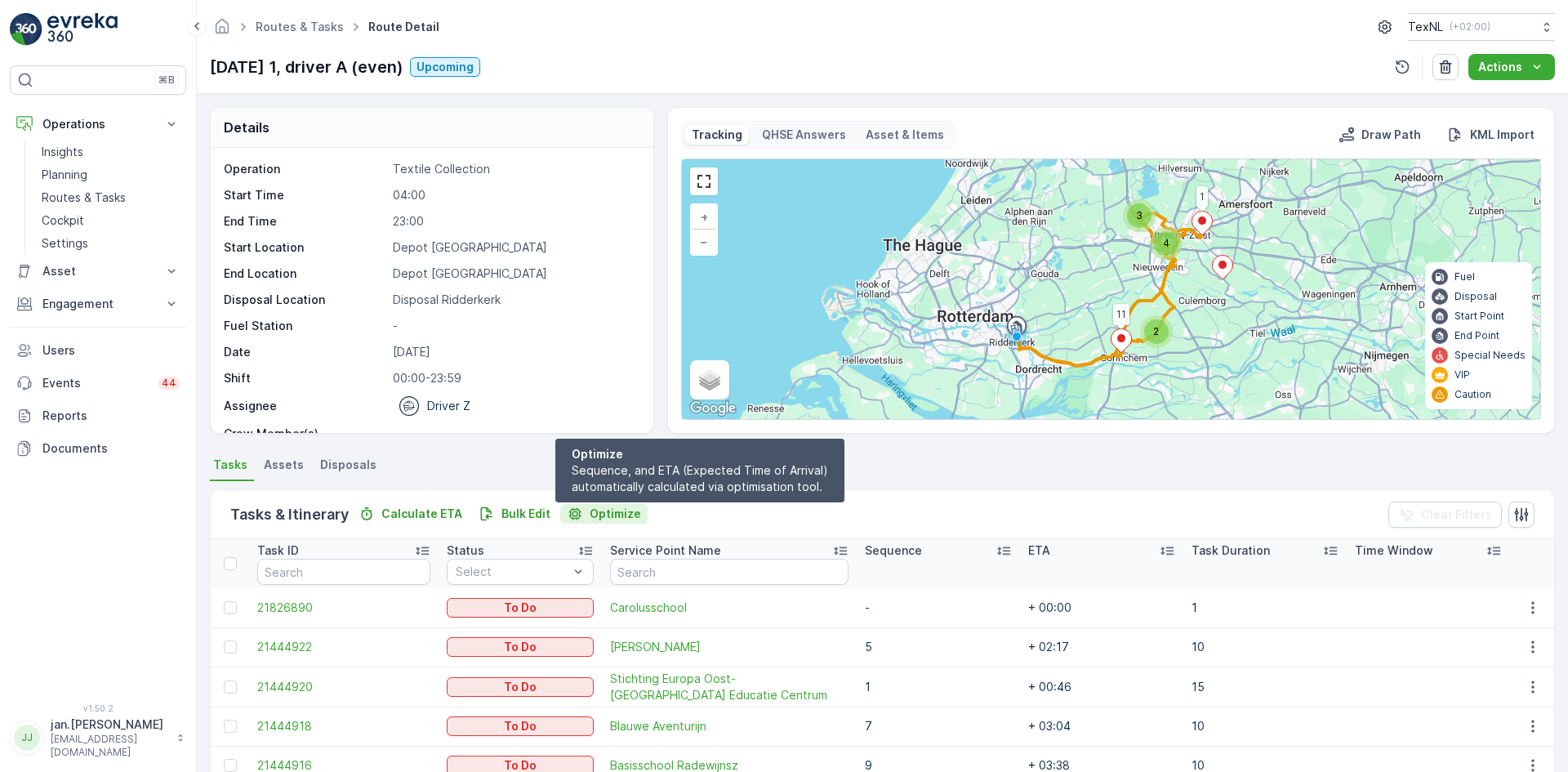
click at [619, 511] on p "Optimize" at bounding box center [615, 514] width 52 height 16
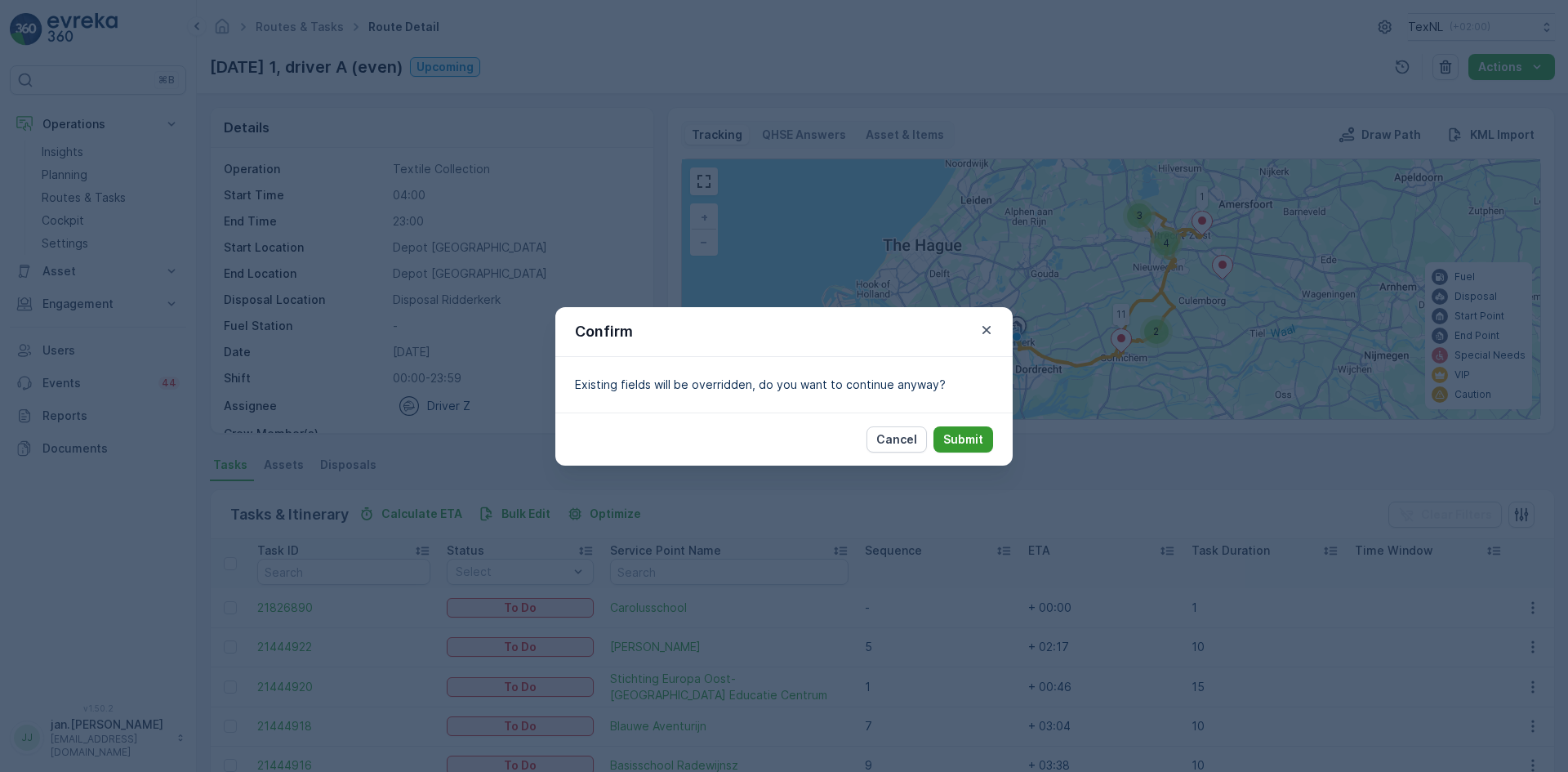
click at [962, 432] on p "Submit" at bounding box center [963, 439] width 40 height 16
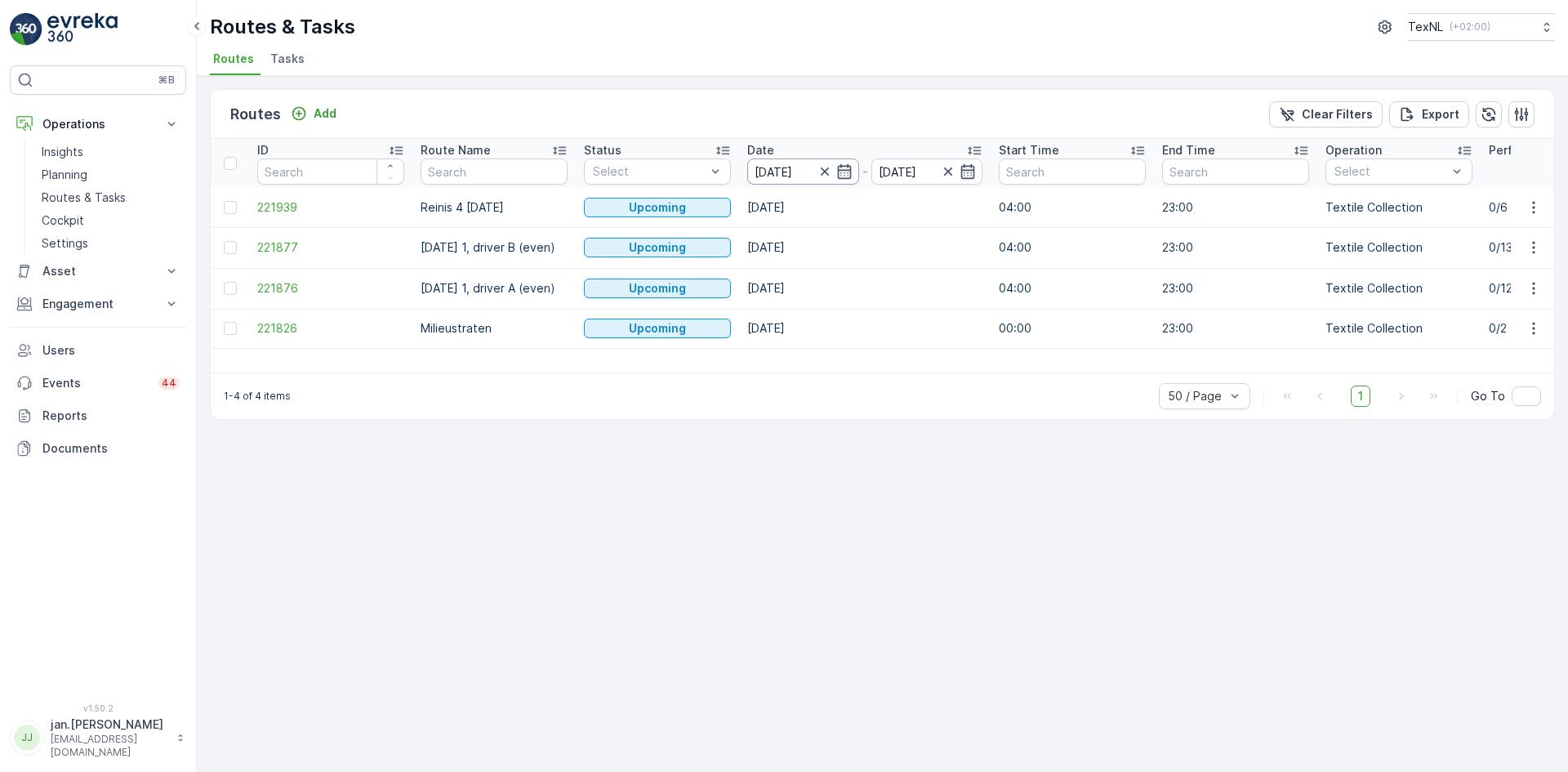
click at [774, 174] on input "[DATE]" at bounding box center [803, 171] width 112 height 26
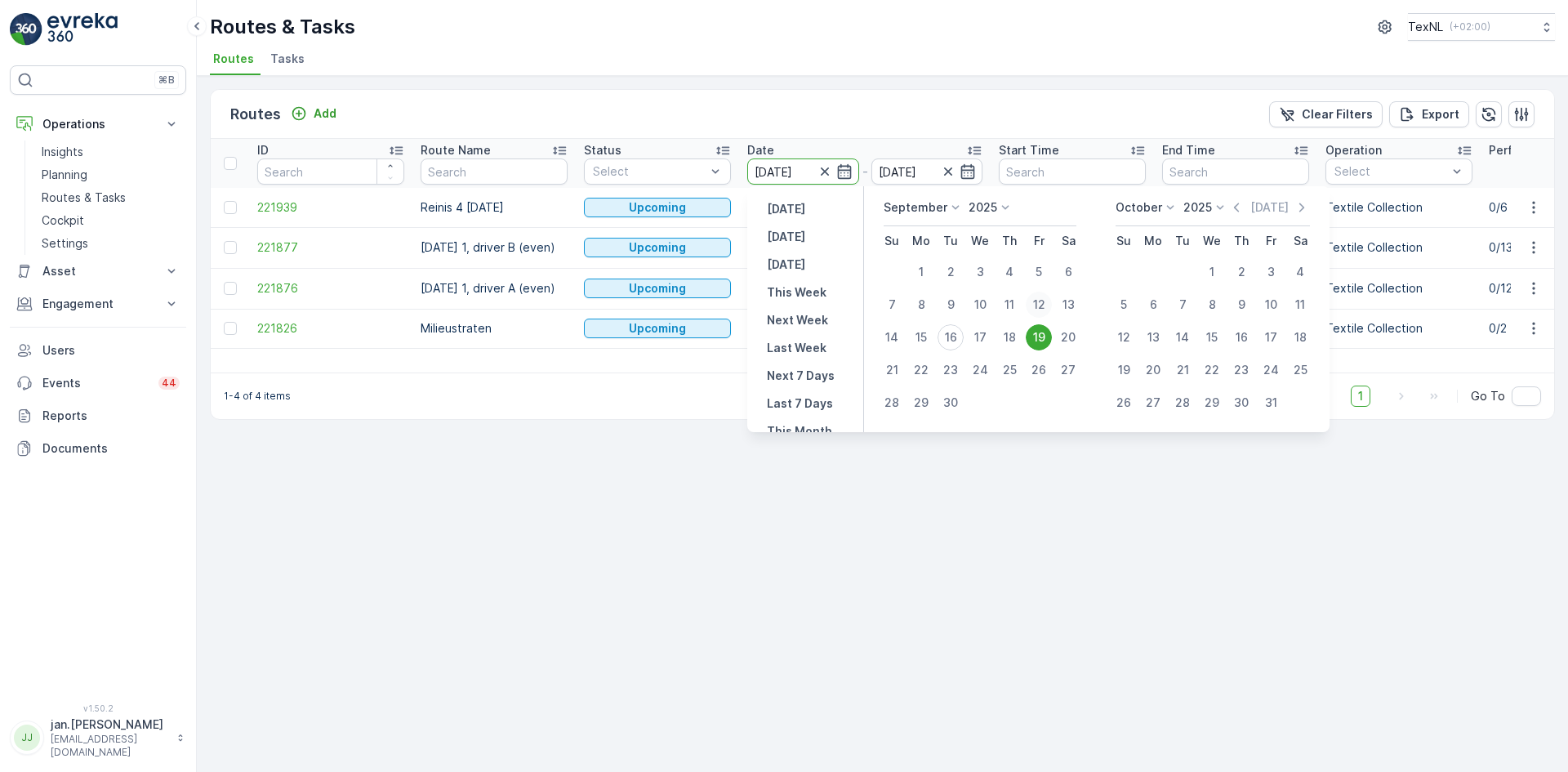
click at [1054, 308] on button "12" at bounding box center [1039, 304] width 29 height 29
type input "12.09.2025"
click at [1046, 307] on div "12" at bounding box center [1038, 304] width 26 height 26
type input "12.09.2025"
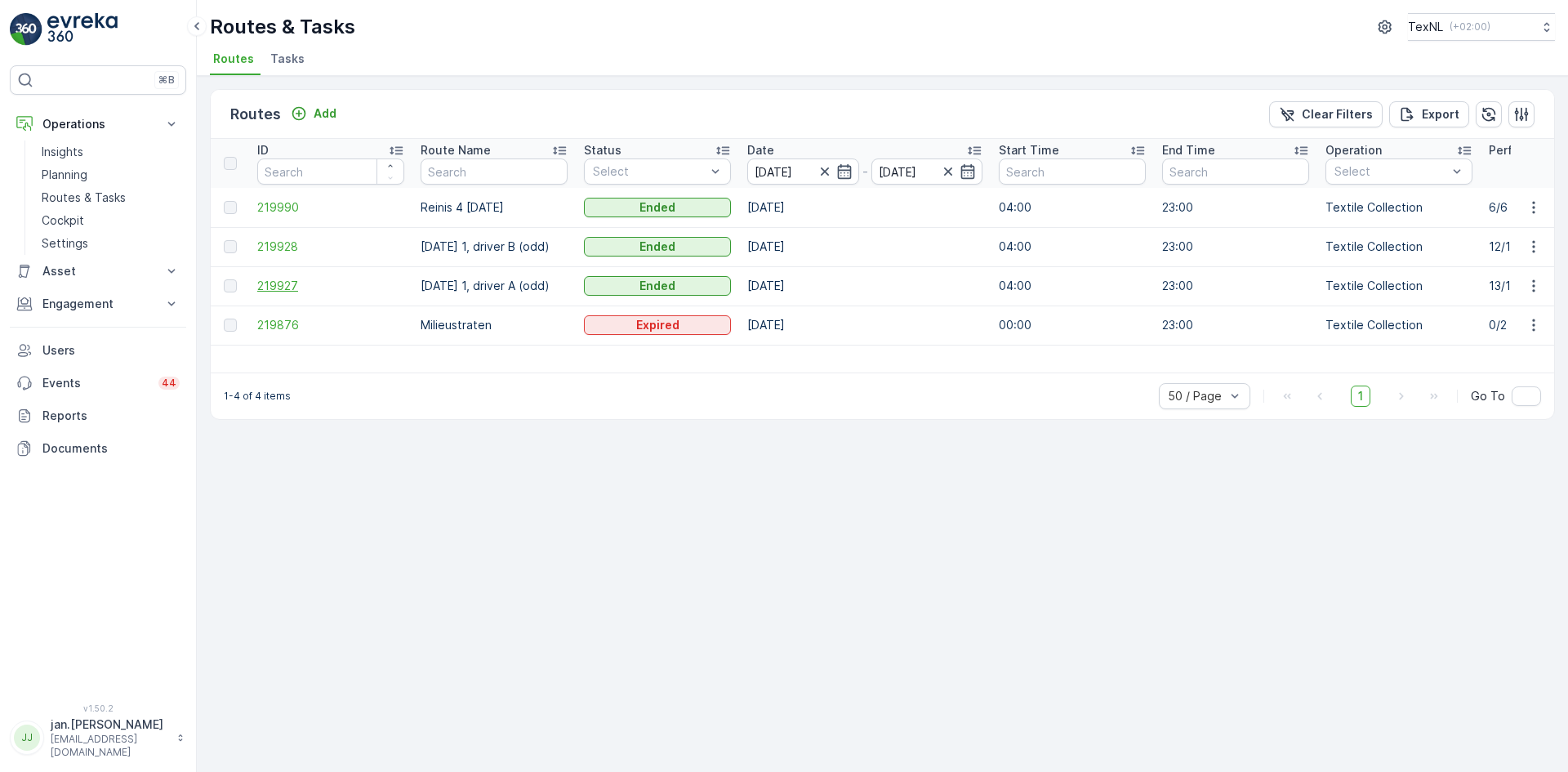
click at [277, 281] on span "219927" at bounding box center [331, 285] width 147 height 16
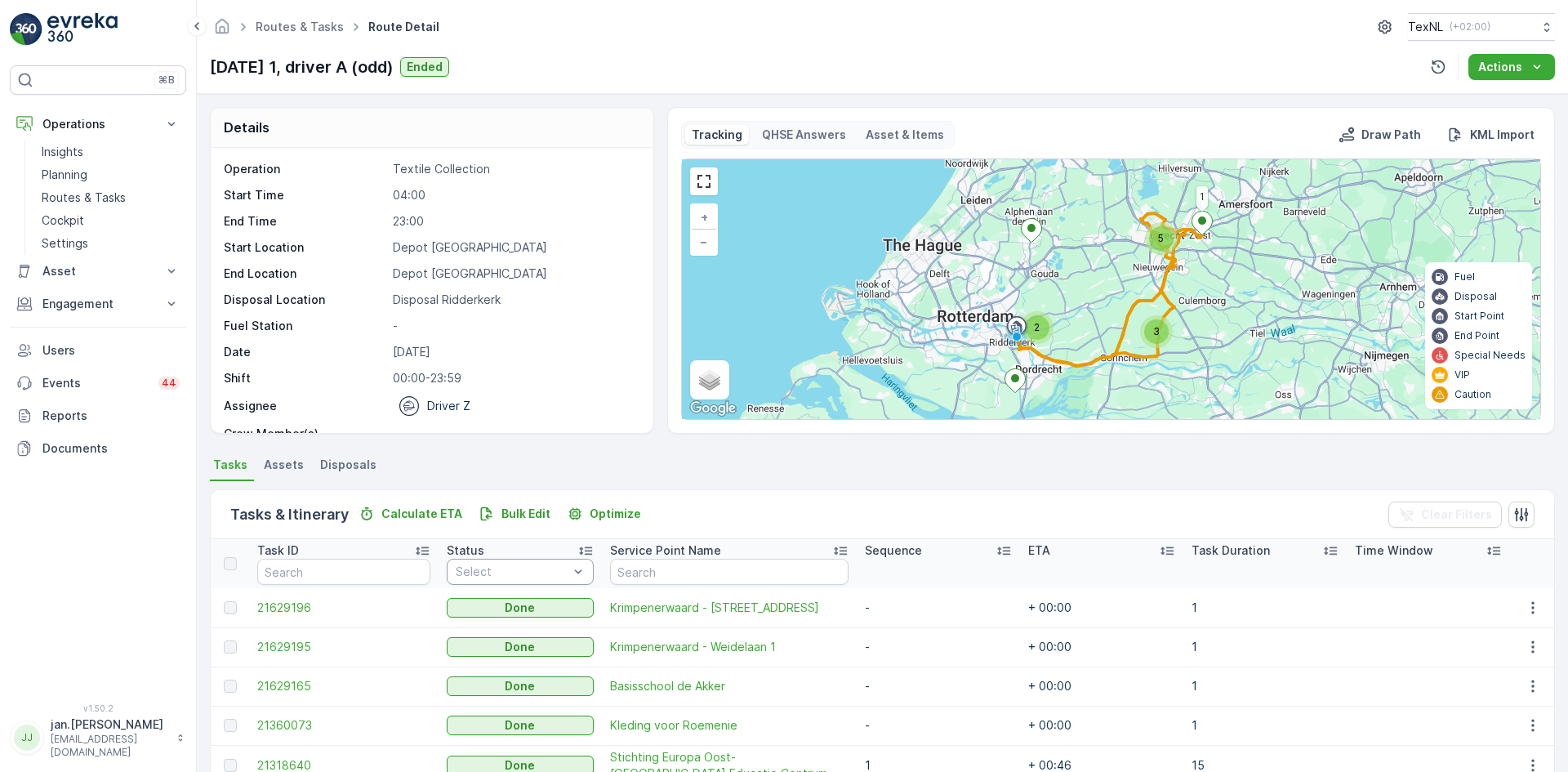
scroll to position [82, 0]
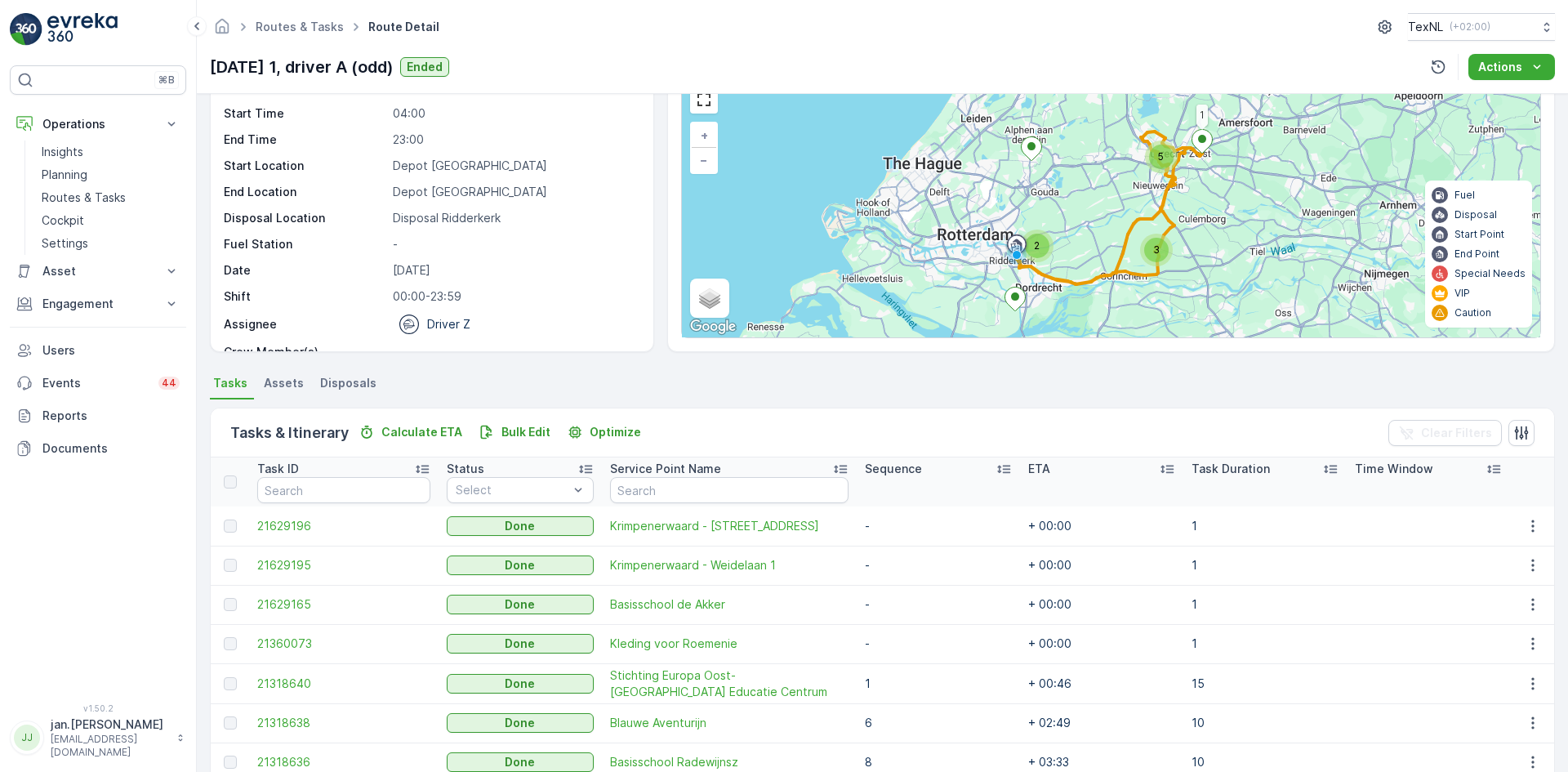
click at [373, 387] on li "Disposals" at bounding box center [350, 385] width 66 height 28
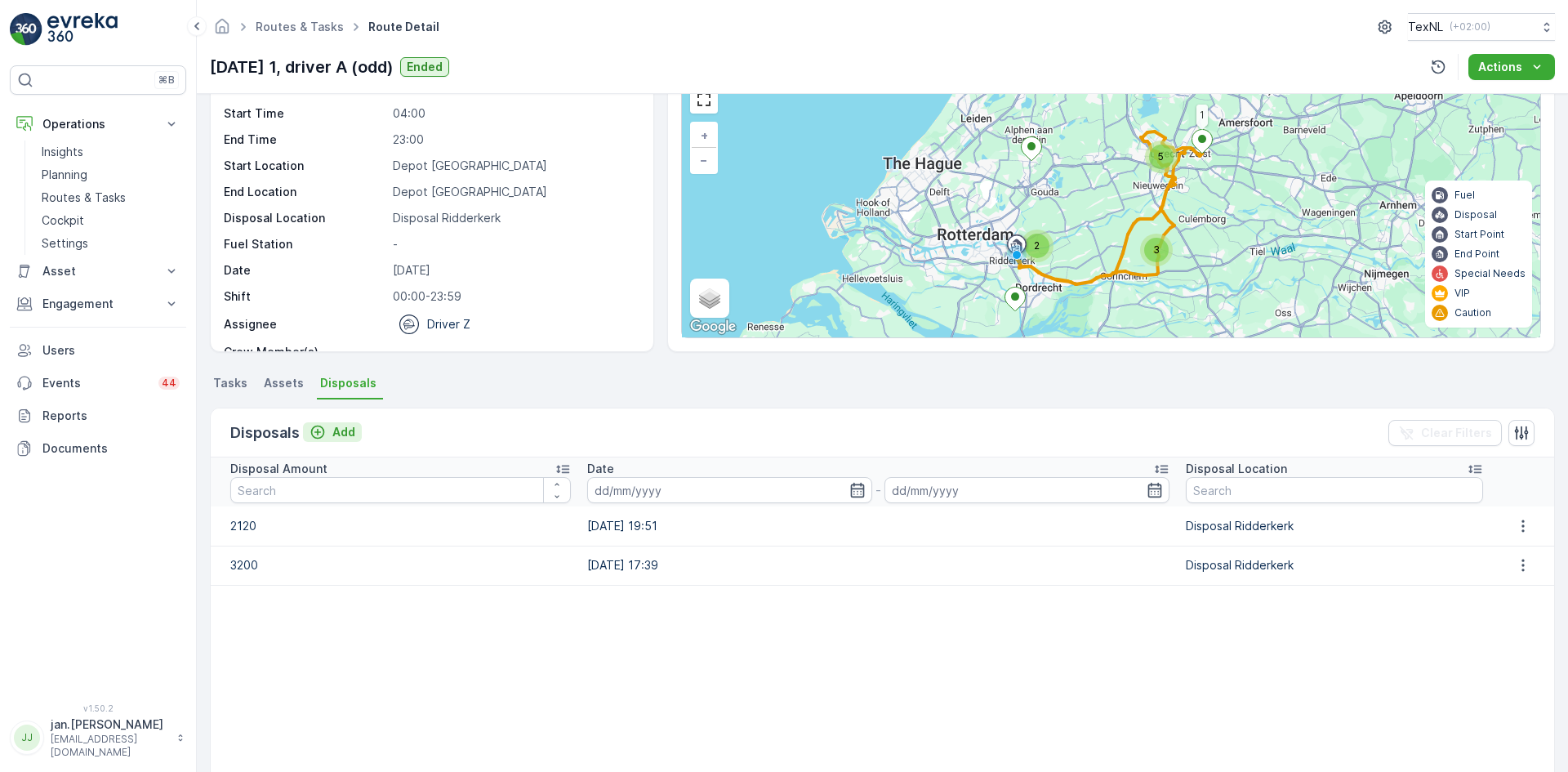
click at [352, 436] on p "Add" at bounding box center [344, 432] width 23 height 16
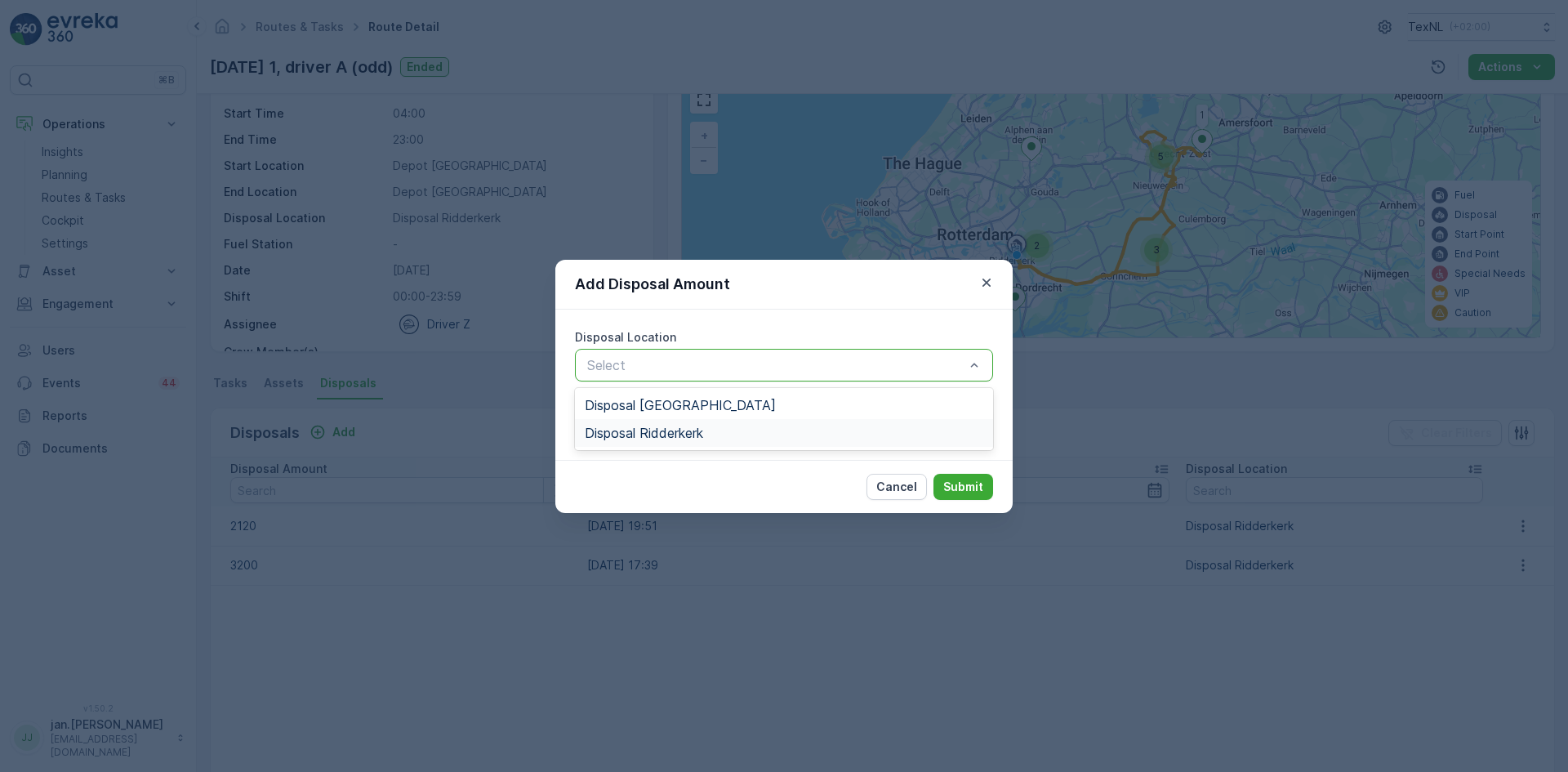
click at [649, 427] on span "Disposal Ridderkerk" at bounding box center [644, 433] width 118 height 15
click at [636, 426] on Amount "Disposal Amount" at bounding box center [783, 424] width 418 height 33
type Amount "600"
click at [960, 478] on p "Submit" at bounding box center [963, 486] width 40 height 16
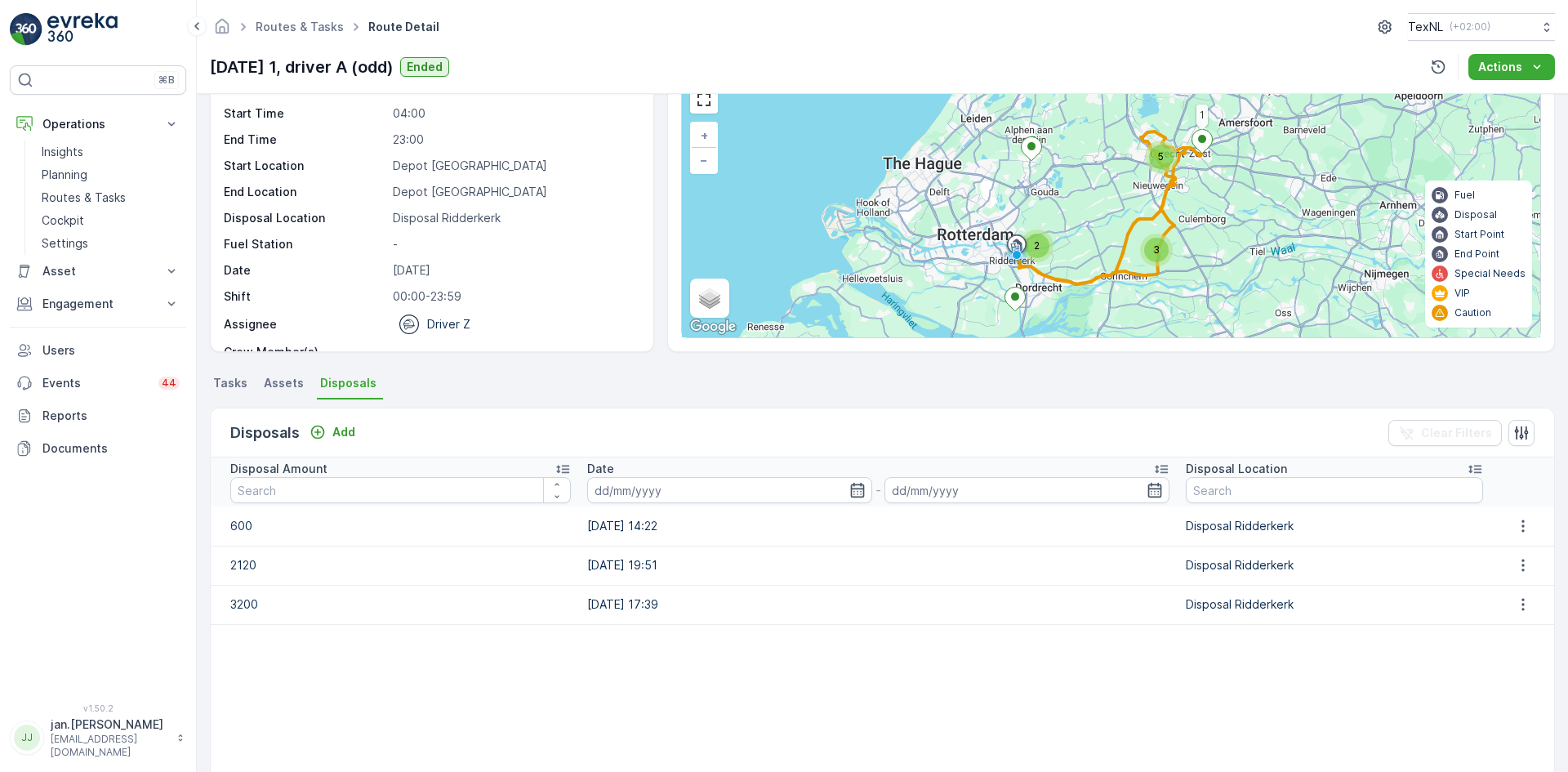
click at [223, 383] on span "Tasks" at bounding box center [230, 383] width 34 height 16
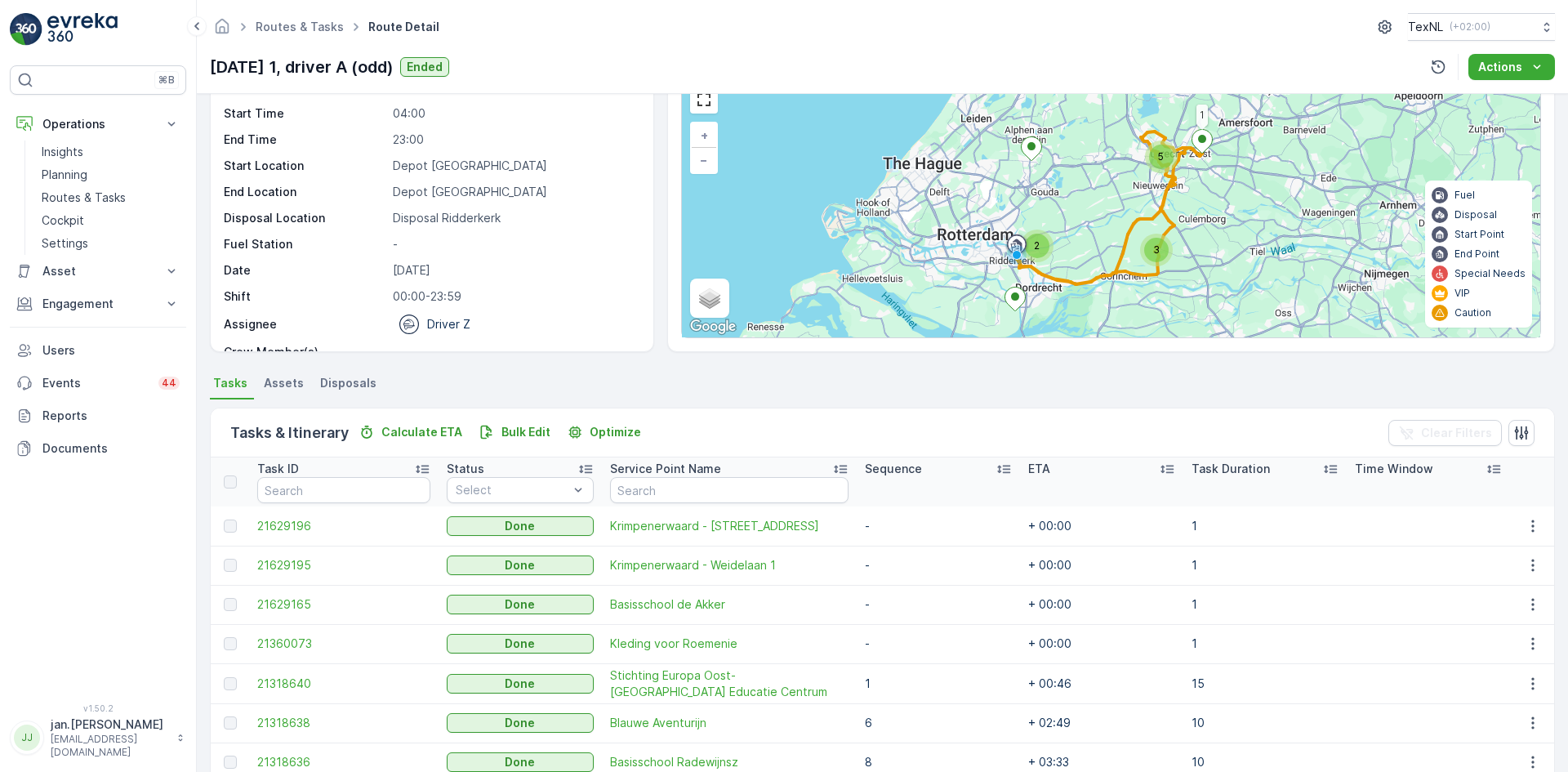
scroll to position [70, 0]
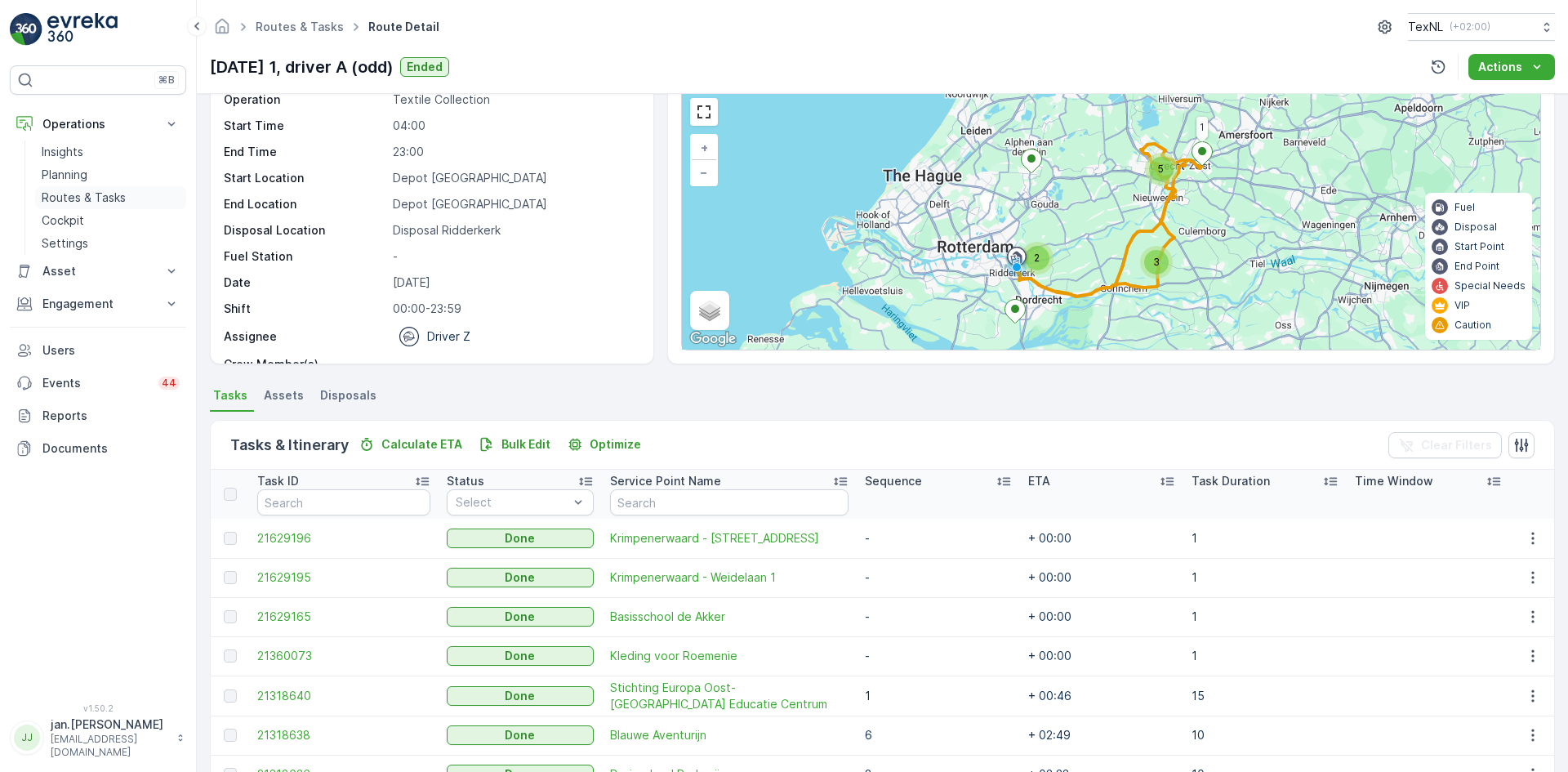
drag, startPoint x: 94, startPoint y: 198, endPoint x: 159, endPoint y: 201, distance: 65.1
click at [94, 198] on p "Routes & Tasks" at bounding box center [84, 197] width 84 height 16
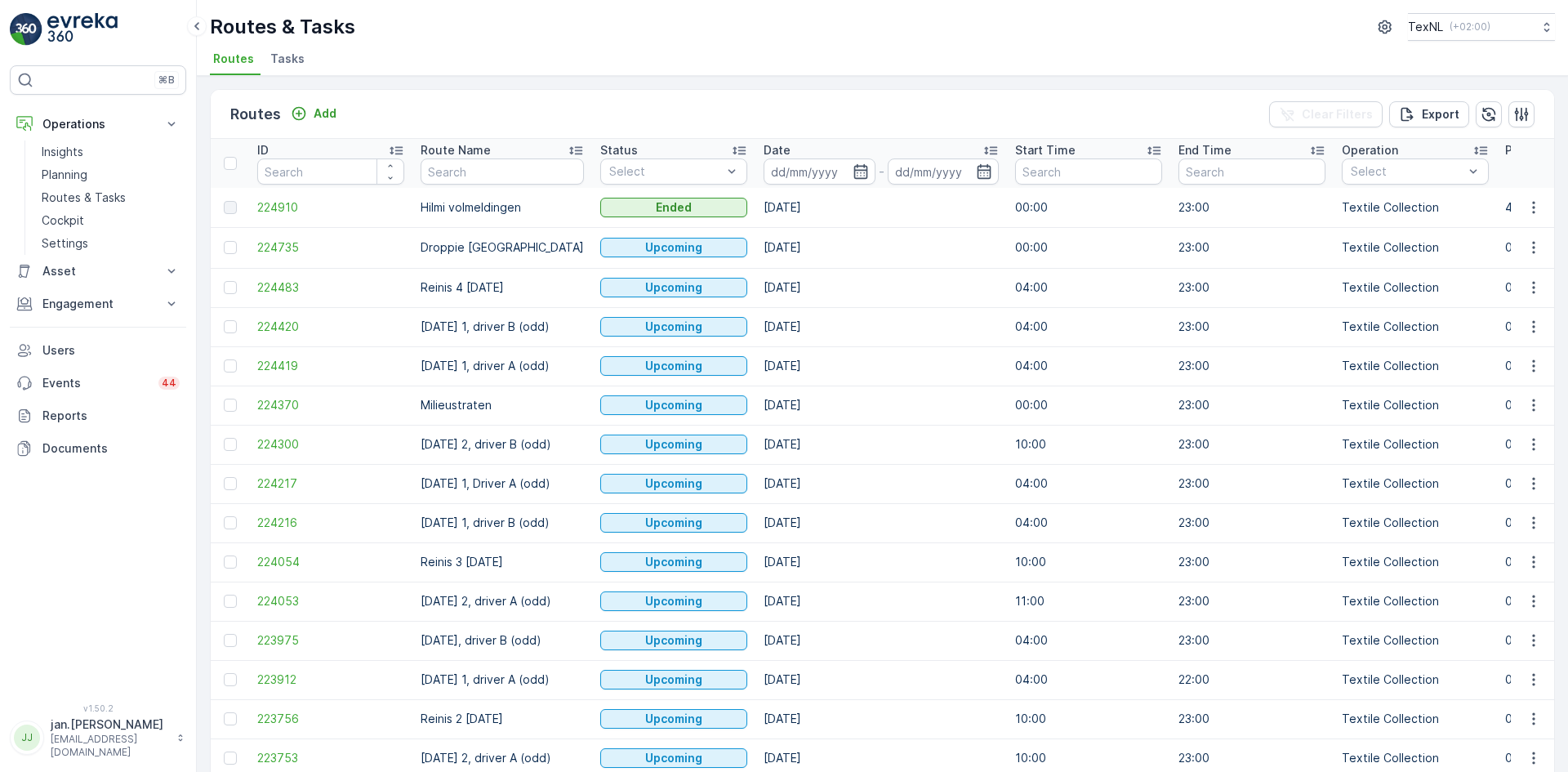
click at [786, 171] on input at bounding box center [819, 171] width 112 height 26
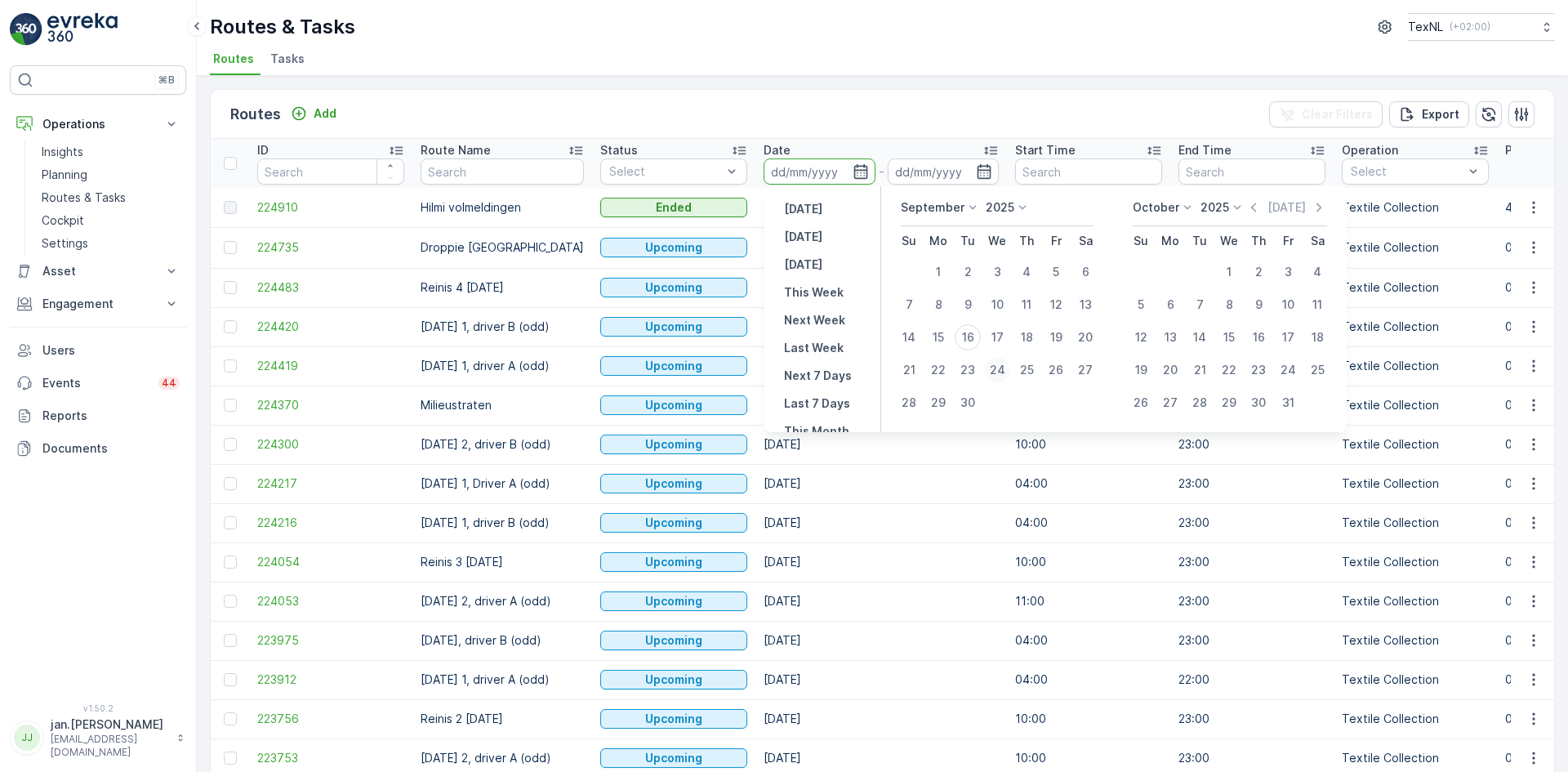
click at [1000, 366] on div "24" at bounding box center [997, 370] width 26 height 26
type input "24.09.2025"
click at [1000, 365] on div "24" at bounding box center [997, 370] width 26 height 26
type input "24.09.2025"
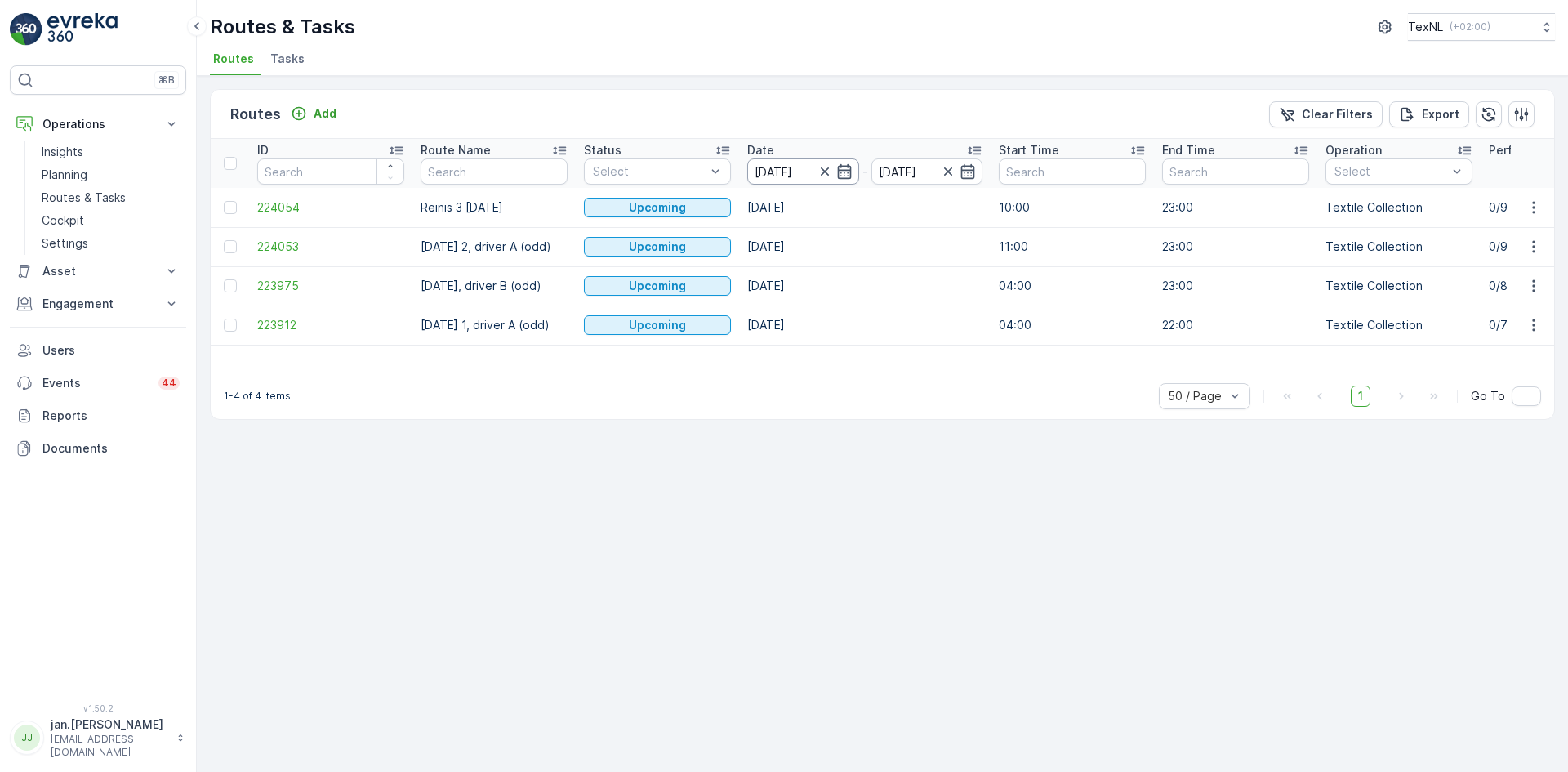
click at [808, 165] on input "24.09.2025" at bounding box center [803, 171] width 112 height 26
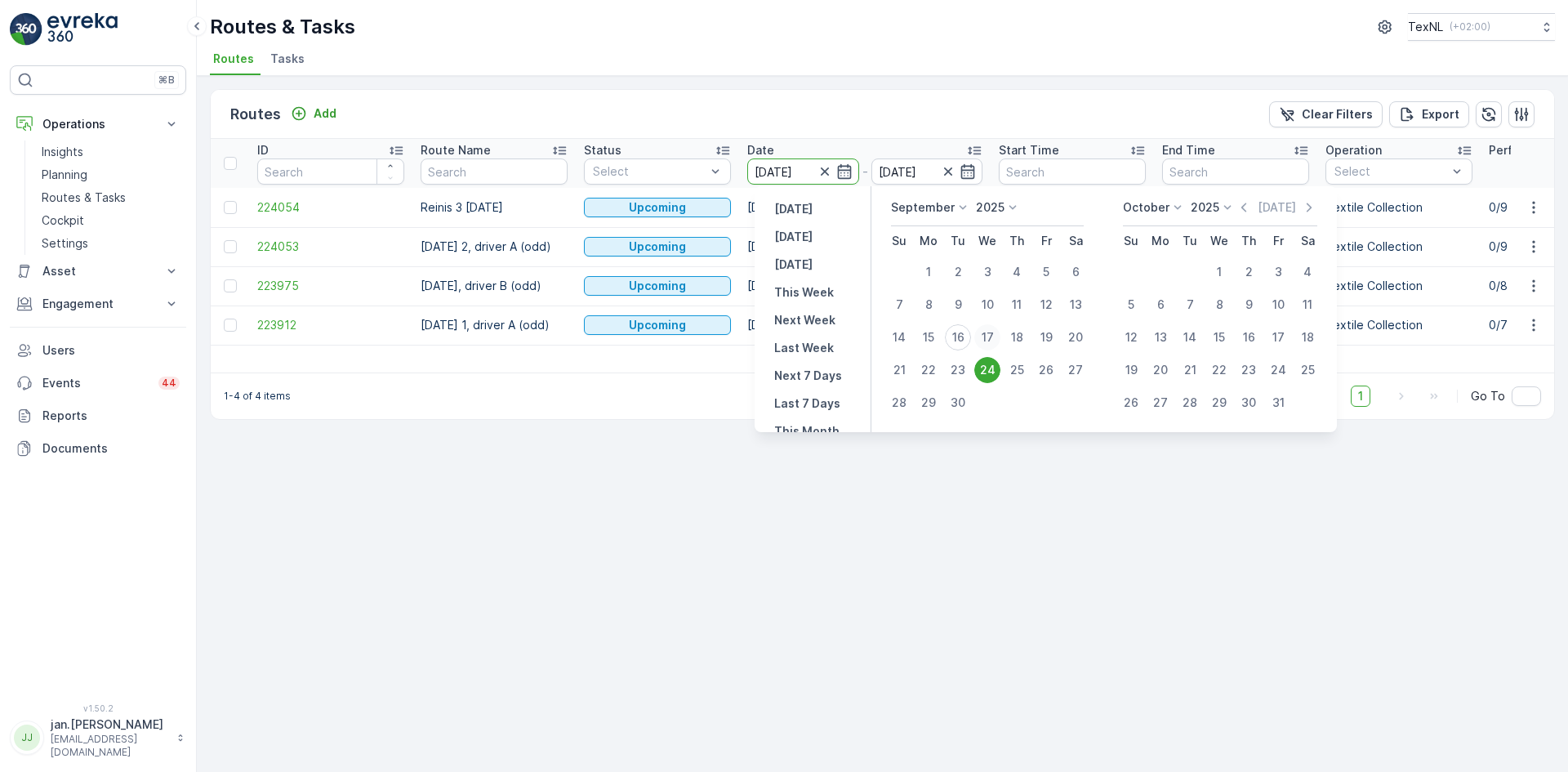
click at [985, 337] on div "17" at bounding box center [987, 337] width 26 height 26
type input "17.09.2025"
click at [985, 337] on div "17" at bounding box center [987, 337] width 26 height 26
type input "17.09.2025"
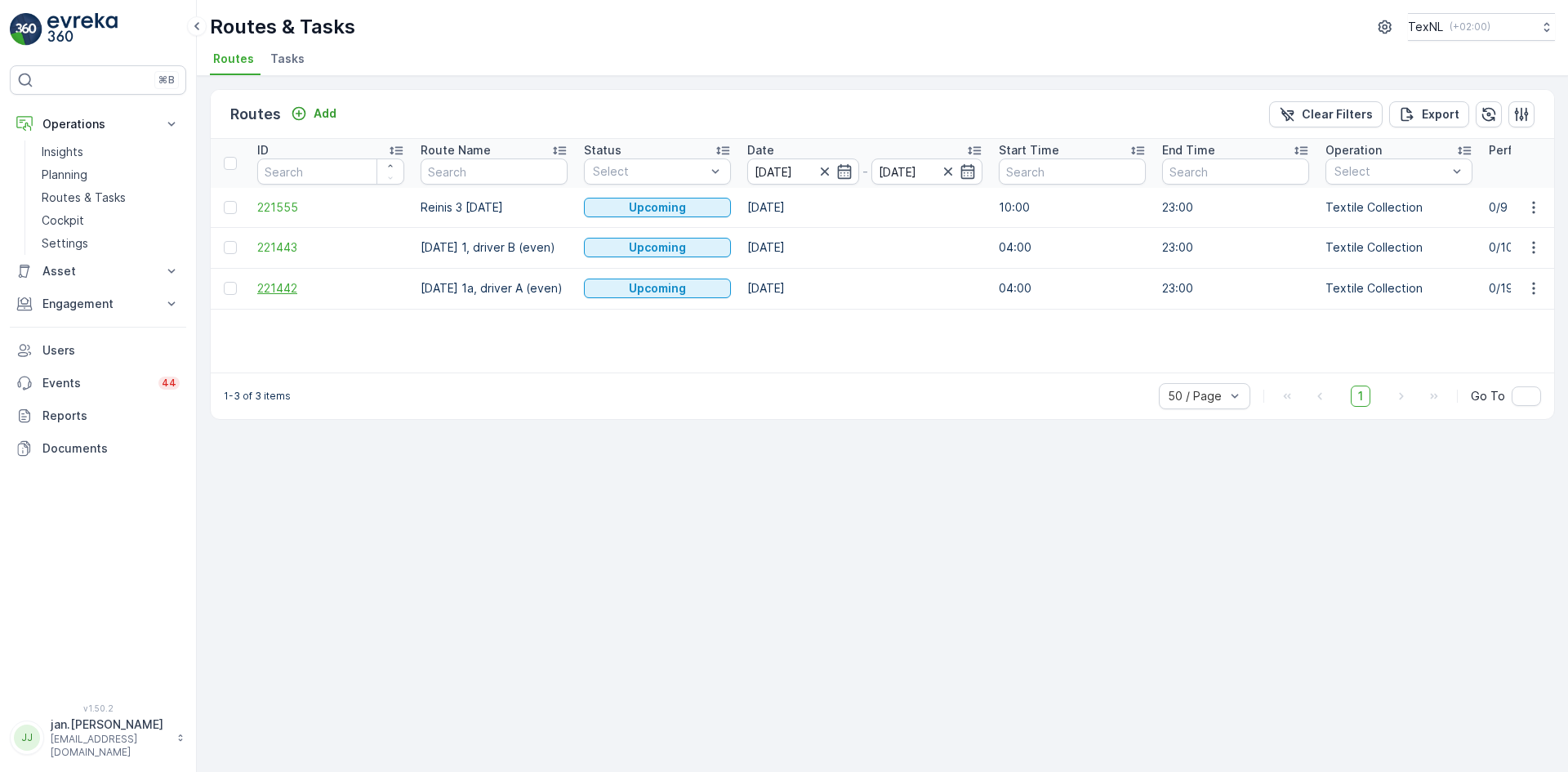
click at [277, 290] on span "221442" at bounding box center [331, 288] width 147 height 16
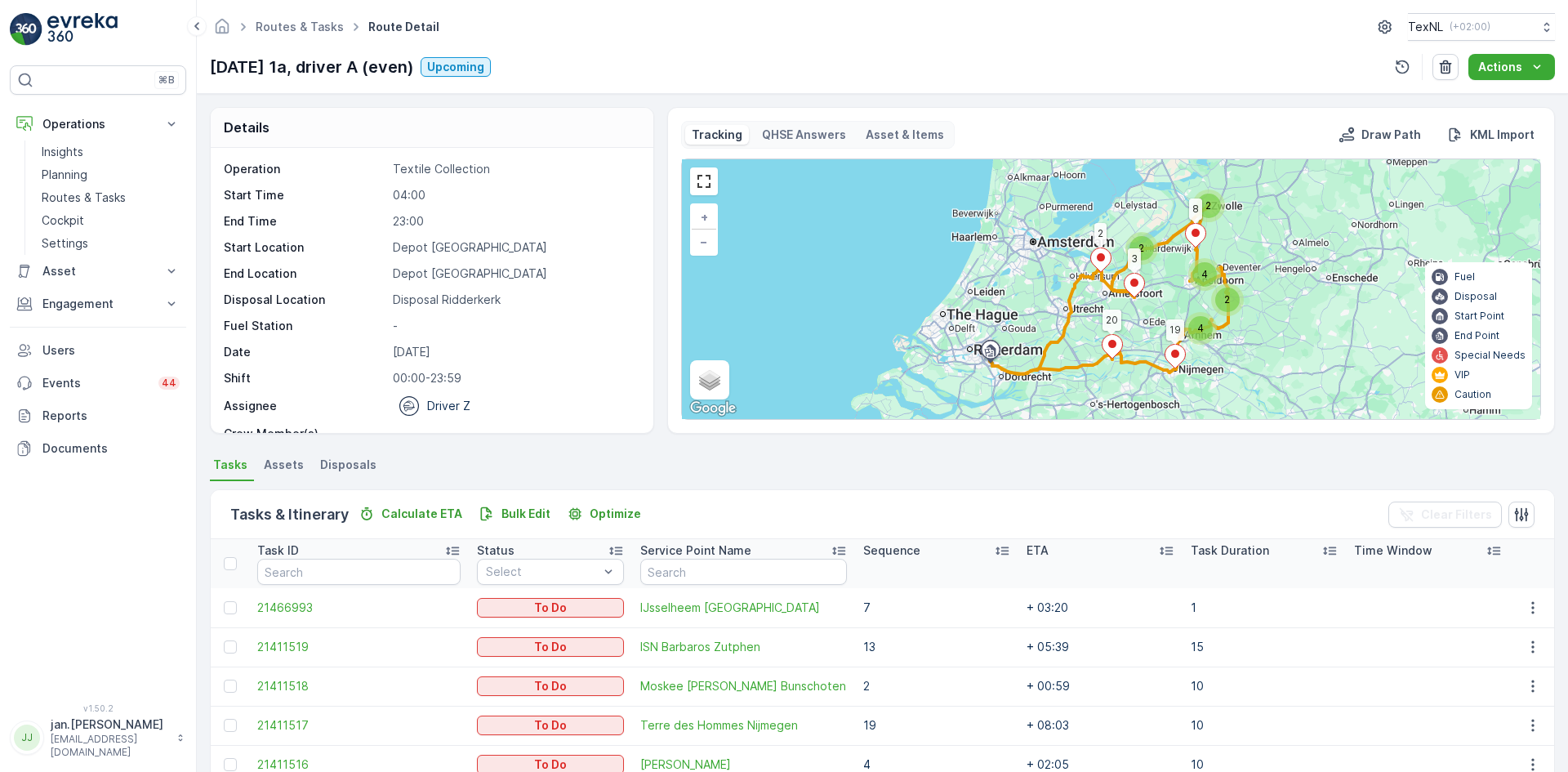
click at [895, 551] on div "Sequence" at bounding box center [936, 550] width 147 height 16
click at [697, 184] on link at bounding box center [704, 181] width 24 height 24
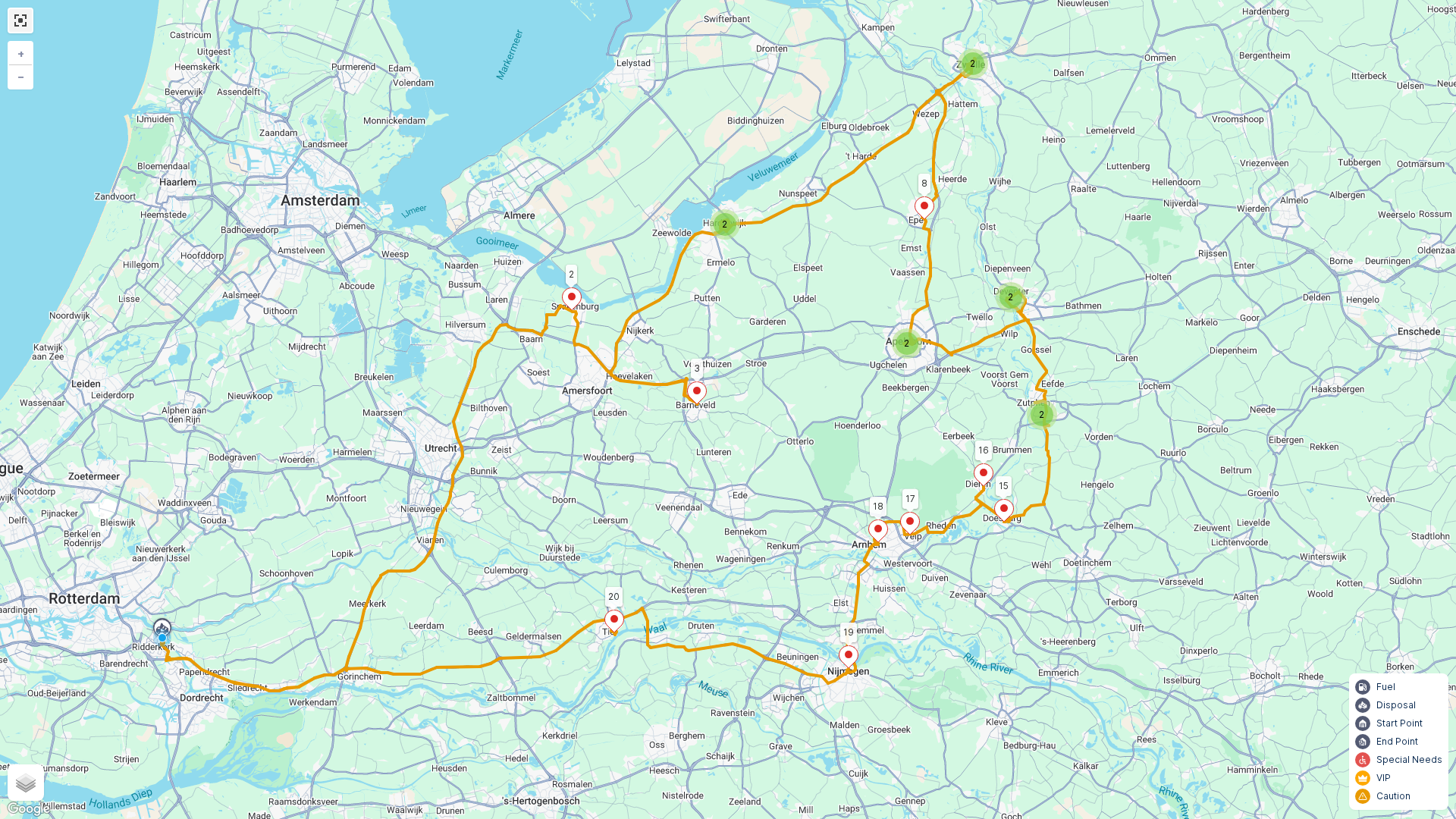
click at [21, 16] on link at bounding box center [20, 20] width 22 height 22
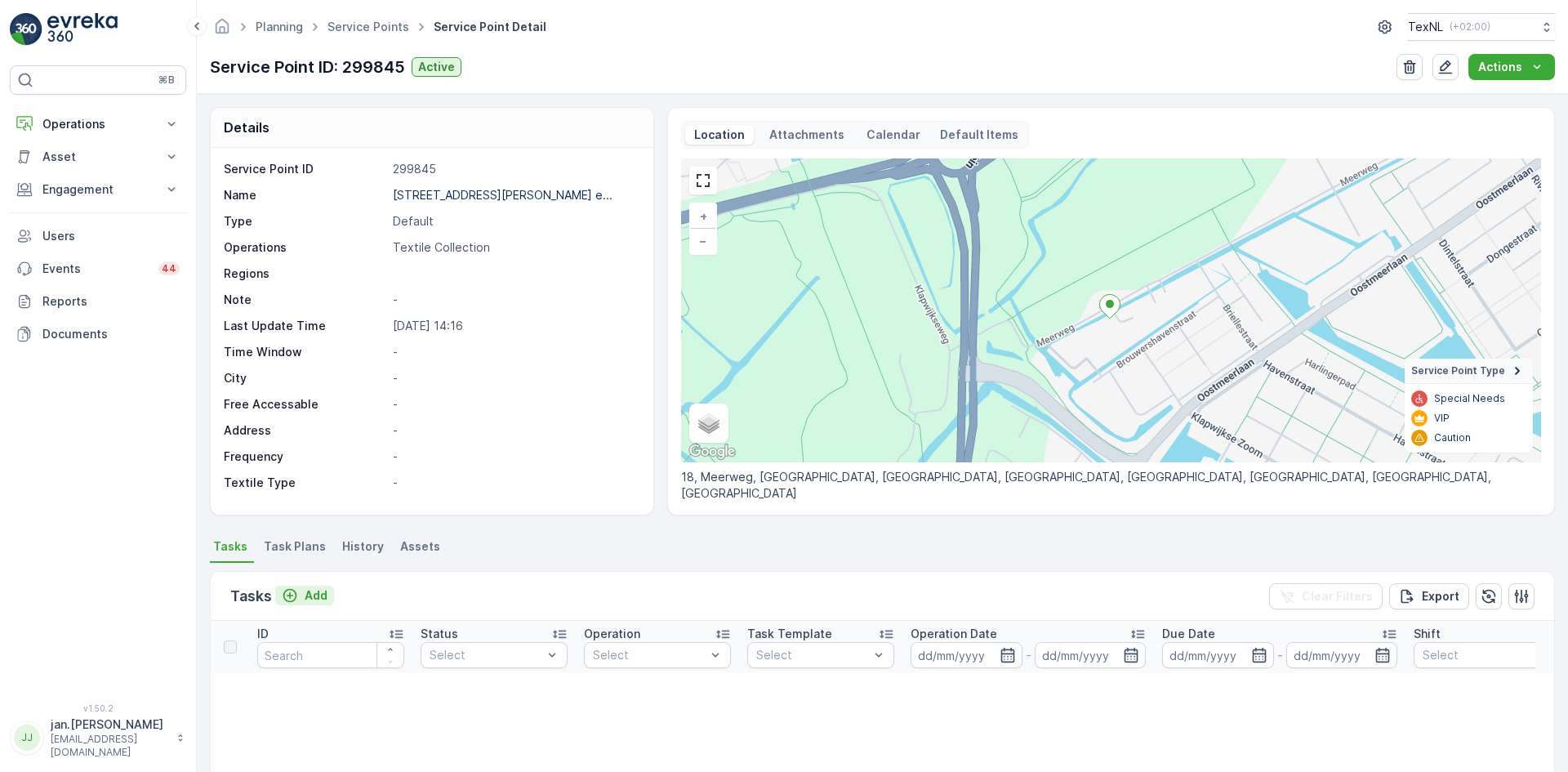
click at [311, 599] on p "Add" at bounding box center [316, 595] width 23 height 16
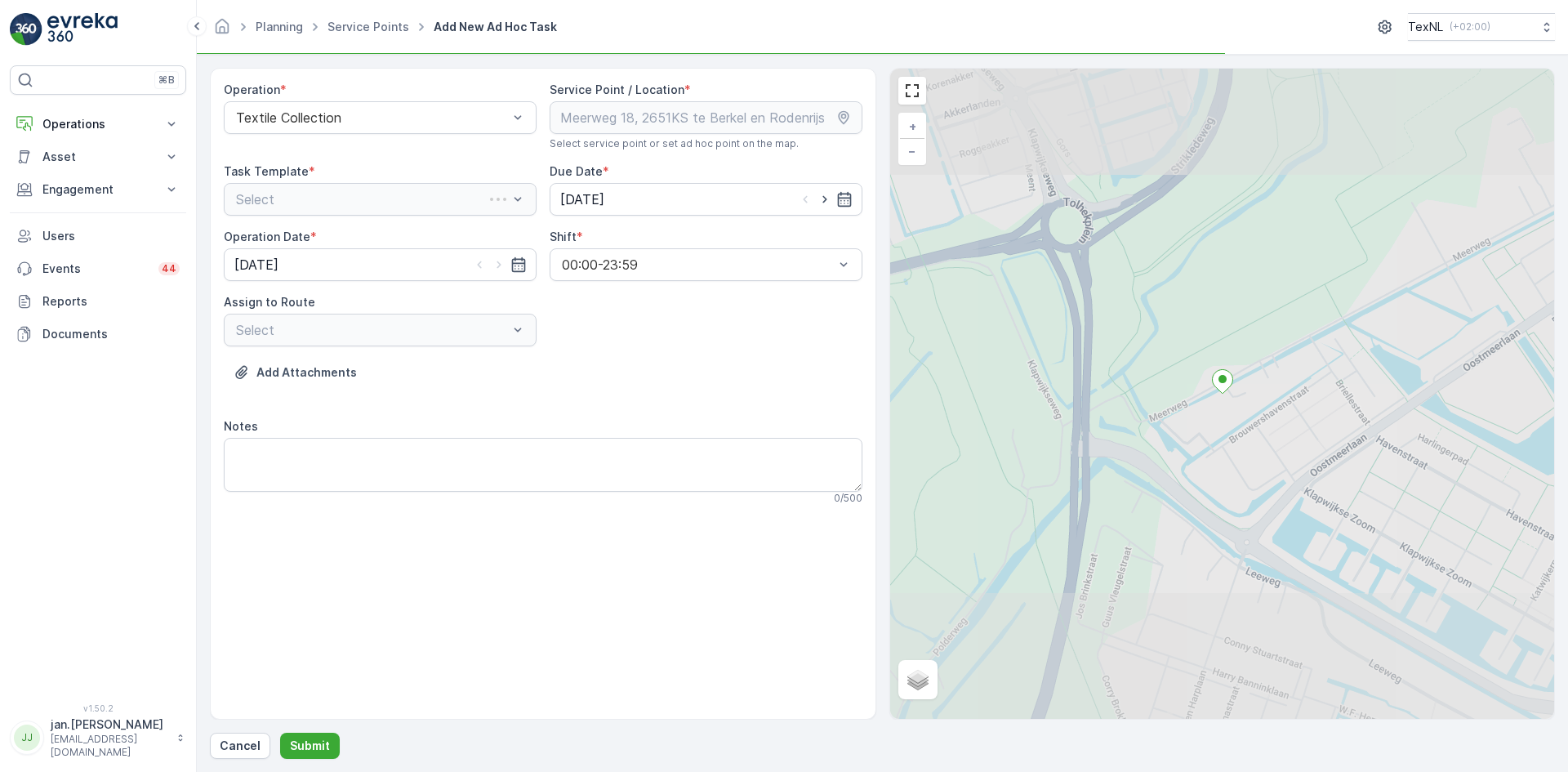
click at [356, 198] on div "Select" at bounding box center [380, 199] width 313 height 33
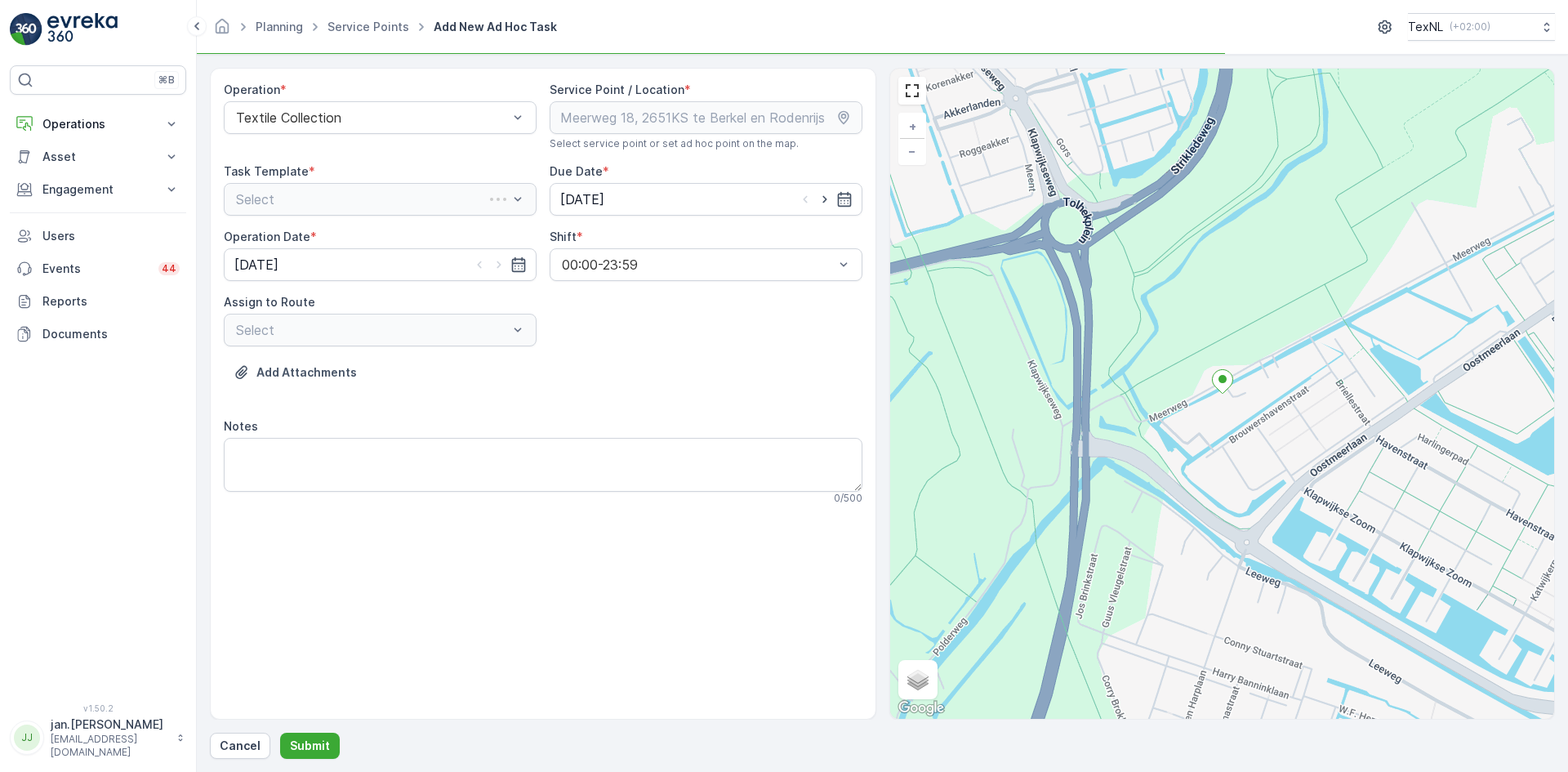
click at [339, 202] on div "Select" at bounding box center [380, 199] width 313 height 33
click at [277, 267] on span "Textile Collection" at bounding box center [286, 266] width 105 height 15
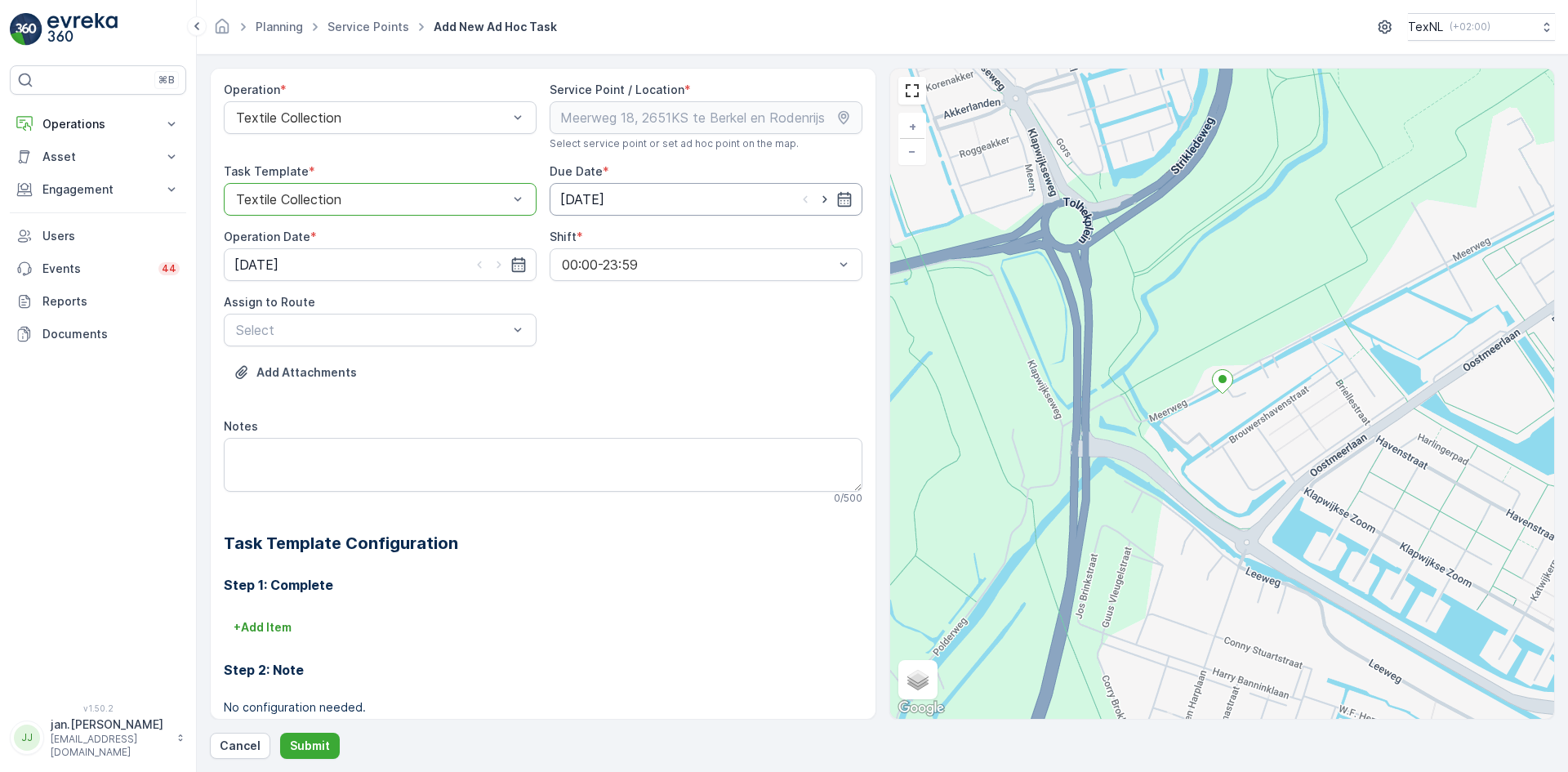
click at [581, 200] on input "[DATE]" at bounding box center [706, 199] width 313 height 33
click at [721, 367] on div "19" at bounding box center [722, 368] width 26 height 26
type input "[DATE]"
click at [294, 275] on input "[DATE]" at bounding box center [380, 265] width 313 height 33
click at [395, 436] on div "19" at bounding box center [398, 433] width 26 height 26
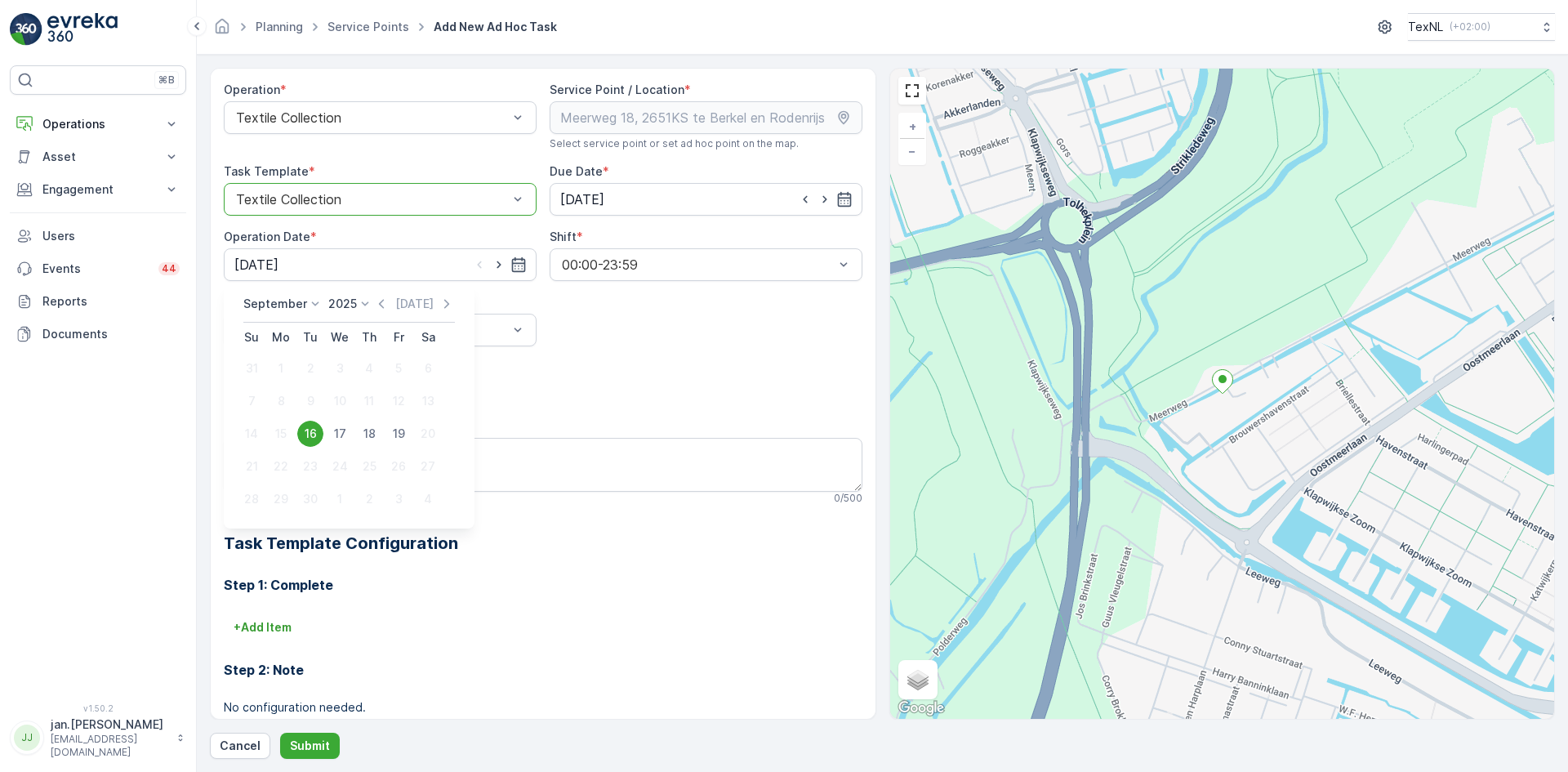
type input "[DATE]"
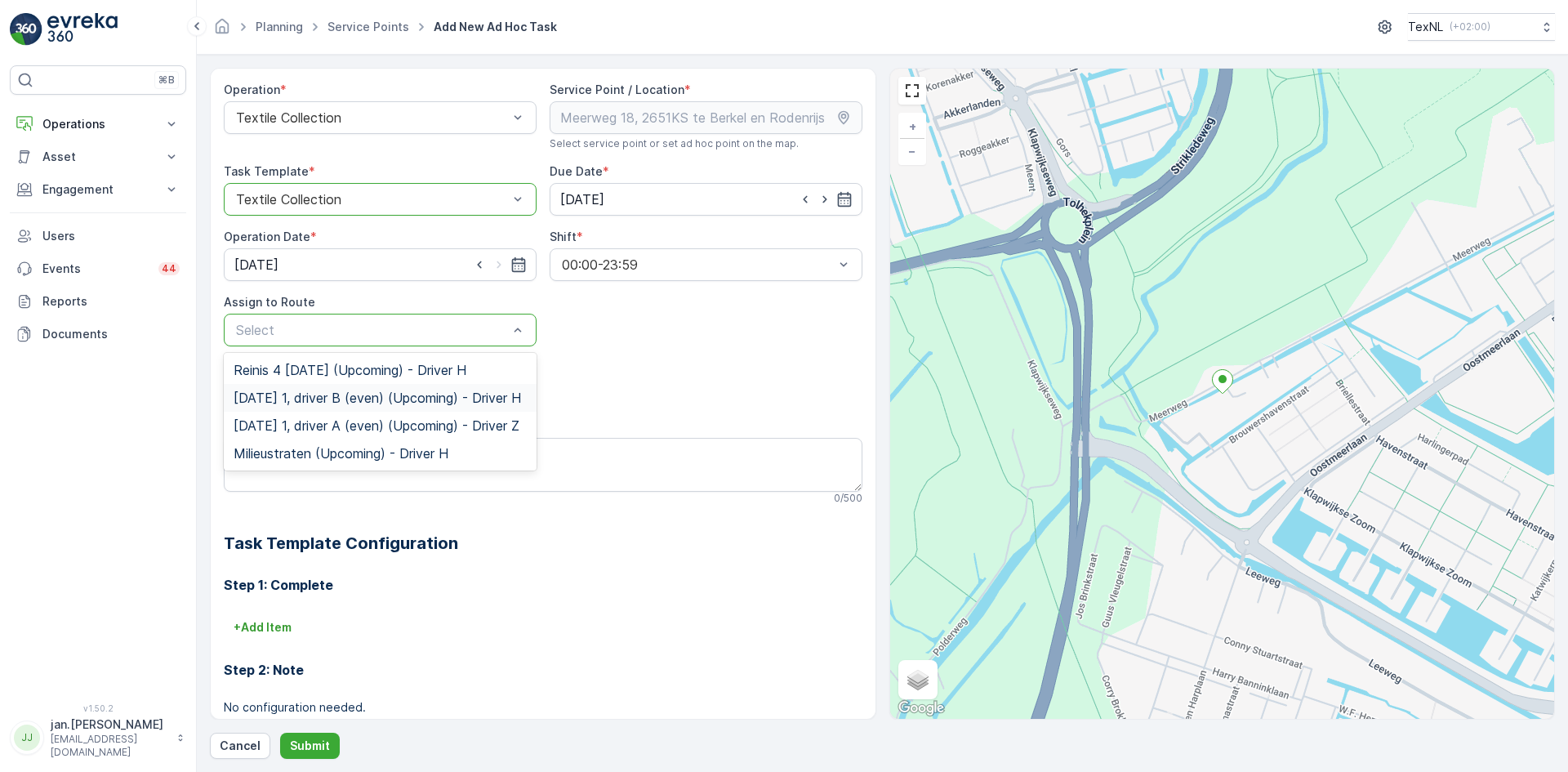
click at [284, 395] on span "[DATE] 1, driver B (even) (Upcoming) - Driver H" at bounding box center [377, 397] width 288 height 15
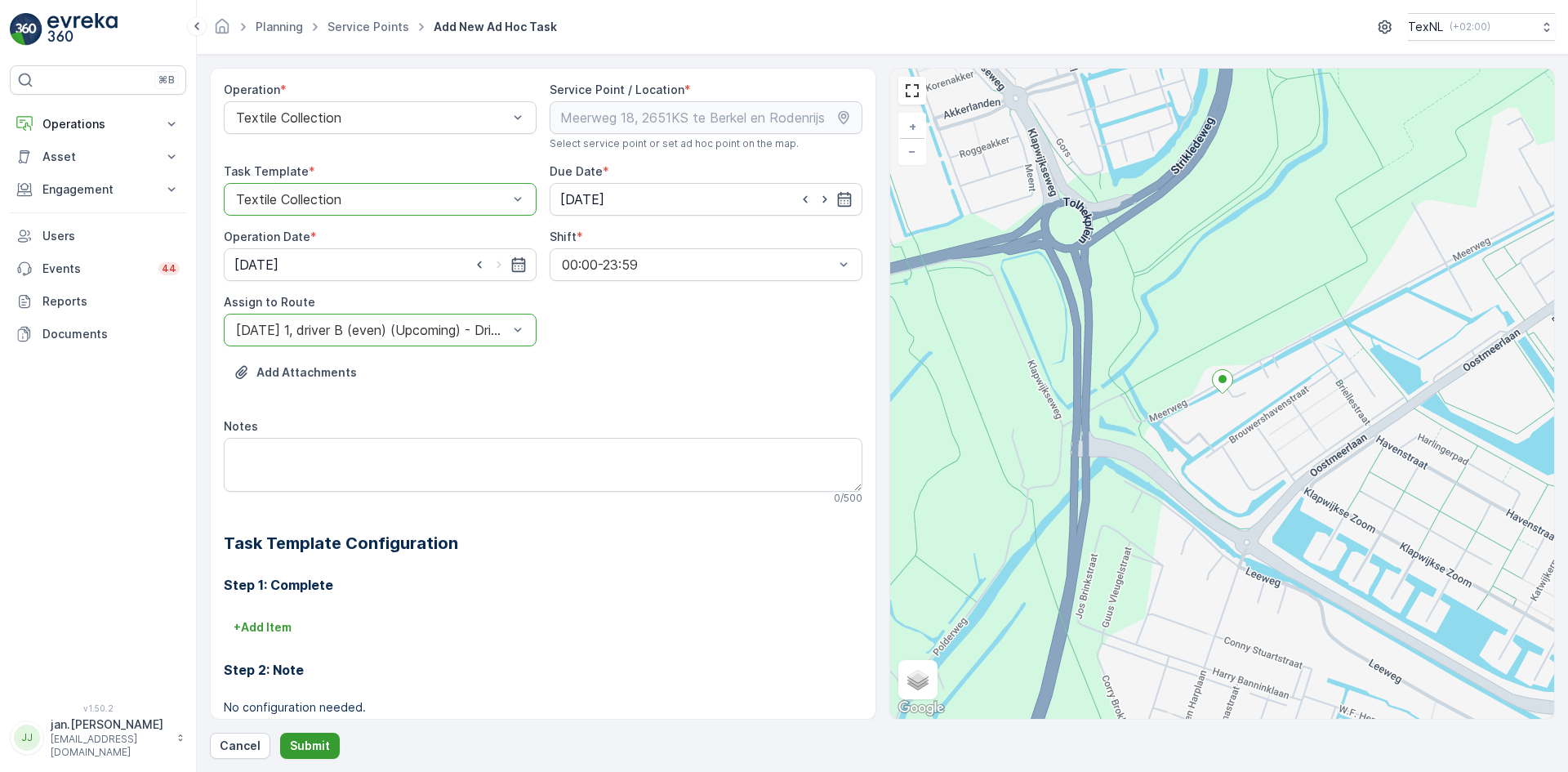
click at [303, 737] on button "Submit" at bounding box center [309, 745] width 59 height 26
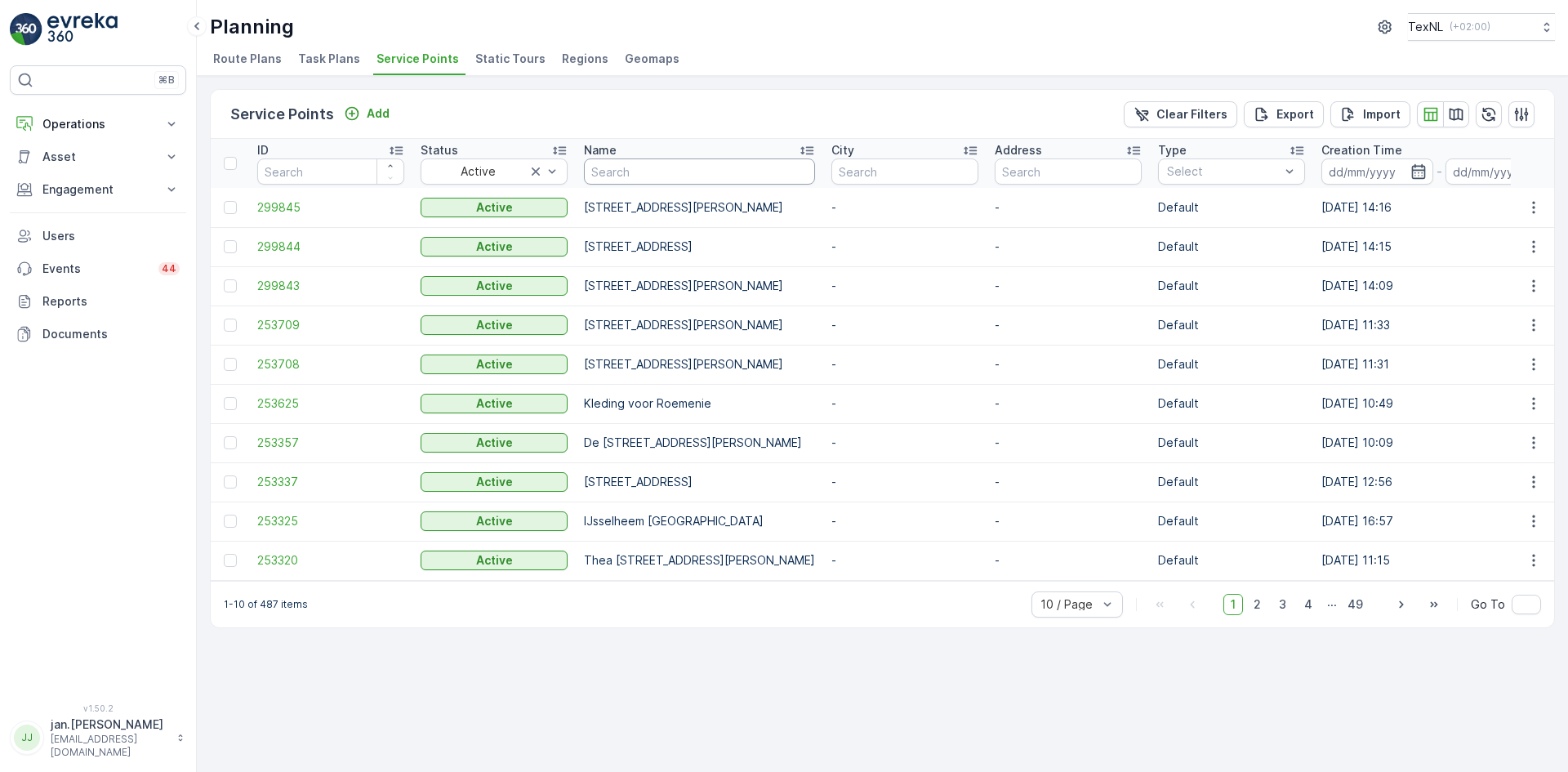
click at [638, 177] on input "text" at bounding box center [700, 171] width 231 height 26
type input "ulu"
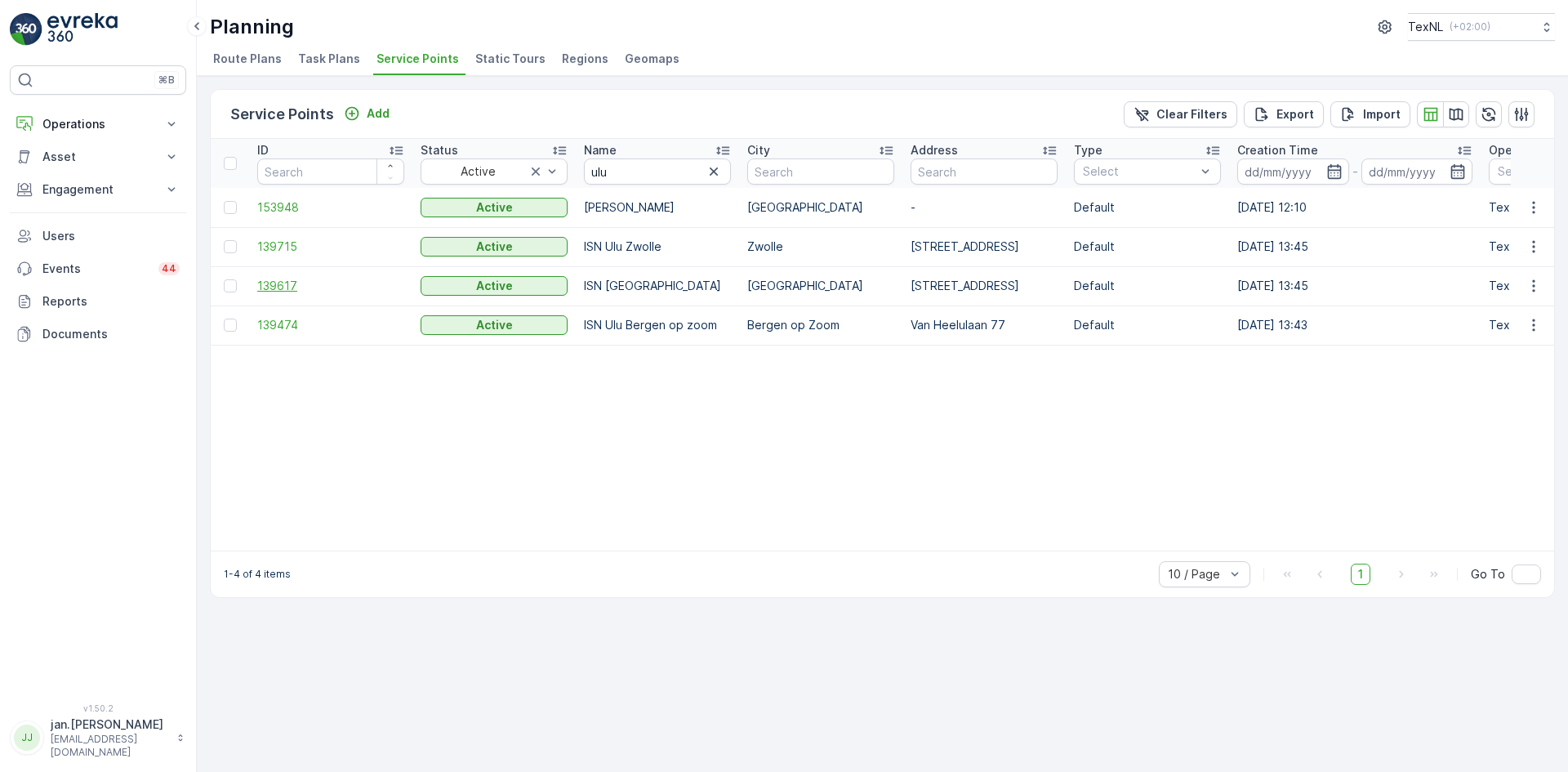
click at [282, 289] on span "139617" at bounding box center [331, 285] width 147 height 16
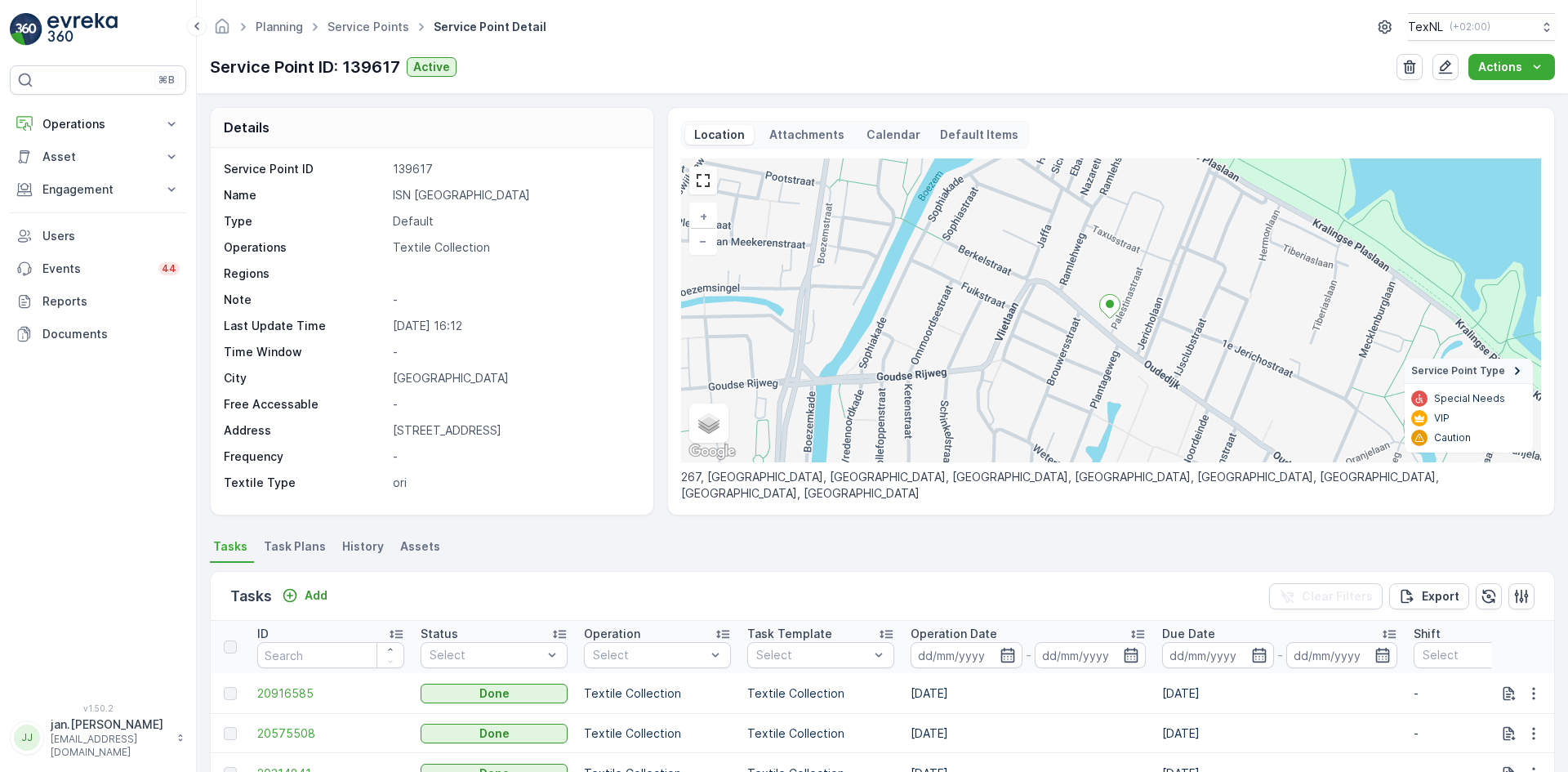
scroll to position [82, 0]
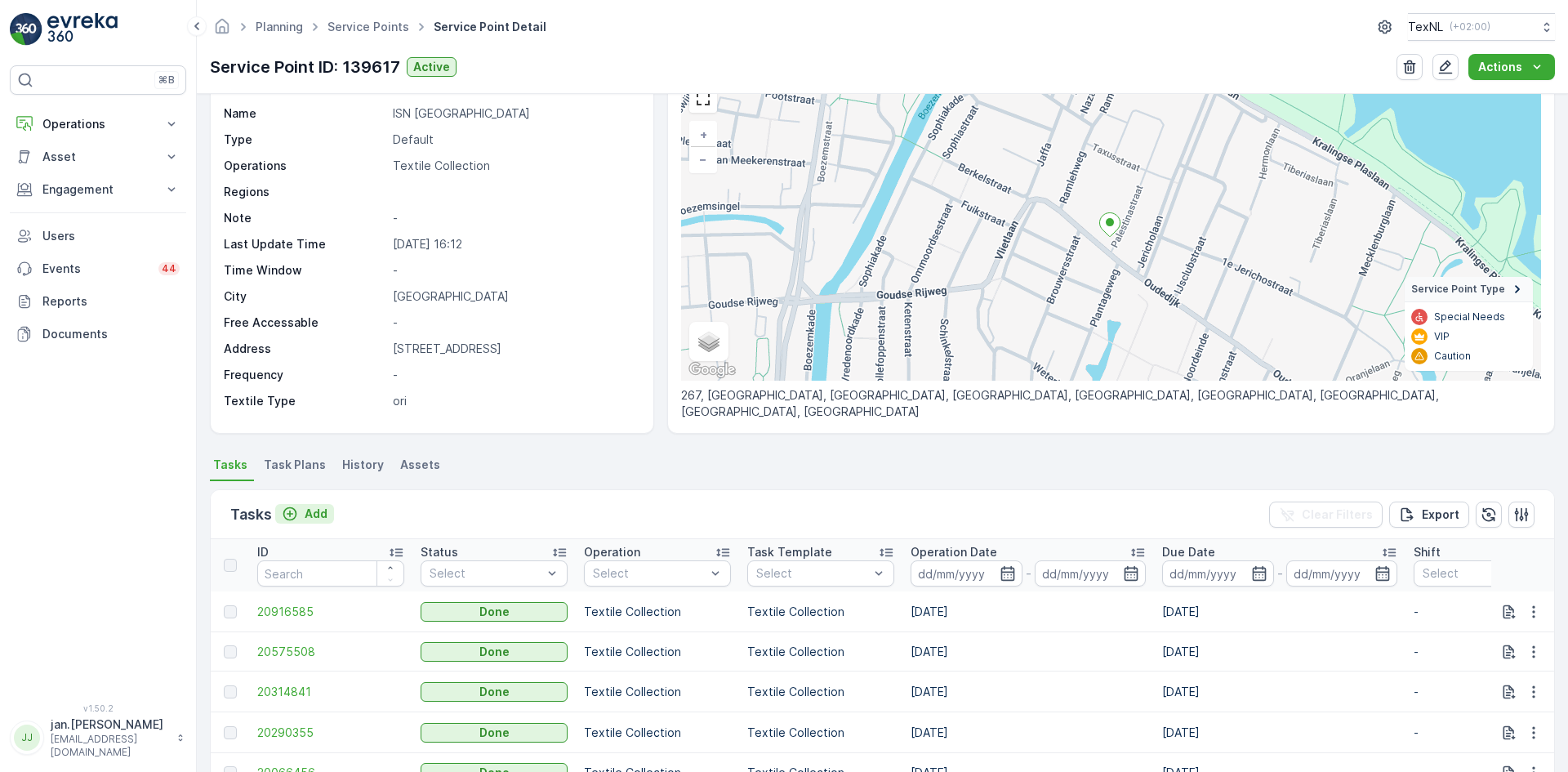
click at [310, 516] on p "Add" at bounding box center [316, 514] width 23 height 16
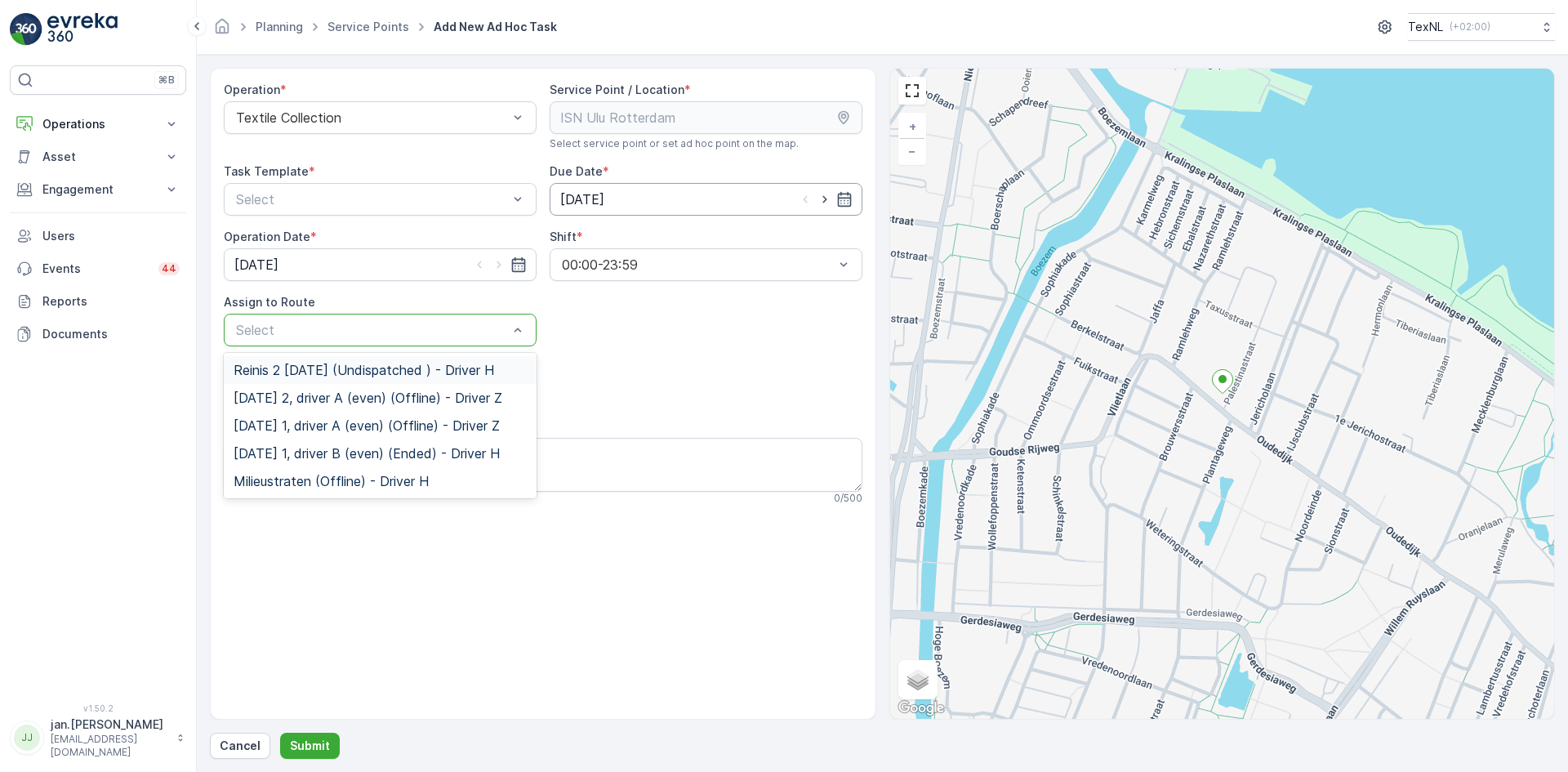
click at [578, 195] on input "[DATE]" at bounding box center [706, 199] width 313 height 33
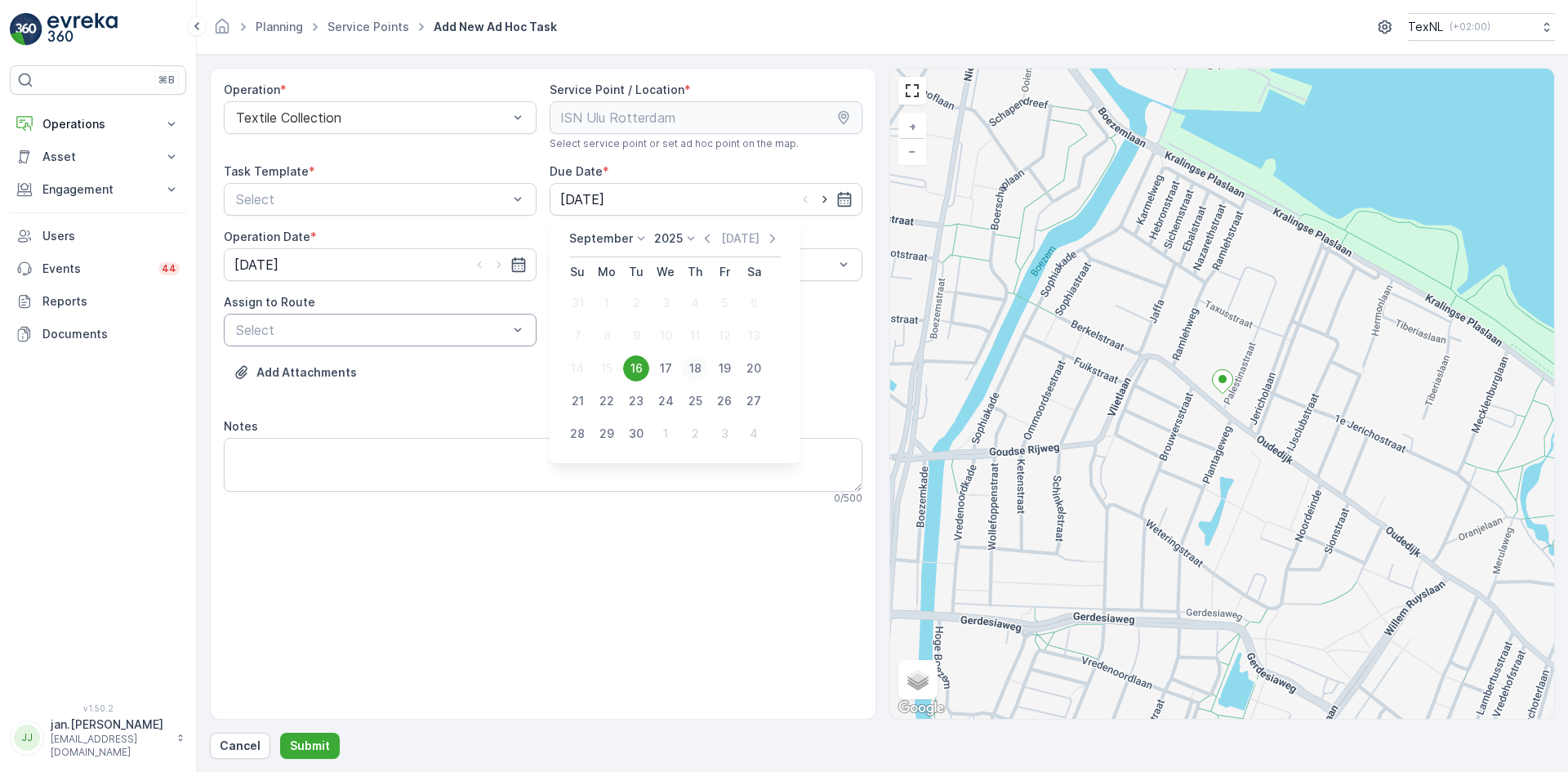
click at [700, 368] on div "18" at bounding box center [694, 368] width 26 height 26
type input "[DATE]"
click at [271, 261] on input "[DATE]" at bounding box center [380, 265] width 313 height 33
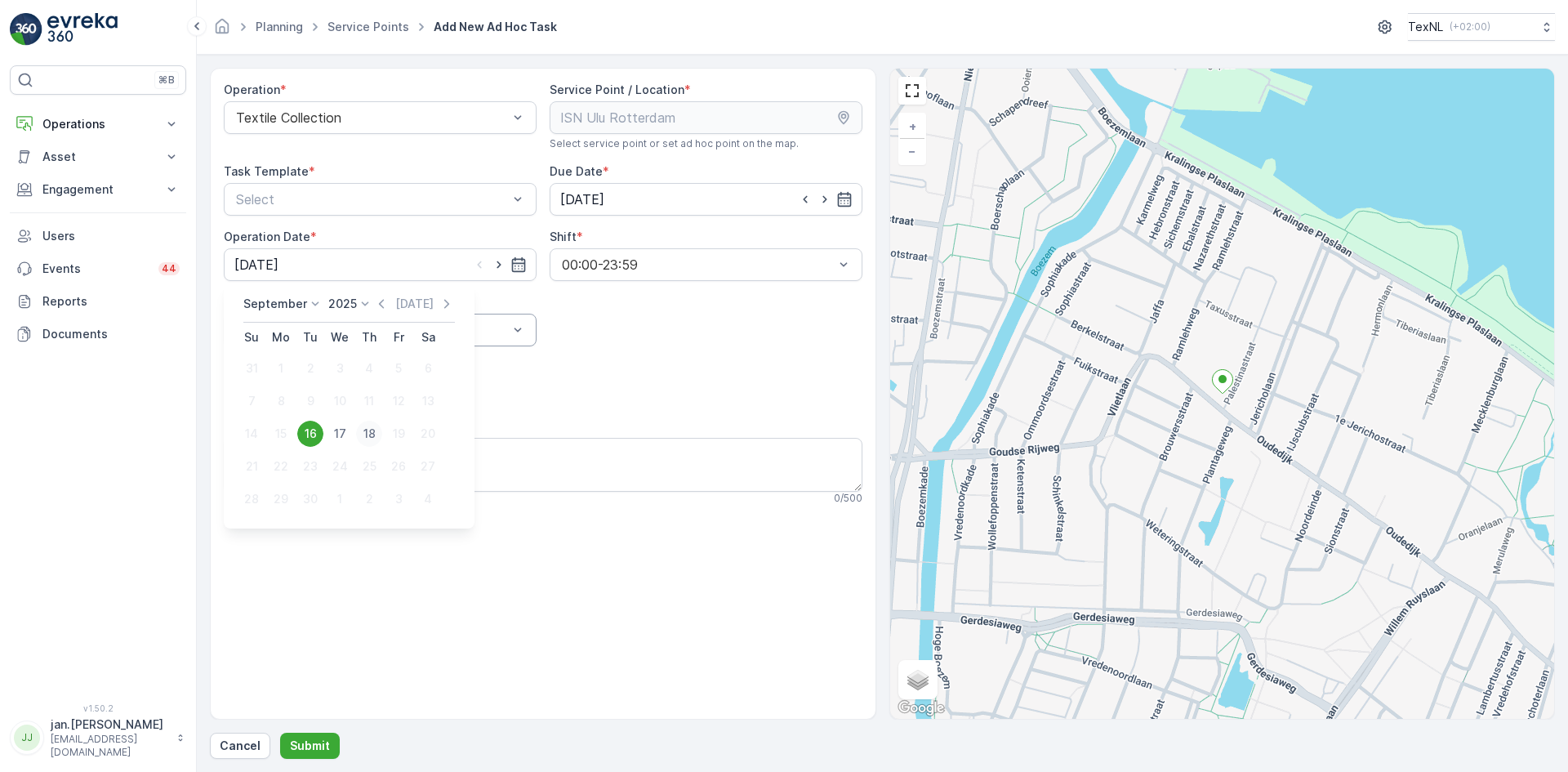
click at [372, 427] on div "18" at bounding box center [369, 433] width 26 height 26
type input "[DATE]"
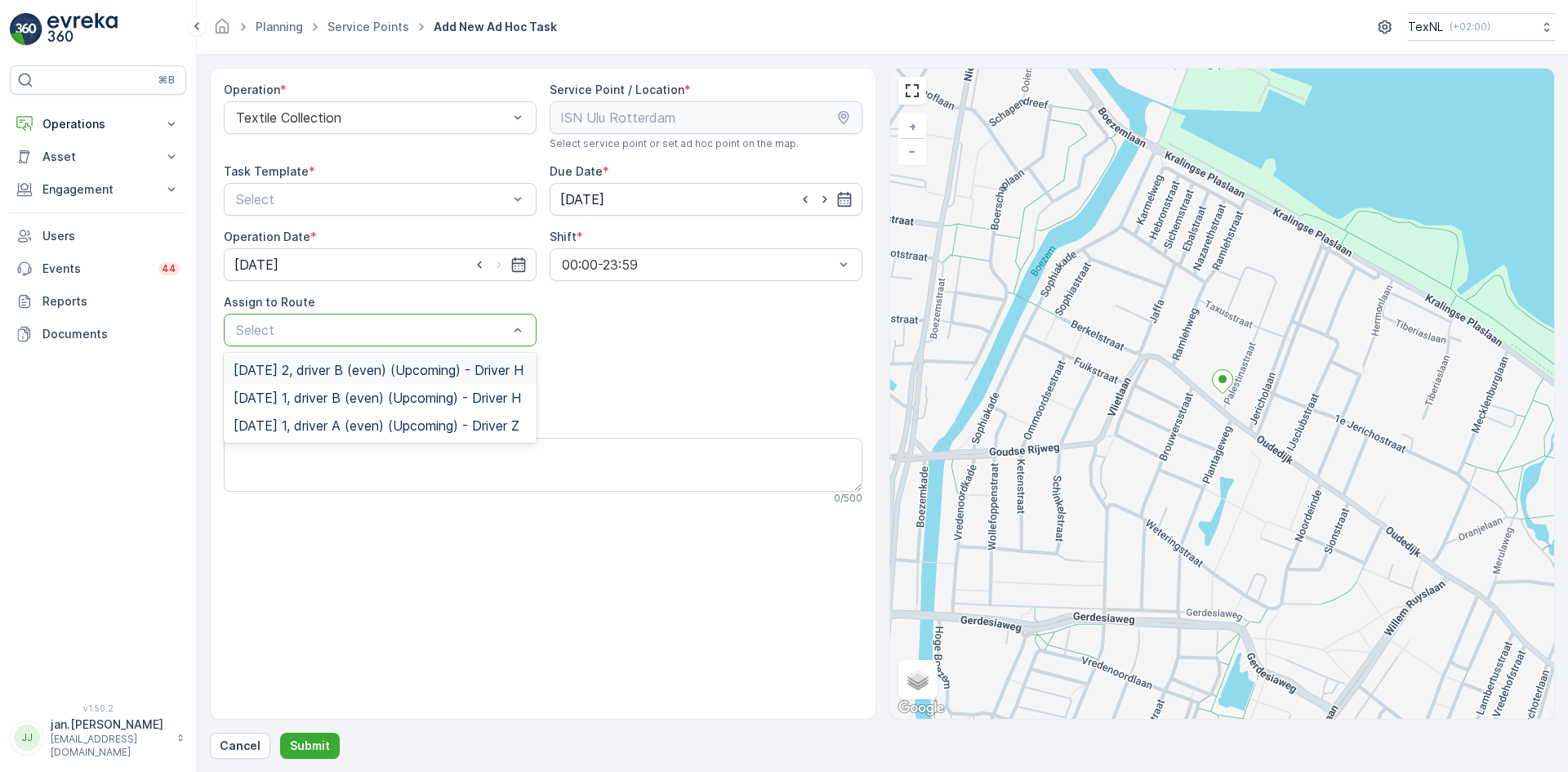
click at [305, 370] on span "[DATE] 2, driver B (even) (Upcoming) - Driver H" at bounding box center [378, 370] width 289 height 15
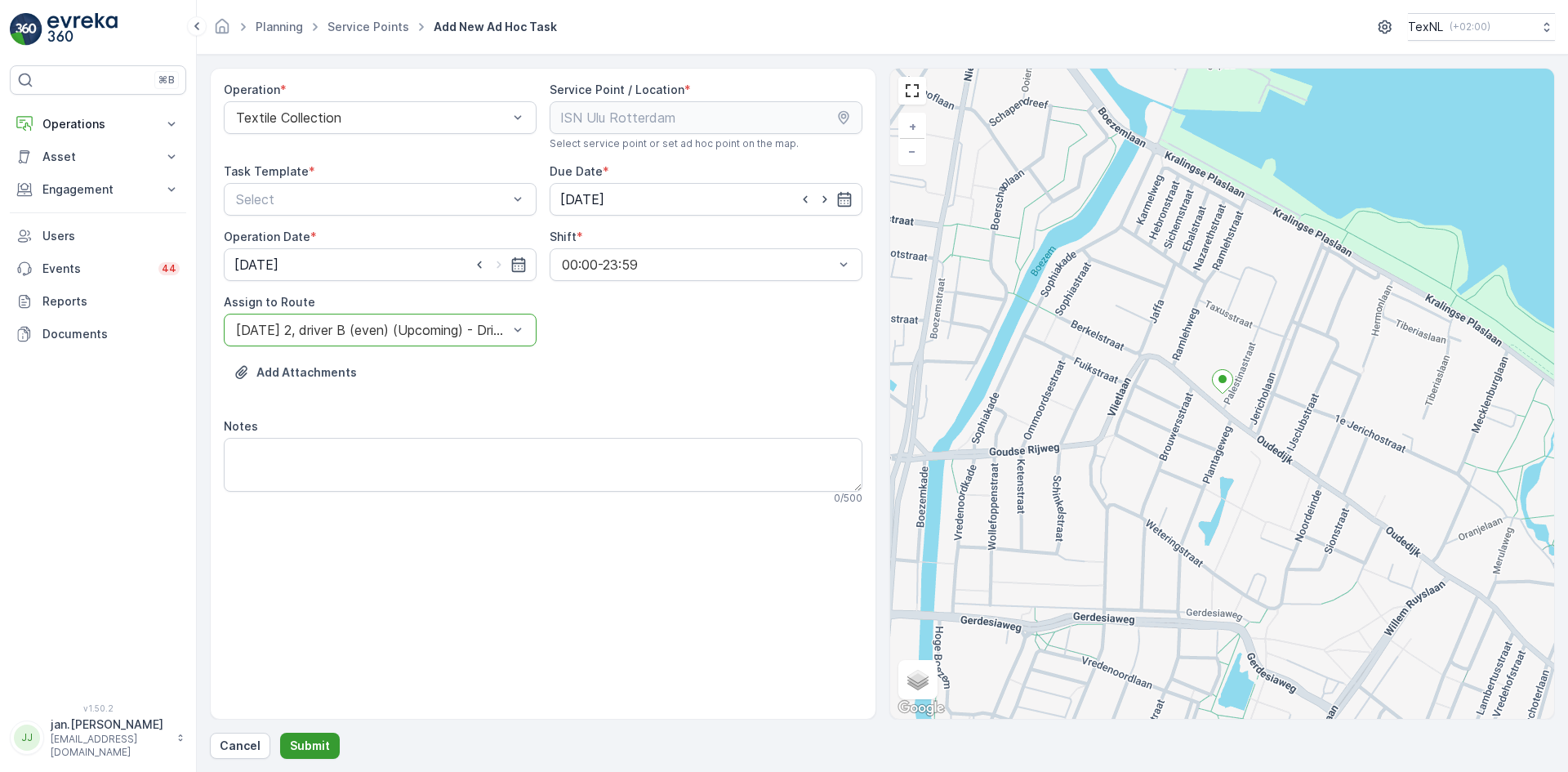
click at [302, 747] on p "Submit" at bounding box center [309, 745] width 40 height 16
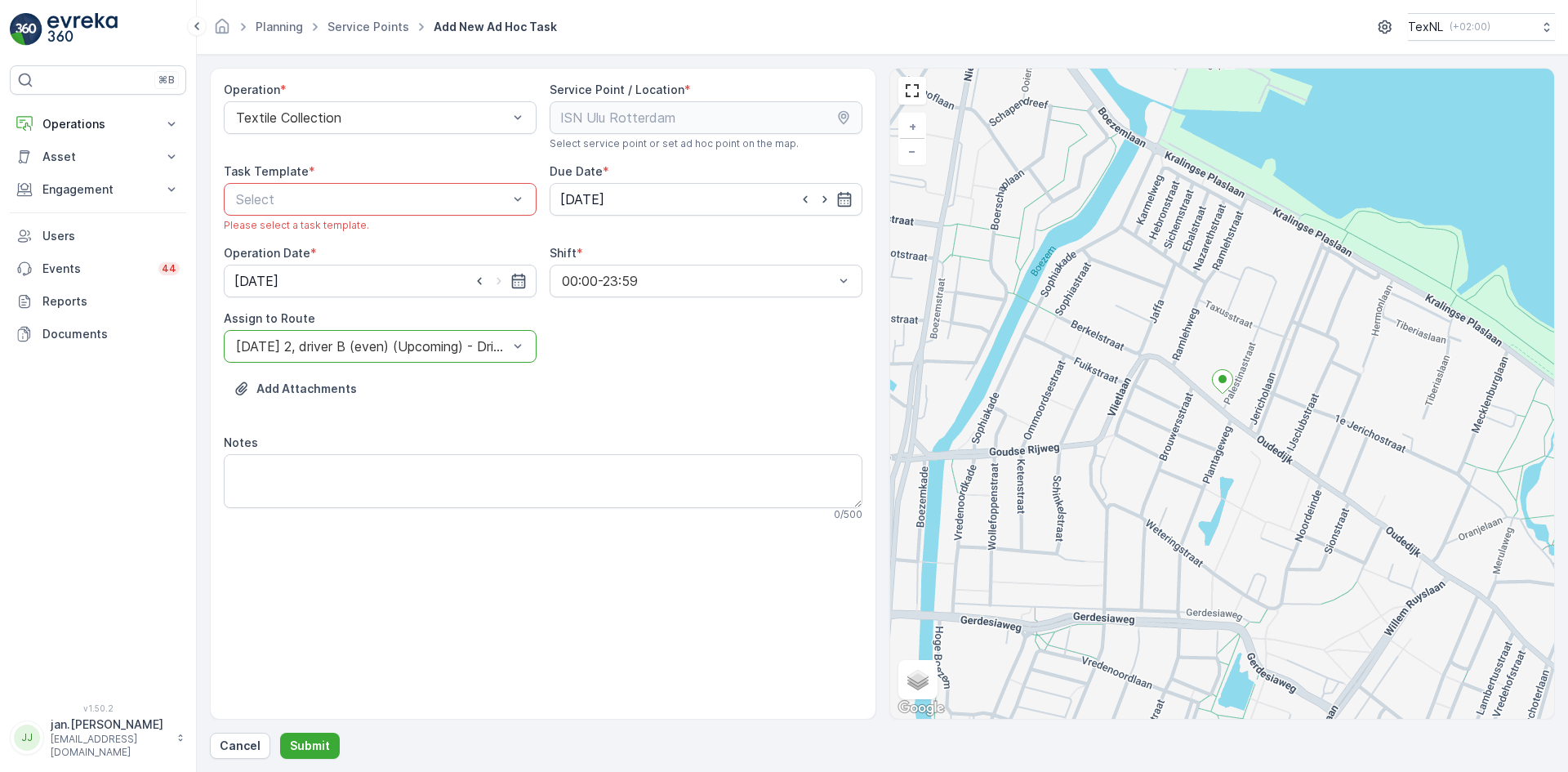
click at [323, 182] on div "Task Template * Select Please select a task template." at bounding box center [380, 198] width 313 height 69
click at [296, 263] on span "Textile Collection" at bounding box center [286, 266] width 105 height 15
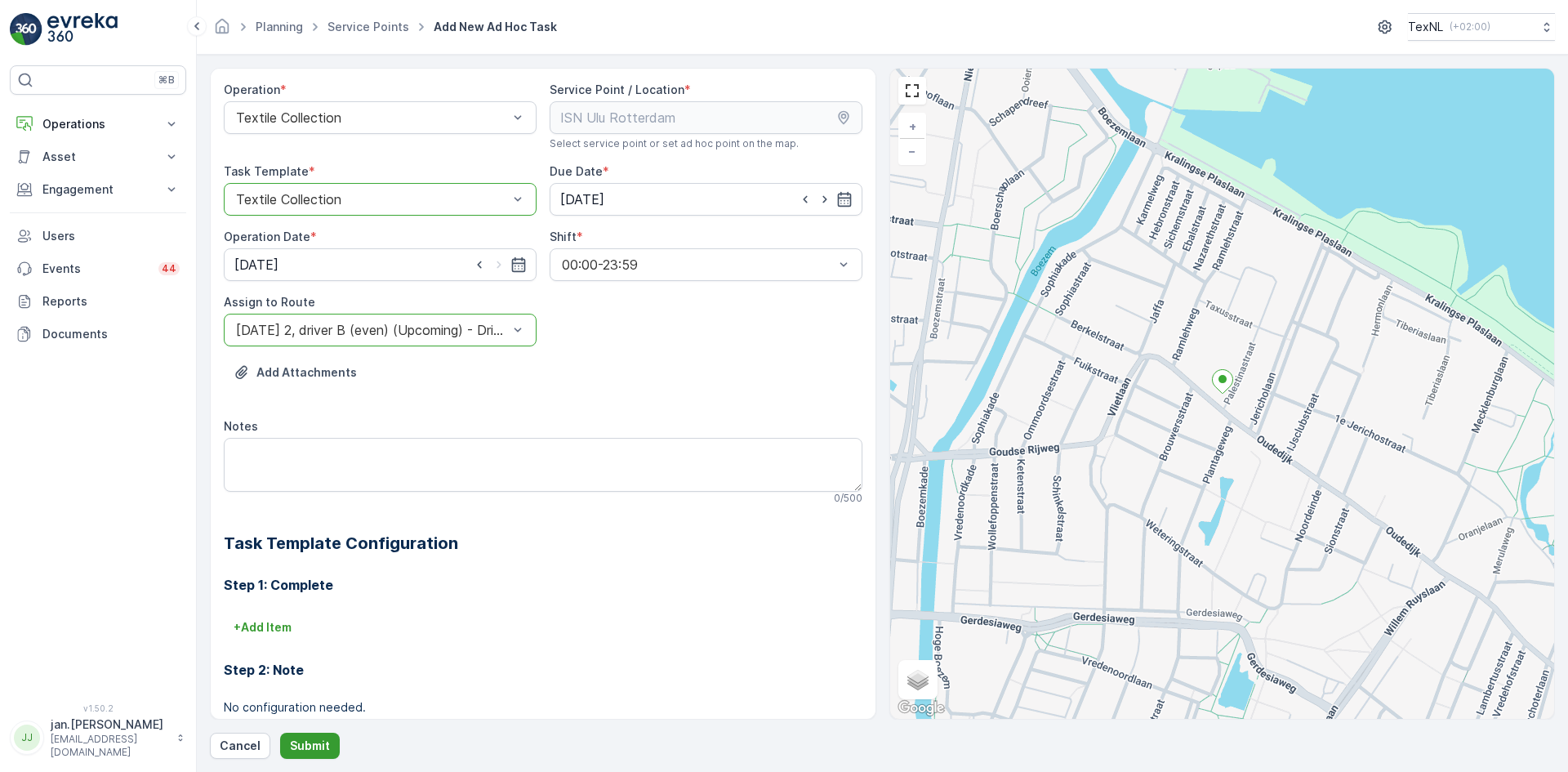
click at [309, 746] on p "Submit" at bounding box center [309, 745] width 40 height 16
